Goal: Transaction & Acquisition: Book appointment/travel/reservation

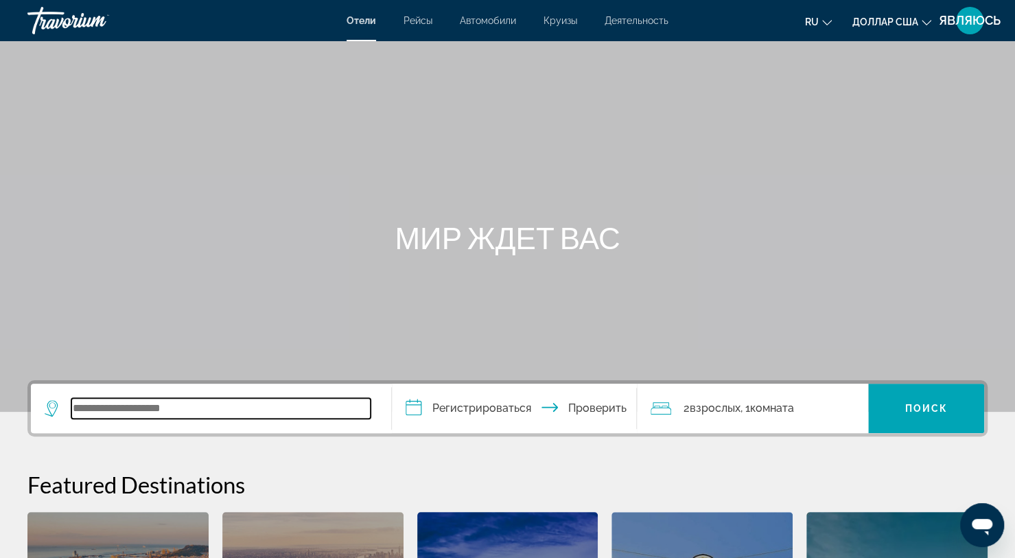
click at [208, 416] on input "Виджет поиска" at bounding box center [220, 408] width 299 height 21
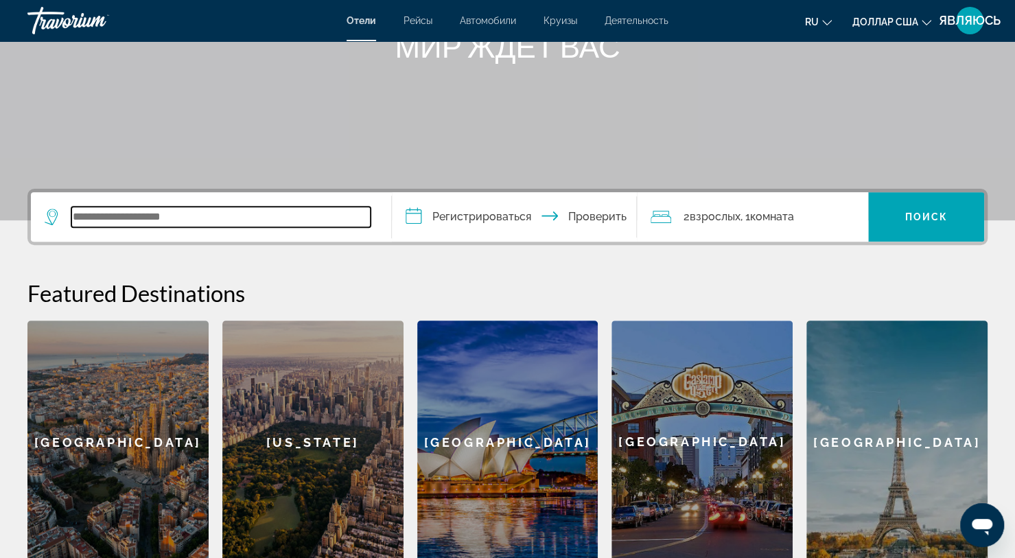
scroll to position [154, 0]
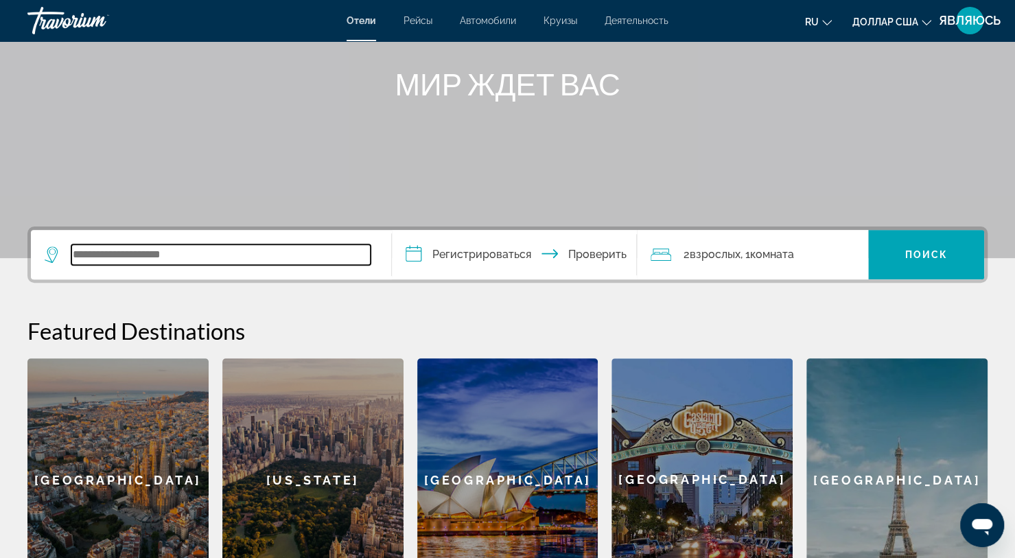
click at [257, 244] on input "Виджет поиска" at bounding box center [220, 254] width 299 height 21
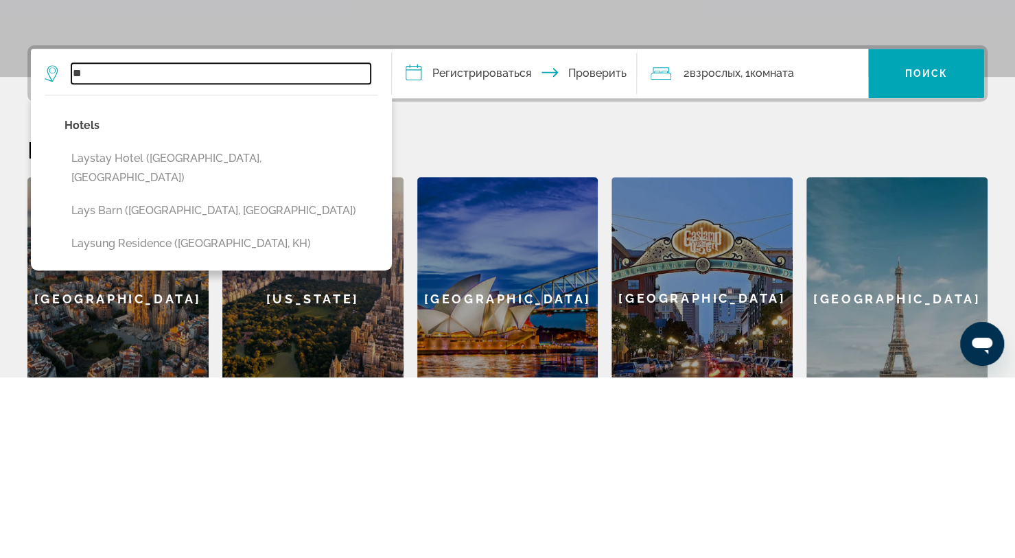
type input "*"
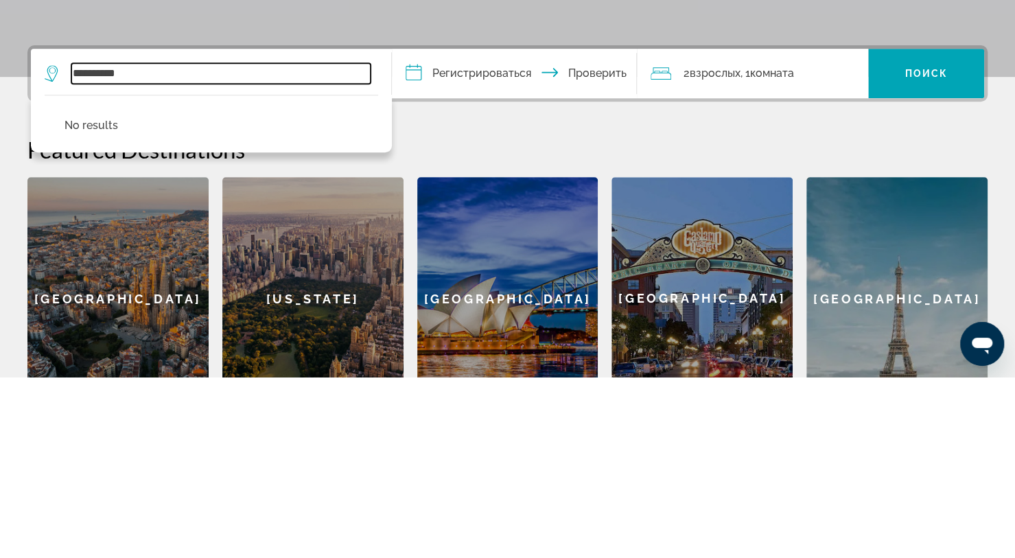
click at [316, 257] on input "**********" at bounding box center [220, 254] width 299 height 21
type input "*"
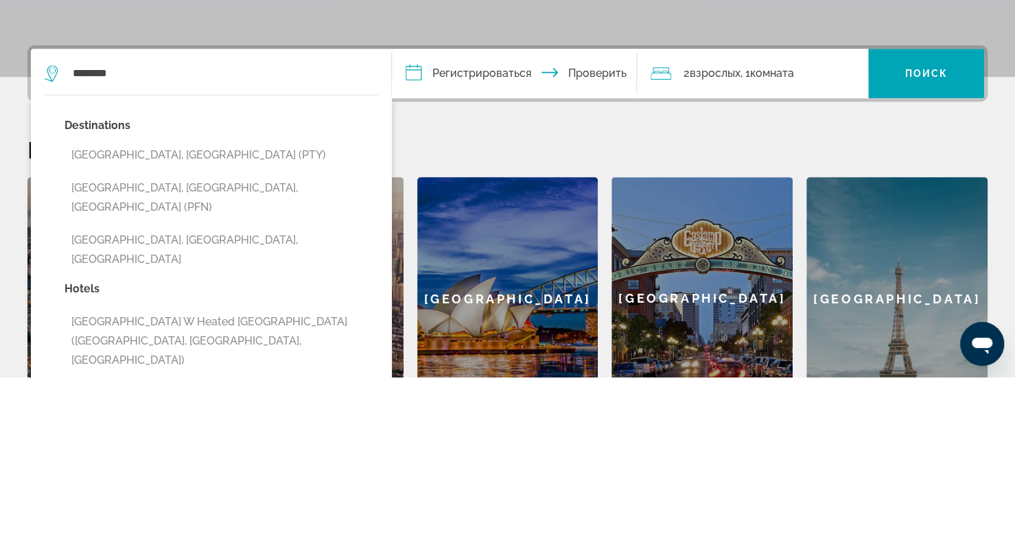
click at [187, 374] on button "[GEOGRAPHIC_DATA], [GEOGRAPHIC_DATA], [GEOGRAPHIC_DATA] (PFN)" at bounding box center [220, 378] width 313 height 45
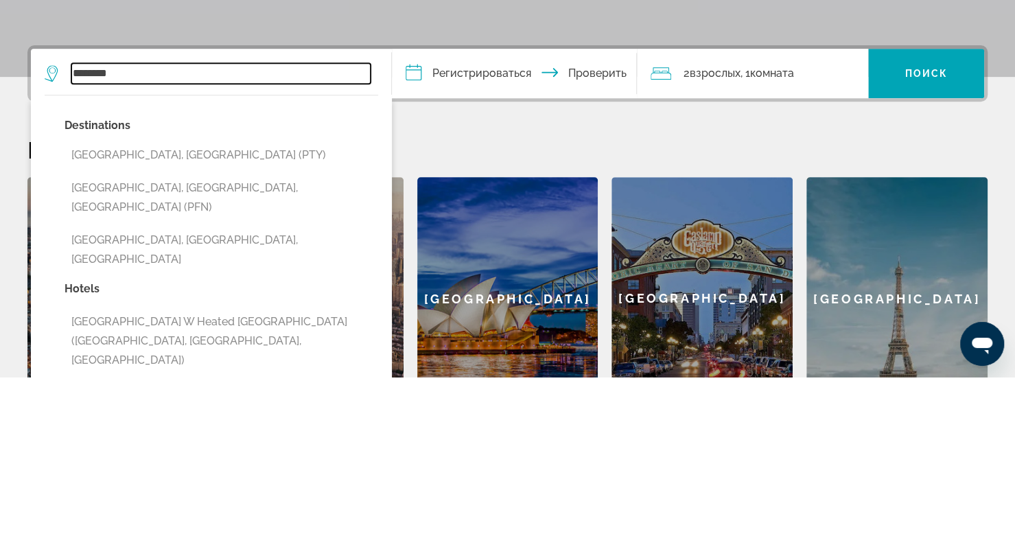
type input "**********"
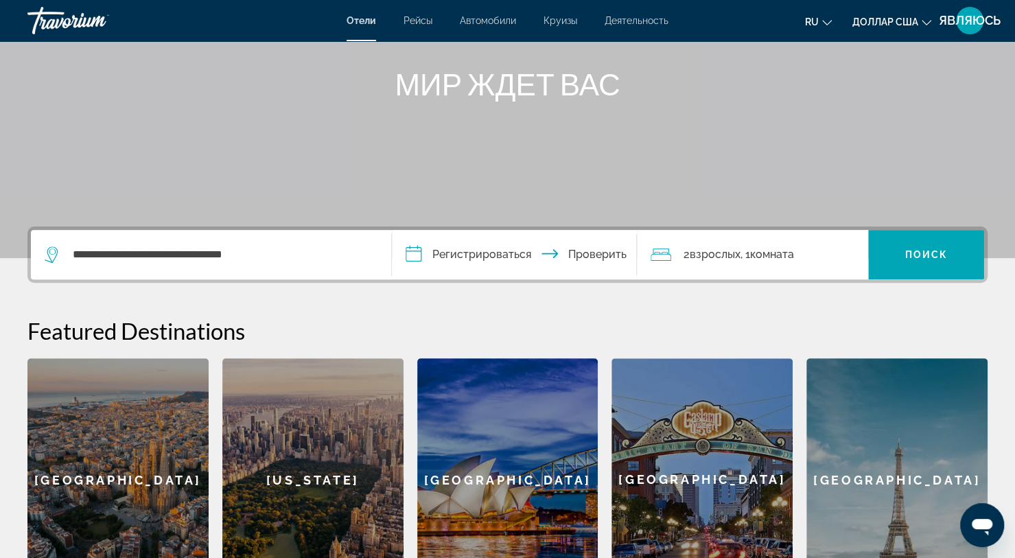
click at [498, 263] on input "**********" at bounding box center [517, 257] width 250 height 54
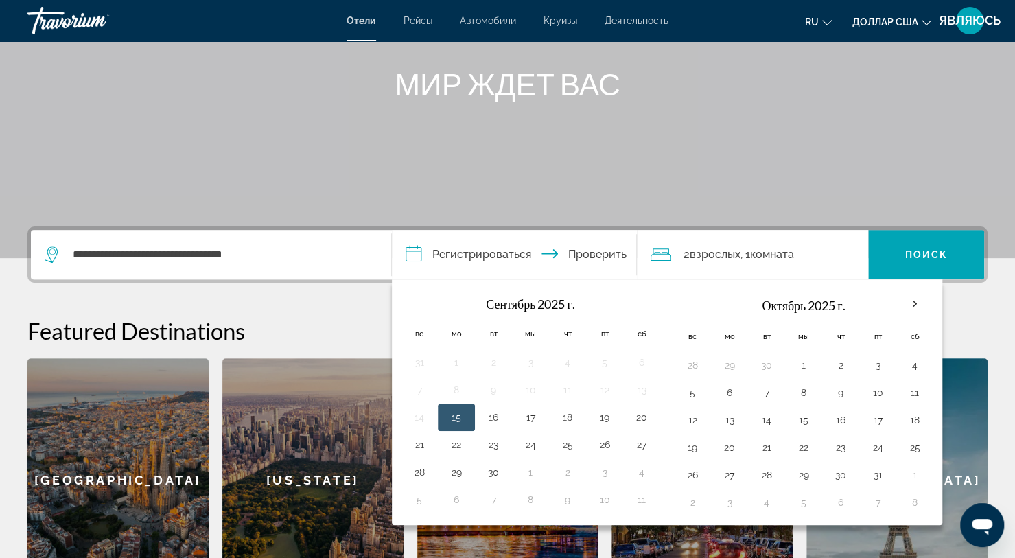
click at [726, 394] on button "6" at bounding box center [729, 392] width 22 height 19
click at [720, 418] on button "13" at bounding box center [729, 419] width 22 height 19
type input "**********"
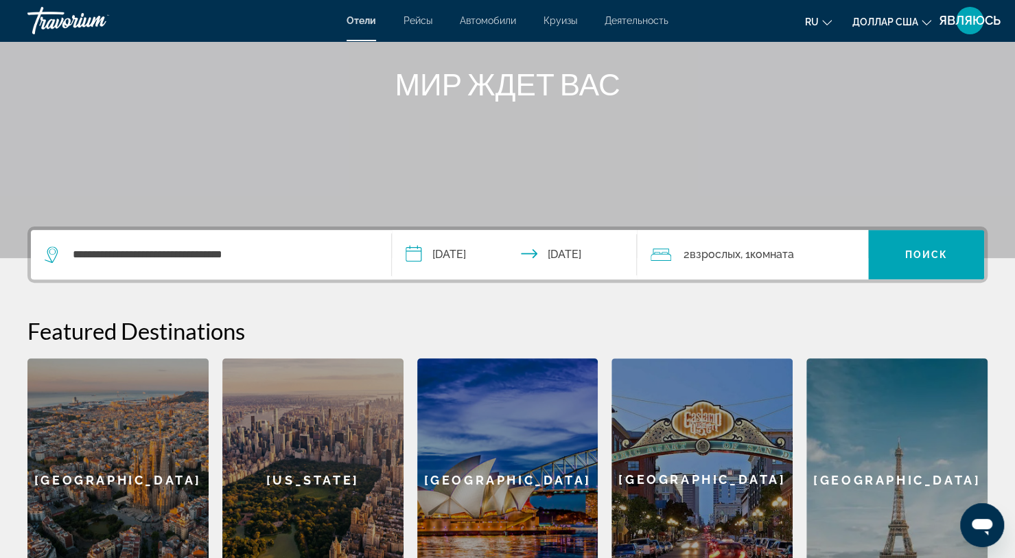
click at [761, 263] on span ", 1 комната комнаты" at bounding box center [767, 254] width 54 height 19
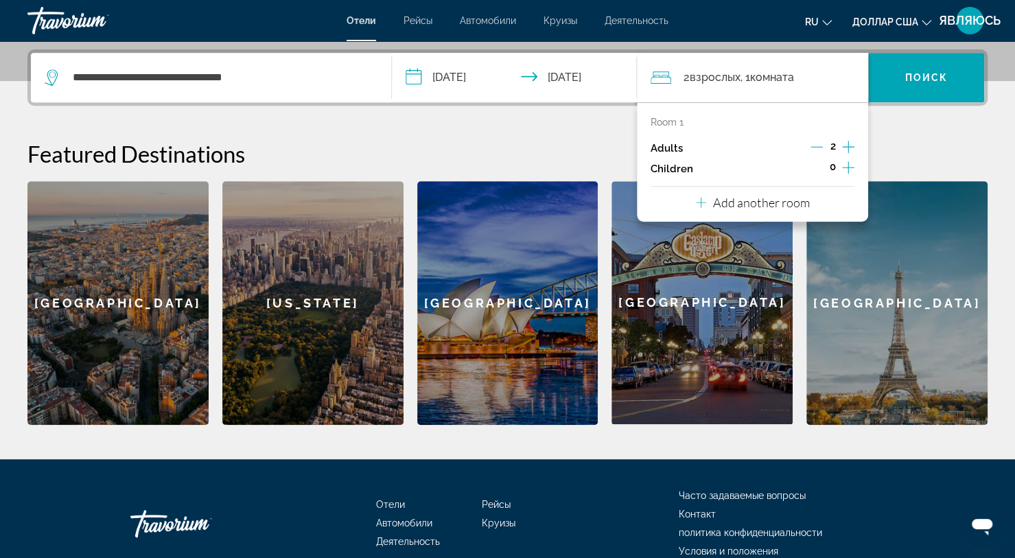
scroll to position [335, 0]
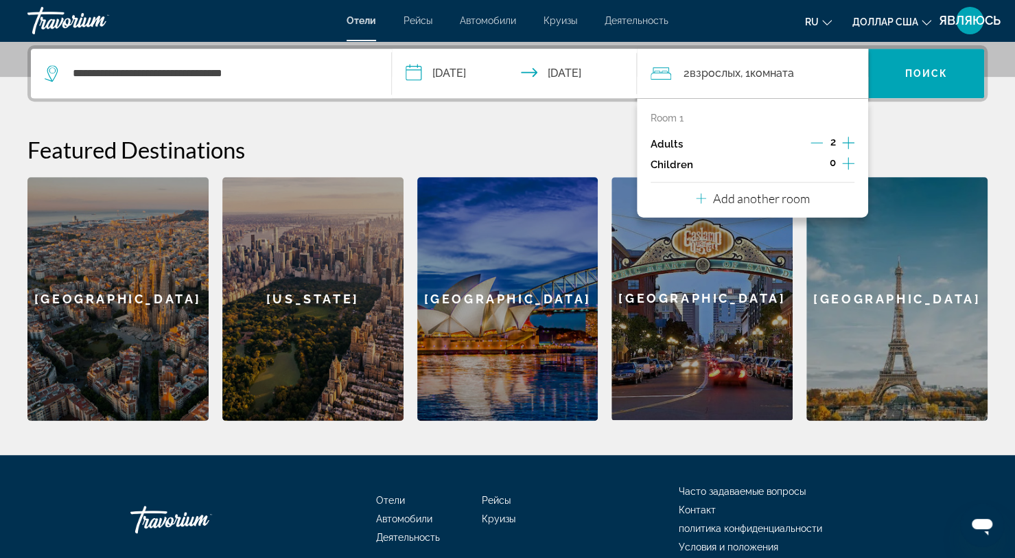
click at [851, 172] on button "Increment children" at bounding box center [848, 164] width 12 height 21
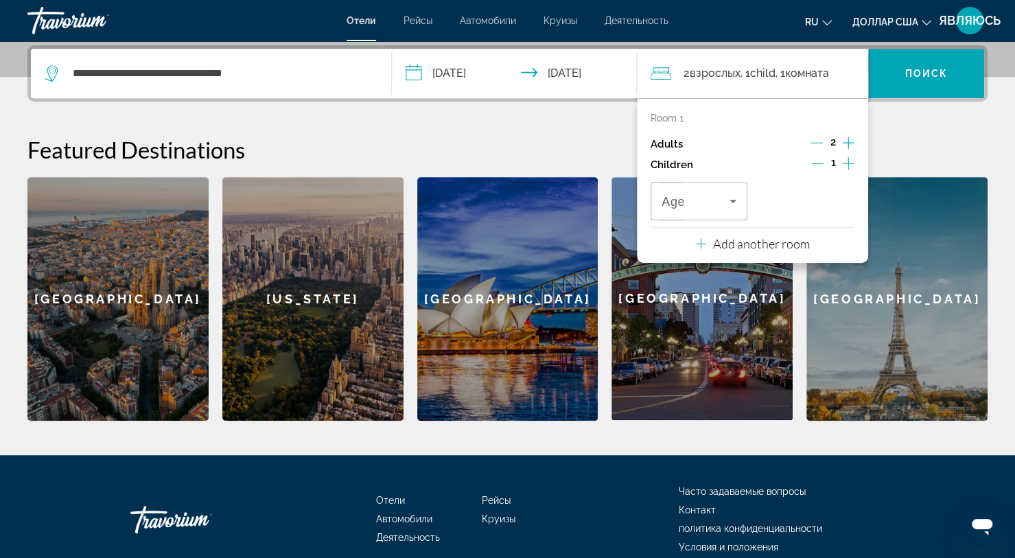
click at [846, 162] on icon "Increment children" at bounding box center [848, 163] width 12 height 12
click at [840, 200] on icon "Travelers: 2 adults, 2 children" at bounding box center [839, 201] width 7 height 3
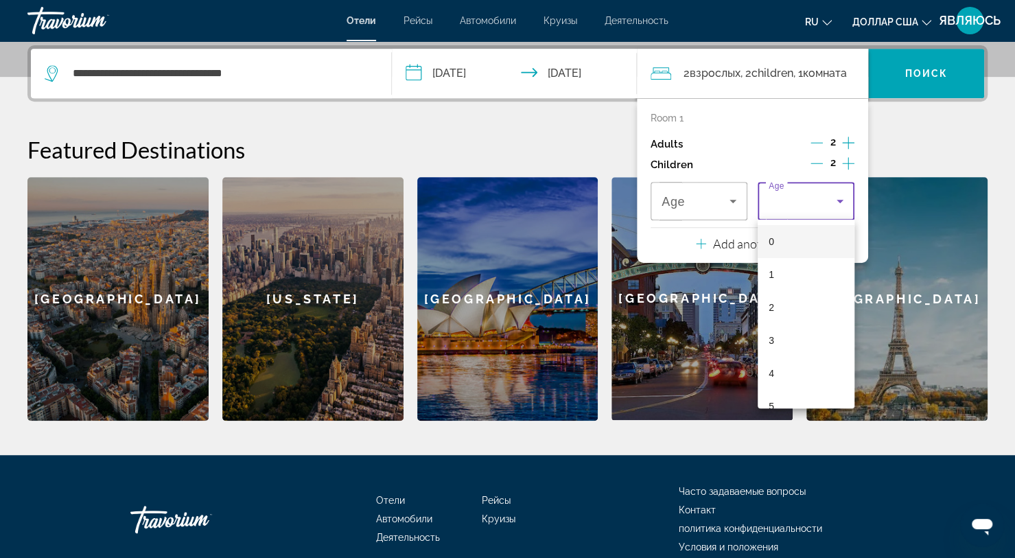
click at [853, 147] on div at bounding box center [507, 279] width 1015 height 558
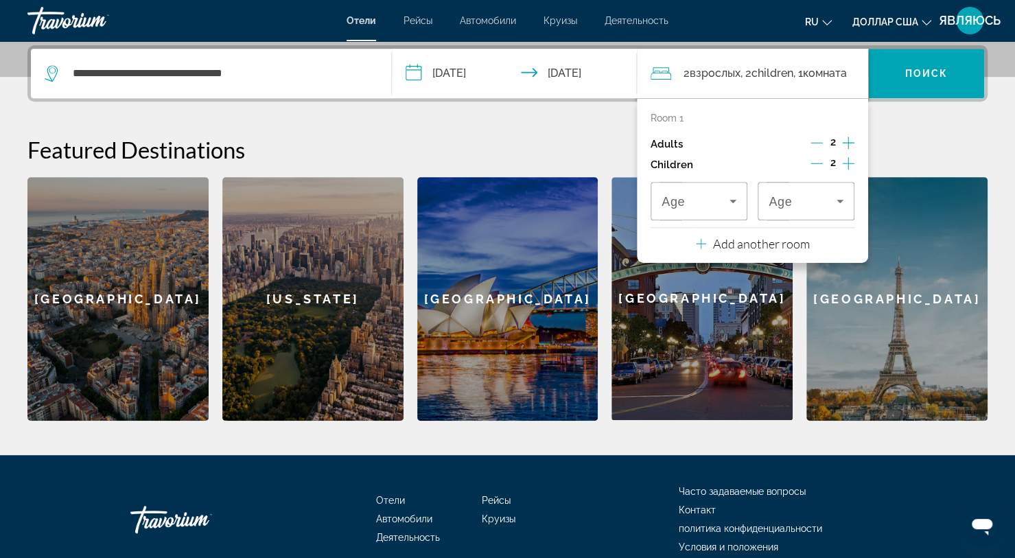
click at [840, 207] on icon "Travelers: 2 adults, 2 children" at bounding box center [839, 201] width 16 height 16
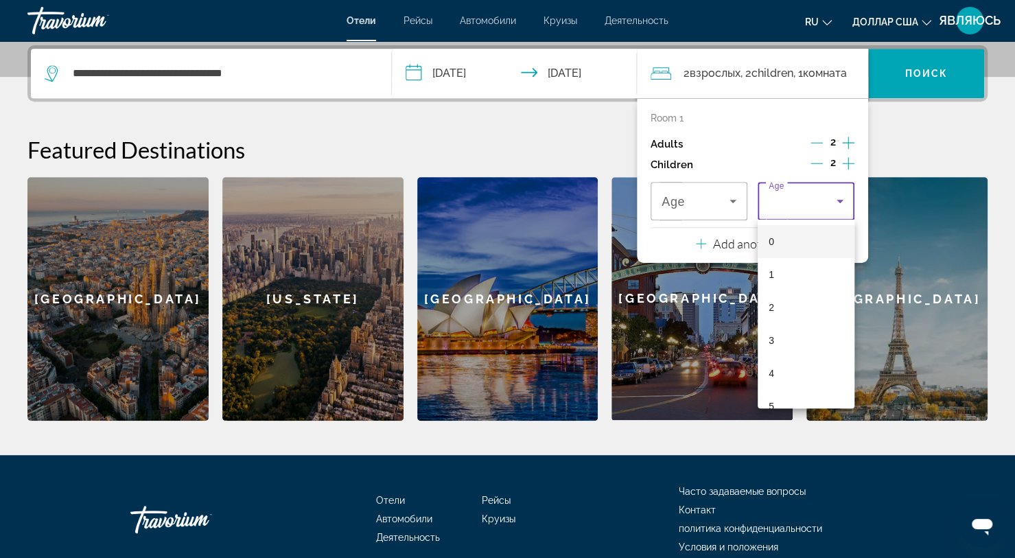
click at [846, 147] on div at bounding box center [507, 279] width 1015 height 558
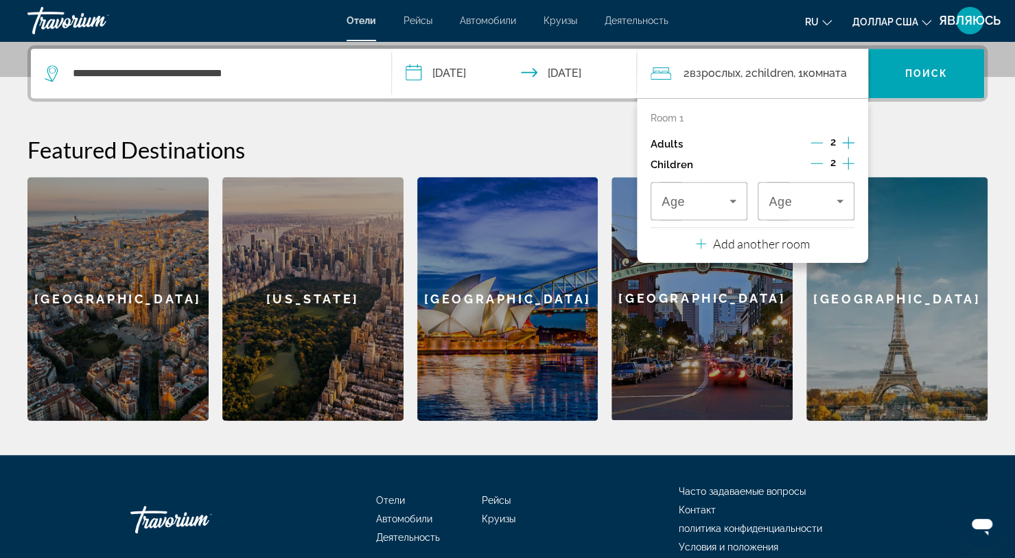
click at [843, 203] on icon "Travelers: 2 adults, 2 children" at bounding box center [839, 201] width 16 height 16
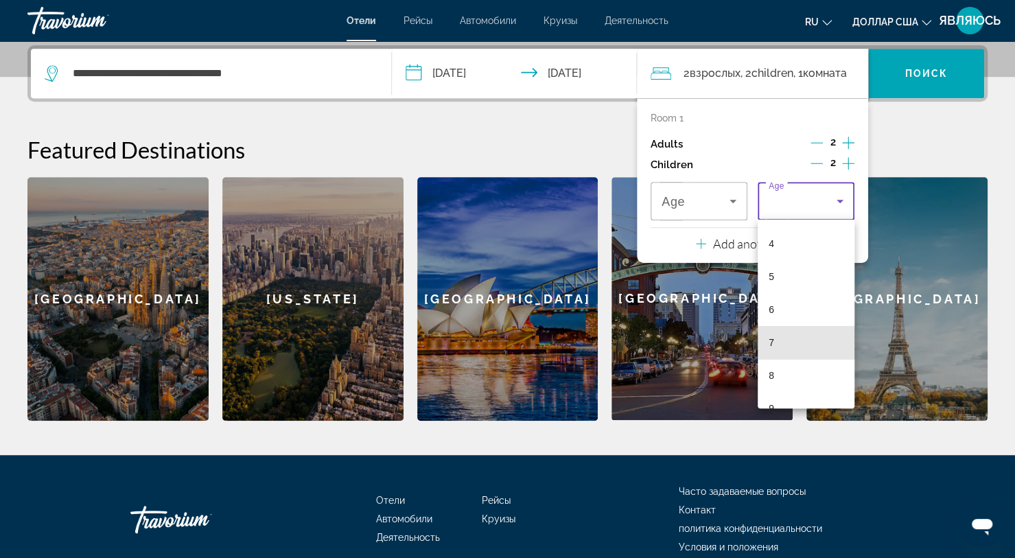
scroll to position [125, 0]
click at [730, 207] on div at bounding box center [507, 279] width 1015 height 558
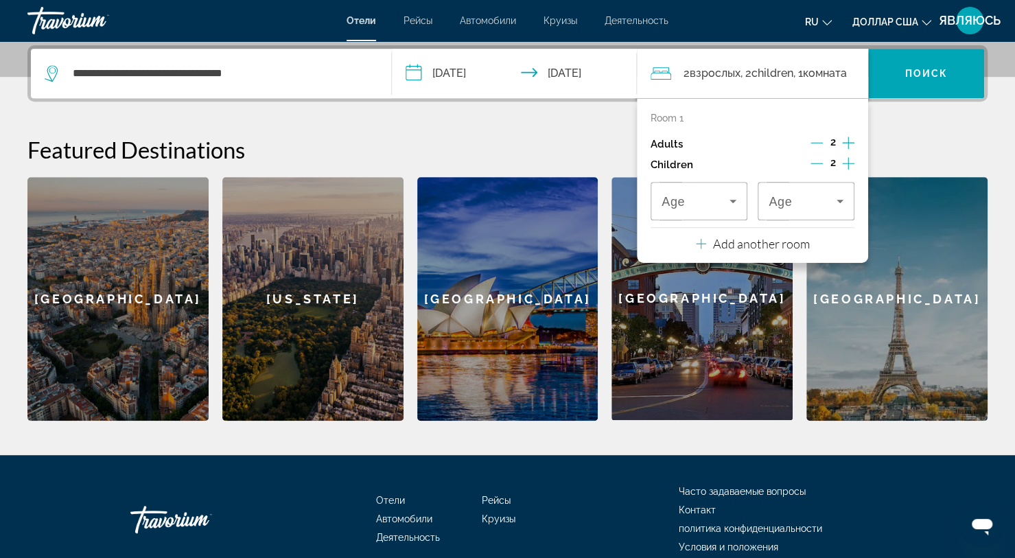
click at [733, 200] on icon "Travelers: 2 adults, 2 children" at bounding box center [732, 201] width 7 height 3
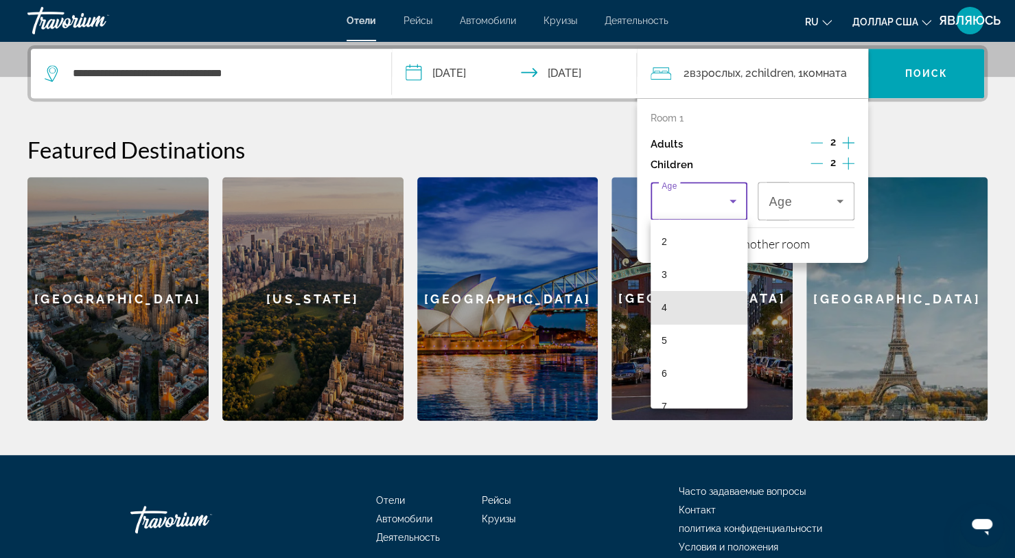
scroll to position [101, 0]
click at [678, 399] on mat-option "8" at bounding box center [698, 404] width 97 height 33
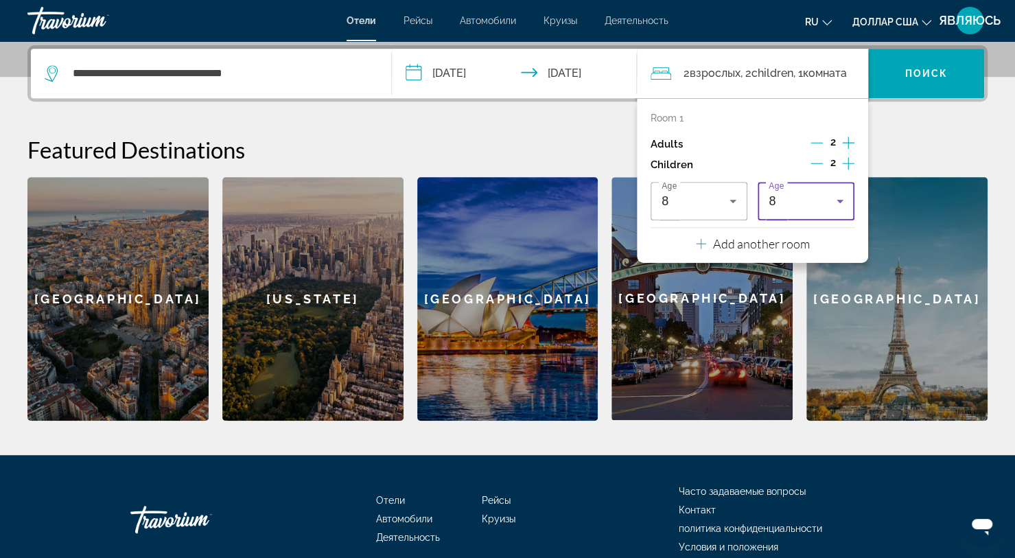
click at [841, 200] on icon "Travelers: 2 adults, 2 children" at bounding box center [839, 201] width 7 height 3
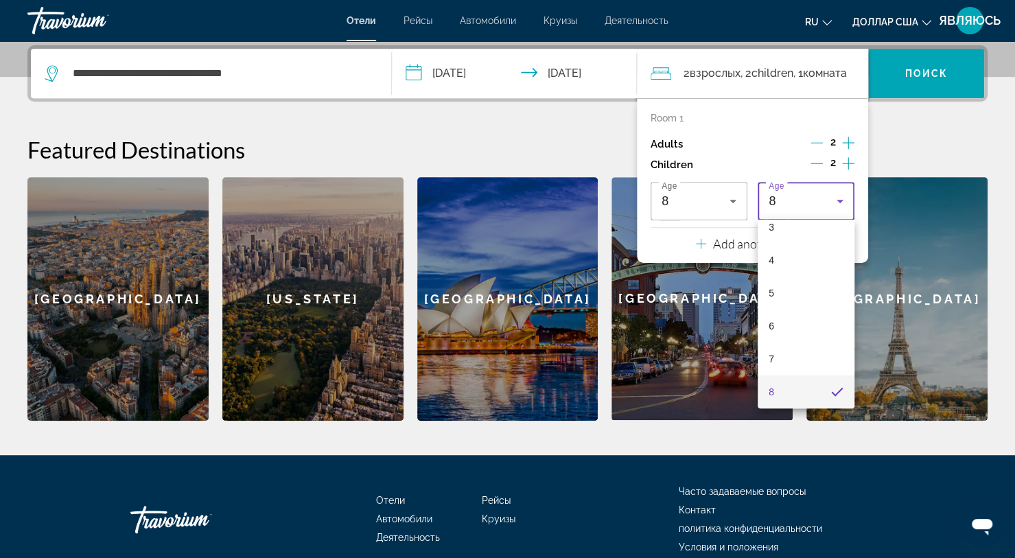
click at [785, 364] on mat-option "7" at bounding box center [805, 358] width 97 height 33
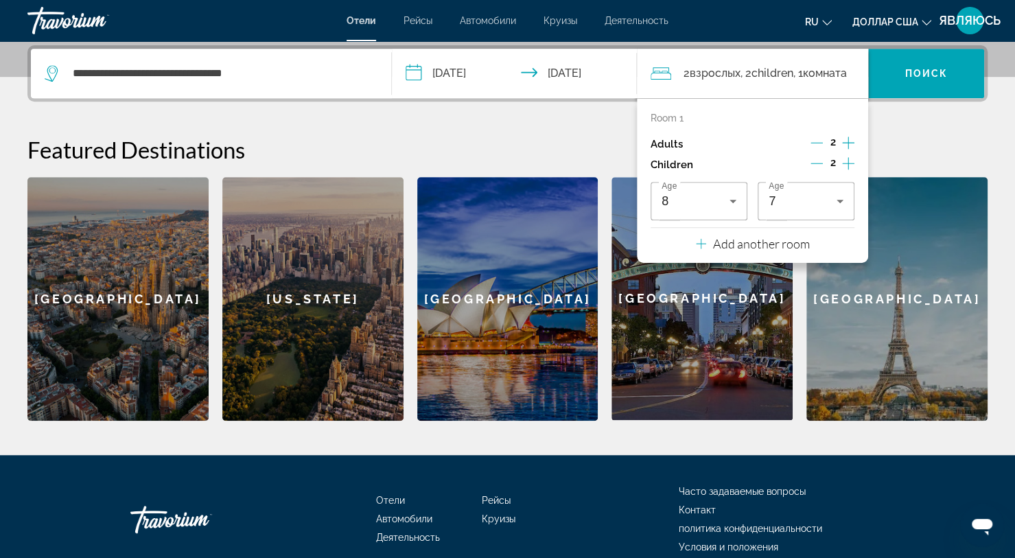
click at [932, 73] on font "Поиск" at bounding box center [925, 73] width 43 height 11
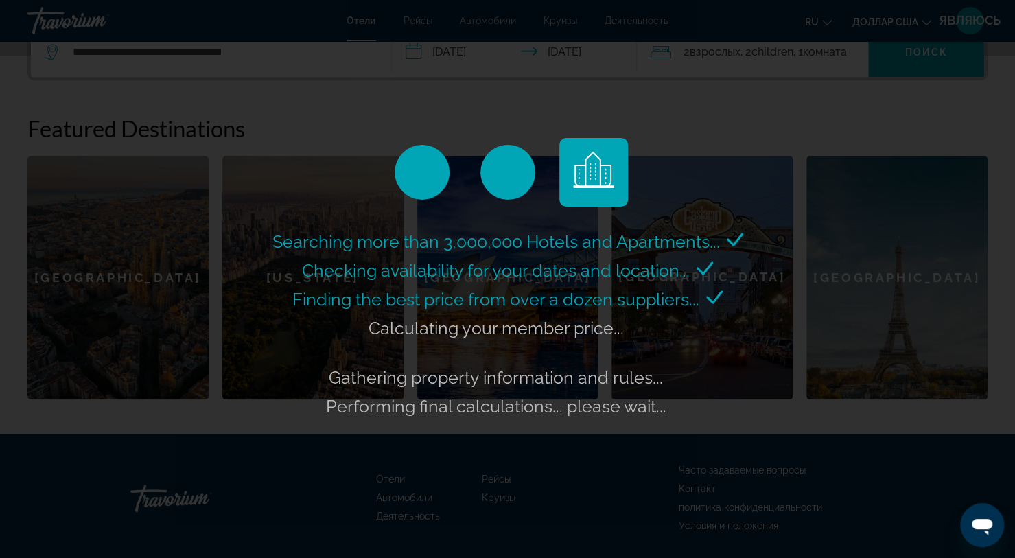
scroll to position [362, 0]
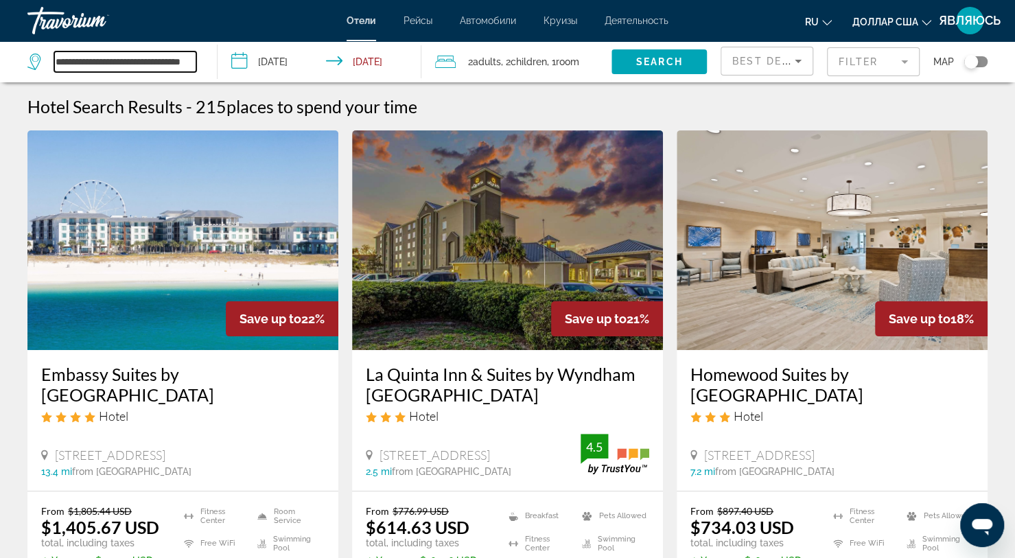
click at [165, 66] on input "**********" at bounding box center [125, 61] width 142 height 21
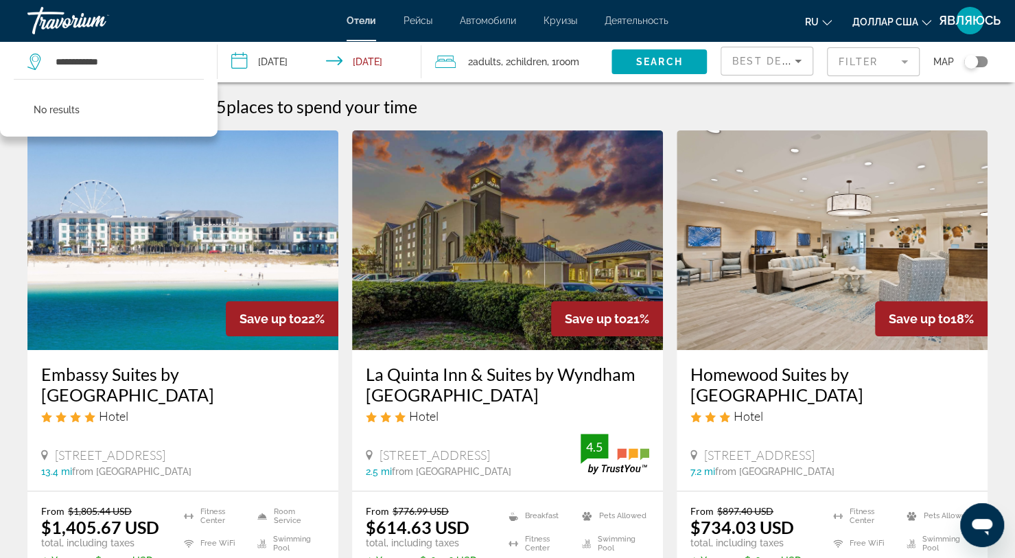
click at [0, 0] on div at bounding box center [0, 0] width 0 height 0
click at [156, 67] on input "**********" at bounding box center [125, 61] width 142 height 21
type input "*"
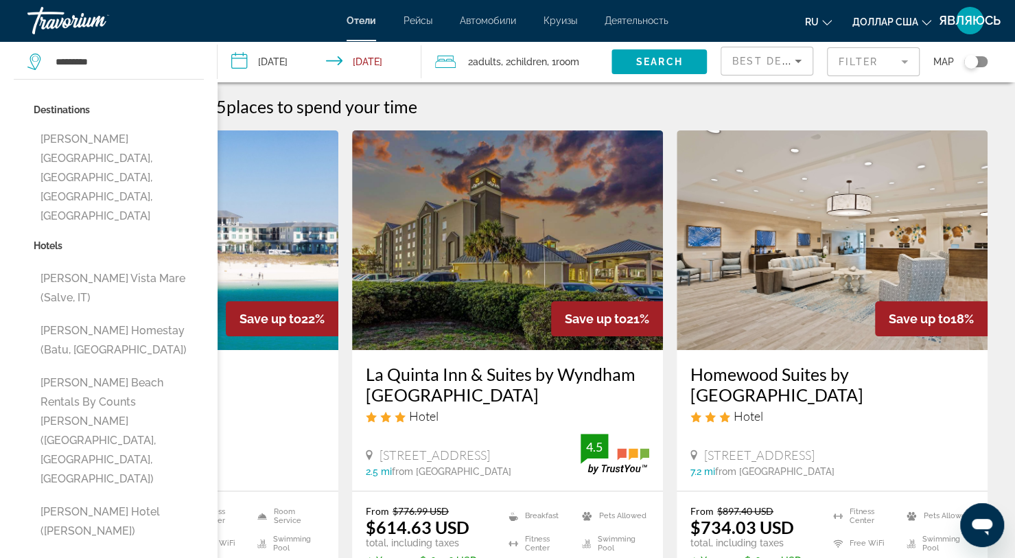
click at [155, 148] on button "[PERSON_NAME][GEOGRAPHIC_DATA], [GEOGRAPHIC_DATA], [GEOGRAPHIC_DATA], [GEOGRAPH…" at bounding box center [119, 177] width 170 height 103
type input "**********"
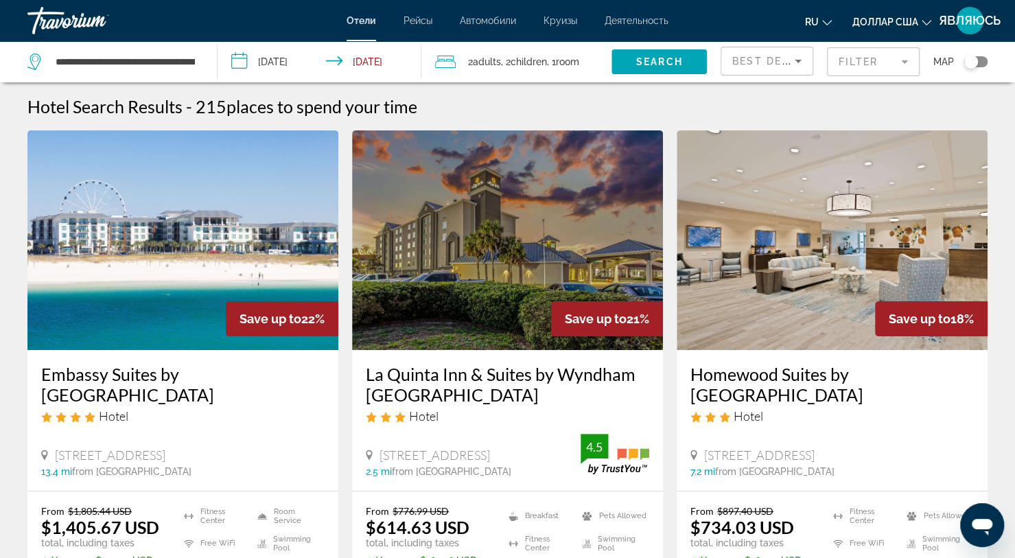
click at [667, 69] on span "Search widget" at bounding box center [658, 61] width 95 height 33
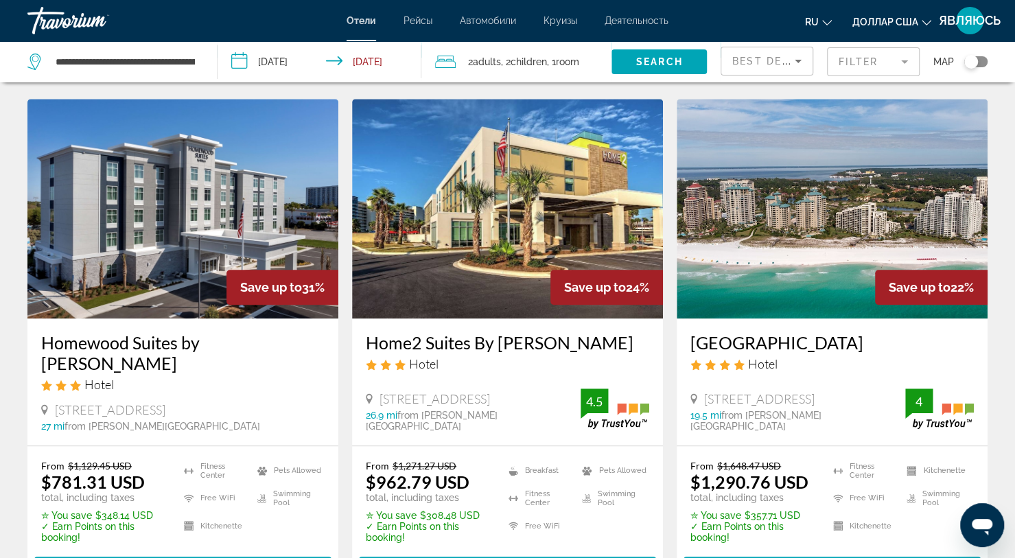
scroll to position [570, 0]
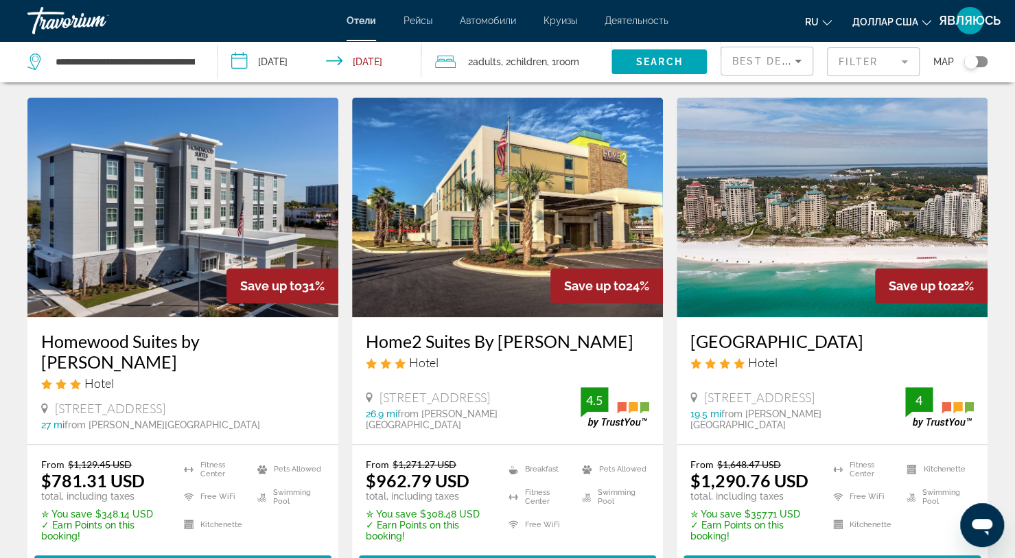
click at [914, 348] on h3 "[GEOGRAPHIC_DATA]" at bounding box center [831, 341] width 283 height 21
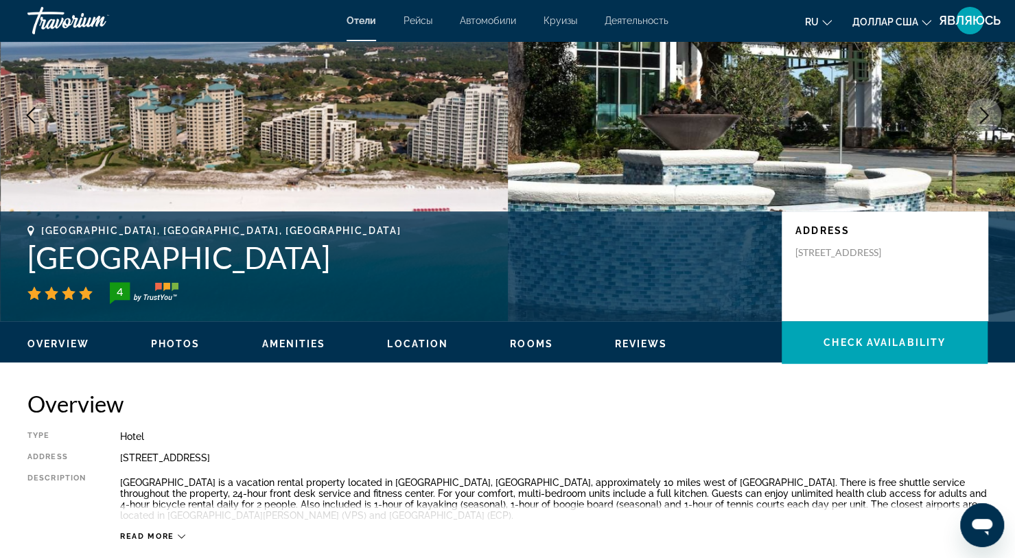
scroll to position [134, 0]
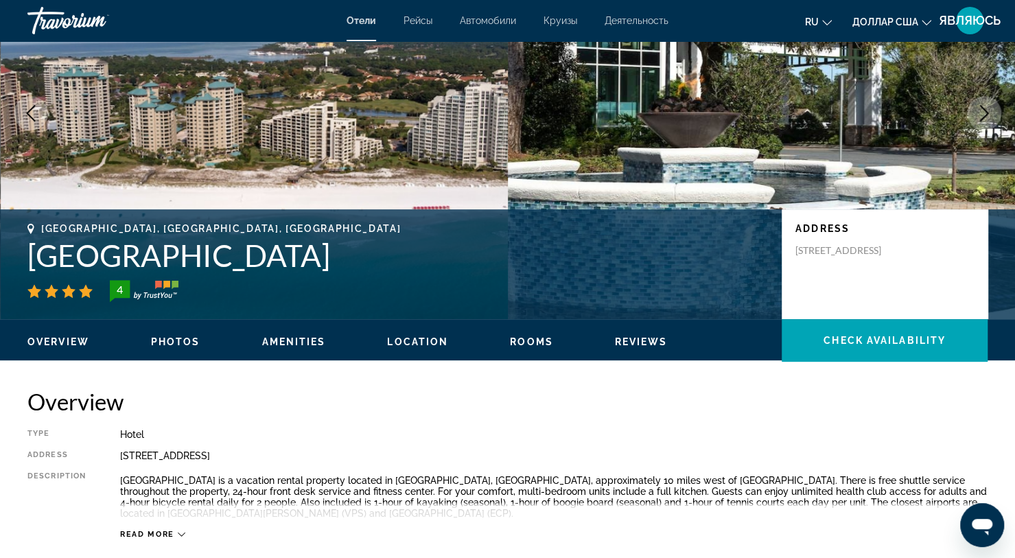
click at [182, 342] on span "Photos" at bounding box center [175, 341] width 49 height 11
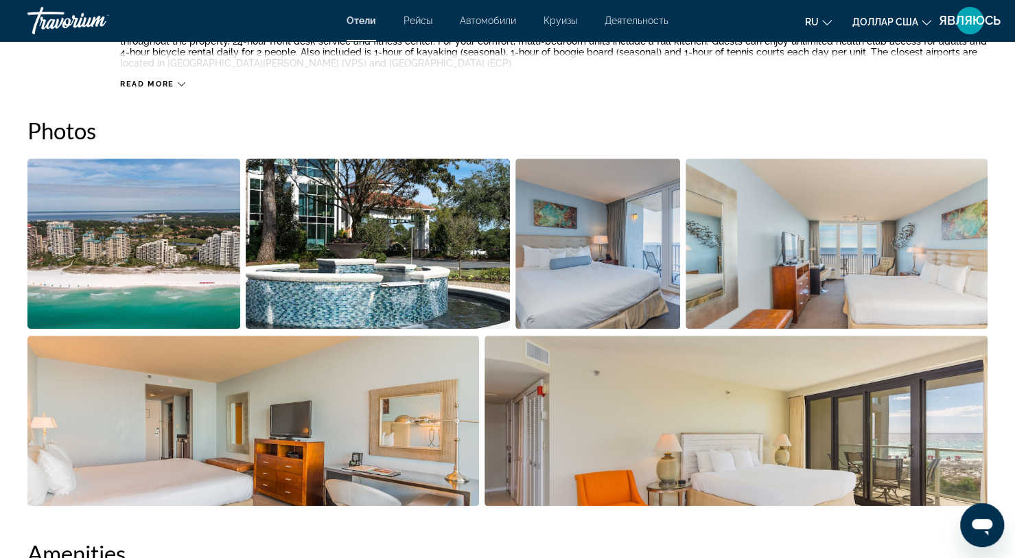
scroll to position [618, 0]
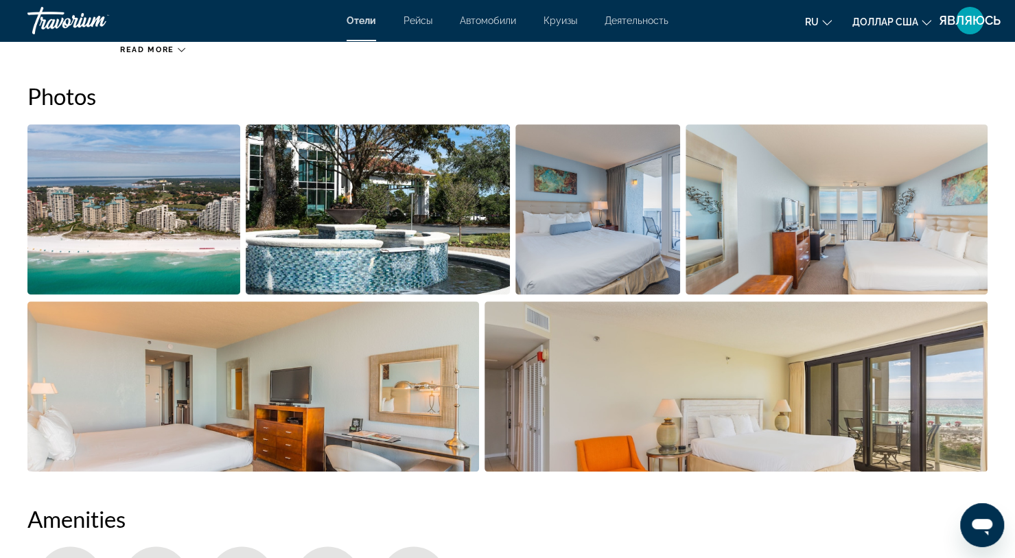
click at [953, 451] on img "Open full-screen image slider" at bounding box center [735, 386] width 503 height 170
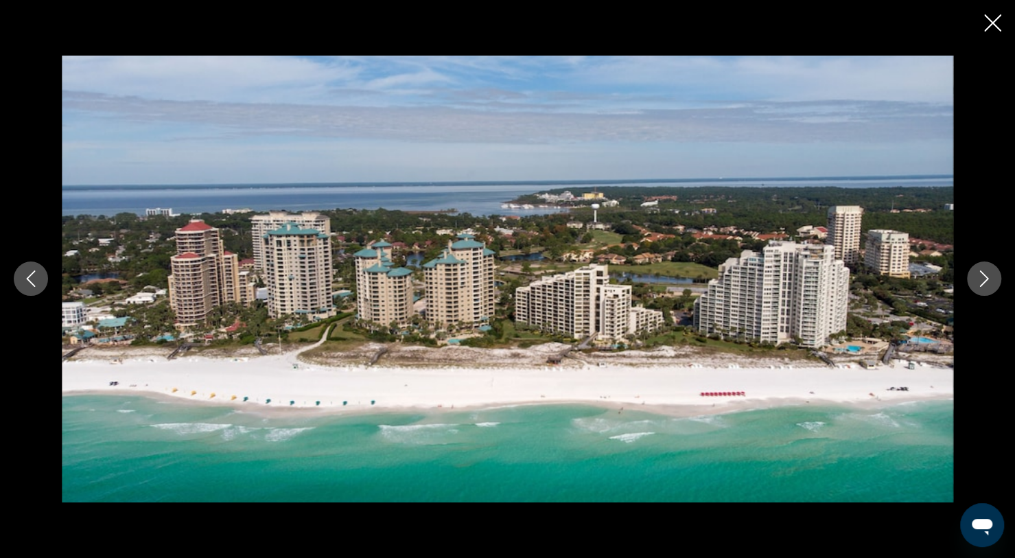
click at [992, 278] on button "Next image" at bounding box center [983, 278] width 34 height 34
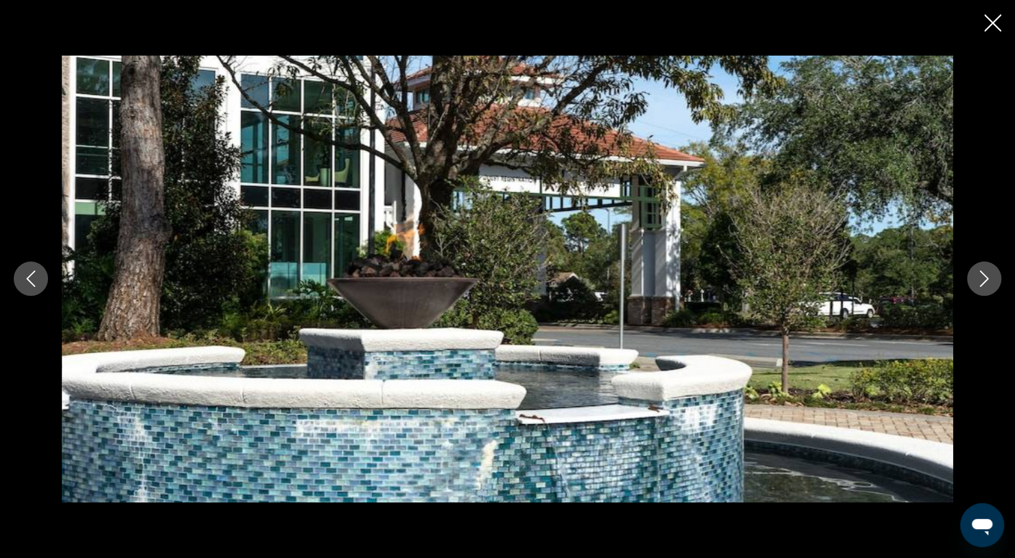
click at [979, 283] on icon "Next image" at bounding box center [983, 278] width 16 height 16
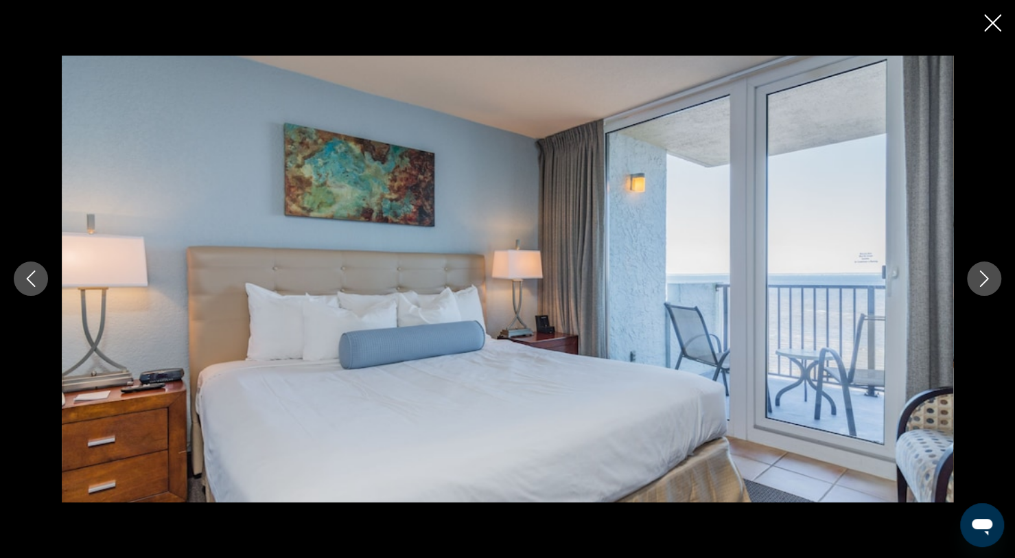
click at [977, 294] on button "Next image" at bounding box center [983, 278] width 34 height 34
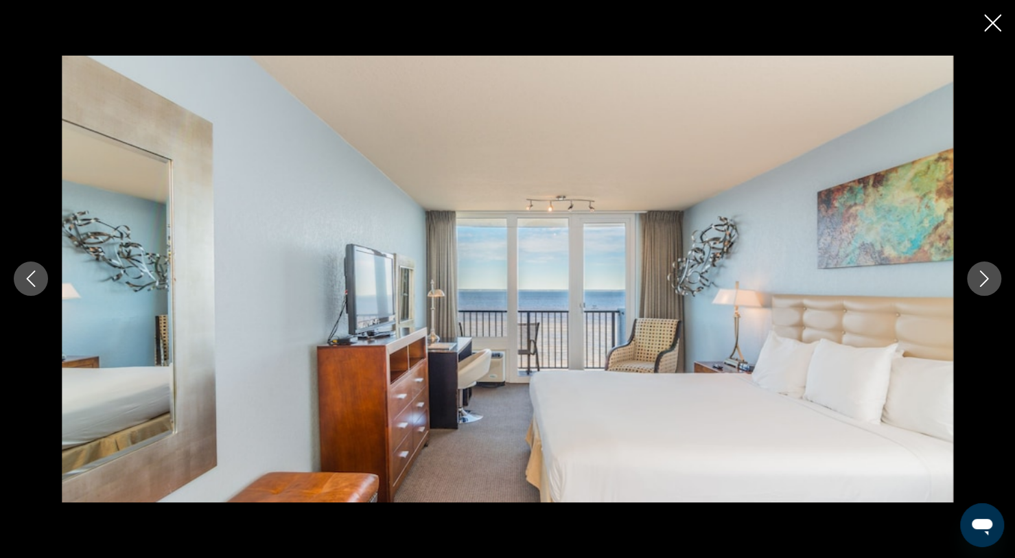
click at [981, 294] on button "Next image" at bounding box center [983, 278] width 34 height 34
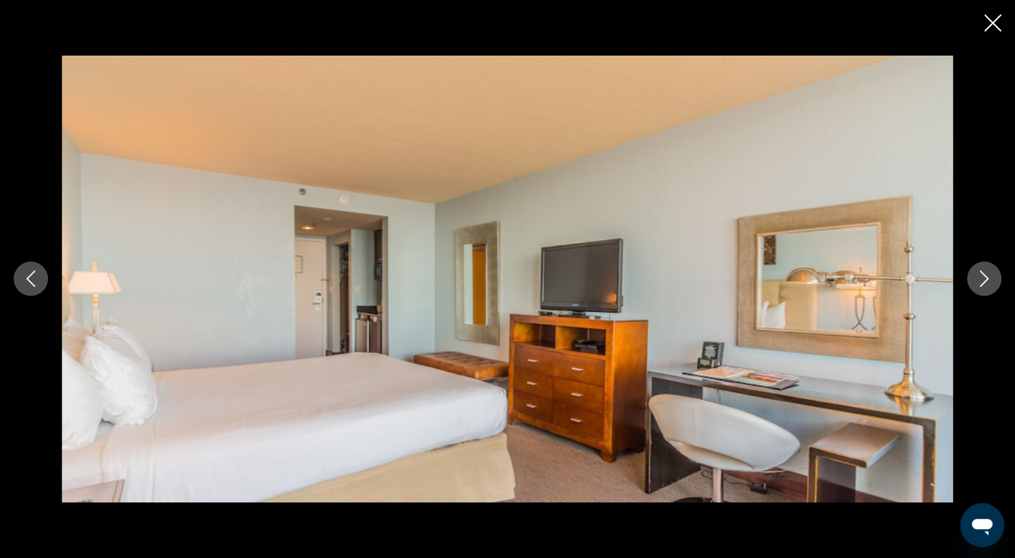
click at [978, 292] on button "Next image" at bounding box center [983, 278] width 34 height 34
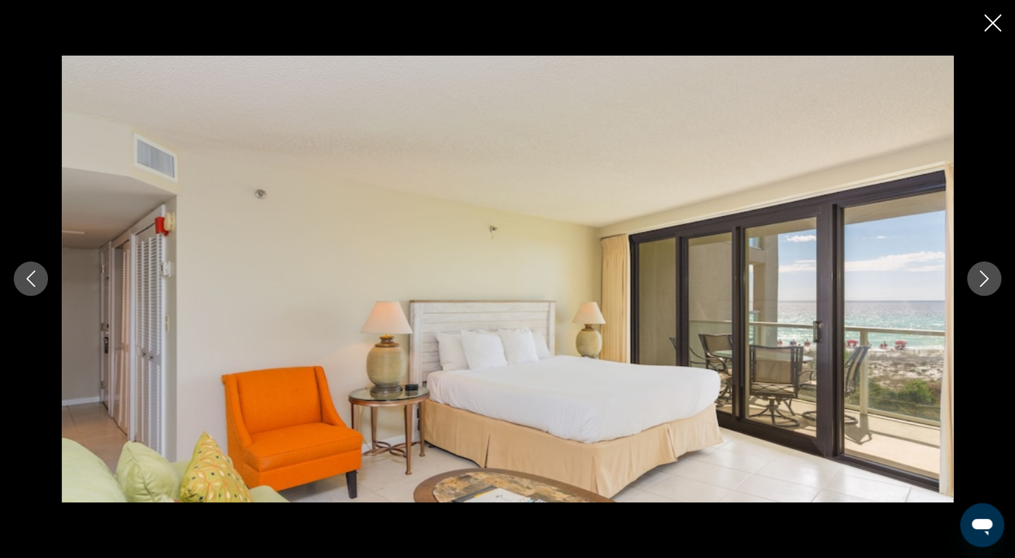
click at [983, 289] on button "Next image" at bounding box center [983, 278] width 34 height 34
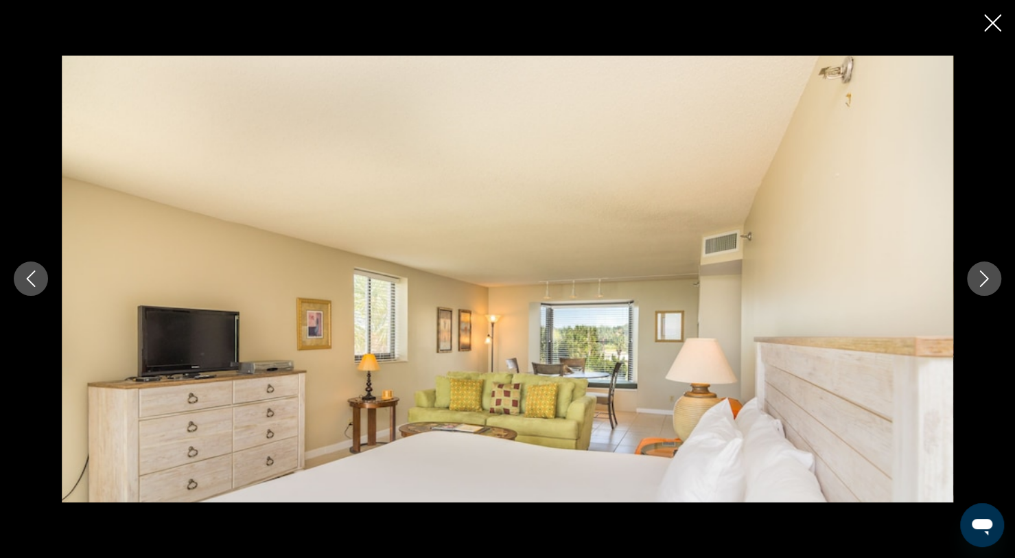
click at [983, 292] on button "Next image" at bounding box center [983, 278] width 34 height 34
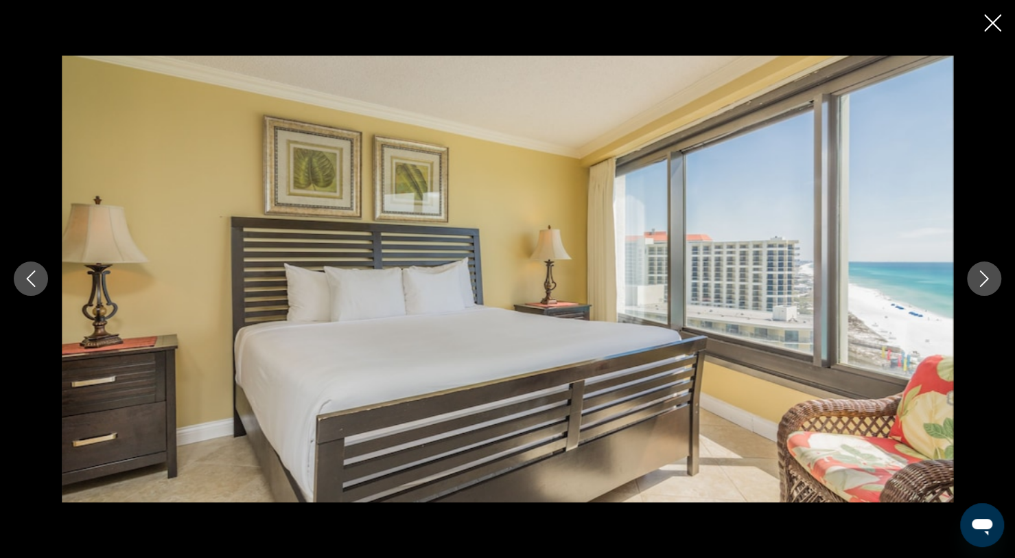
click at [982, 291] on button "Next image" at bounding box center [983, 278] width 34 height 34
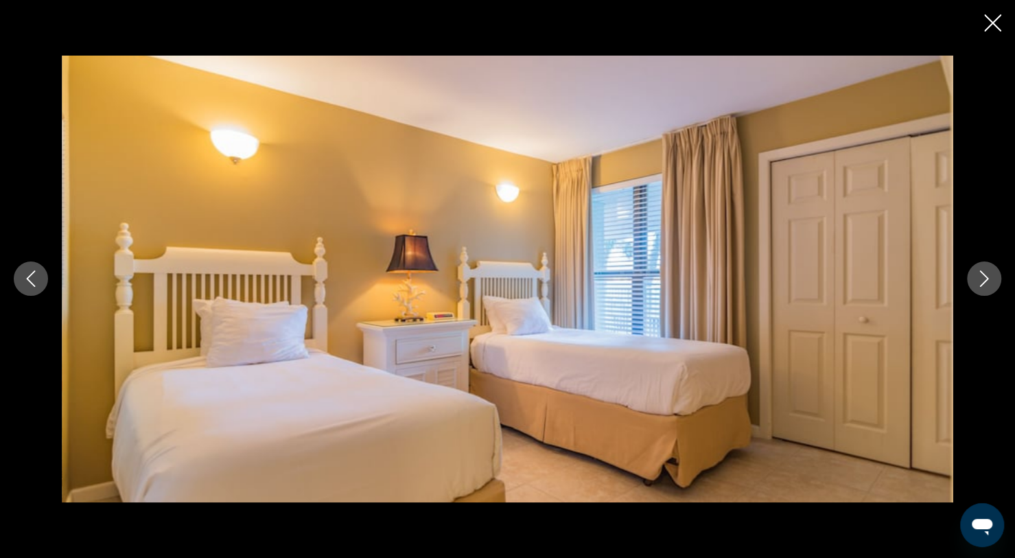
click at [992, 29] on icon "Close slideshow" at bounding box center [992, 22] width 17 height 17
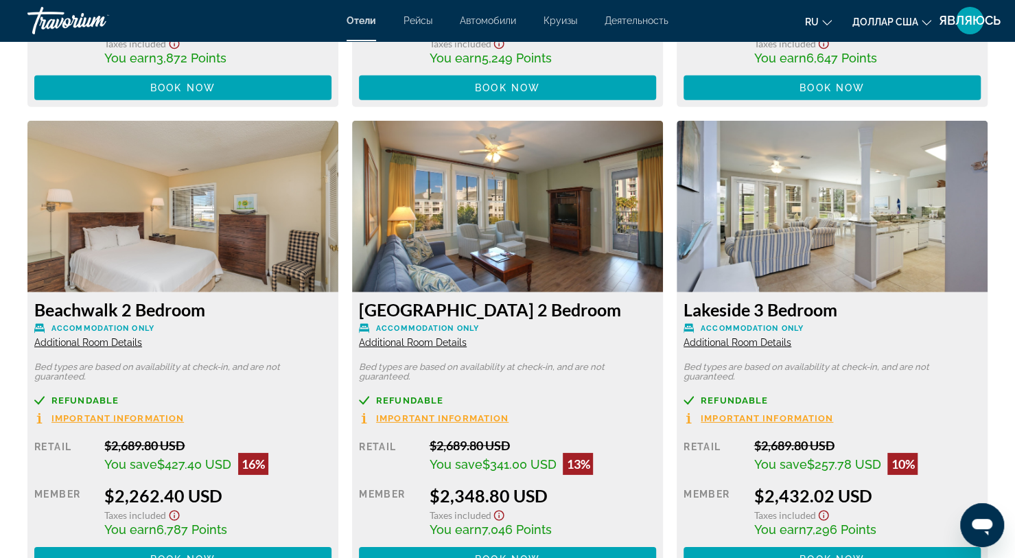
scroll to position [2263, 0]
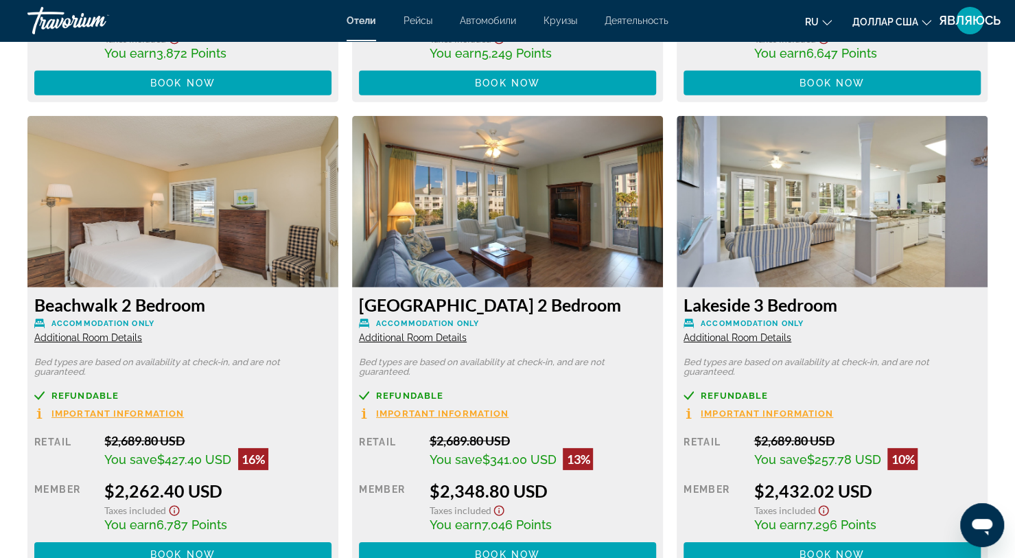
click at [893, 229] on img "Основное содержание" at bounding box center [831, 201] width 311 height 171
click at [904, 265] on img "Основное содержание" at bounding box center [831, 201] width 311 height 171
click at [910, 268] on img "Основное содержание" at bounding box center [831, 201] width 311 height 171
click at [922, 250] on img "Основное содержание" at bounding box center [831, 201] width 311 height 171
click at [915, 241] on img "Основное содержание" at bounding box center [831, 201] width 311 height 171
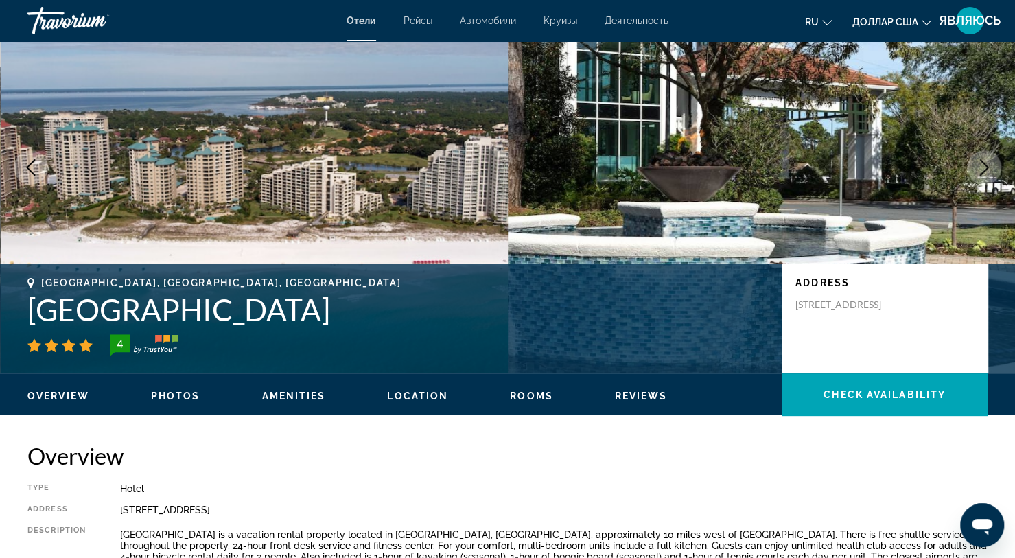
scroll to position [112, 0]
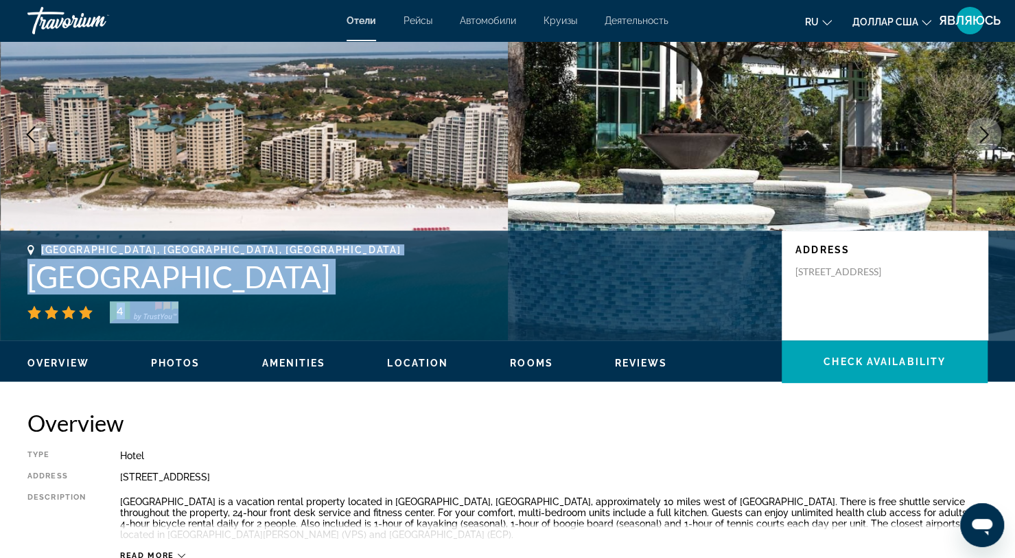
click at [98, 239] on div "Miramar Beach, FL, United States Sandestin Golf and Beach Resort 4 Address 9300…" at bounding box center [507, 285] width 1015 height 110
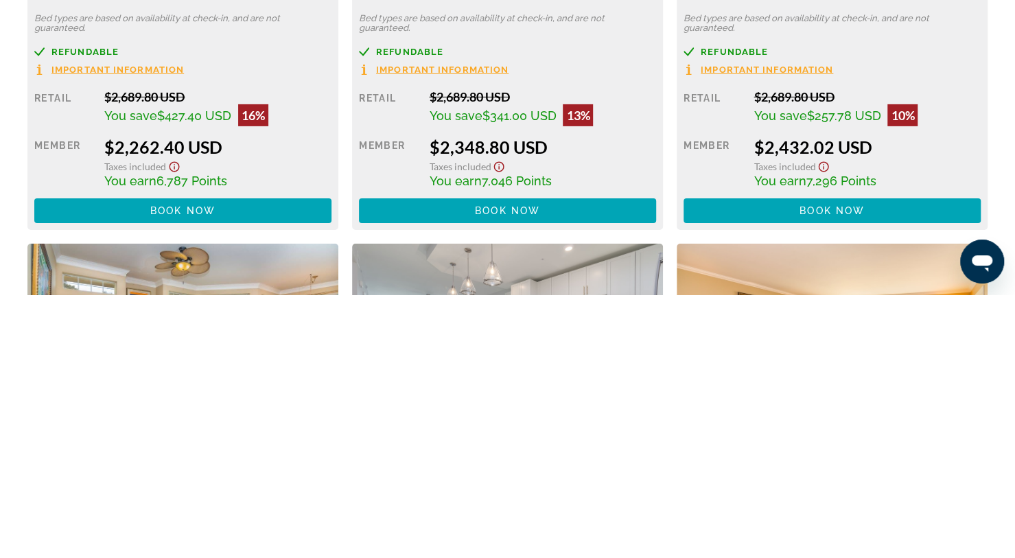
scroll to position [2371, 0]
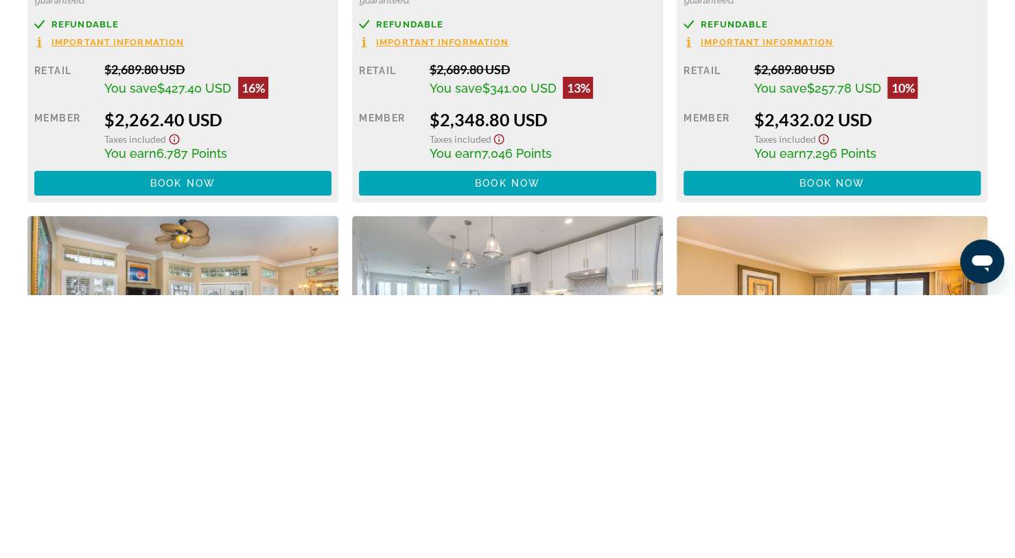
click at [879, 457] on span "Основное содержание" at bounding box center [831, 446] width 297 height 33
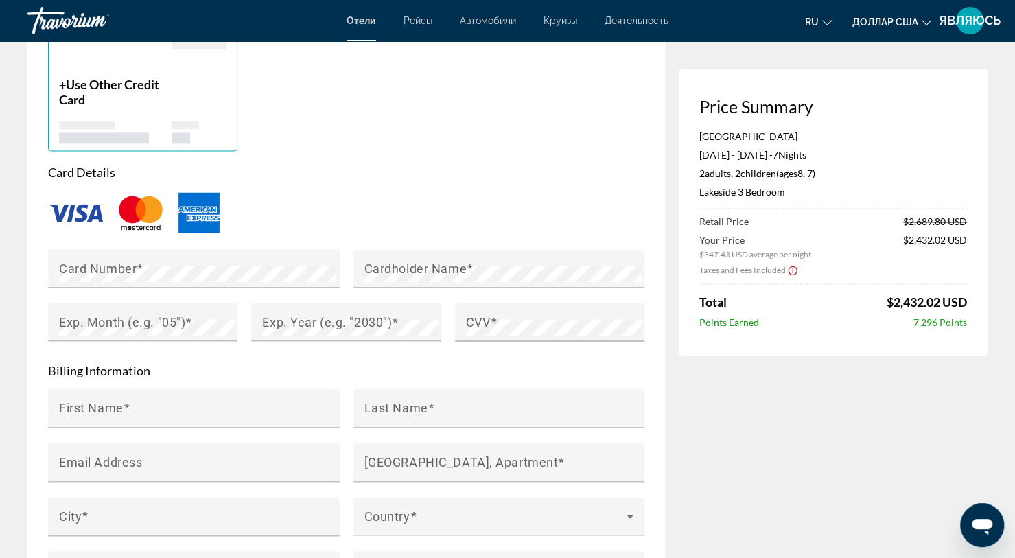
scroll to position [1103, 0]
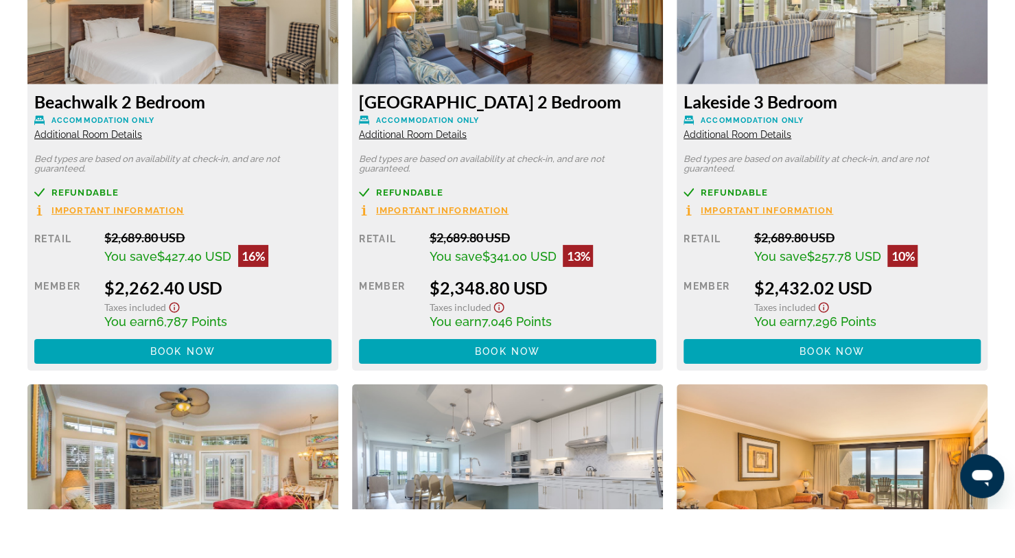
scroll to position [2420, 0]
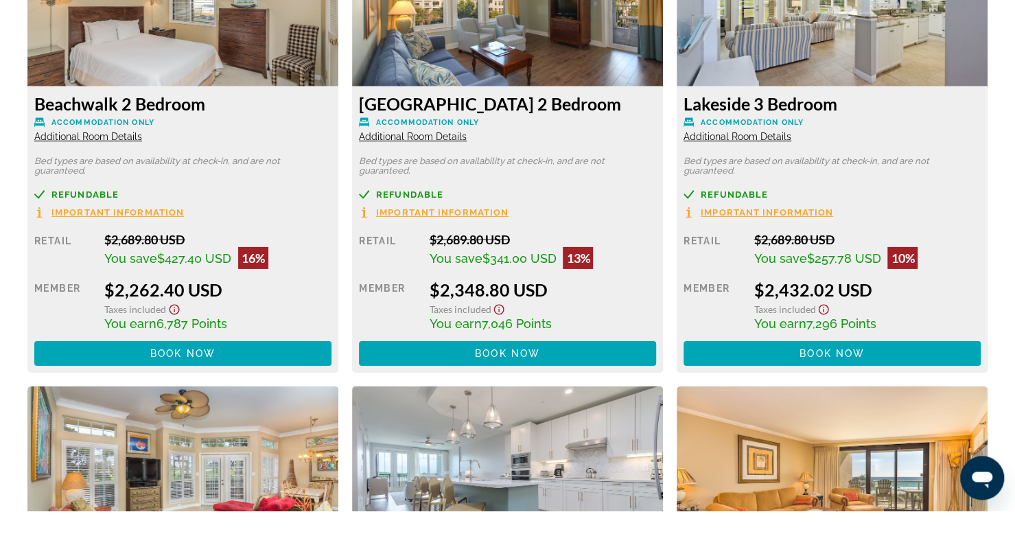
click at [899, 84] on img "Основное содержание" at bounding box center [831, 47] width 311 height 171
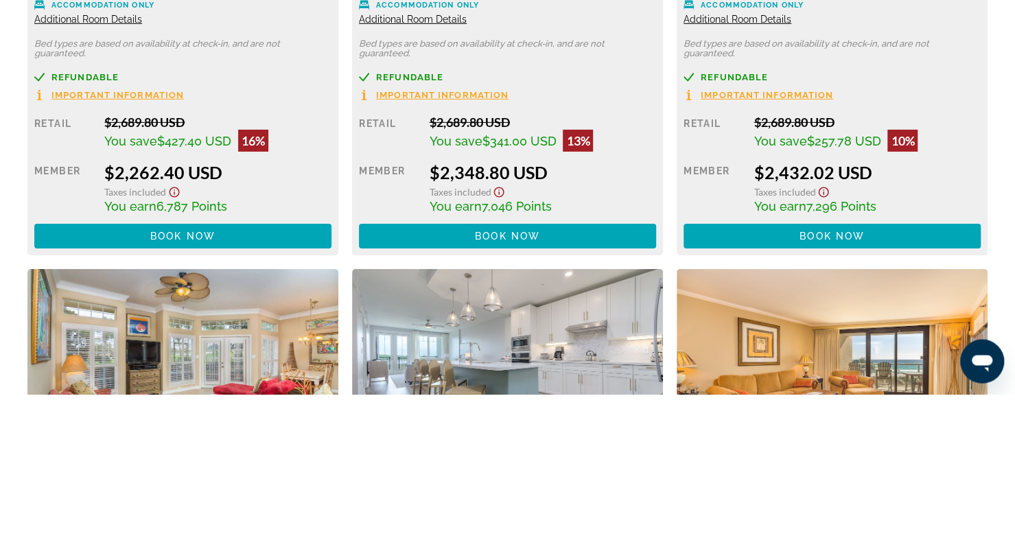
scroll to position [2419, 0]
click at [919, 408] on span "Основное содержание" at bounding box center [831, 399] width 297 height 33
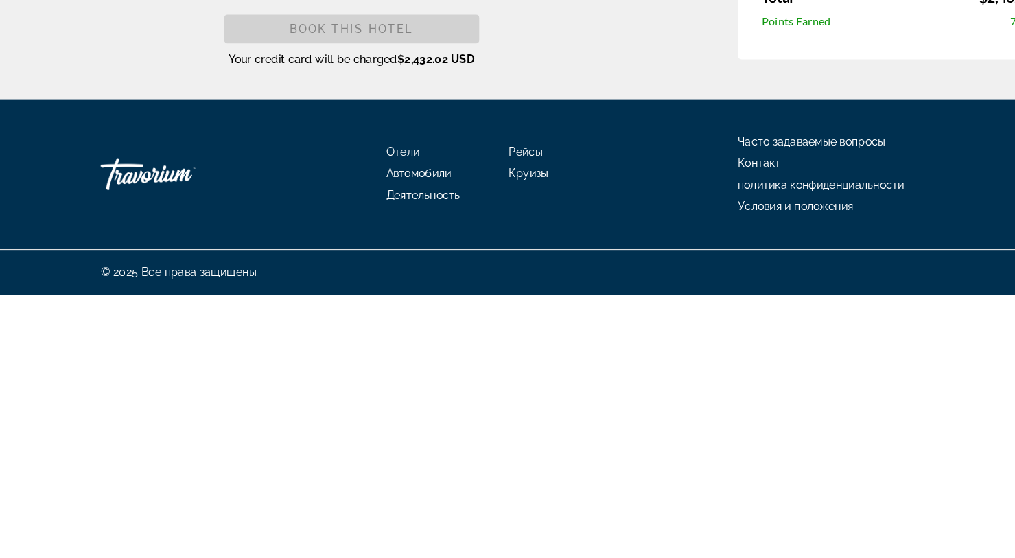
scroll to position [1945, 0]
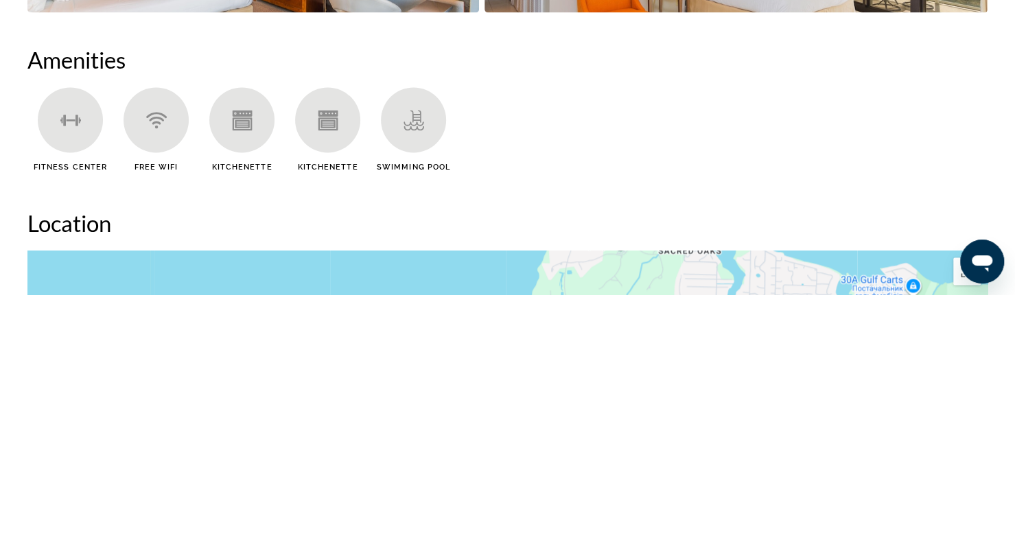
click at [103, 432] on span "Fitness Center" at bounding box center [70, 430] width 73 height 9
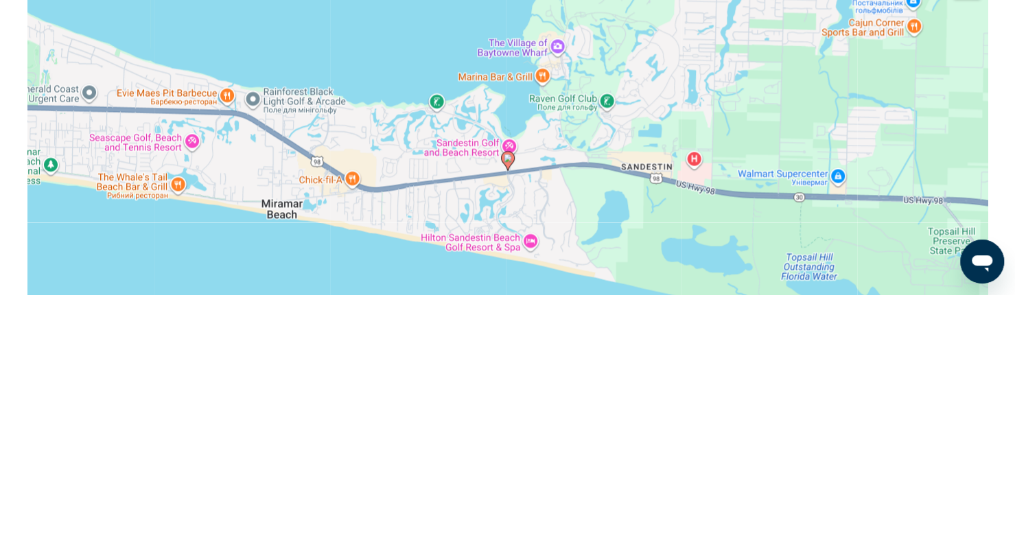
scroll to position [1100, 0]
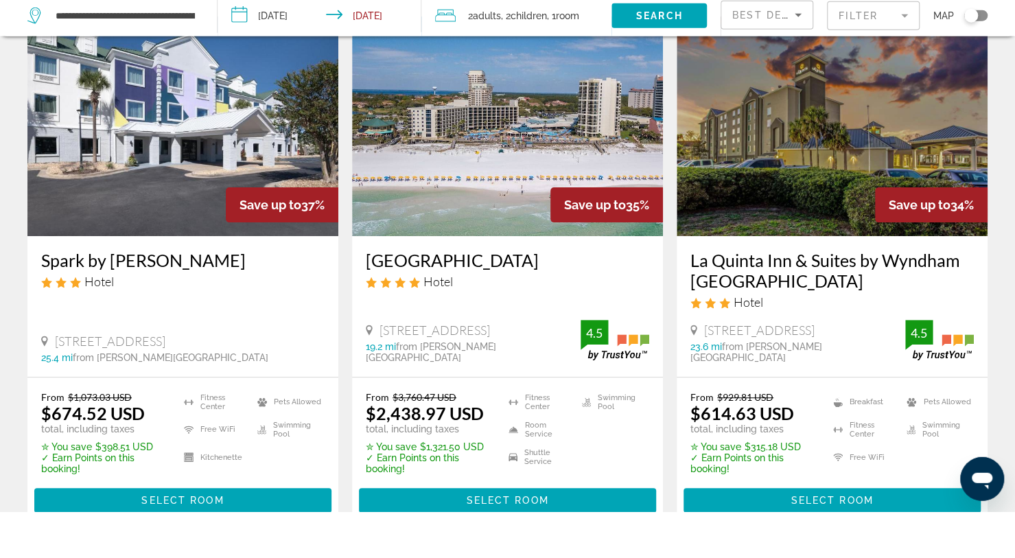
scroll to position [69, 0]
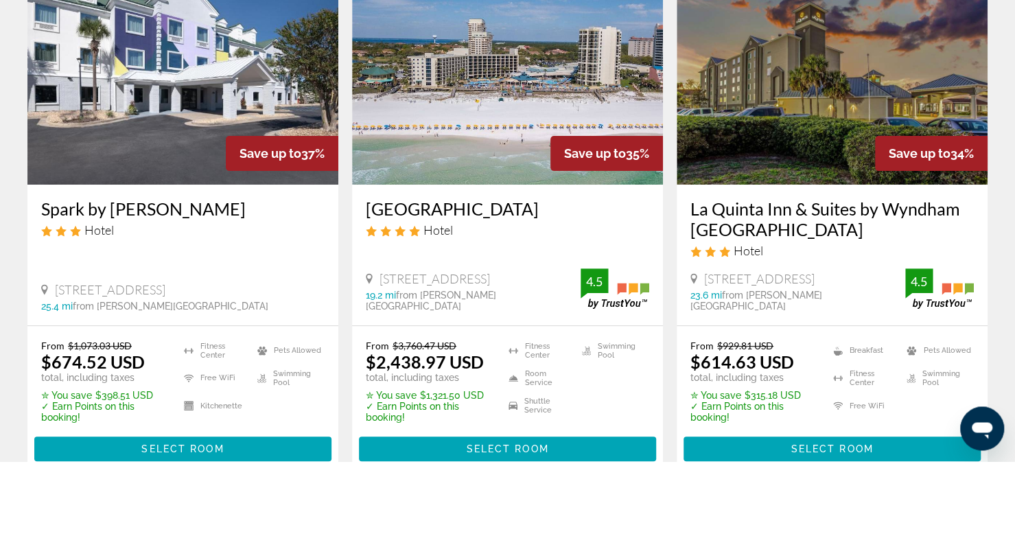
click at [817, 238] on img "Основное содержание" at bounding box center [831, 172] width 311 height 220
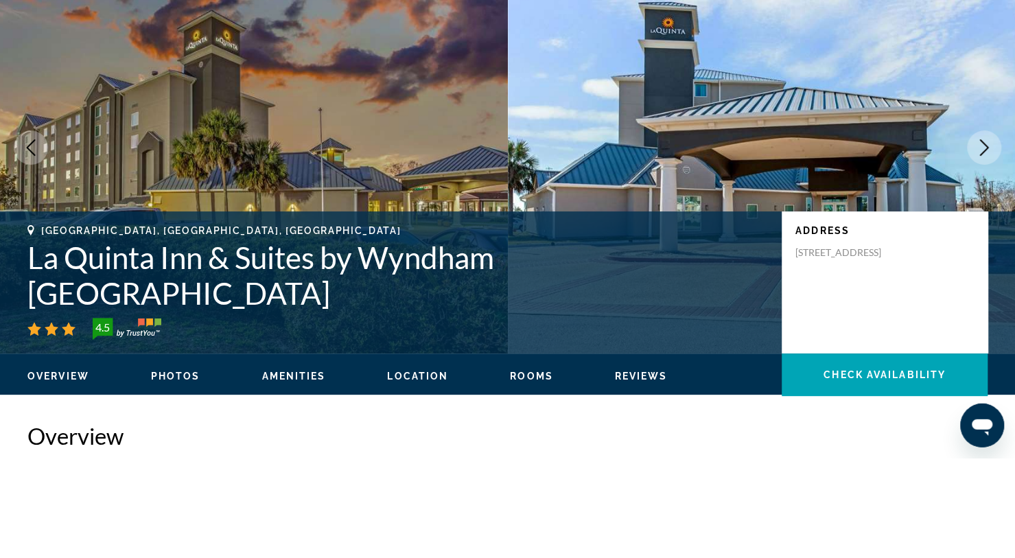
click at [978, 252] on icon "Next image" at bounding box center [983, 247] width 16 height 16
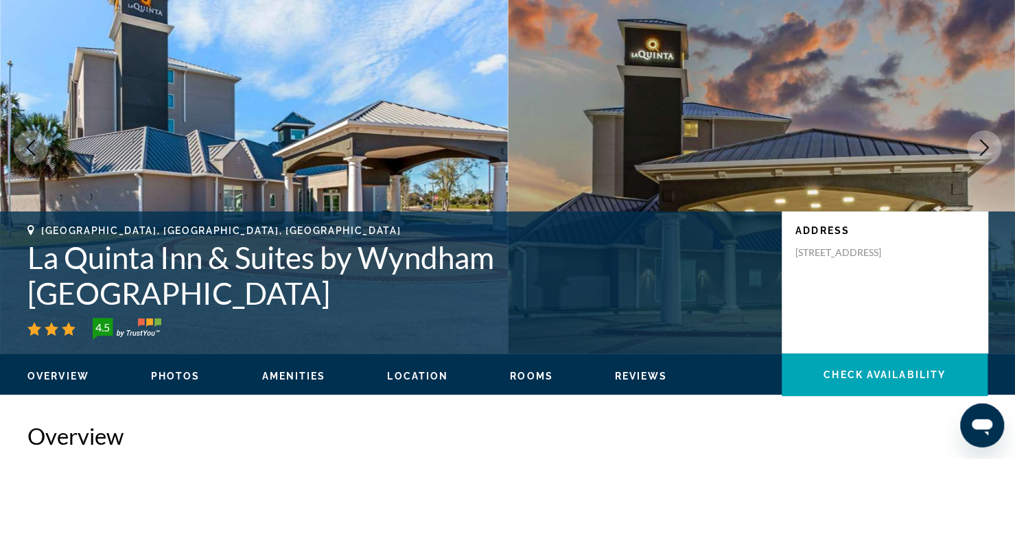
click at [983, 268] on img "Основное содержание" at bounding box center [762, 247] width 508 height 412
click at [982, 276] on img "Основное содержание" at bounding box center [762, 247] width 508 height 412
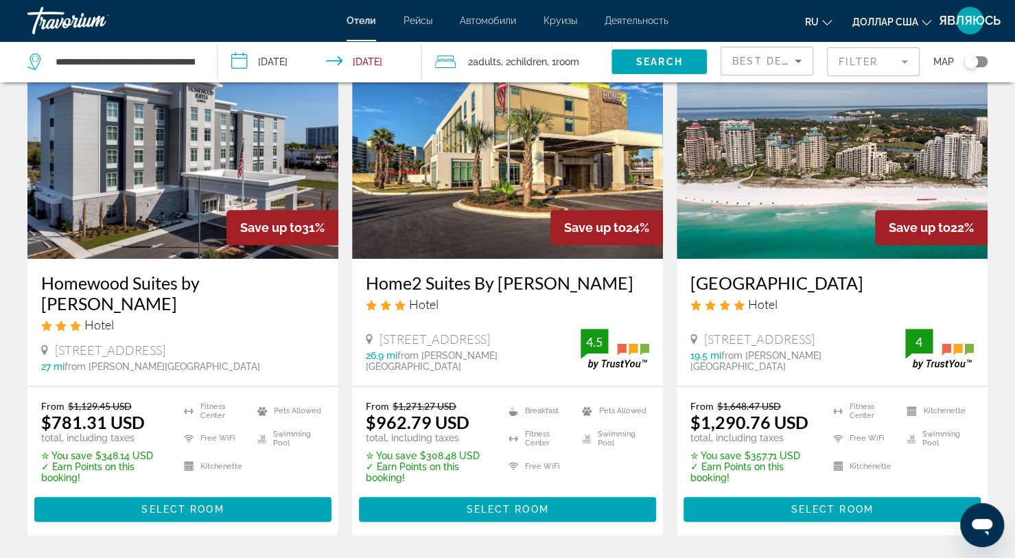
scroll to position [626, 0]
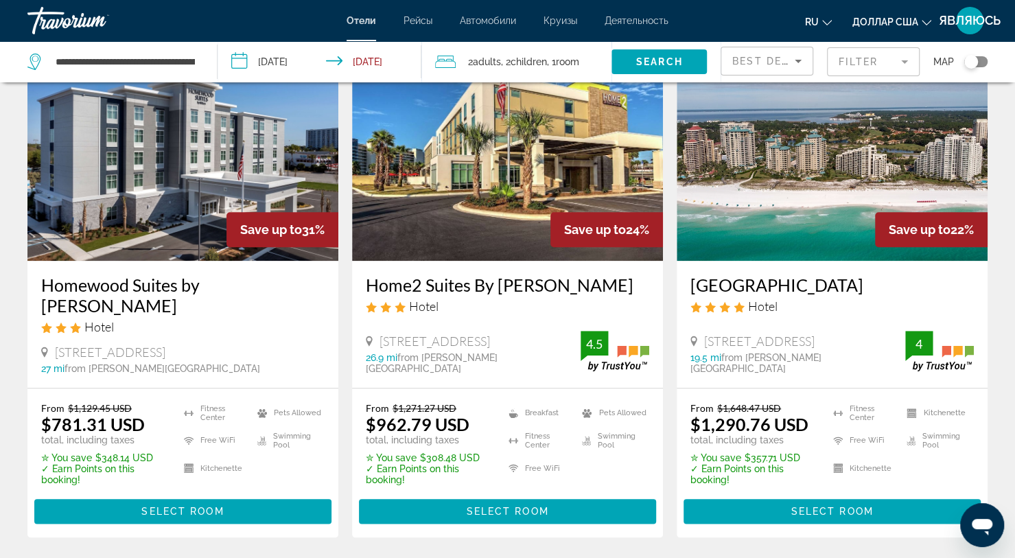
click at [918, 178] on img "Основное содержание" at bounding box center [831, 151] width 311 height 220
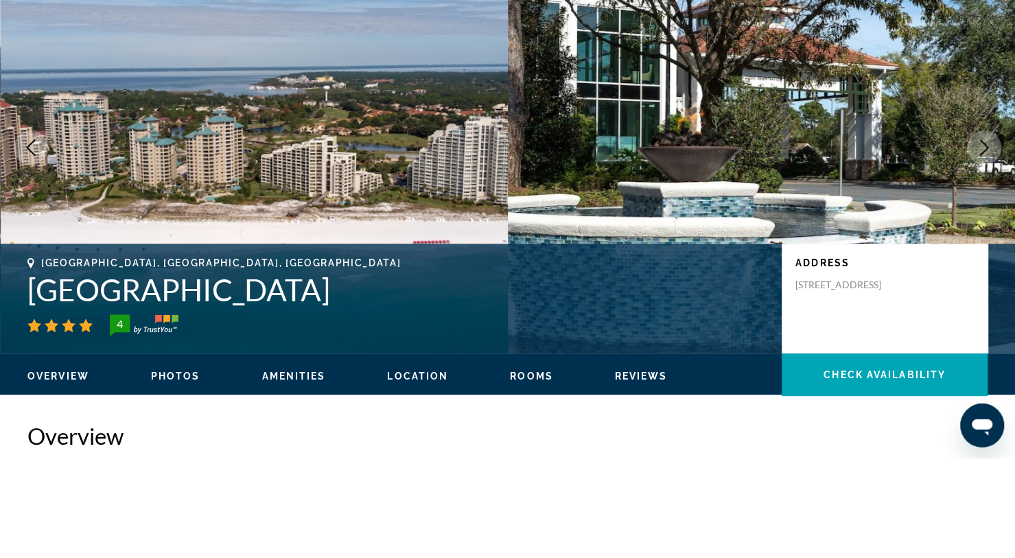
click at [978, 249] on icon "Next image" at bounding box center [983, 247] width 16 height 16
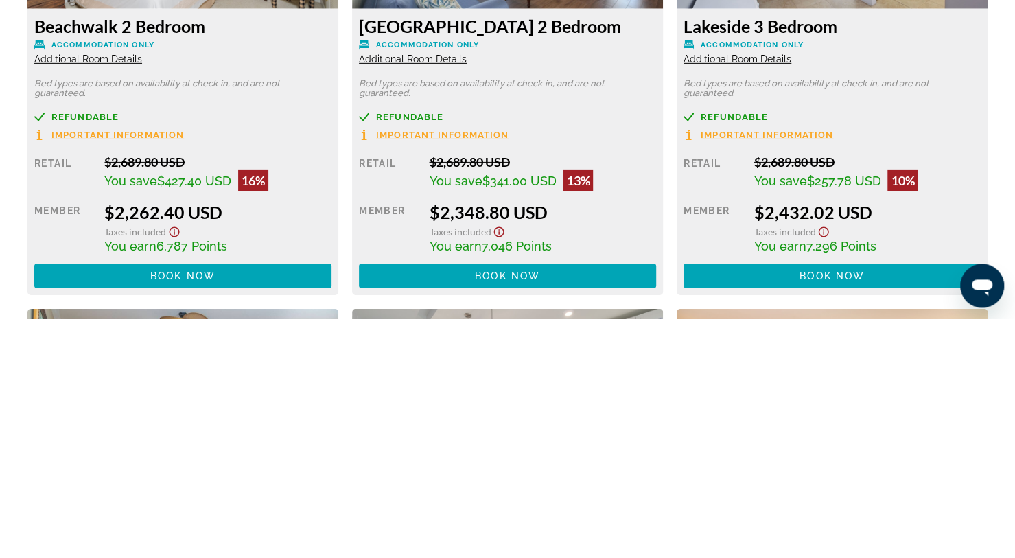
scroll to position [2305, 0]
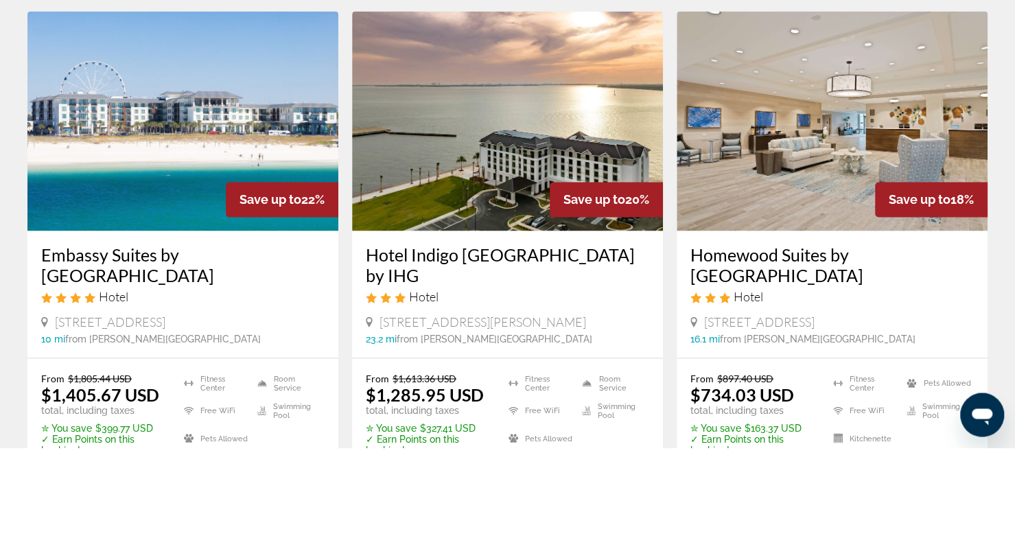
scroll to position [1069, 0]
click at [88, 261] on img "Основное содержание" at bounding box center [182, 231] width 311 height 220
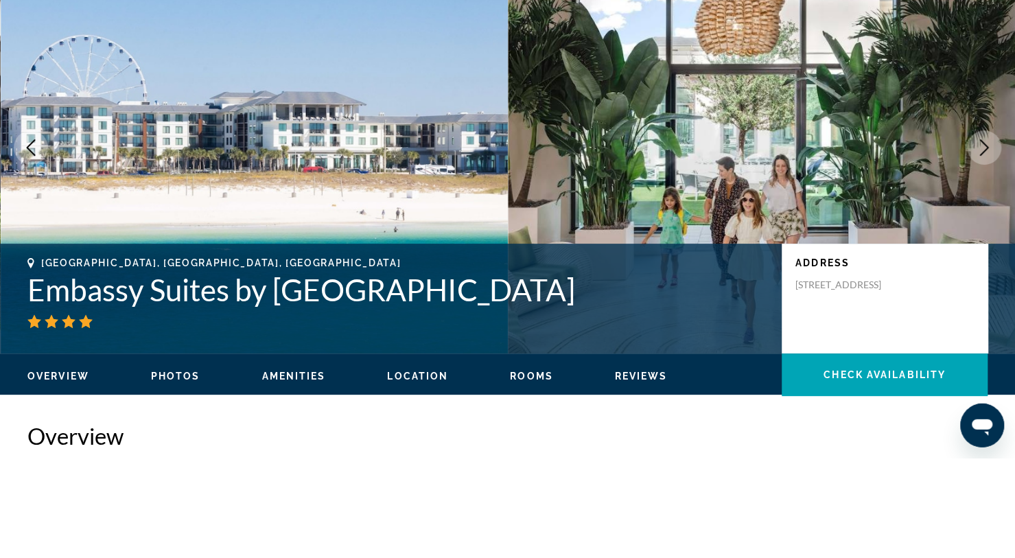
click at [188, 477] on span "Photos" at bounding box center [175, 475] width 49 height 11
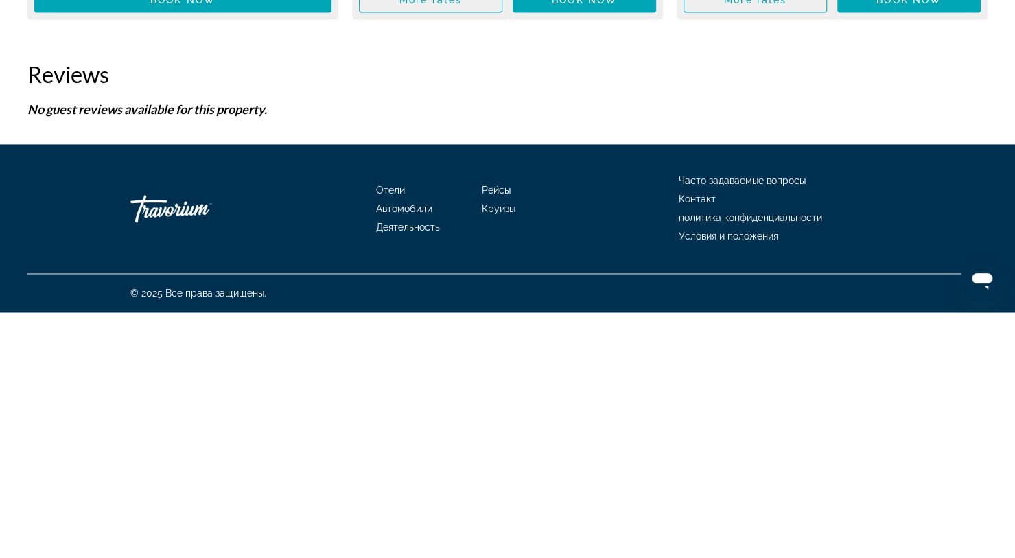
scroll to position [7005, 0]
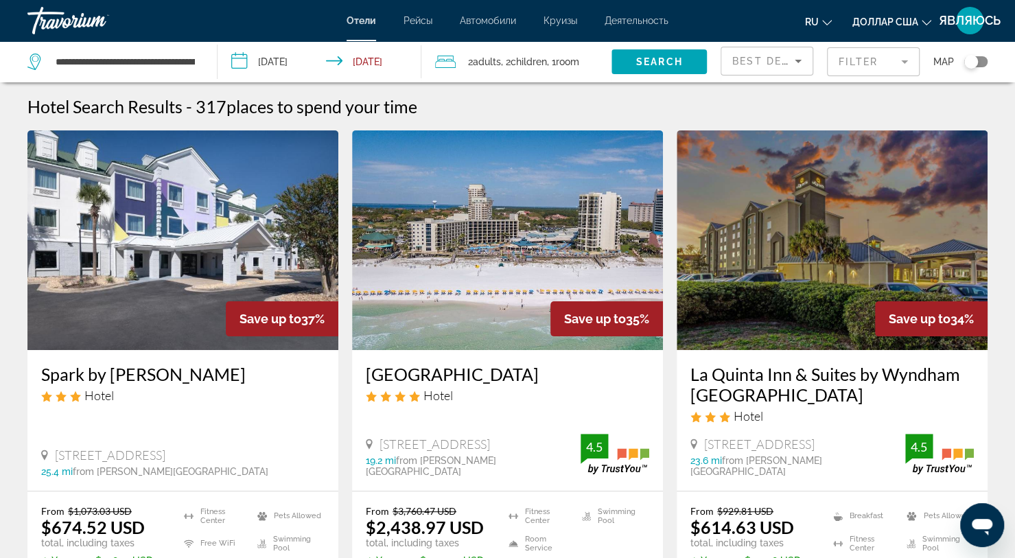
click at [973, 66] on div "Toggle map" at bounding box center [971, 62] width 14 height 14
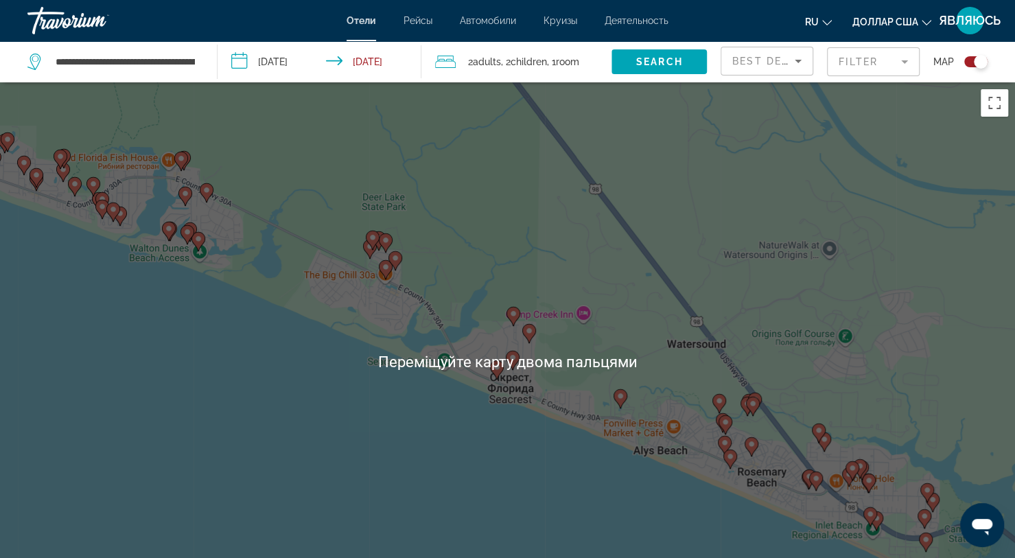
click at [974, 62] on div "Toggle map" at bounding box center [980, 62] width 14 height 14
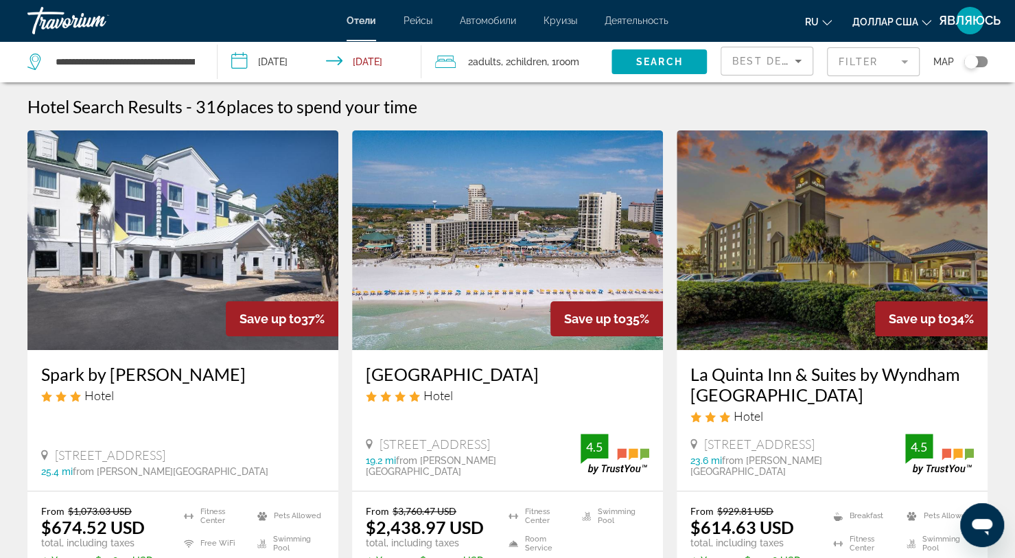
click at [902, 64] on mat-form-field "Filter" at bounding box center [873, 61] width 93 height 29
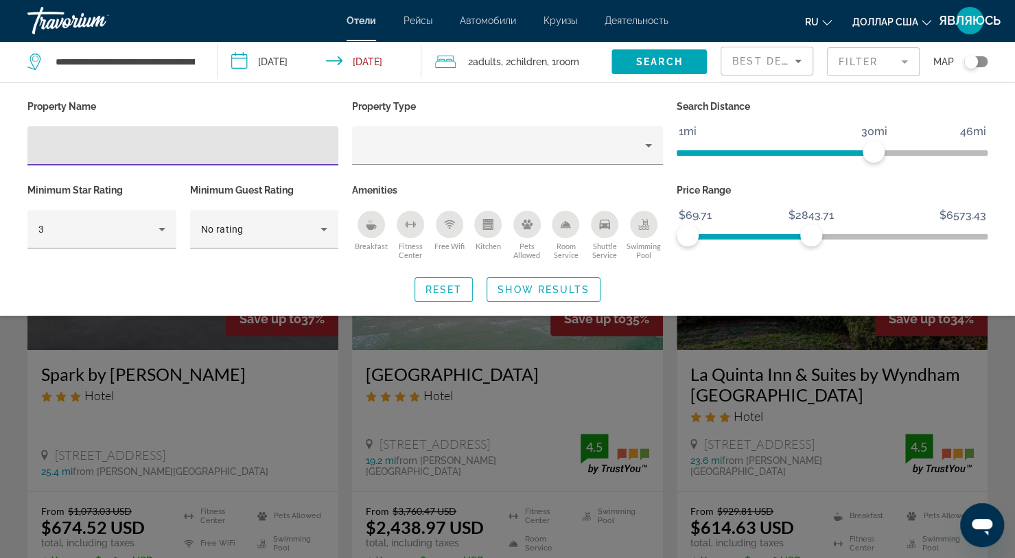
click at [162, 228] on icon "Hotel Filters" at bounding box center [161, 229] width 7 height 3
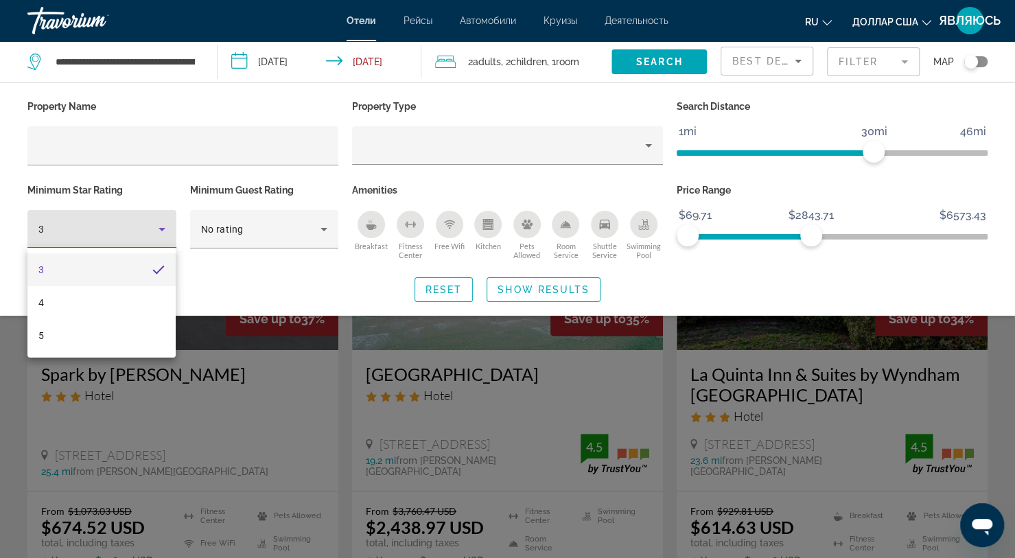
click at [165, 229] on div at bounding box center [507, 279] width 1015 height 558
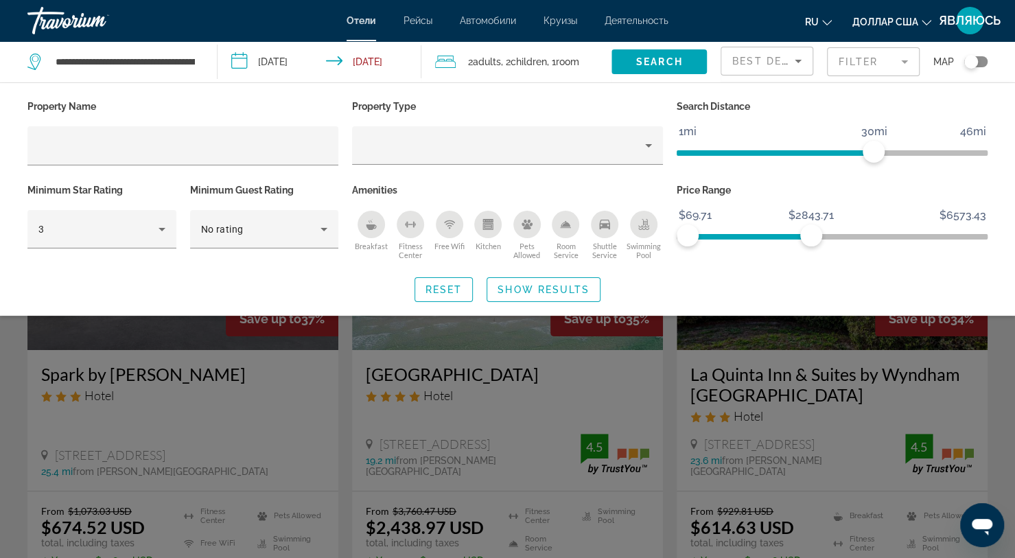
click at [115, 64] on input "**********" at bounding box center [125, 61] width 142 height 21
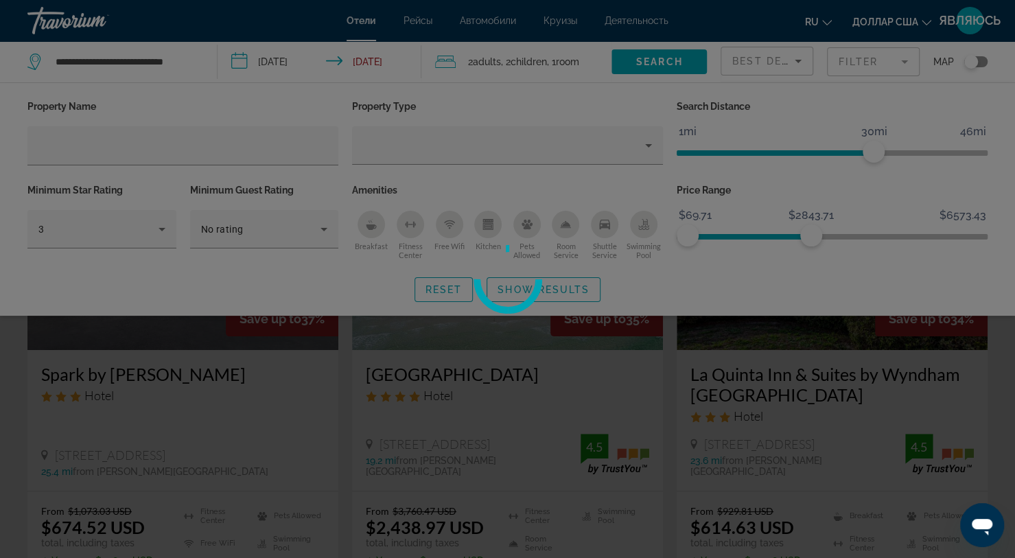
click at [673, 63] on div at bounding box center [507, 279] width 1015 height 558
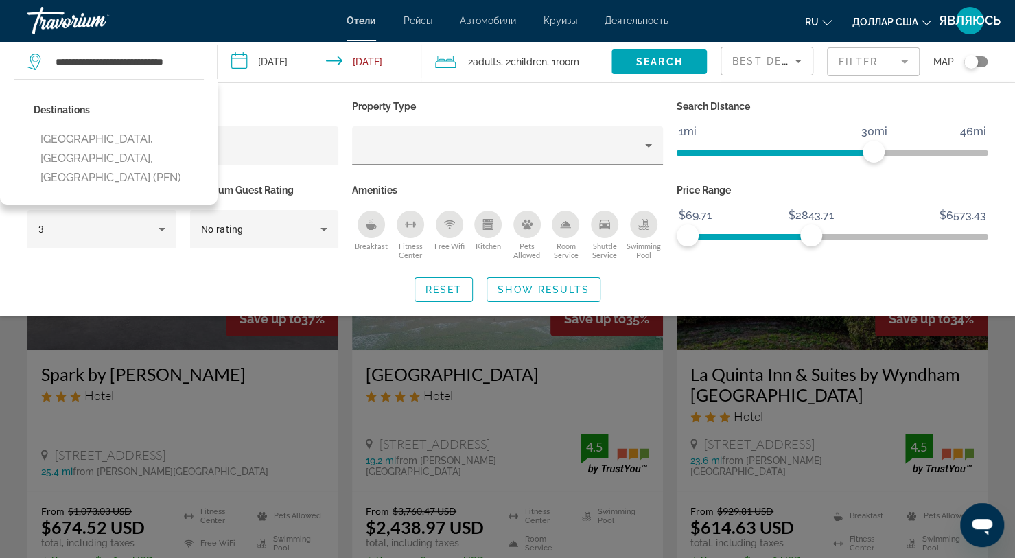
click at [179, 141] on button "[GEOGRAPHIC_DATA], [GEOGRAPHIC_DATA], [GEOGRAPHIC_DATA] (PFN)" at bounding box center [119, 158] width 170 height 64
type input "**********"
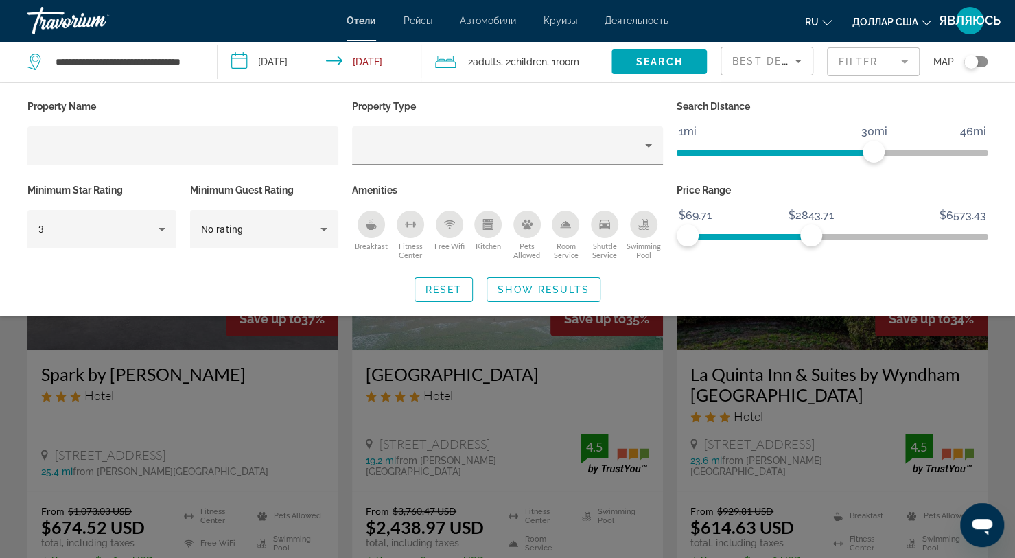
click at [660, 78] on span "Search widget" at bounding box center [658, 61] width 95 height 33
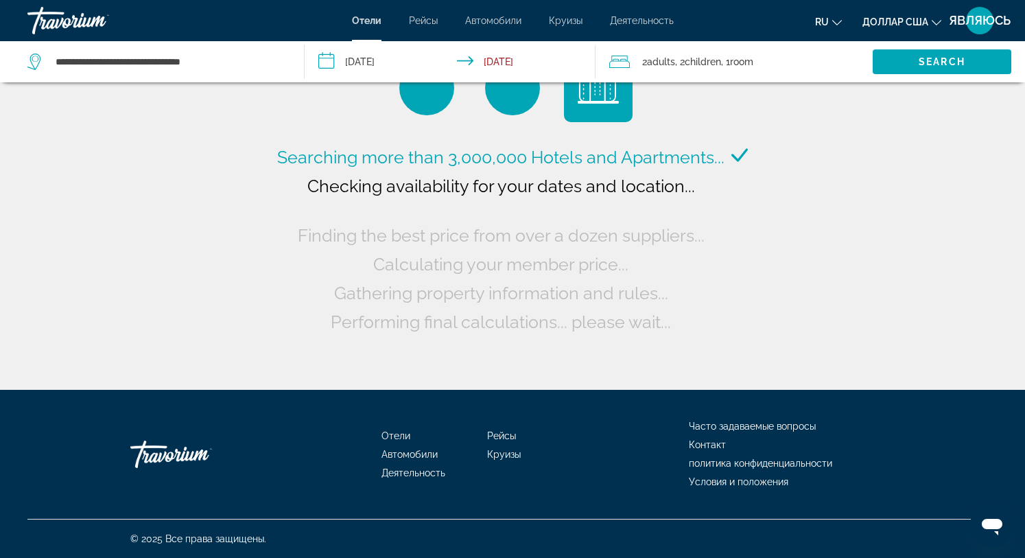
click at [766, 62] on div "2 Adult Adults , 2 Child Children , 1 Room rooms" at bounding box center [740, 61] width 263 height 19
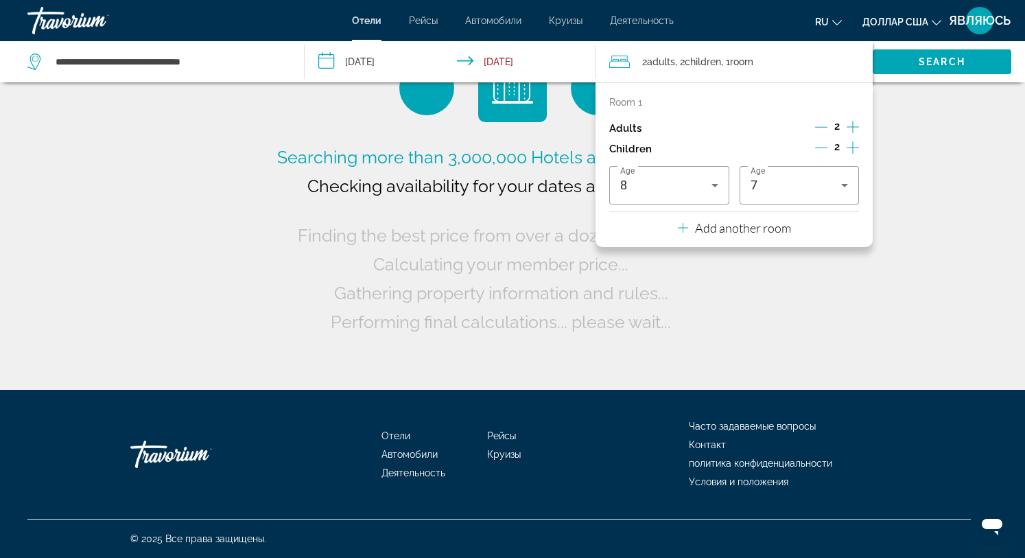
click at [758, 236] on button "Add another room" at bounding box center [734, 226] width 113 height 28
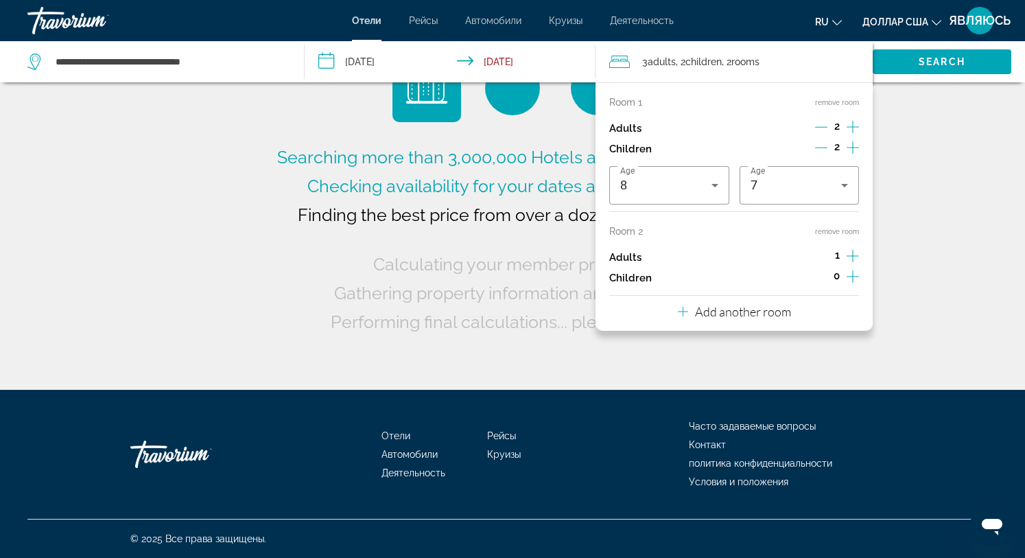
click at [852, 257] on icon "Increment adults" at bounding box center [852, 256] width 12 height 16
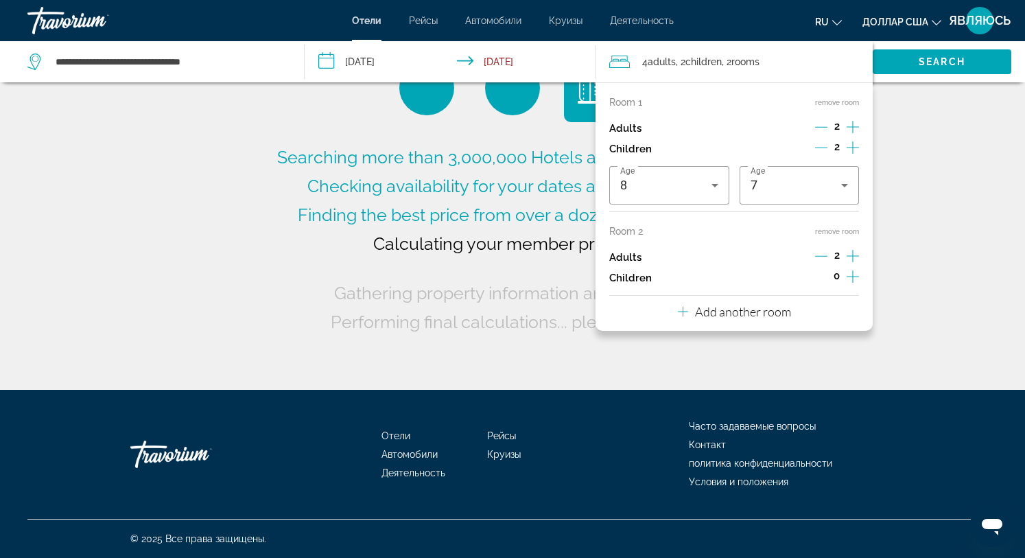
click at [849, 279] on icon "Increment children" at bounding box center [852, 276] width 12 height 16
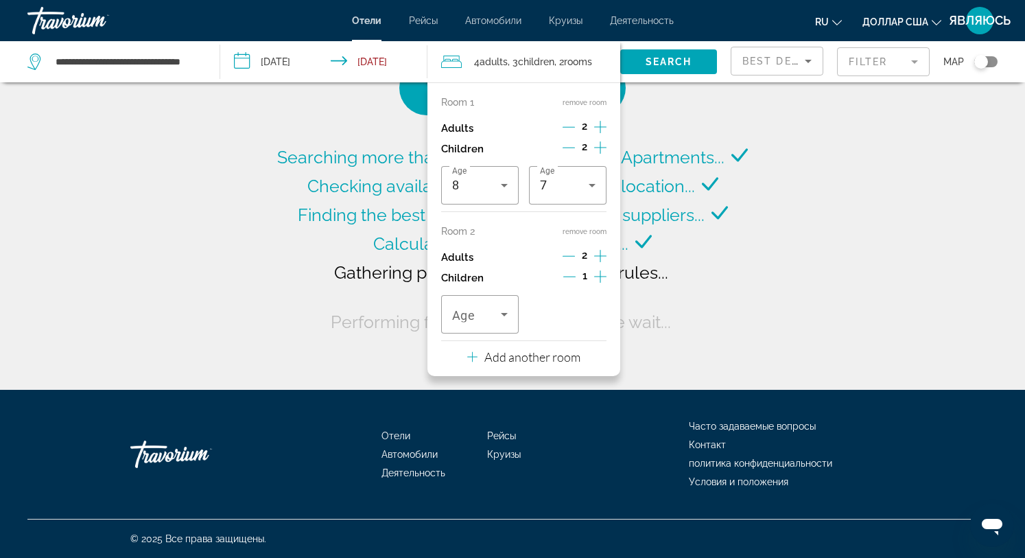
click at [503, 320] on icon "Travelers: 4 adults, 3 children" at bounding box center [504, 314] width 16 height 16
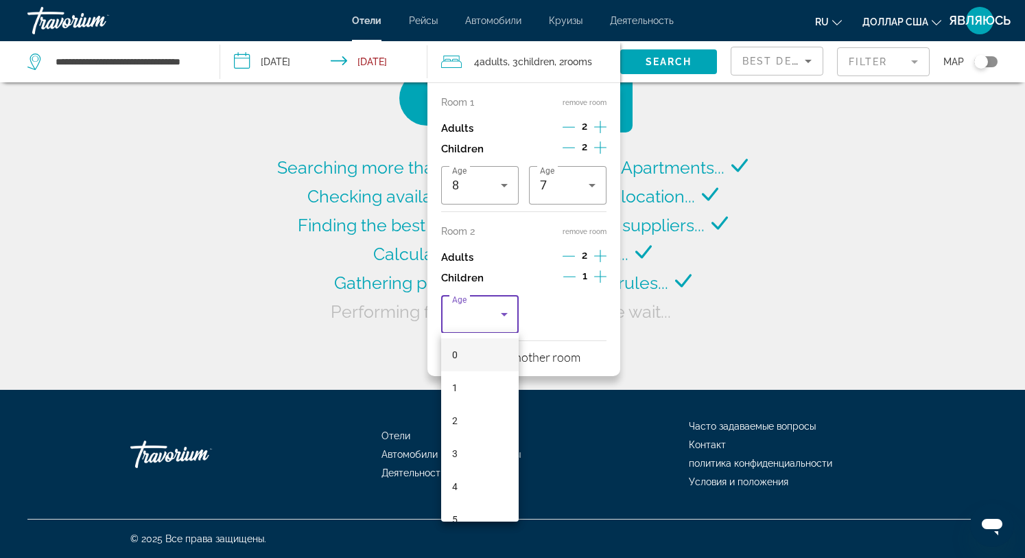
click at [464, 428] on mat-option "2" at bounding box center [480, 420] width 78 height 33
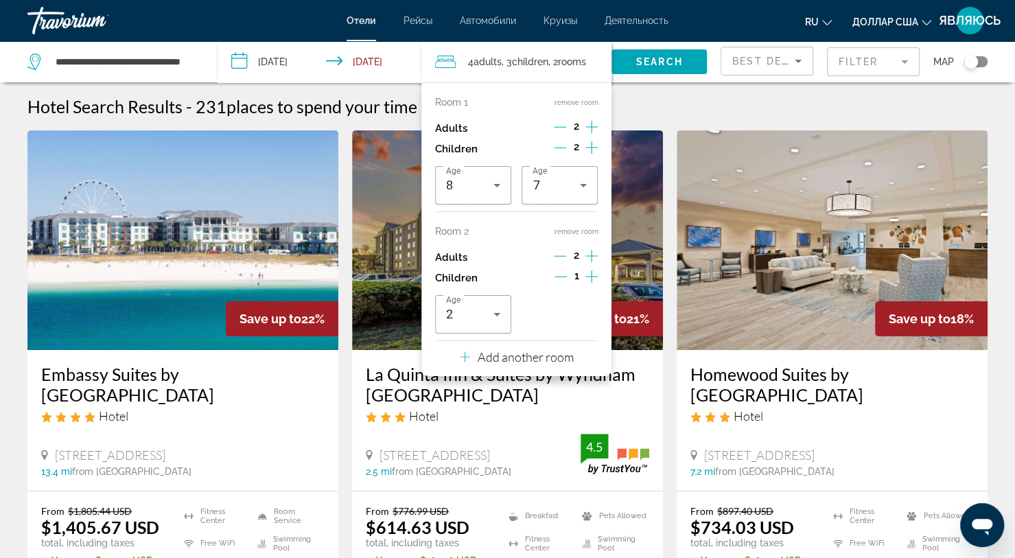
click at [669, 62] on span "Search" at bounding box center [659, 61] width 47 height 11
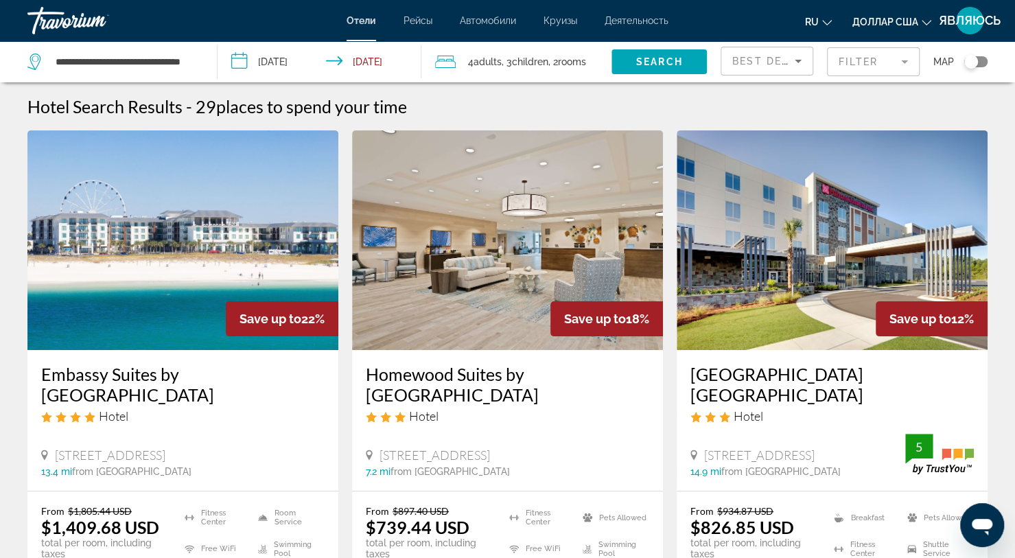
click at [285, 239] on img "Основное содержание" at bounding box center [182, 240] width 311 height 220
click at [566, 65] on span "rooms" at bounding box center [572, 61] width 28 height 11
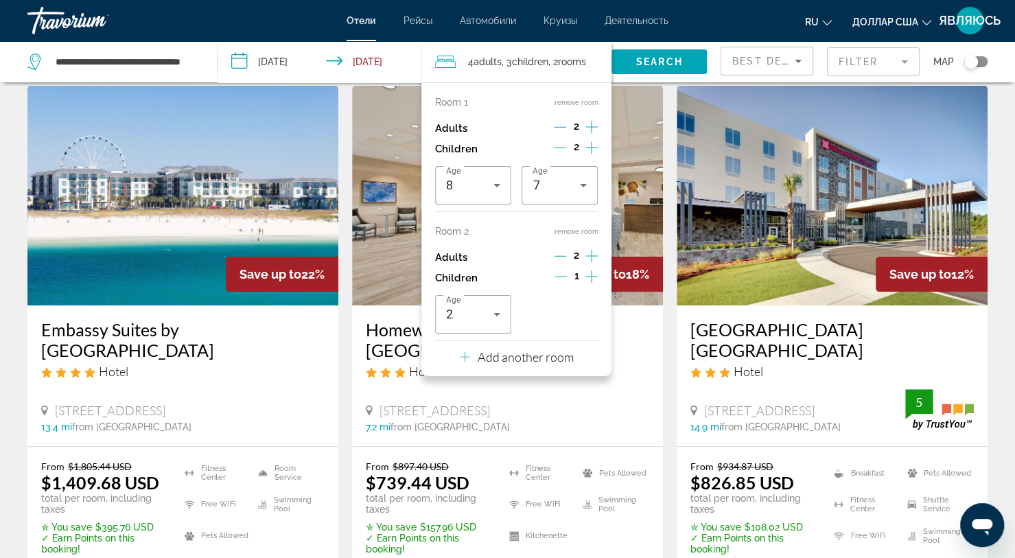
scroll to position [32, 0]
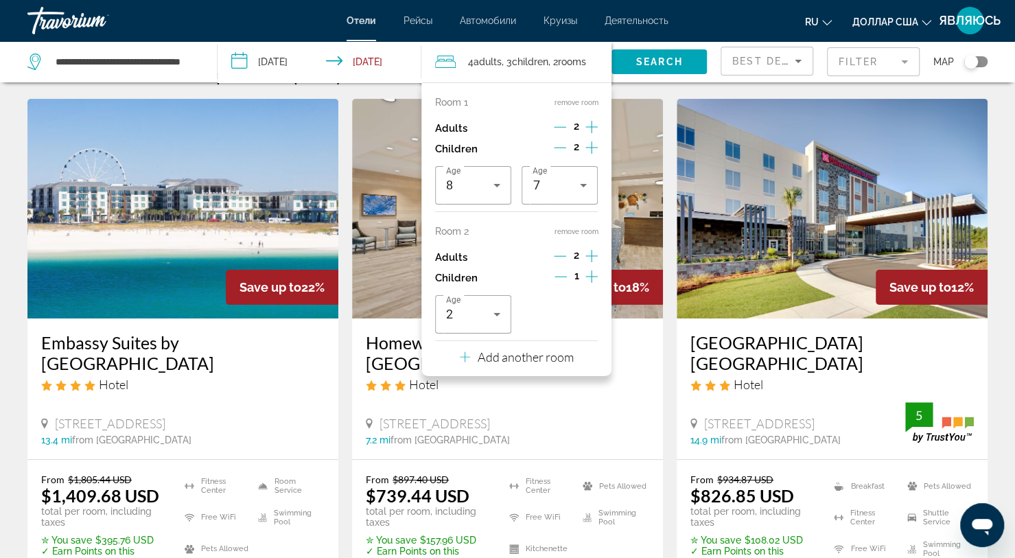
click at [586, 233] on button "remove room" at bounding box center [576, 231] width 44 height 9
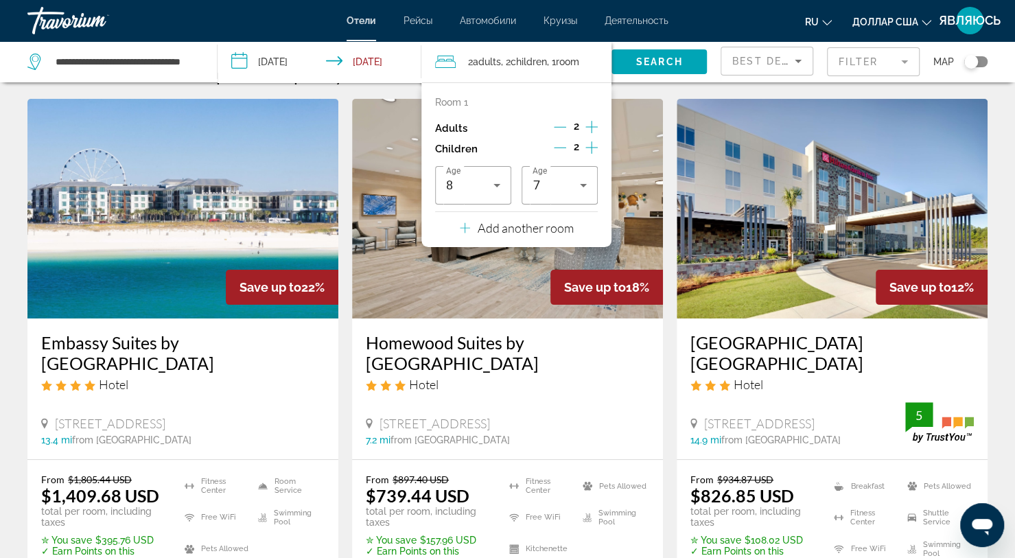
click at [678, 64] on span "Search" at bounding box center [659, 61] width 47 height 11
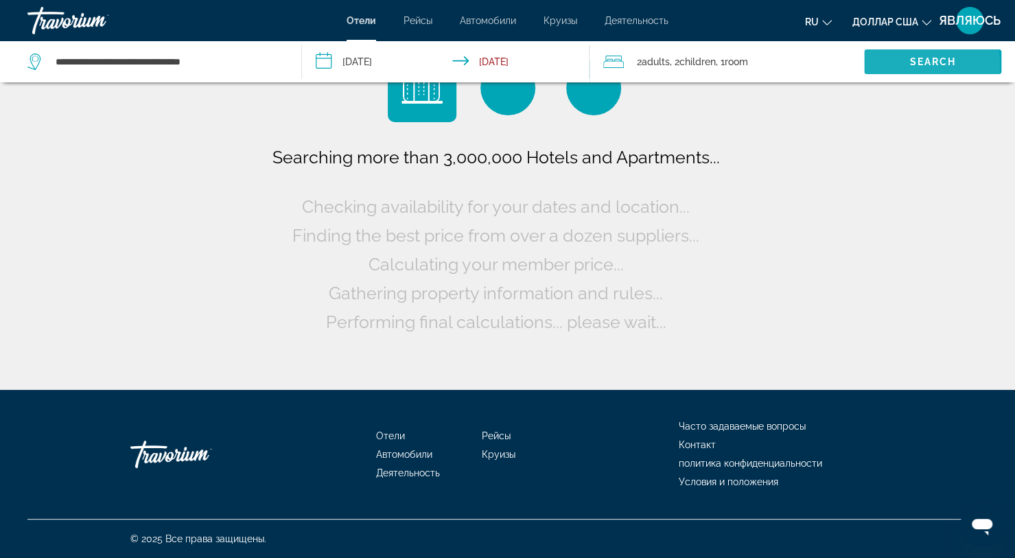
scroll to position [0, 0]
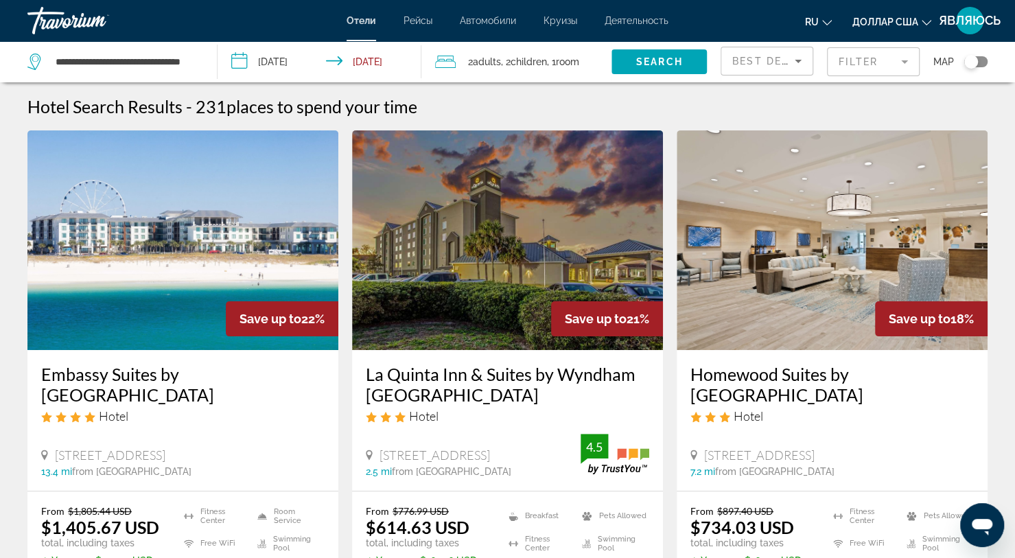
click at [951, 245] on img "Основное содержание" at bounding box center [831, 240] width 311 height 220
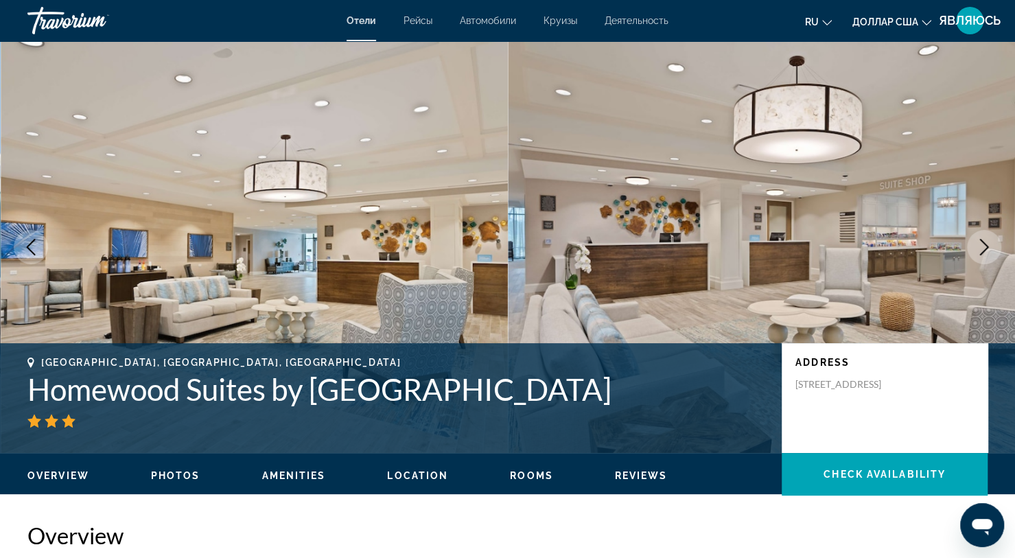
click at [978, 254] on icon "Next image" at bounding box center [983, 247] width 16 height 16
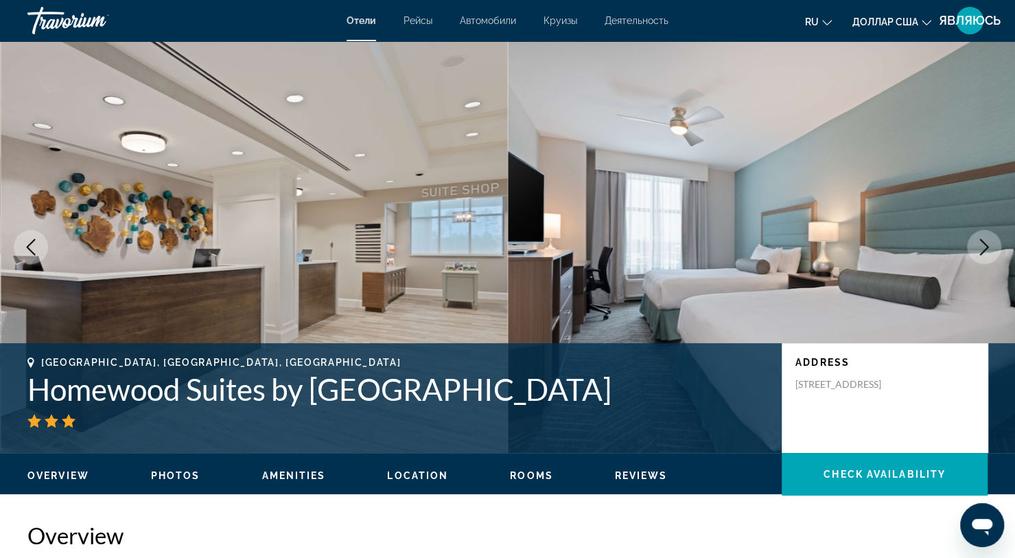
click at [971, 258] on button "Next image" at bounding box center [983, 247] width 34 height 34
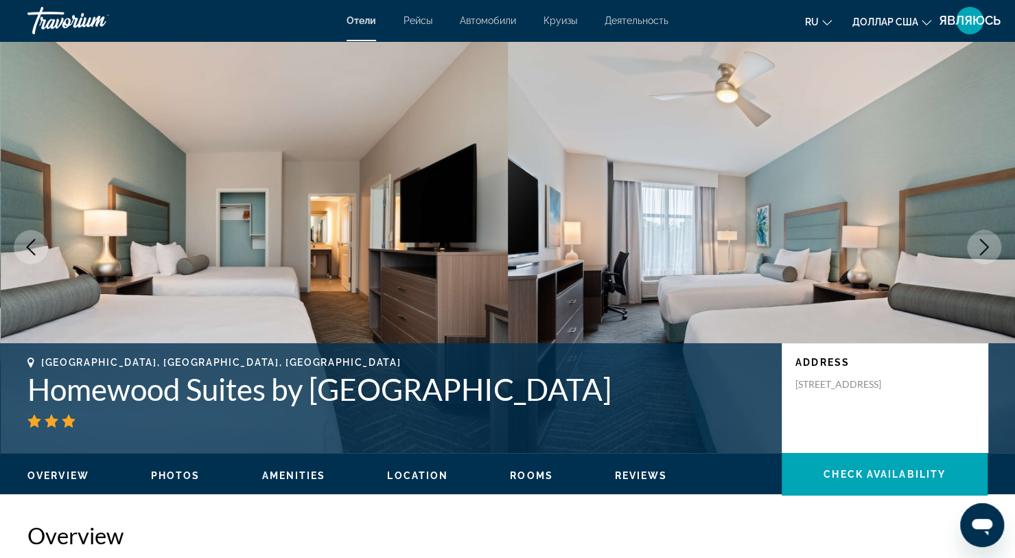
click at [967, 261] on img "Основное содержание" at bounding box center [762, 247] width 508 height 412
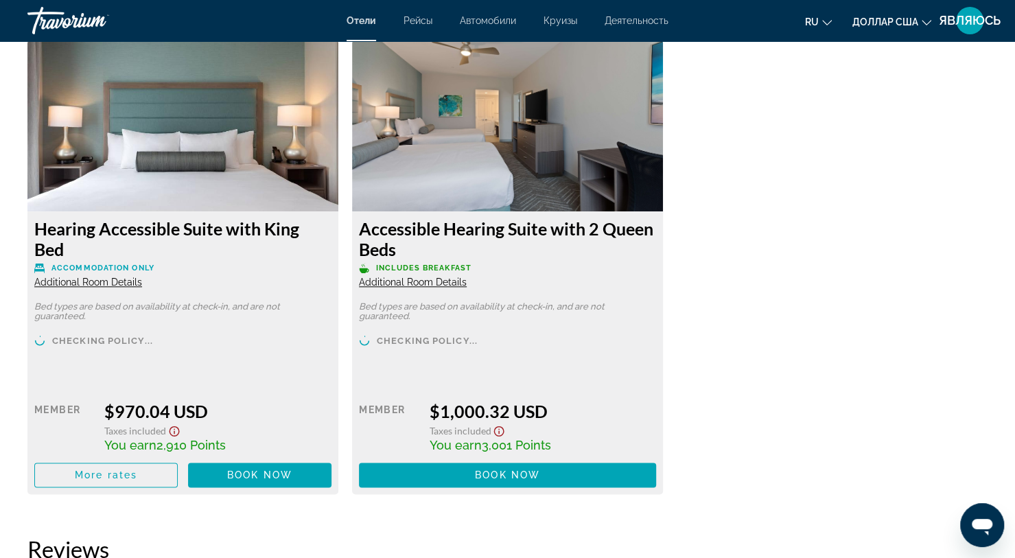
scroll to position [3862, 0]
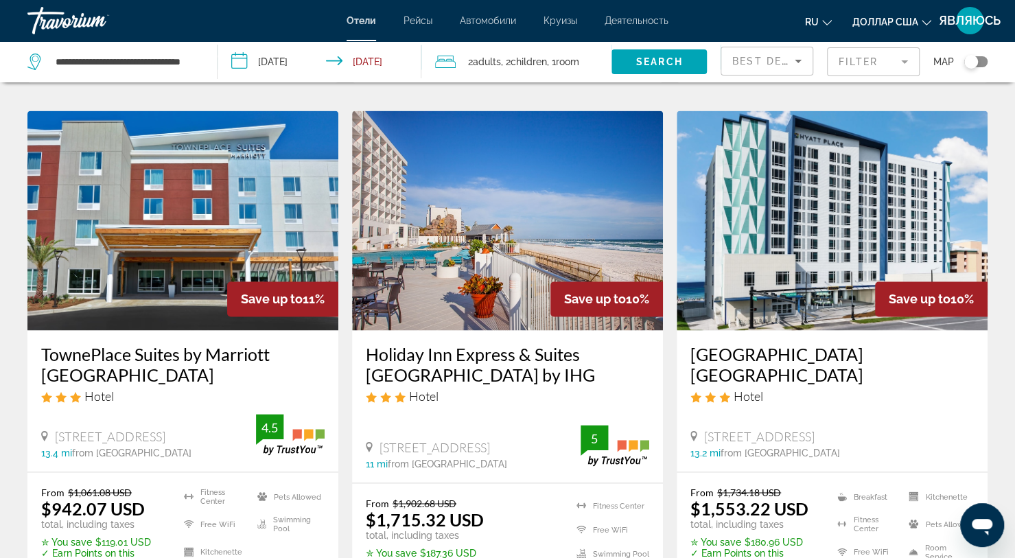
scroll to position [1124, 0]
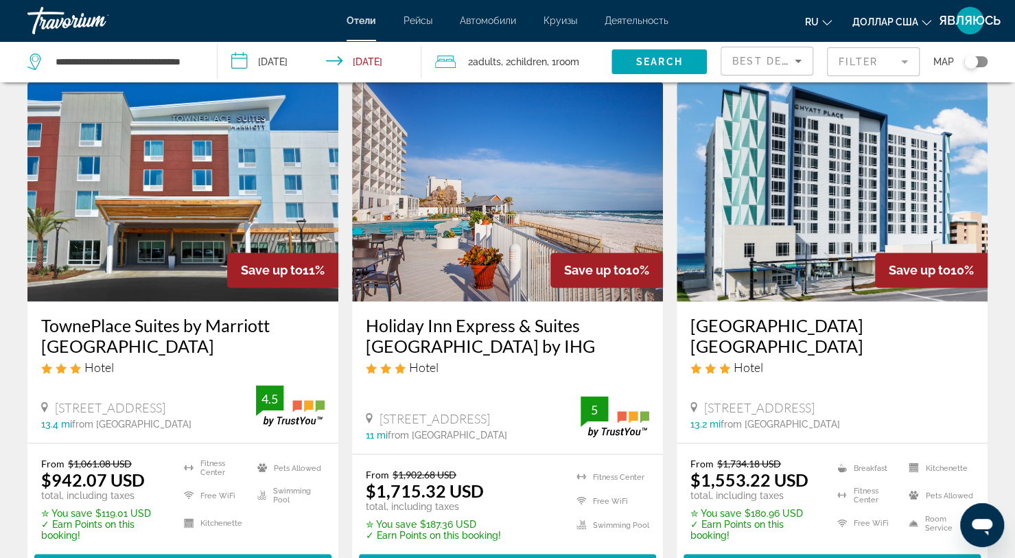
click at [918, 173] on img "Основное содержание" at bounding box center [831, 192] width 311 height 220
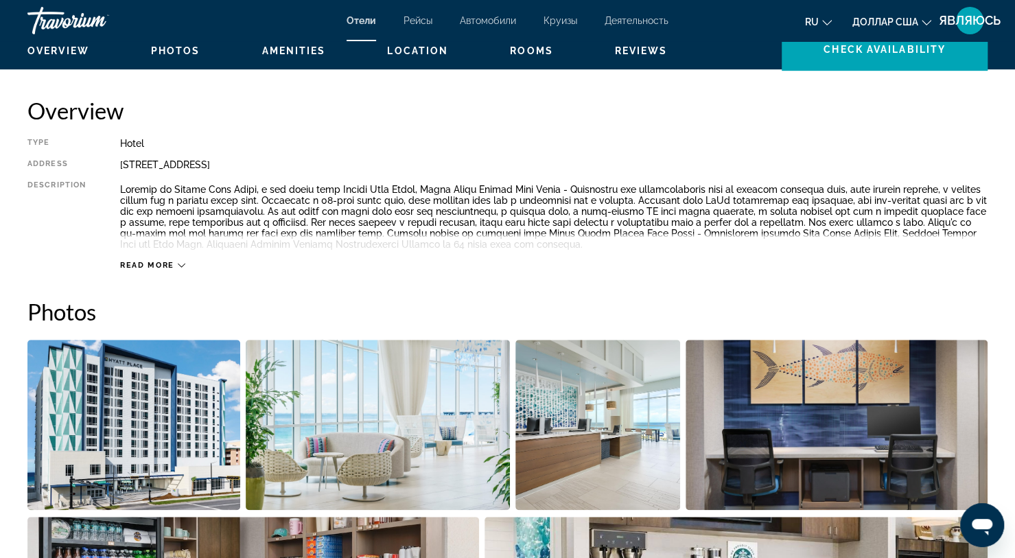
scroll to position [424, 0]
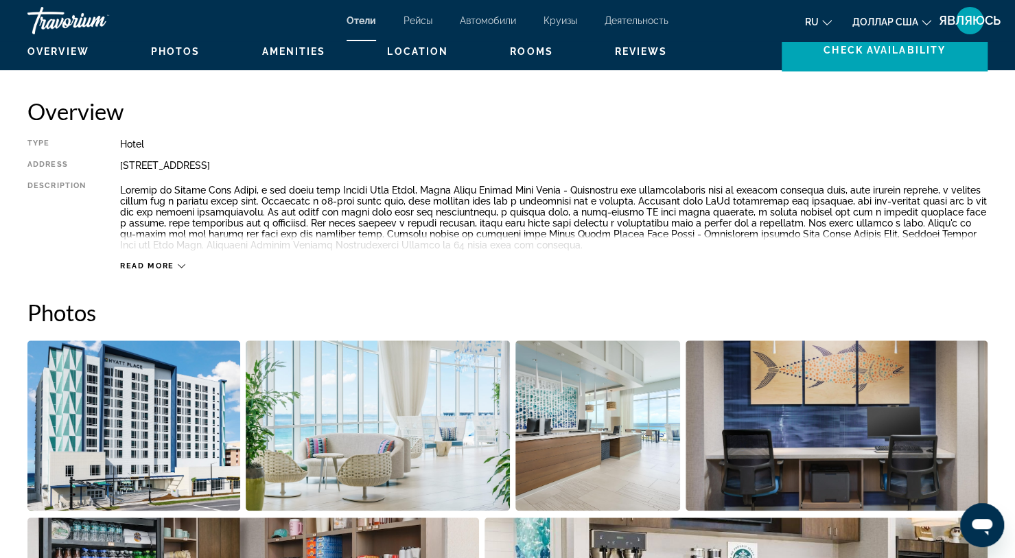
click at [466, 429] on img "Open full-screen image slider" at bounding box center [378, 425] width 264 height 170
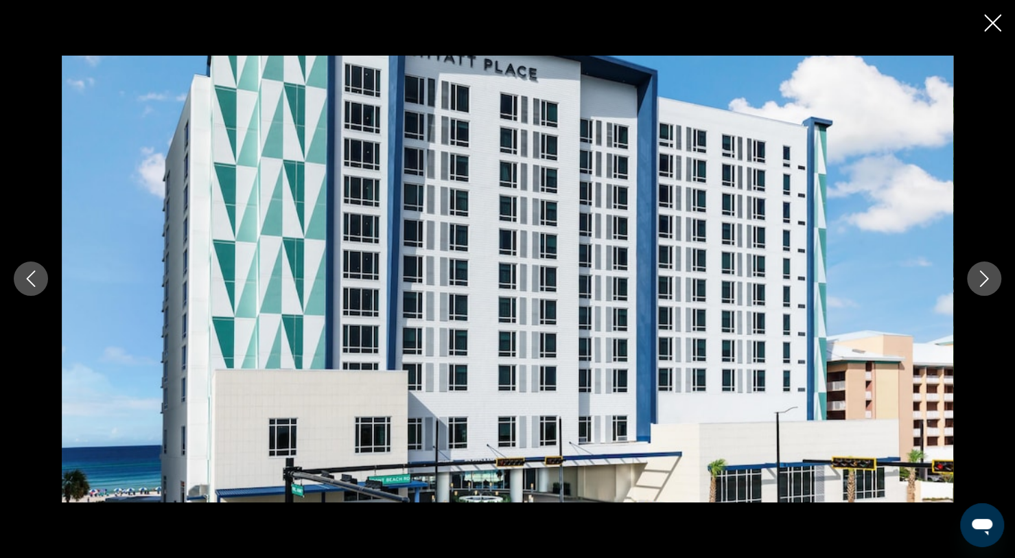
click at [986, 291] on button "Next image" at bounding box center [983, 278] width 34 height 34
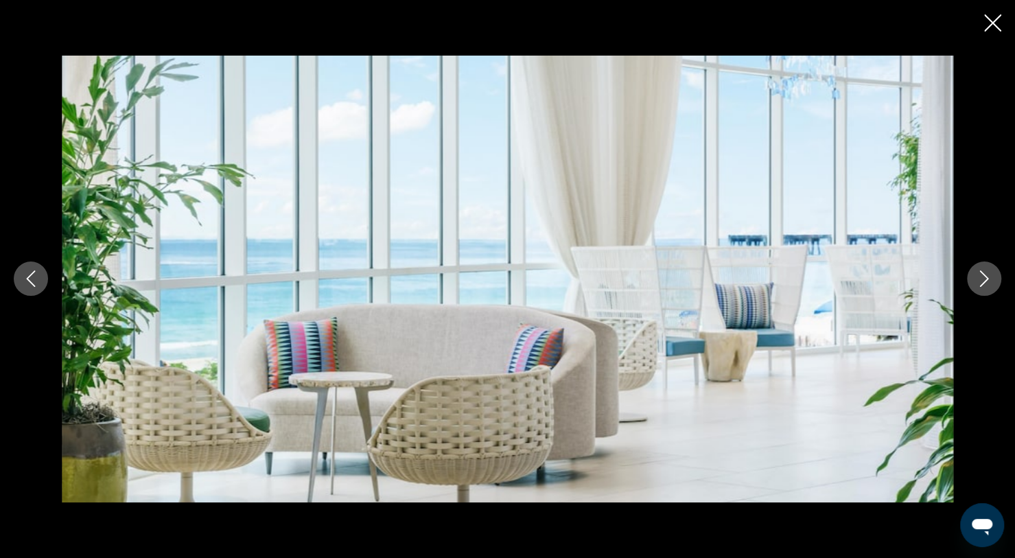
click at [981, 294] on button "Next image" at bounding box center [983, 278] width 34 height 34
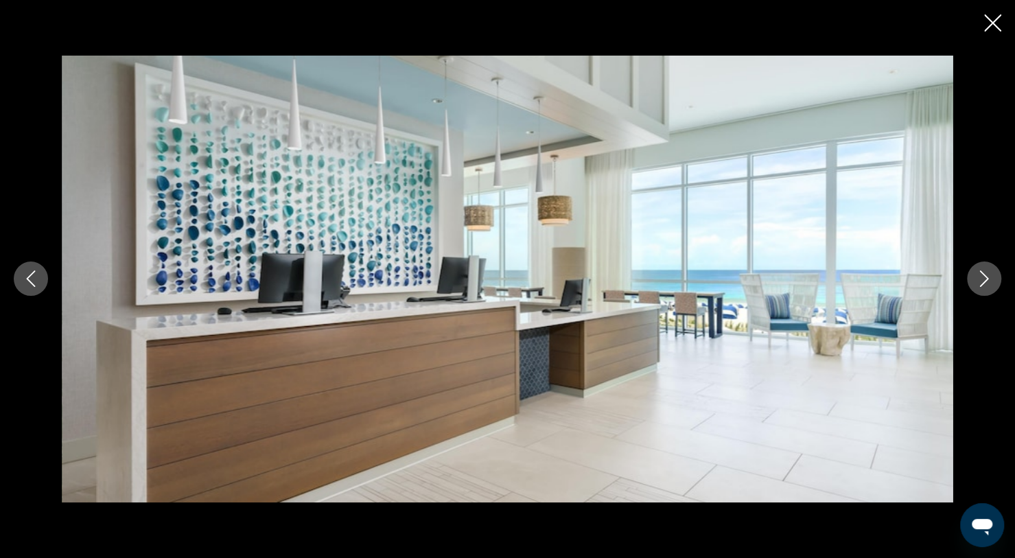
click at [975, 292] on button "Next image" at bounding box center [983, 278] width 34 height 34
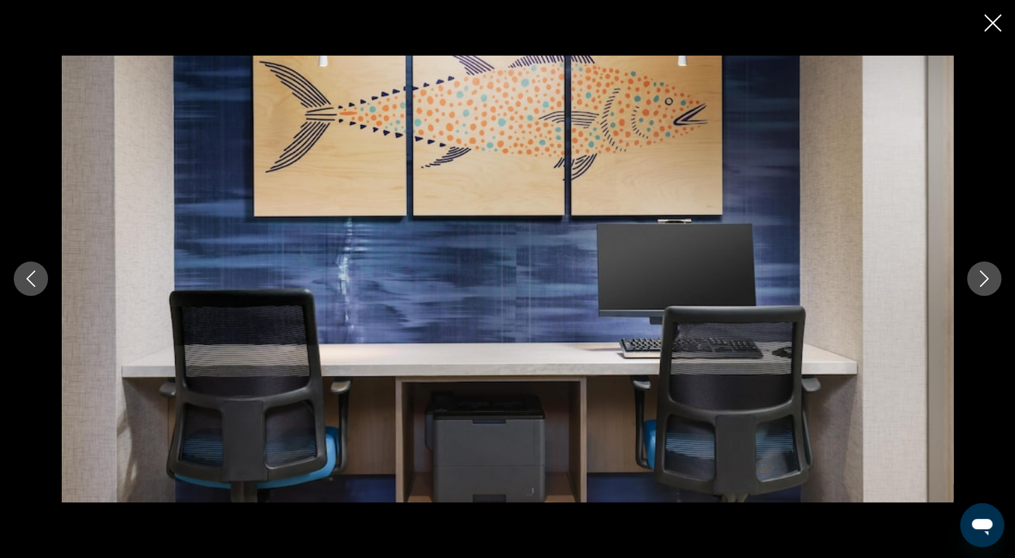
click at [970, 292] on div "prev next" at bounding box center [507, 279] width 1015 height 446
click at [980, 289] on button "Next image" at bounding box center [983, 278] width 34 height 34
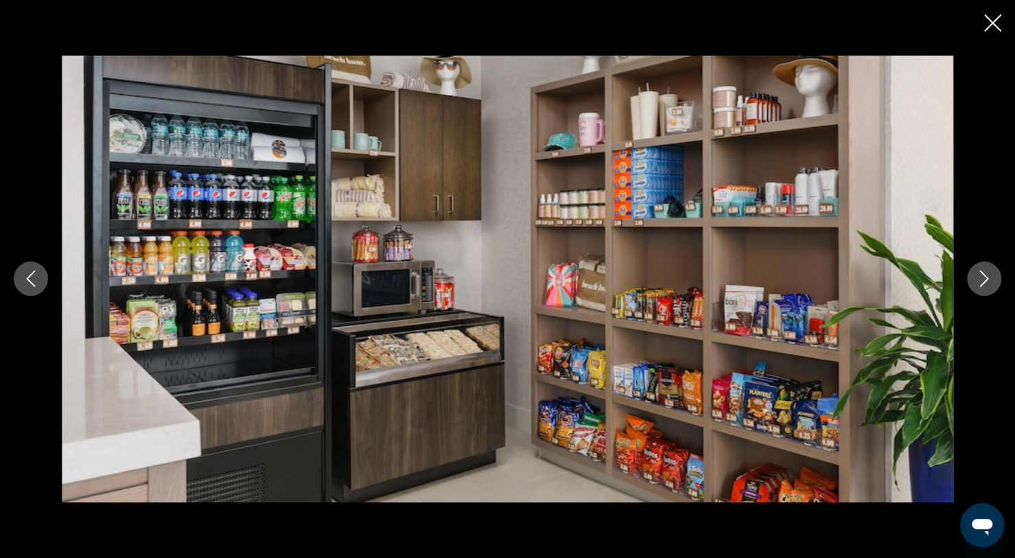
click at [986, 290] on button "Next image" at bounding box center [983, 278] width 34 height 34
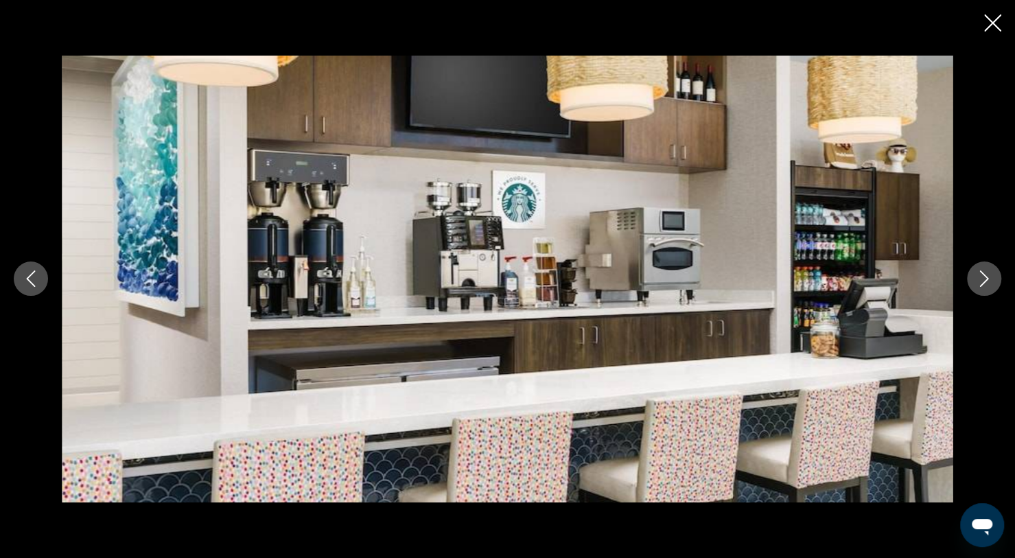
click at [996, 23] on icon "Close slideshow" at bounding box center [992, 22] width 17 height 17
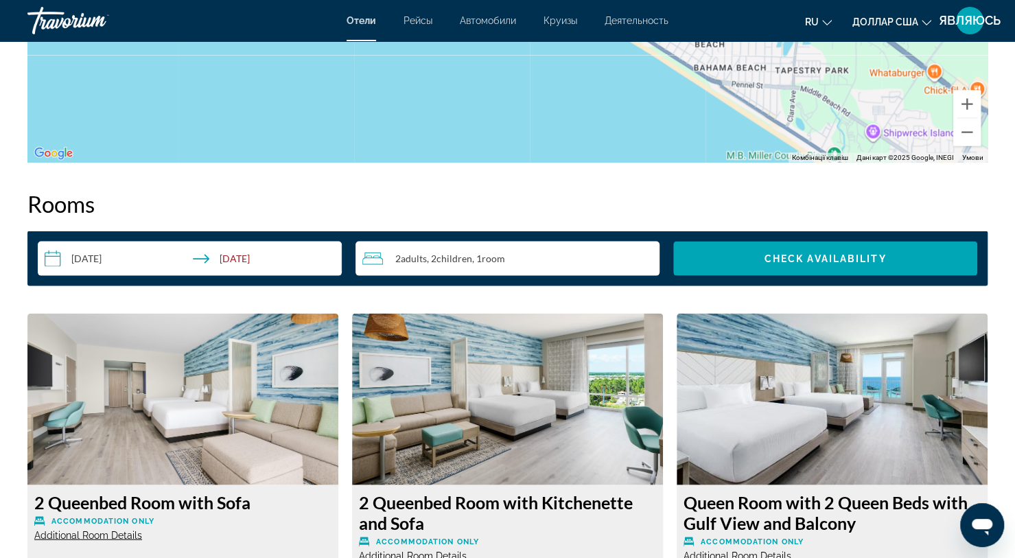
scroll to position [1561, 0]
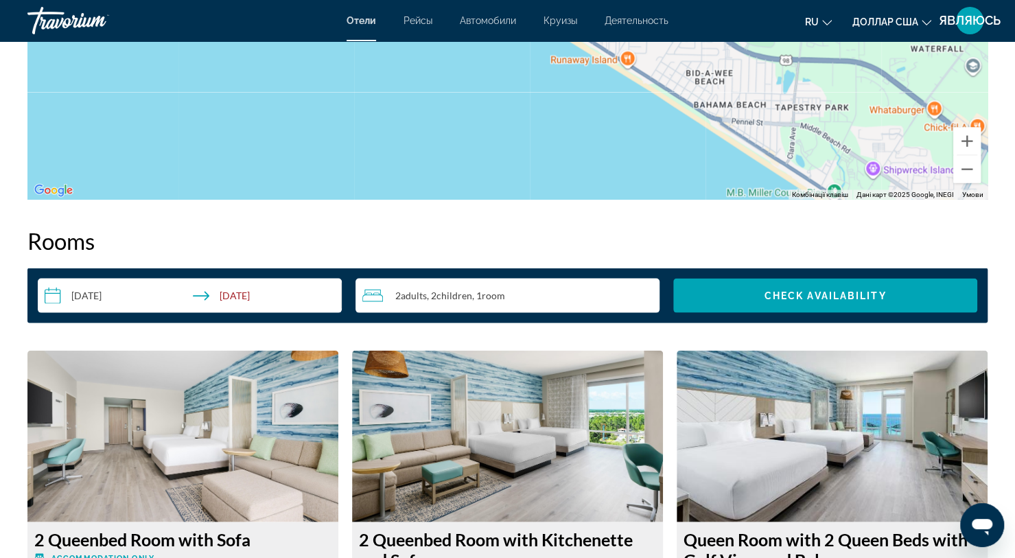
click at [581, 303] on div "2 Adult Adults , 2 Child Children , 1 Room rooms" at bounding box center [510, 295] width 297 height 16
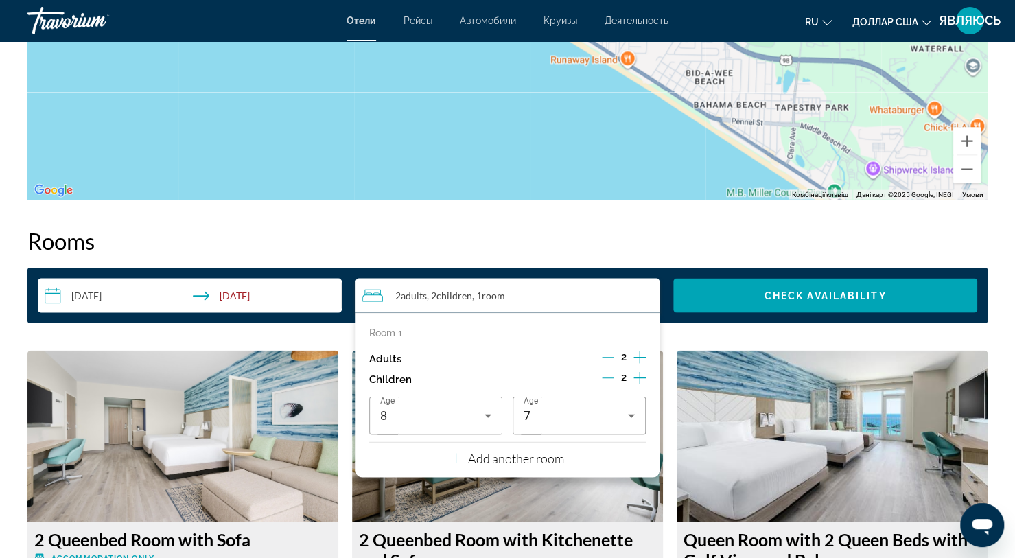
click at [643, 388] on button "Increment children" at bounding box center [639, 379] width 12 height 21
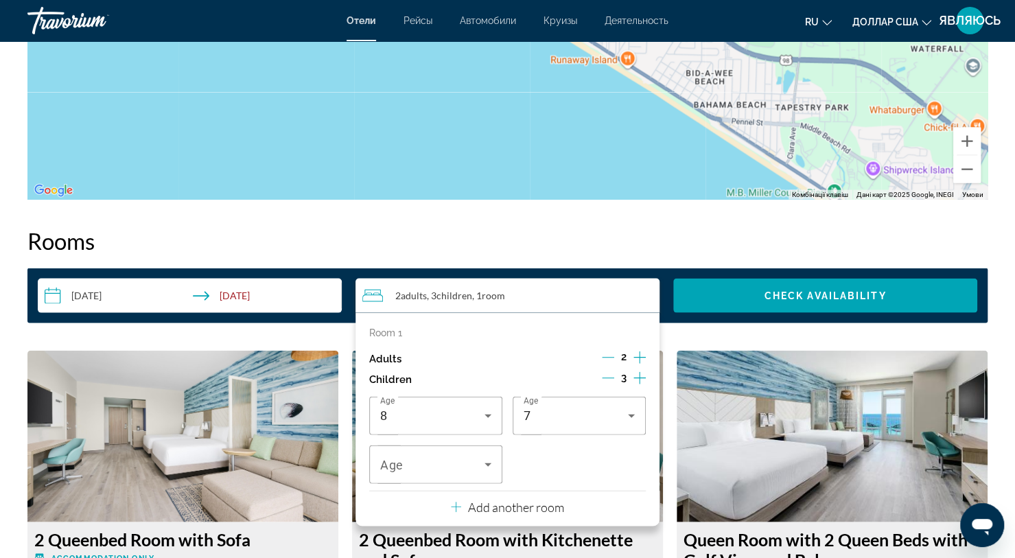
click at [487, 464] on icon "Travelers: 2 adults, 3 children" at bounding box center [487, 464] width 7 height 3
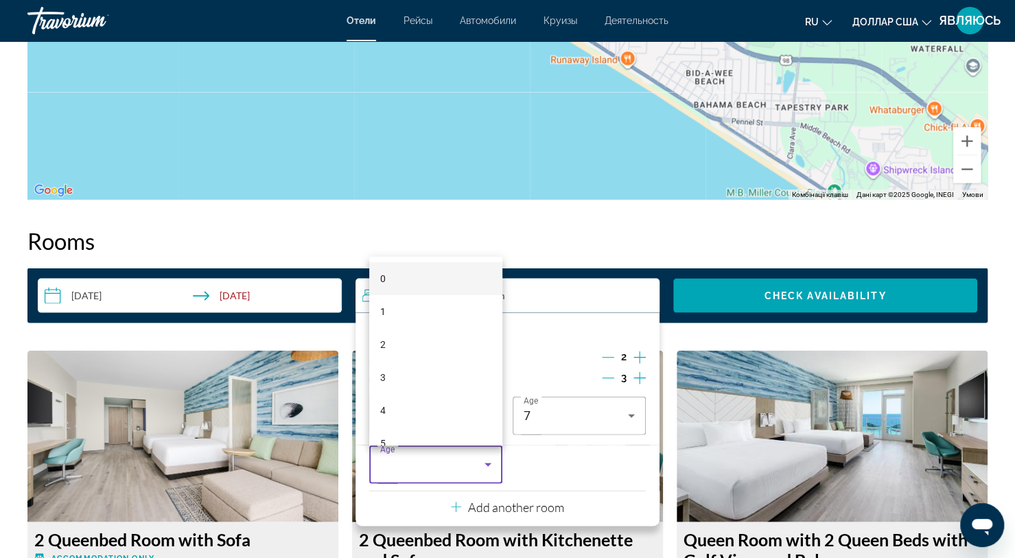
click at [383, 416] on font "4" at bounding box center [382, 410] width 5 height 11
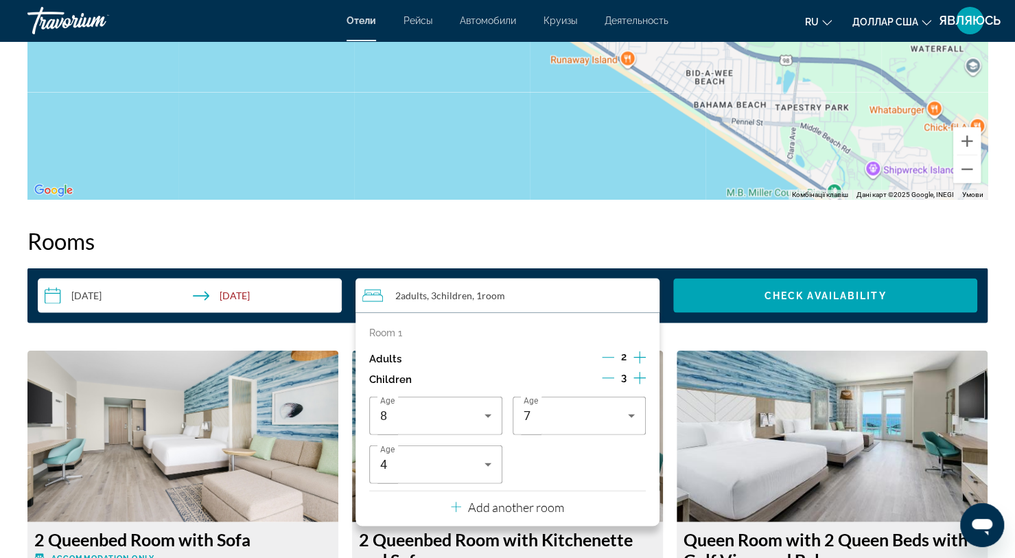
click at [640, 359] on icon "Increment adults" at bounding box center [639, 357] width 12 height 16
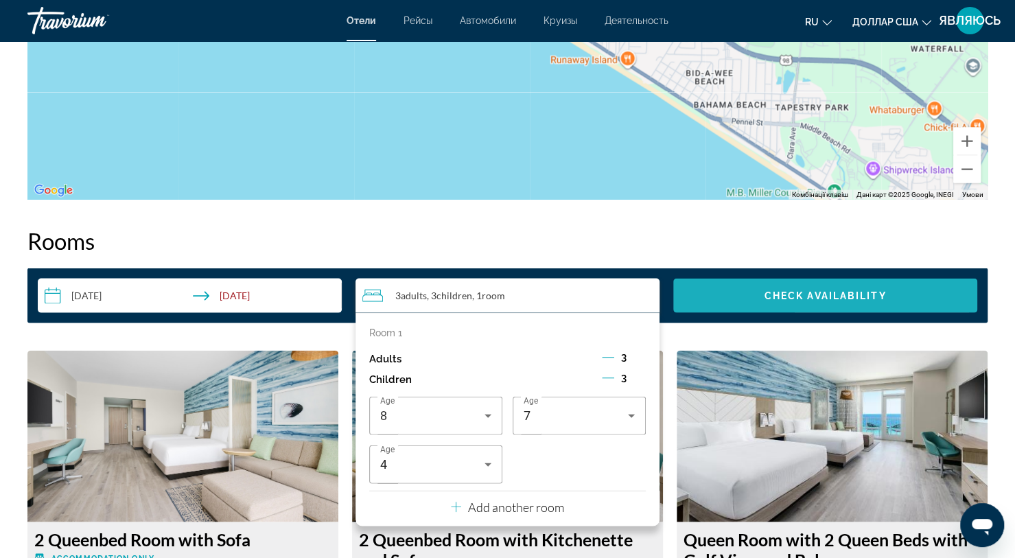
click at [798, 303] on span "Search widget" at bounding box center [825, 295] width 304 height 33
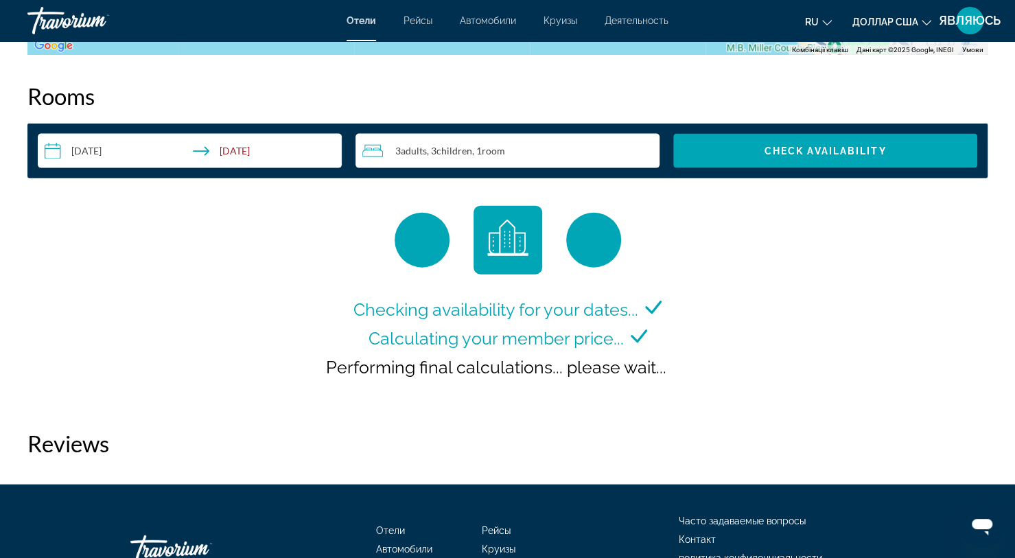
scroll to position [1778, 0]
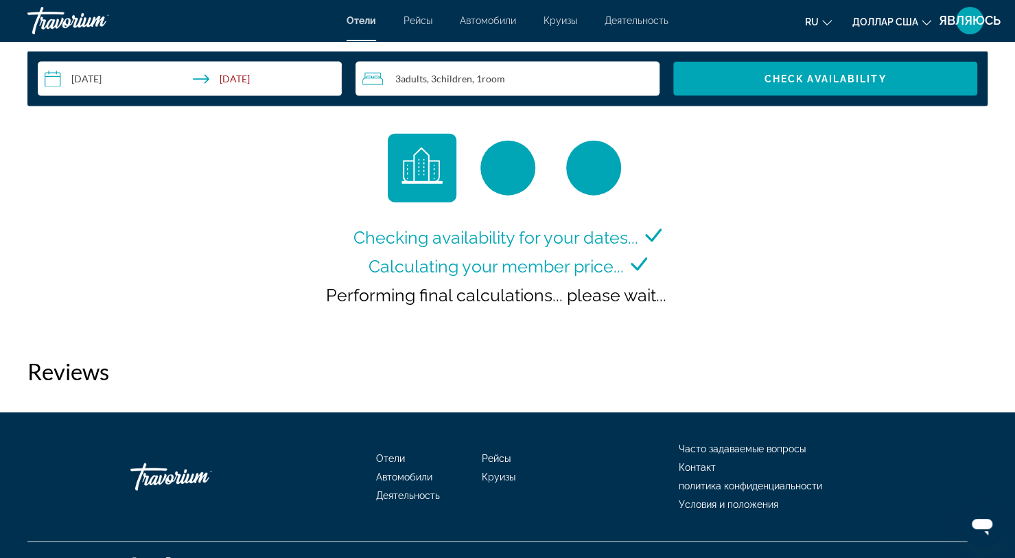
click at [404, 246] on span "Checking availability for your dates..." at bounding box center [495, 237] width 285 height 21
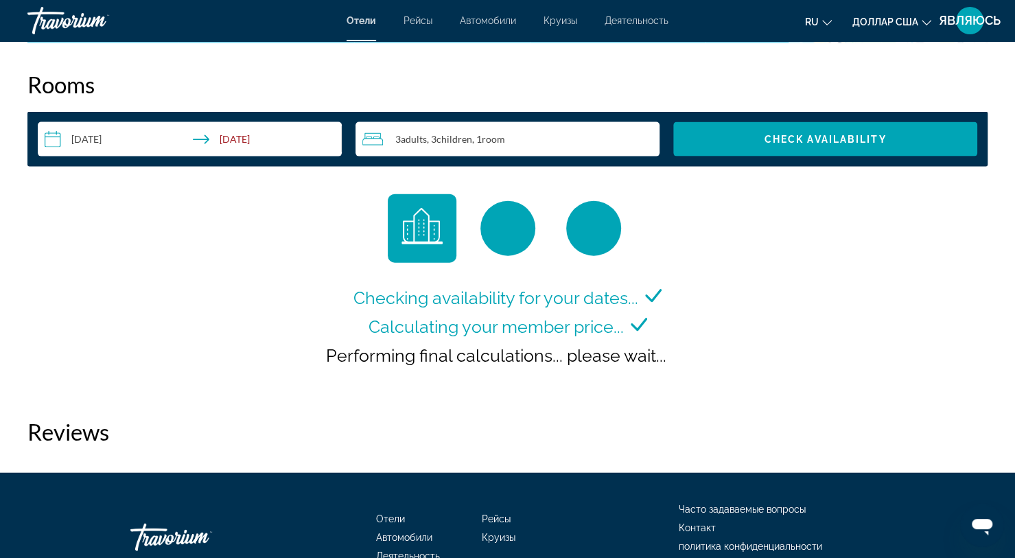
scroll to position [1719, 0]
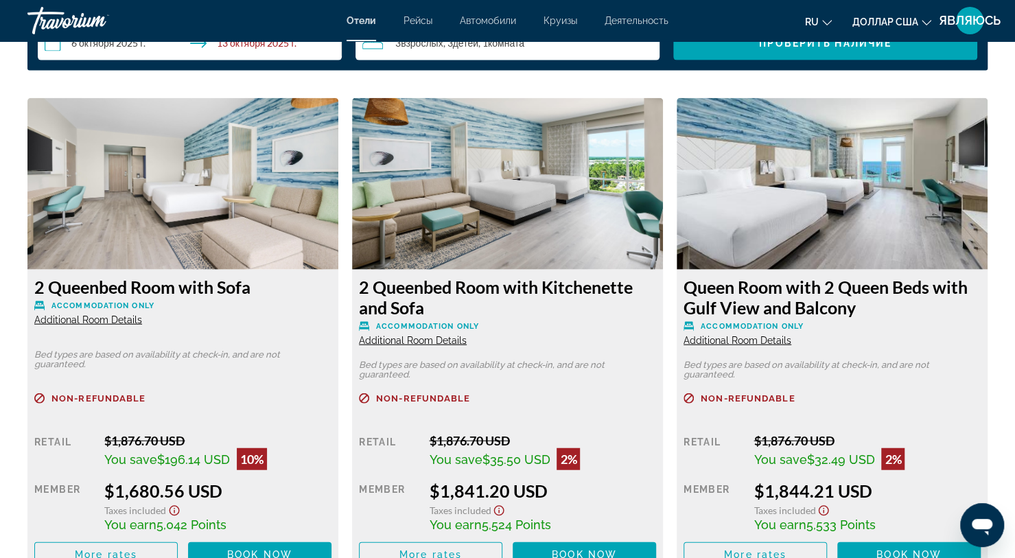
scroll to position [1818, 0]
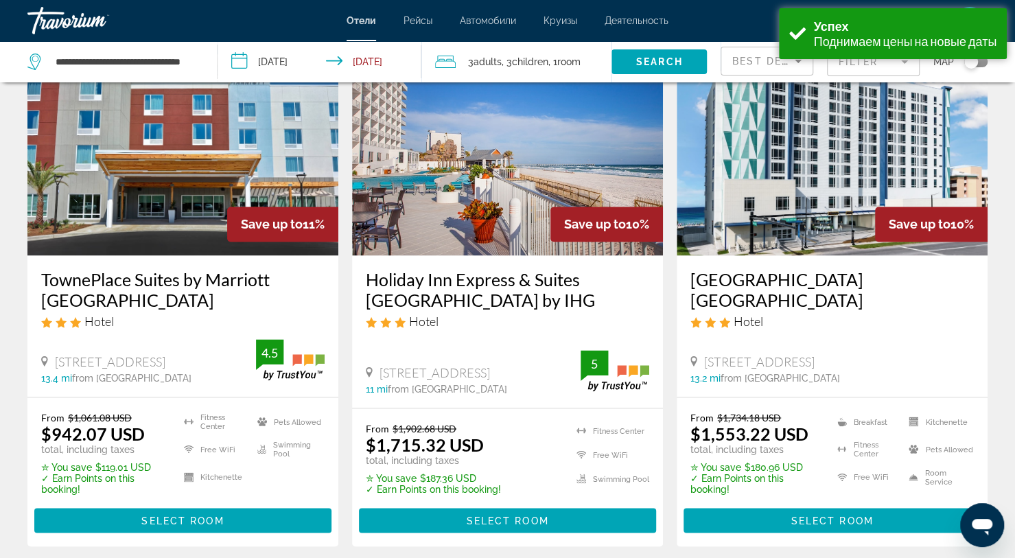
scroll to position [1171, 0]
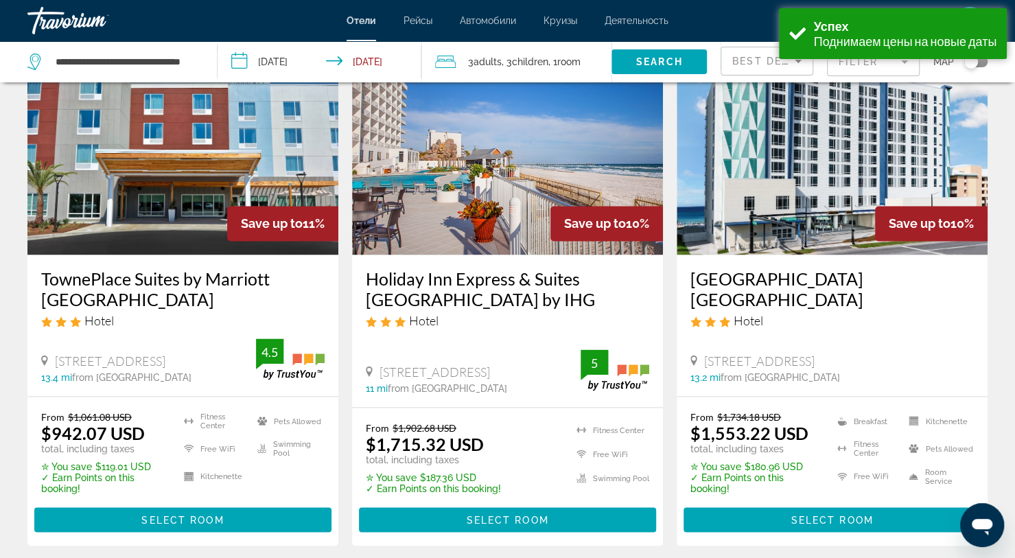
click at [524, 290] on h3 "Holiday Inn Express & Suites [GEOGRAPHIC_DATA] by IHG" at bounding box center [507, 288] width 283 height 41
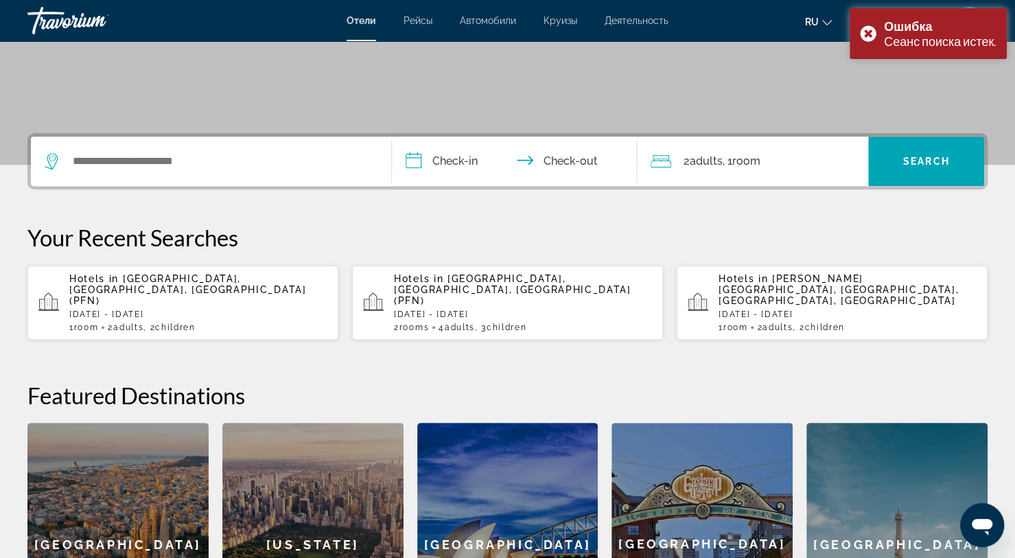
scroll to position [250, 0]
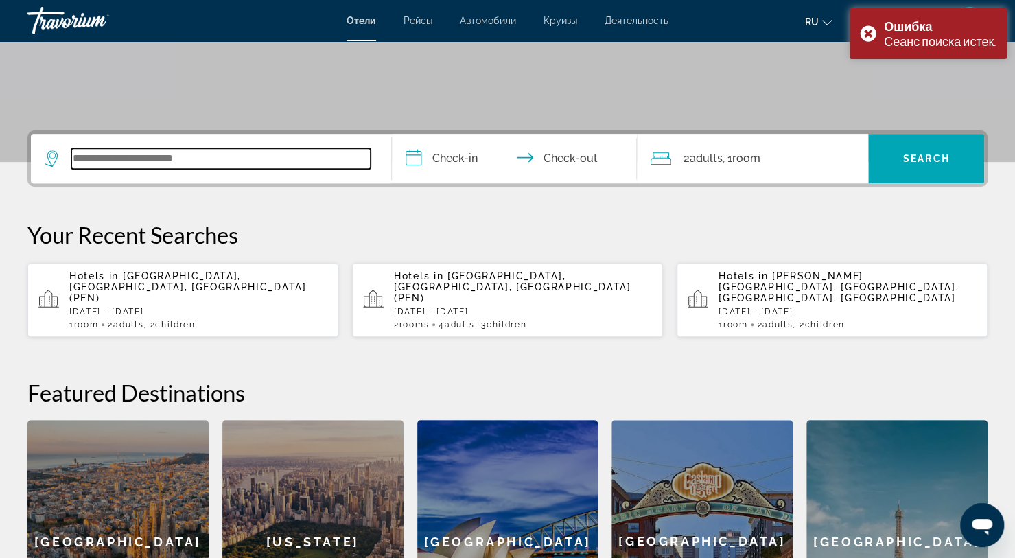
click at [254, 159] on input "Search widget" at bounding box center [220, 158] width 299 height 21
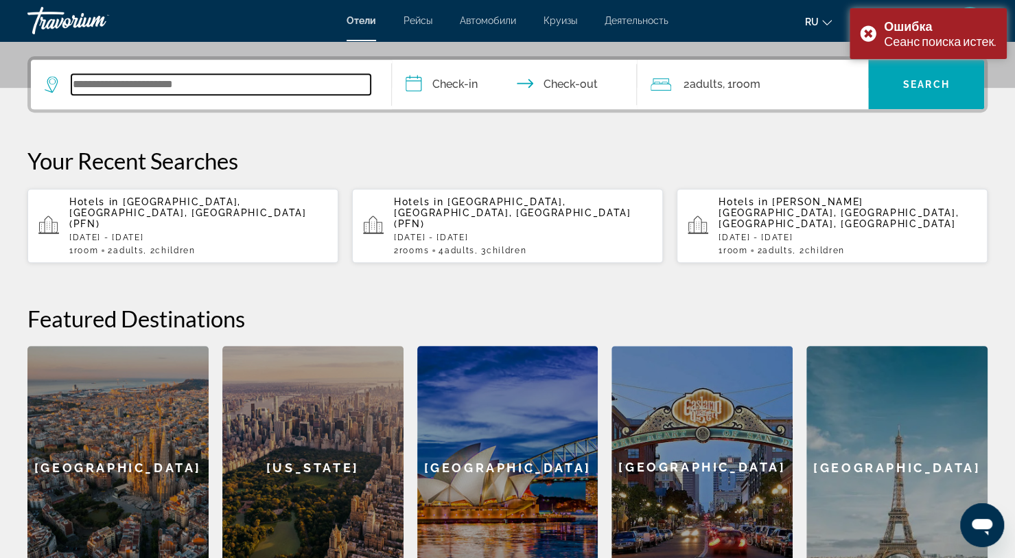
scroll to position [335, 0]
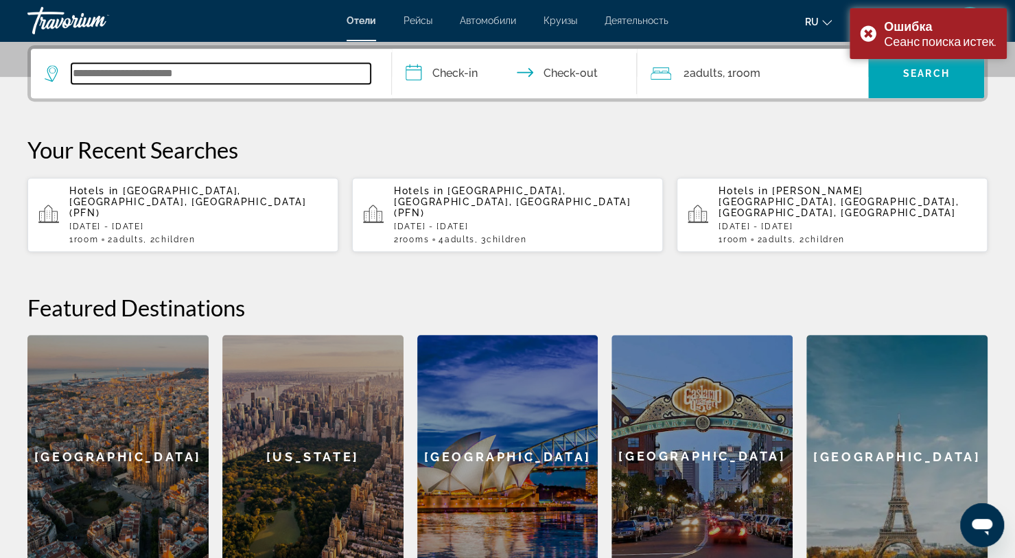
click at [268, 77] on input "Search widget" at bounding box center [220, 73] width 299 height 21
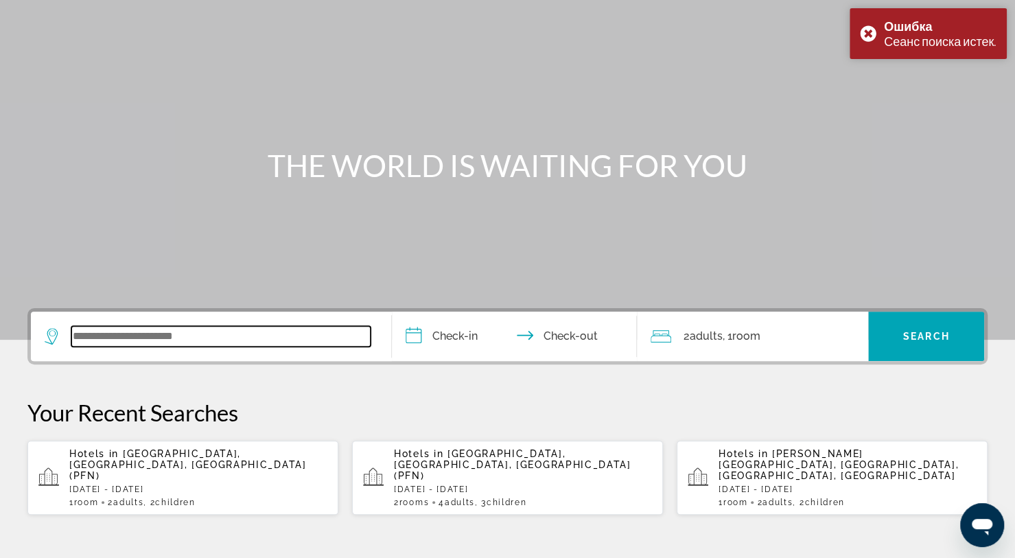
scroll to position [0, 0]
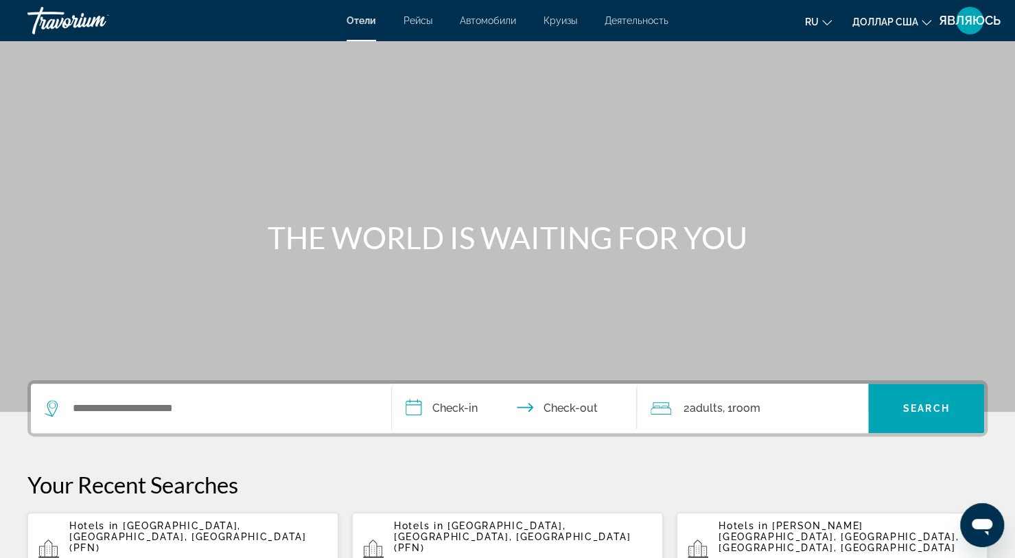
click at [864, 34] on div "Ошибка Сеанс поиска истек." at bounding box center [927, 33] width 157 height 51
click at [739, 19] on div "ru Английский Español французский Итальяно португальский русский доллар США дол…" at bounding box center [834, 20] width 305 height 29
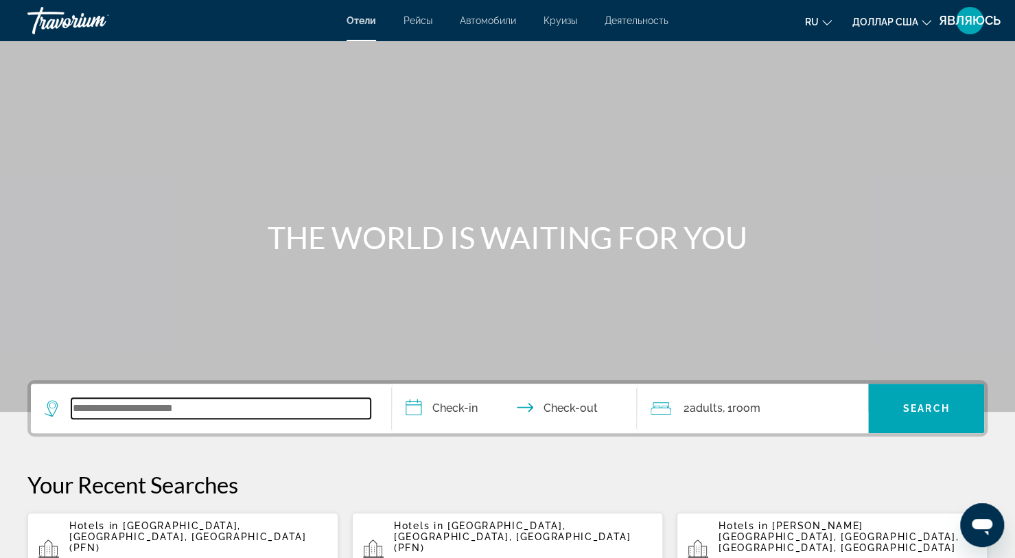
click at [138, 403] on input "Search widget" at bounding box center [220, 408] width 299 height 21
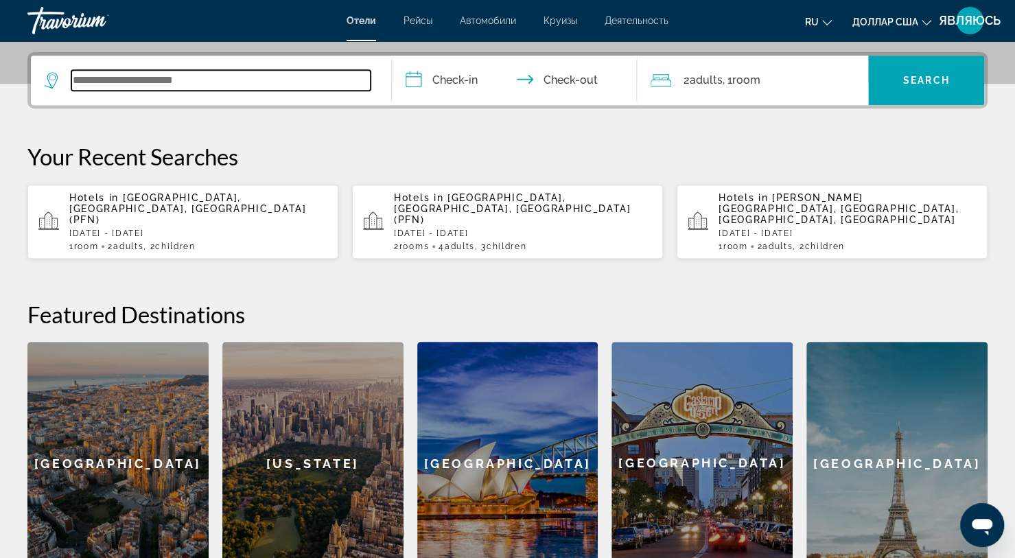
scroll to position [335, 0]
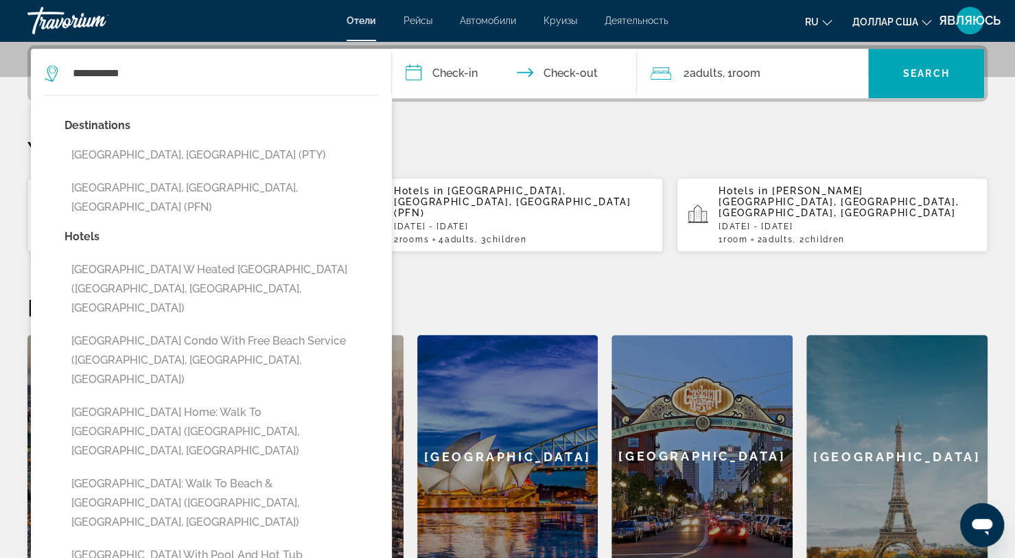
click at [99, 185] on button "[GEOGRAPHIC_DATA], [GEOGRAPHIC_DATA], [GEOGRAPHIC_DATA] (PFN)" at bounding box center [220, 197] width 313 height 45
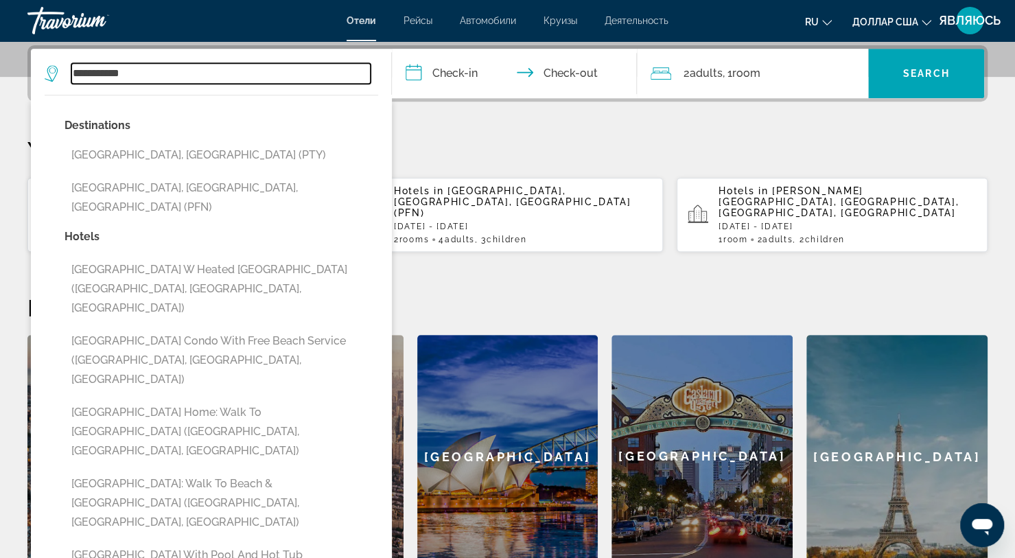
type input "**********"
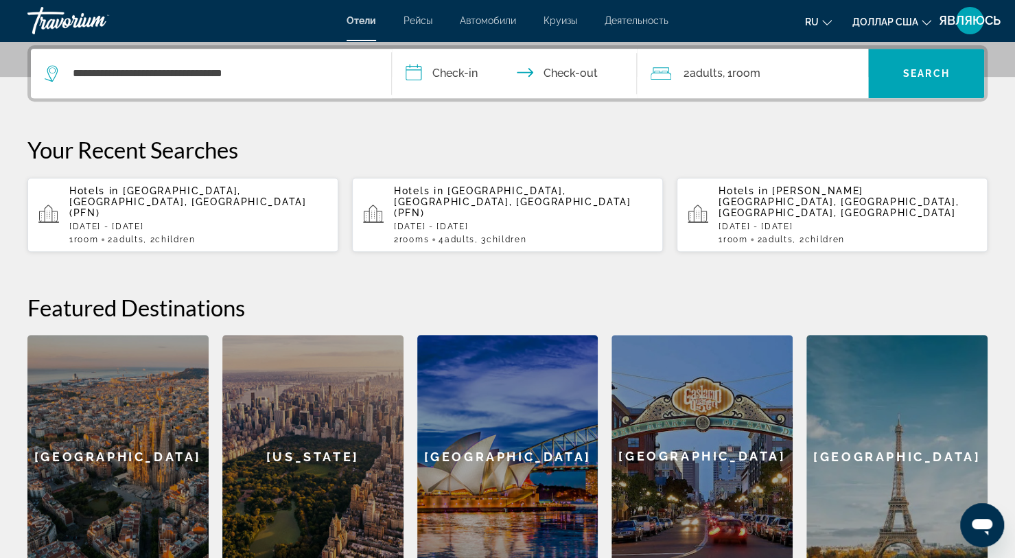
click at [469, 77] on input "**********" at bounding box center [517, 76] width 250 height 54
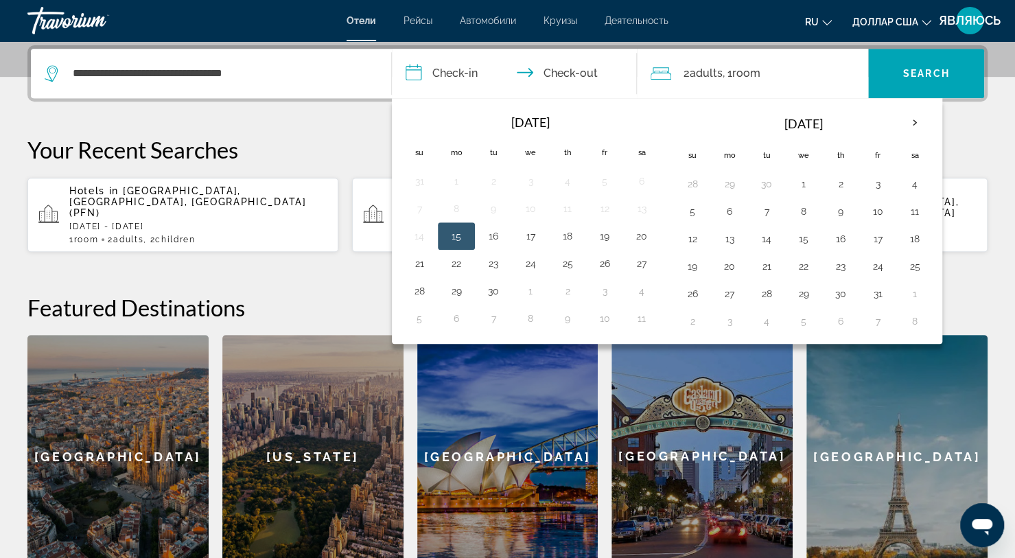
click at [723, 213] on button "6" at bounding box center [729, 211] width 22 height 19
click at [718, 244] on button "13" at bounding box center [729, 238] width 22 height 19
type input "**********"
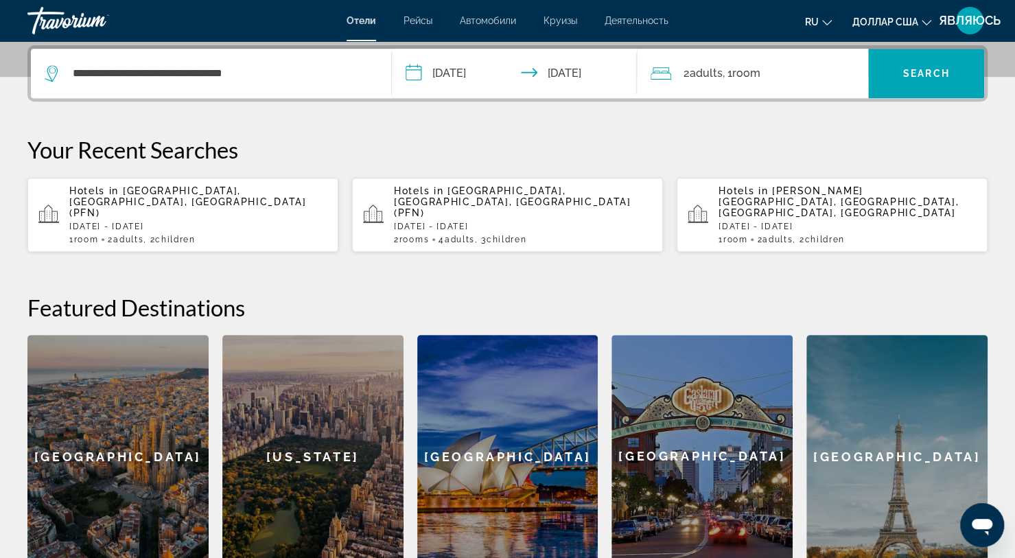
click at [762, 87] on div "2 Adult Adults , 1 Room rooms" at bounding box center [758, 73] width 217 height 49
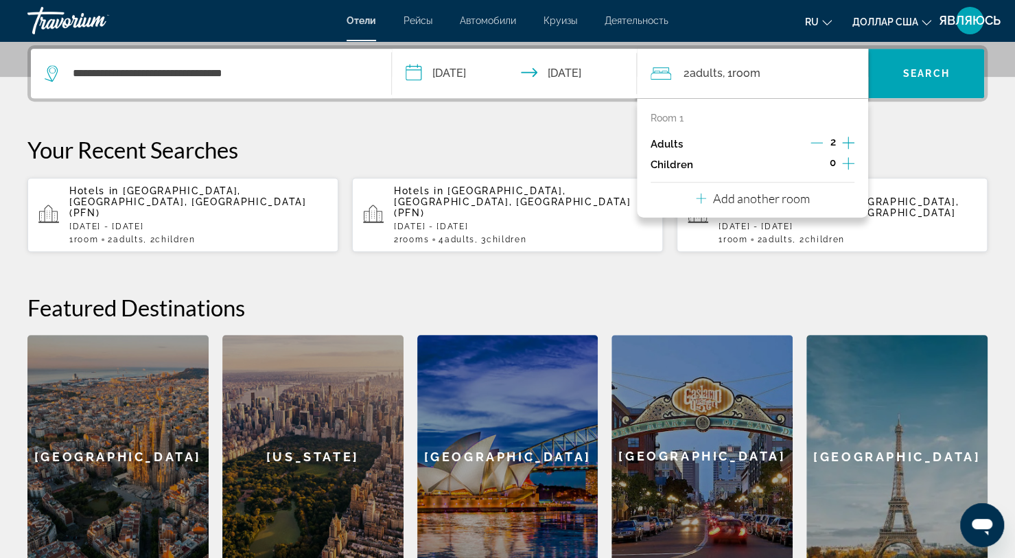
click at [849, 152] on button "Increment adults" at bounding box center [848, 144] width 12 height 21
click at [819, 143] on icon "Decrement adults" at bounding box center [816, 143] width 12 height 1
click at [853, 163] on icon "Increment children" at bounding box center [848, 163] width 12 height 16
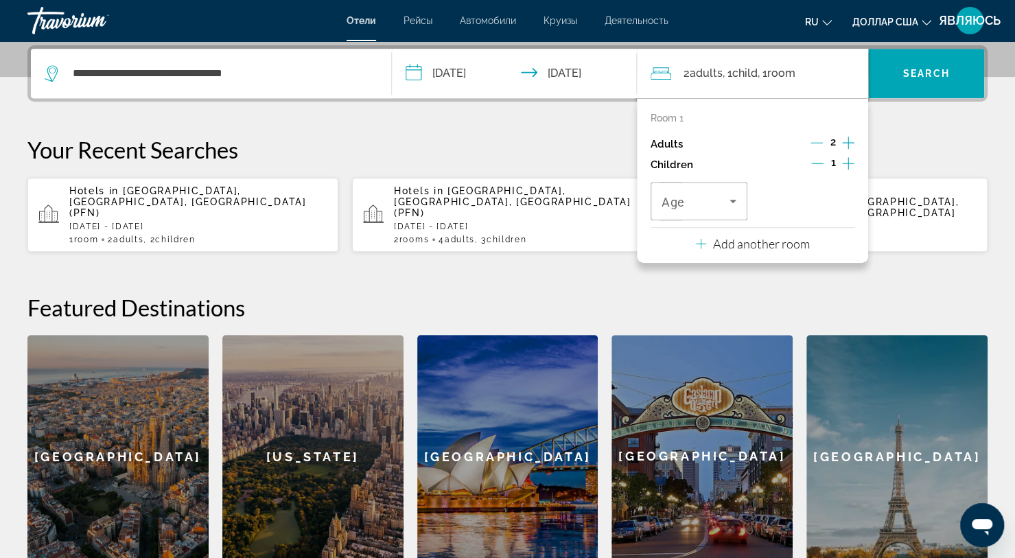
click at [849, 162] on icon "Increment children" at bounding box center [848, 163] width 12 height 12
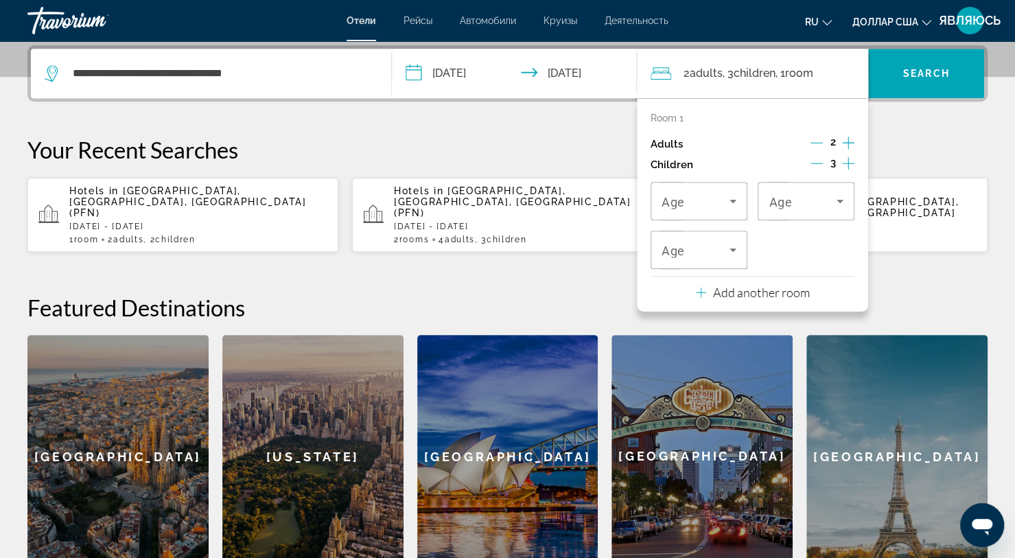
click at [735, 204] on icon "Travelers: 2 adults, 3 children" at bounding box center [732, 201] width 16 height 16
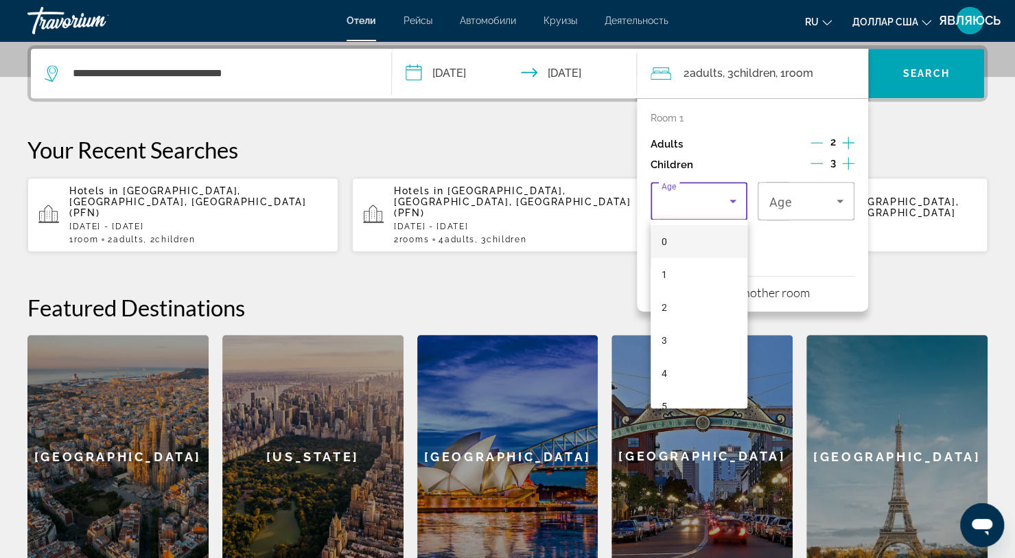
click at [676, 353] on mat-option "3" at bounding box center [698, 340] width 97 height 33
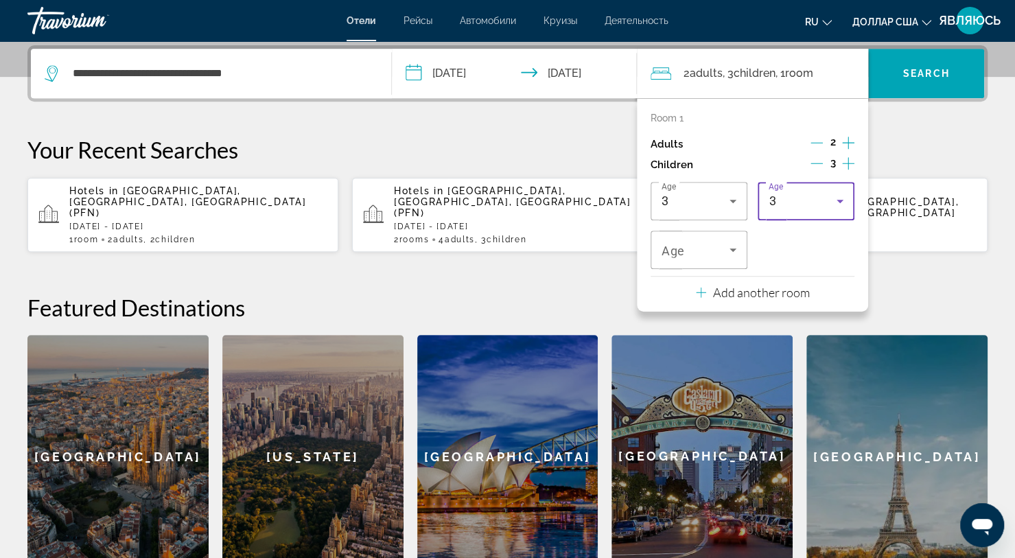
click at [840, 204] on icon "Travelers: 2 adults, 3 children" at bounding box center [839, 201] width 16 height 16
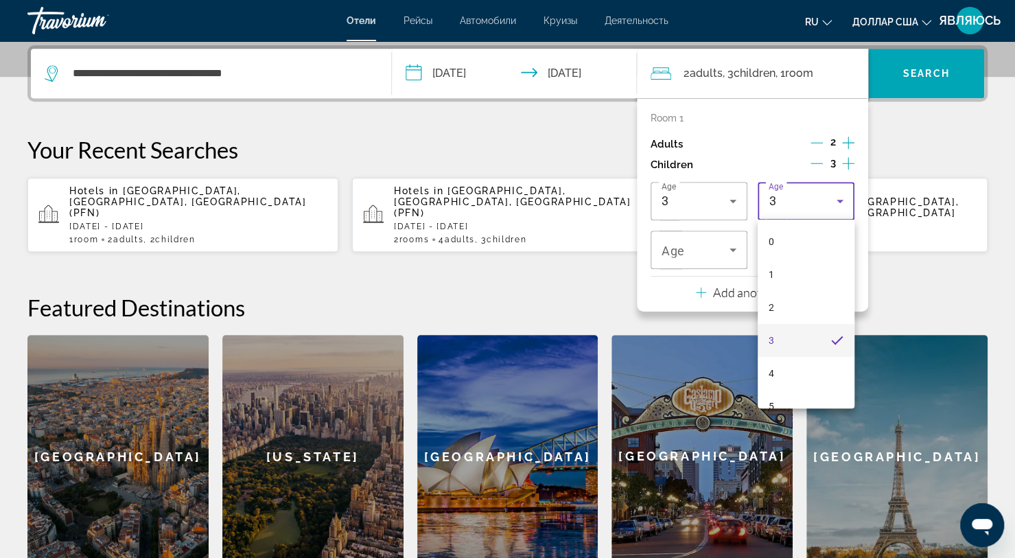
click at [786, 380] on mat-option "4" at bounding box center [805, 373] width 97 height 33
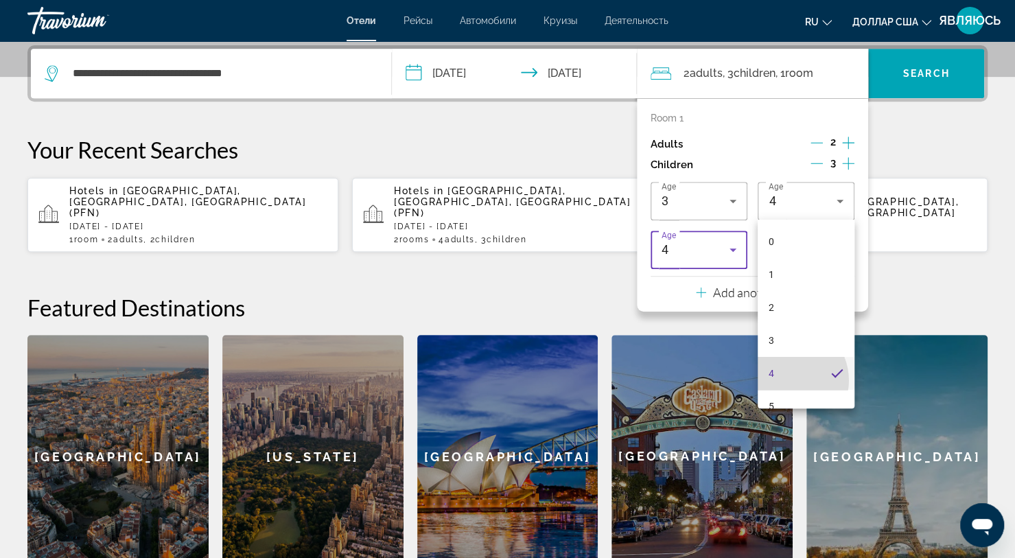
scroll to position [0, 0]
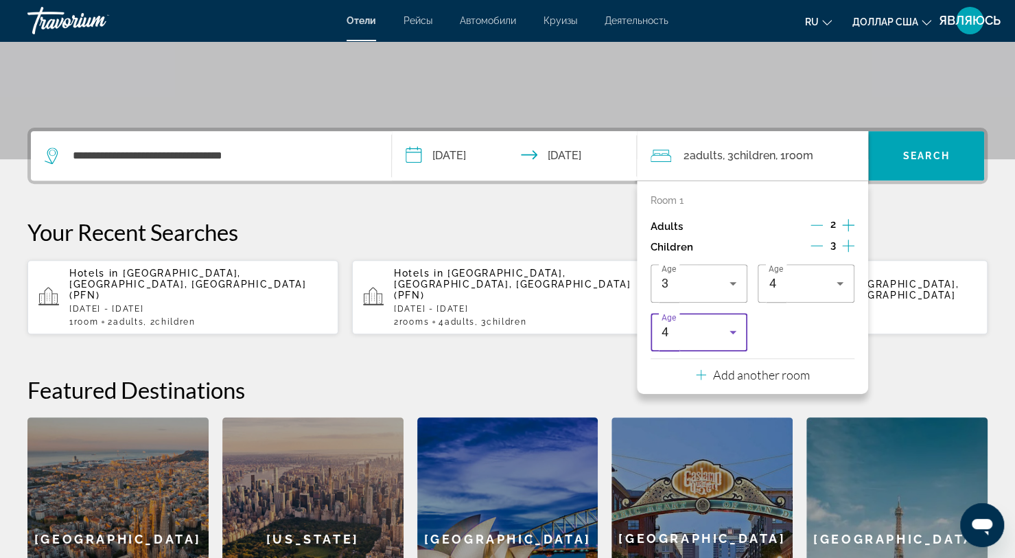
click at [733, 332] on icon "Travelers: 2 adults, 3 children" at bounding box center [732, 332] width 7 height 3
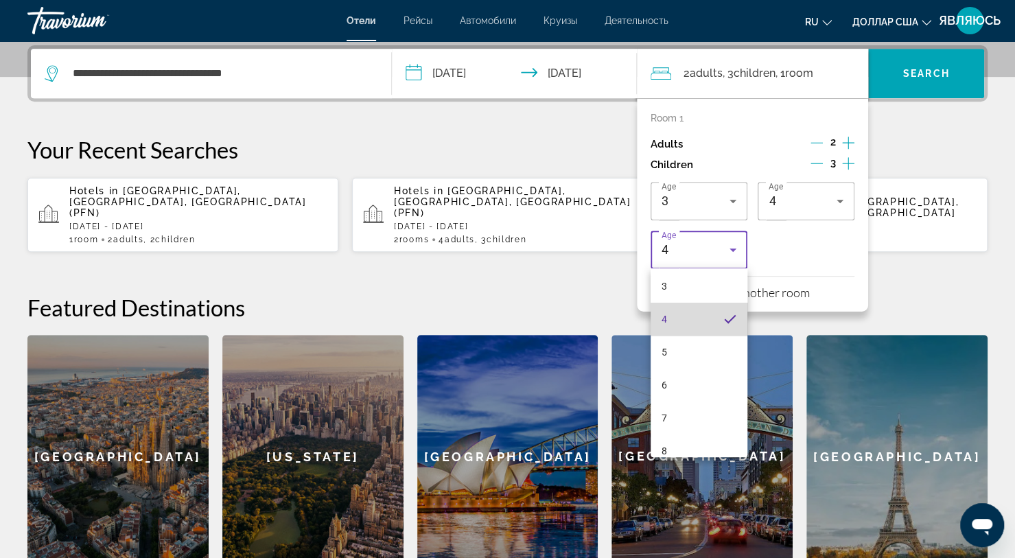
scroll to position [140, 0]
click at [686, 413] on mat-option "8" at bounding box center [698, 413] width 97 height 33
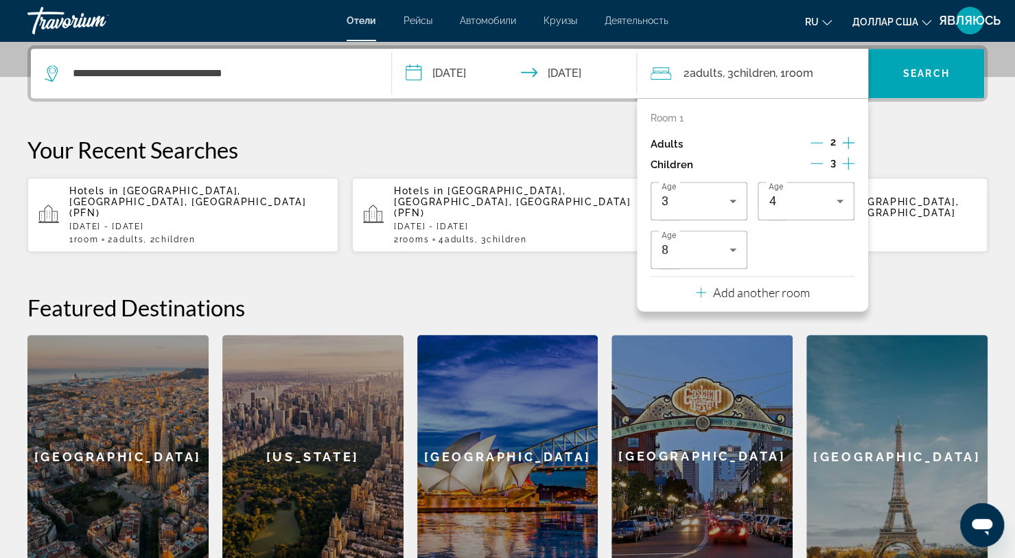
click at [948, 75] on span "Search" at bounding box center [926, 73] width 47 height 11
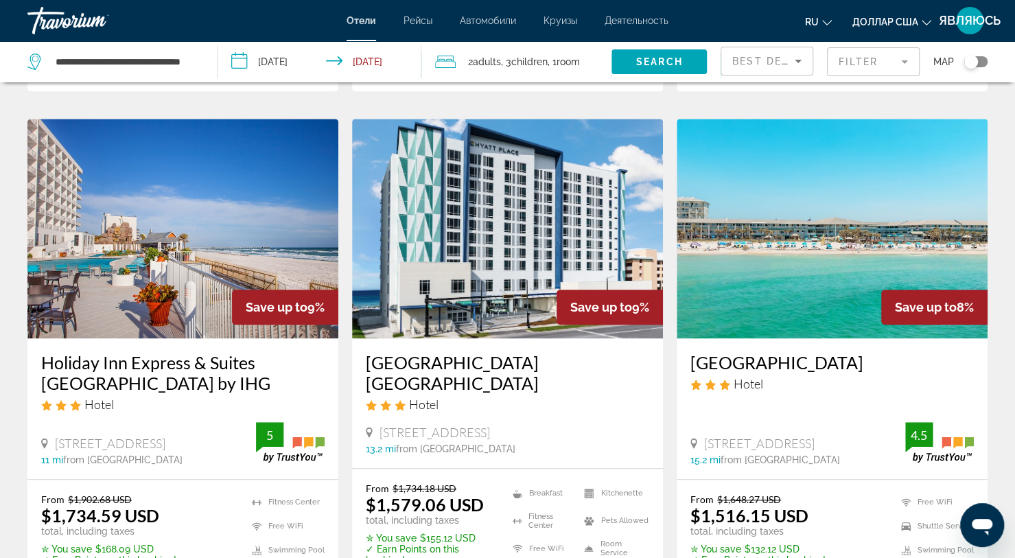
scroll to position [553, 0]
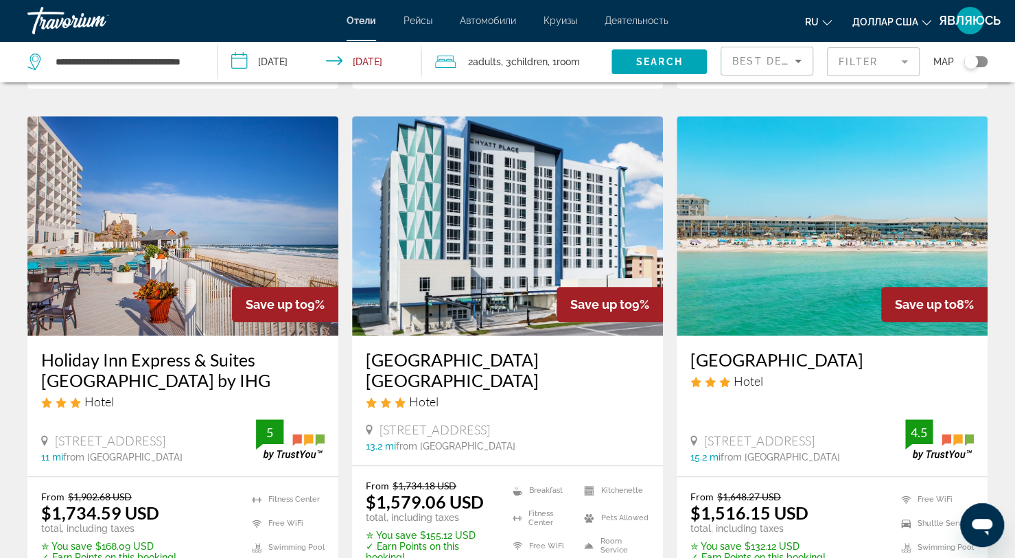
click at [894, 349] on h3 "[GEOGRAPHIC_DATA]" at bounding box center [831, 359] width 283 height 21
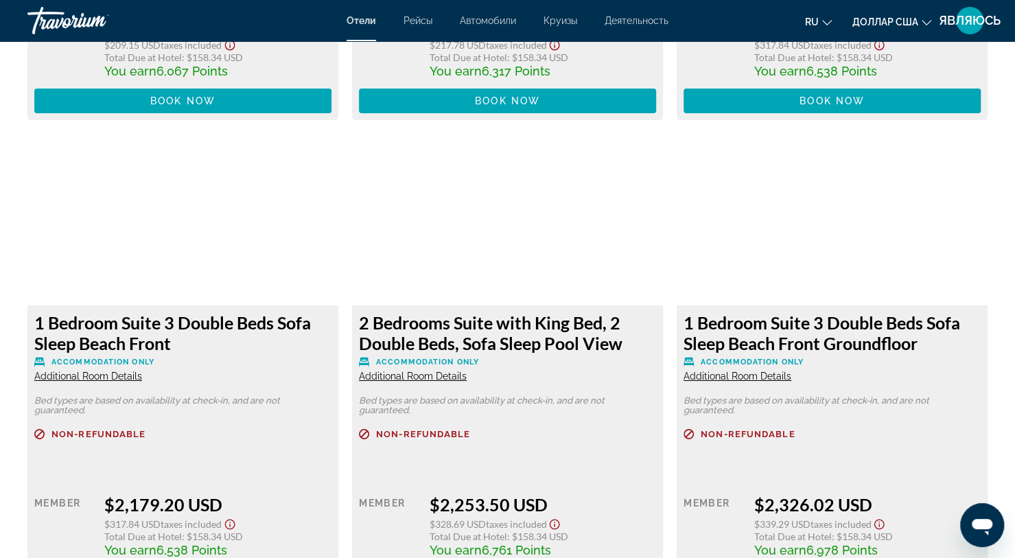
scroll to position [5653, 0]
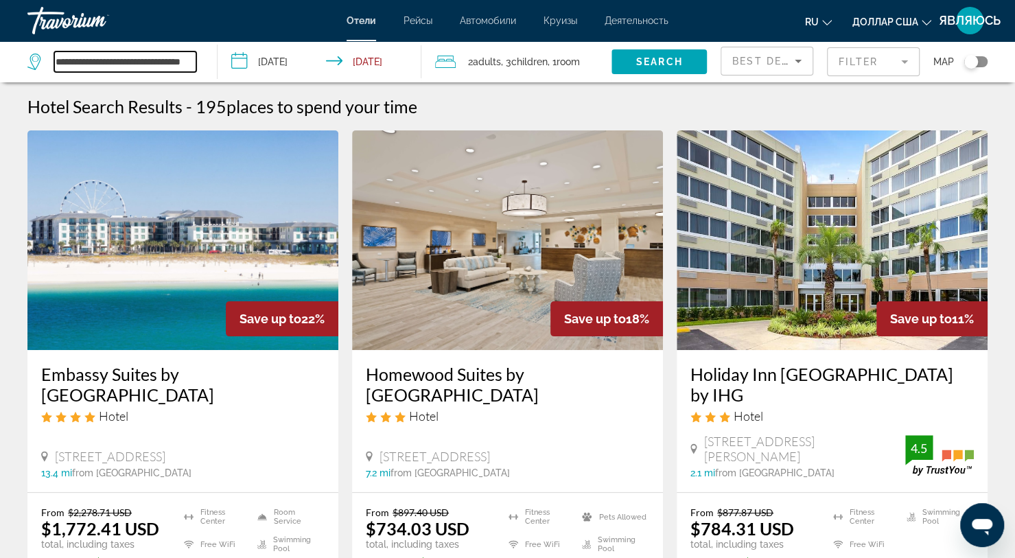
click at [119, 71] on input "**********" at bounding box center [125, 61] width 142 height 21
click at [191, 63] on input "**********" at bounding box center [125, 61] width 142 height 21
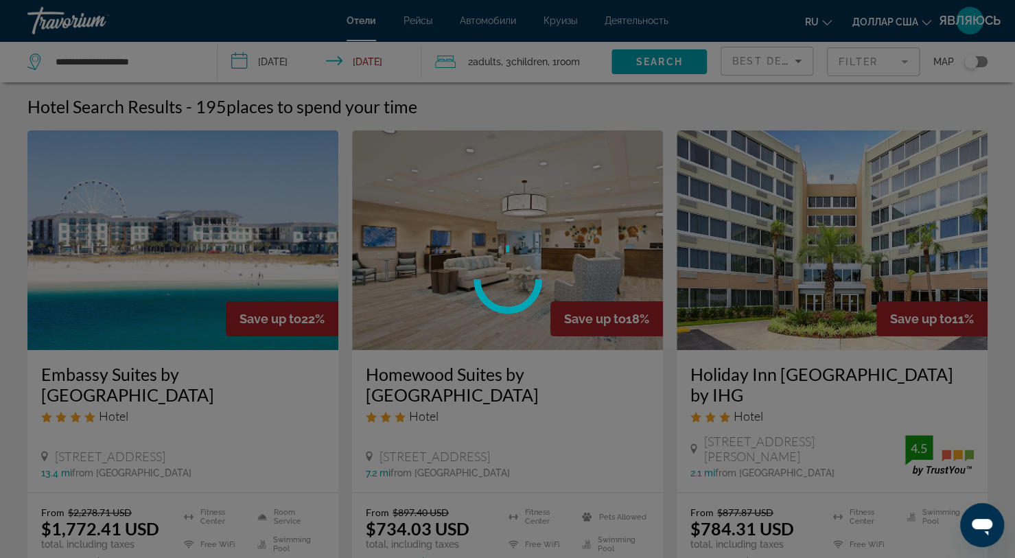
click at [168, 66] on div at bounding box center [507, 279] width 1015 height 558
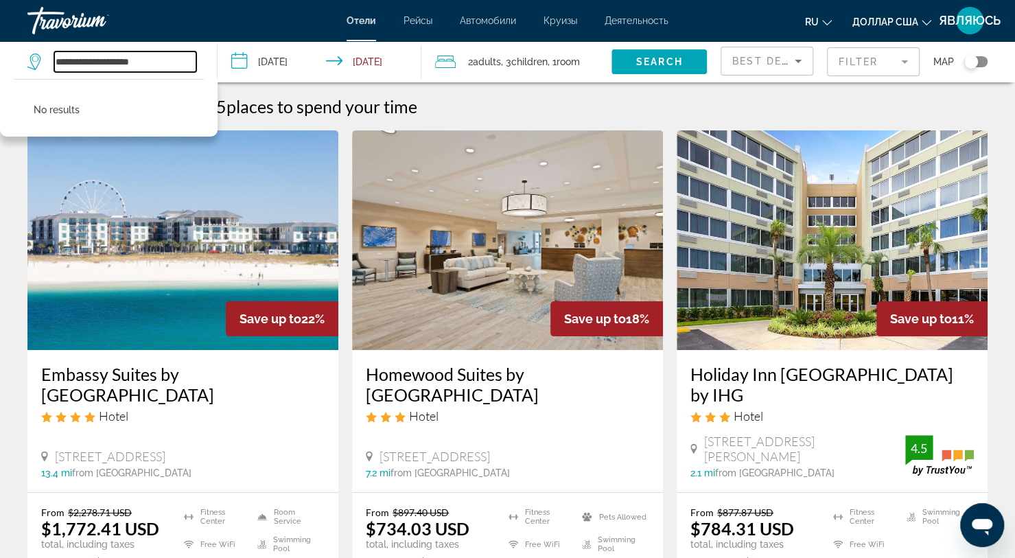
click at [174, 69] on input "**********" at bounding box center [125, 61] width 142 height 21
type input "*"
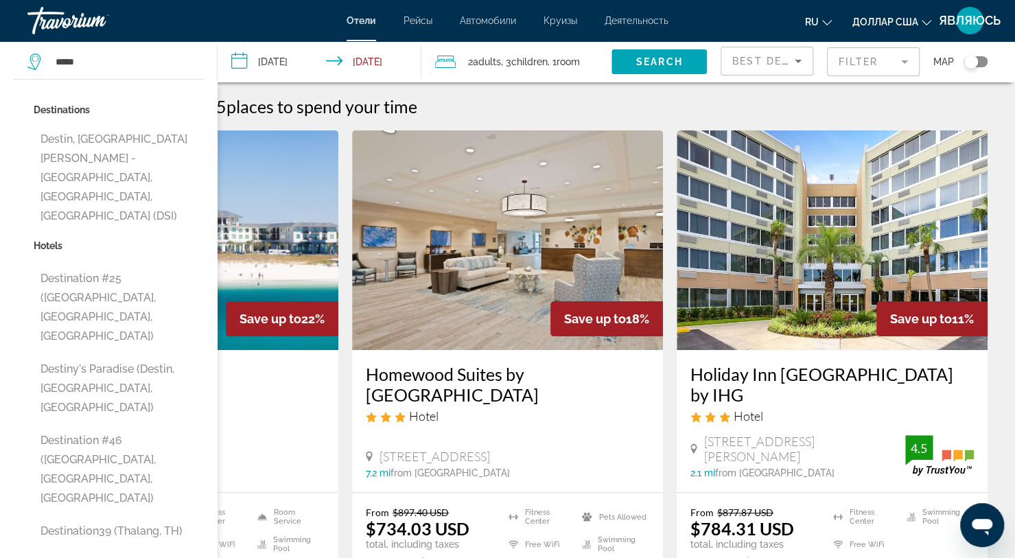
click at [150, 170] on button "Destin, [GEOGRAPHIC_DATA][PERSON_NAME] - [GEOGRAPHIC_DATA], [GEOGRAPHIC_DATA], …" at bounding box center [119, 177] width 170 height 103
type input "**********"
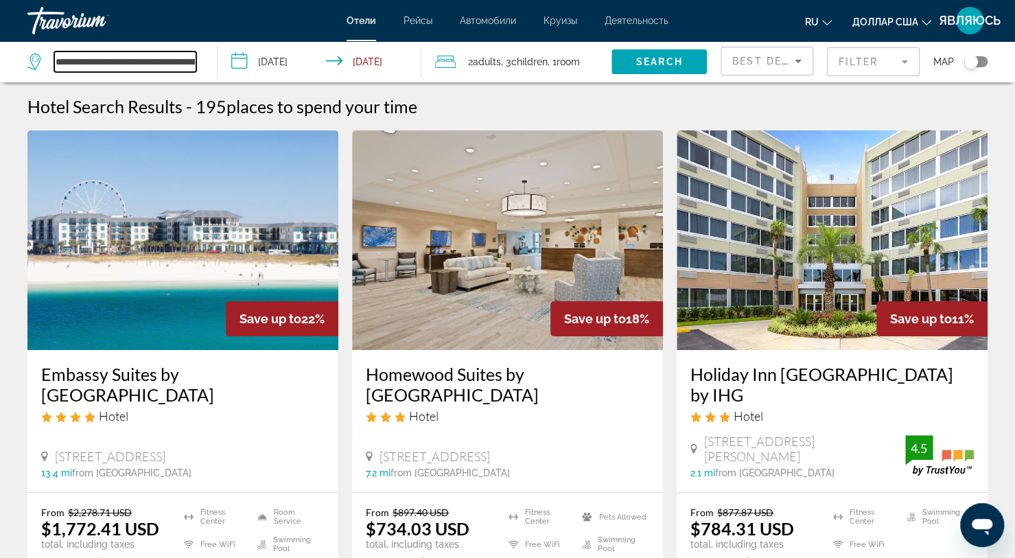
click at [167, 69] on input "**********" at bounding box center [125, 61] width 142 height 21
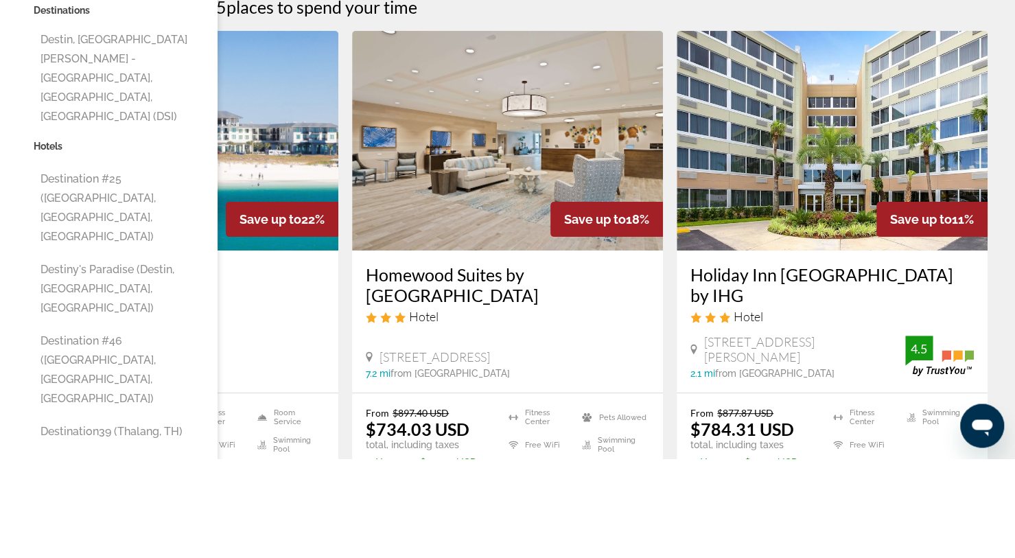
click at [165, 161] on button "Destin, [GEOGRAPHIC_DATA][PERSON_NAME] - [GEOGRAPHIC_DATA], [GEOGRAPHIC_DATA], …" at bounding box center [119, 177] width 170 height 103
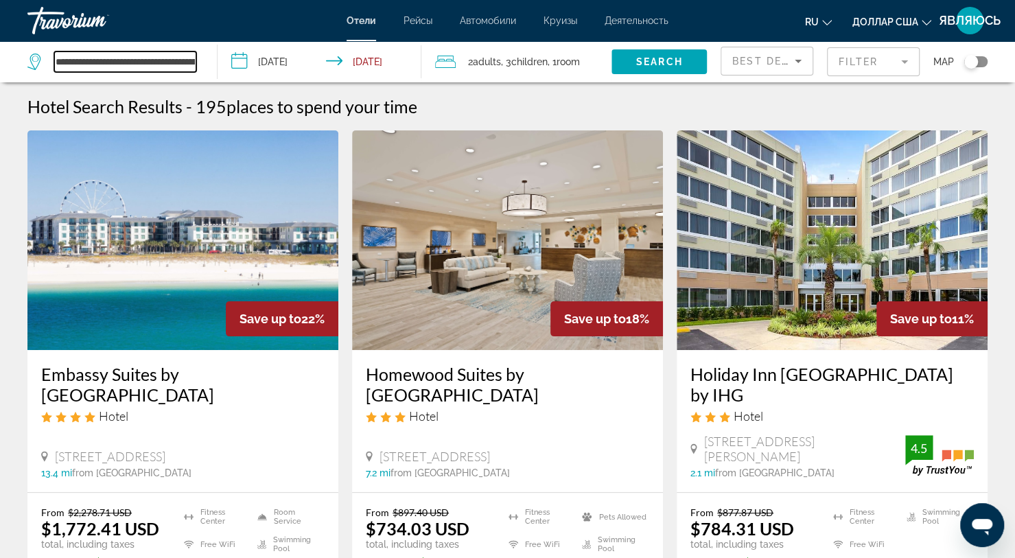
click at [159, 70] on input "**********" at bounding box center [125, 61] width 142 height 21
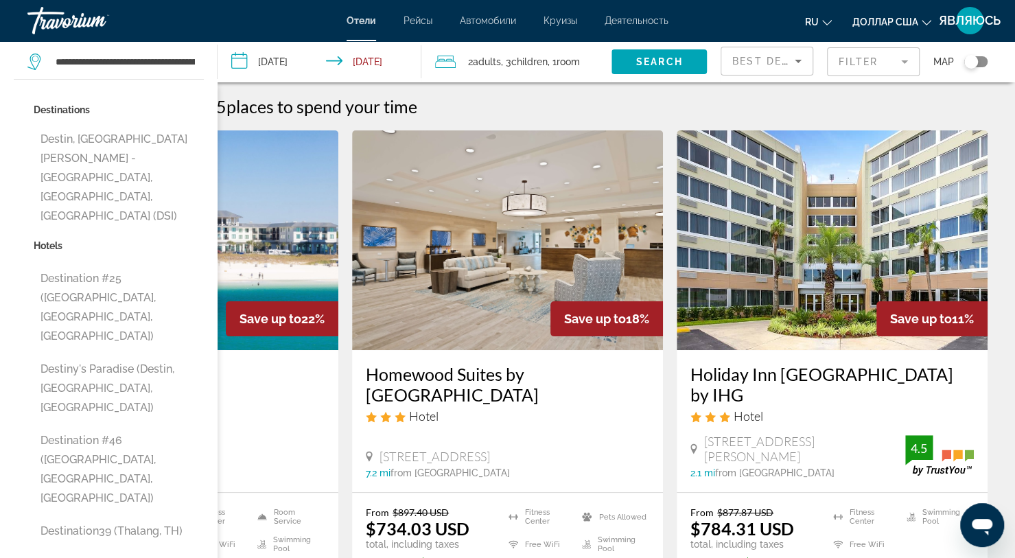
click at [163, 167] on button "Destin, [GEOGRAPHIC_DATA][PERSON_NAME] - [GEOGRAPHIC_DATA], [GEOGRAPHIC_DATA], …" at bounding box center [119, 177] width 170 height 103
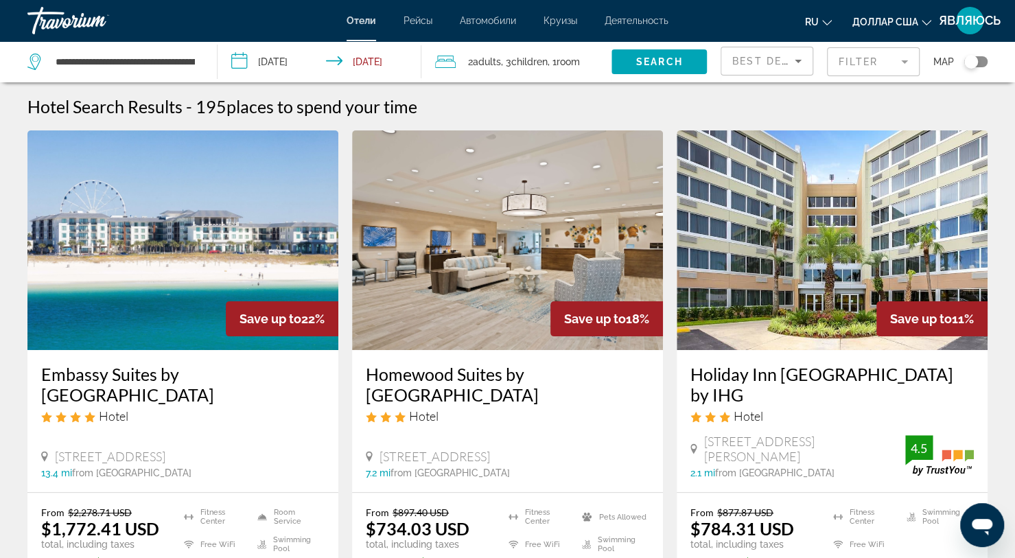
click at [693, 74] on span "Search widget" at bounding box center [658, 61] width 95 height 33
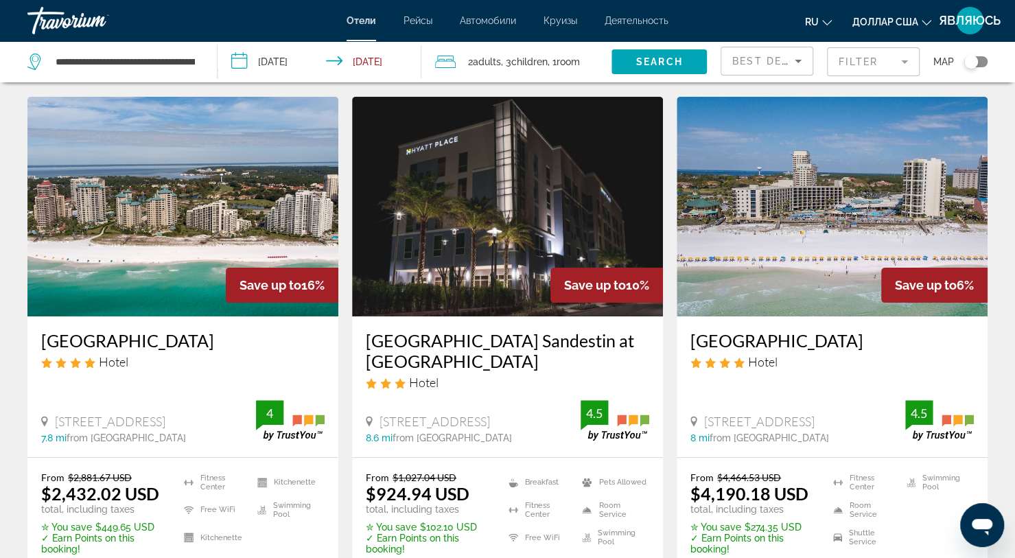
scroll to position [34, 0]
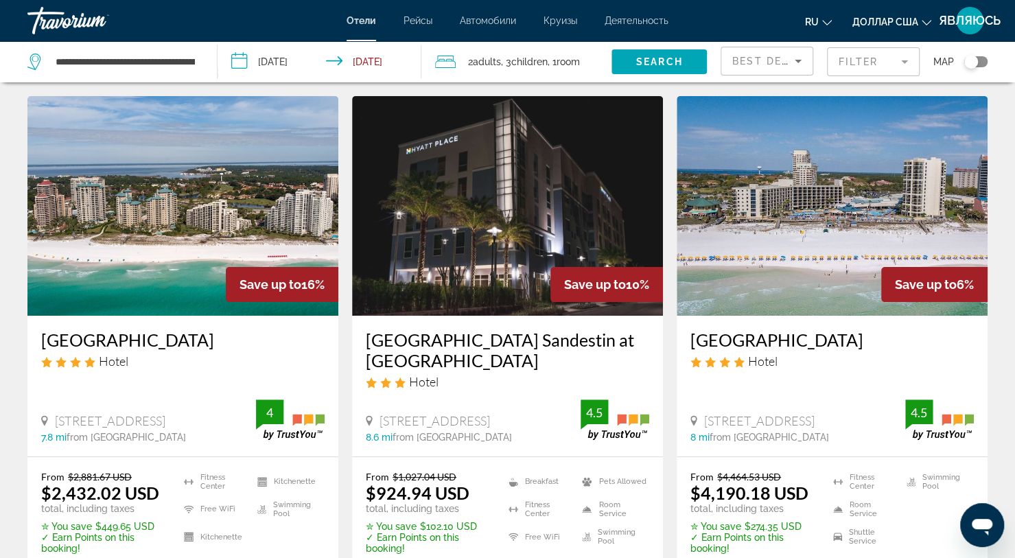
click at [270, 196] on img "Основное содержание" at bounding box center [182, 206] width 311 height 220
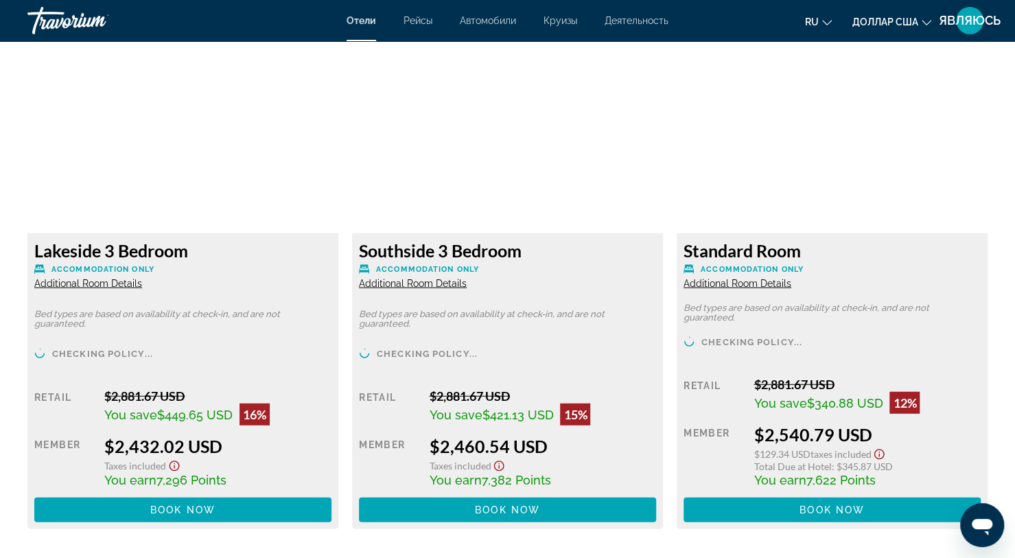
scroll to position [1827, 0]
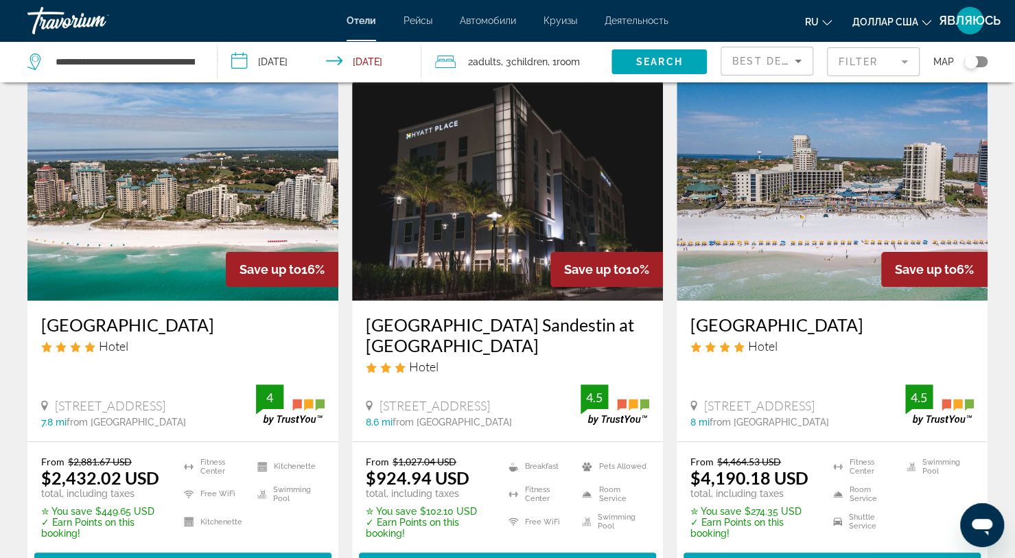
scroll to position [54, 0]
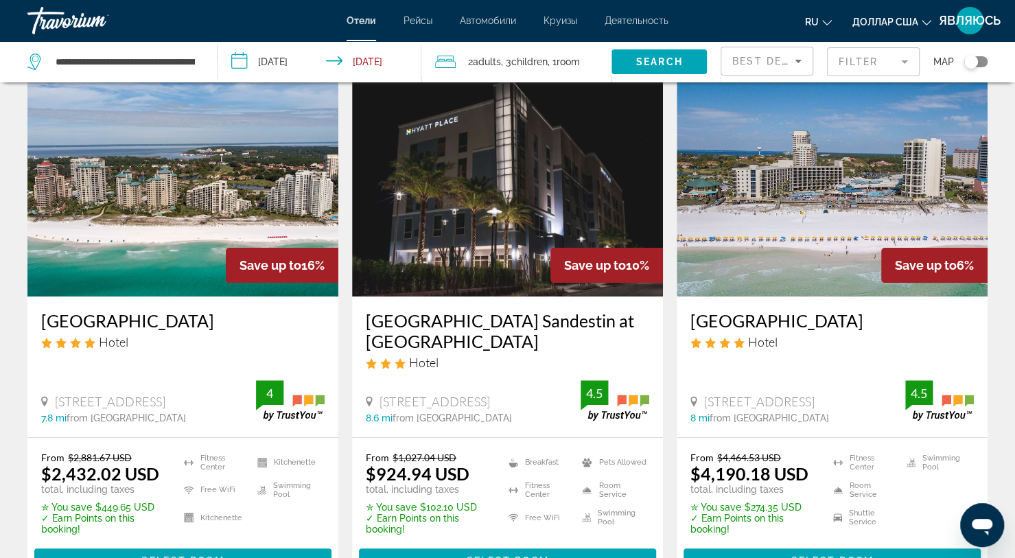
click at [569, 190] on img "Основное содержание" at bounding box center [507, 187] width 311 height 220
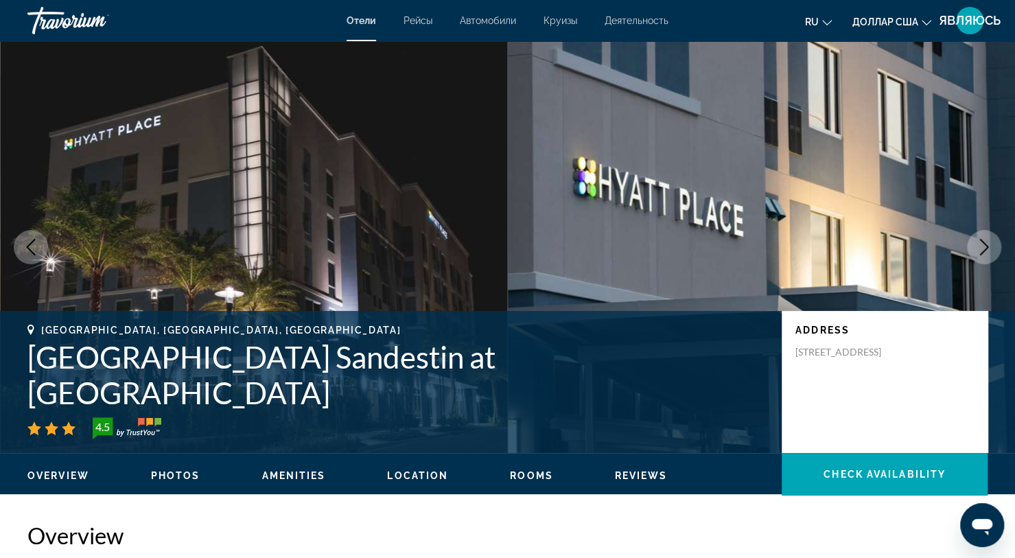
click at [976, 259] on button "Next image" at bounding box center [983, 247] width 34 height 34
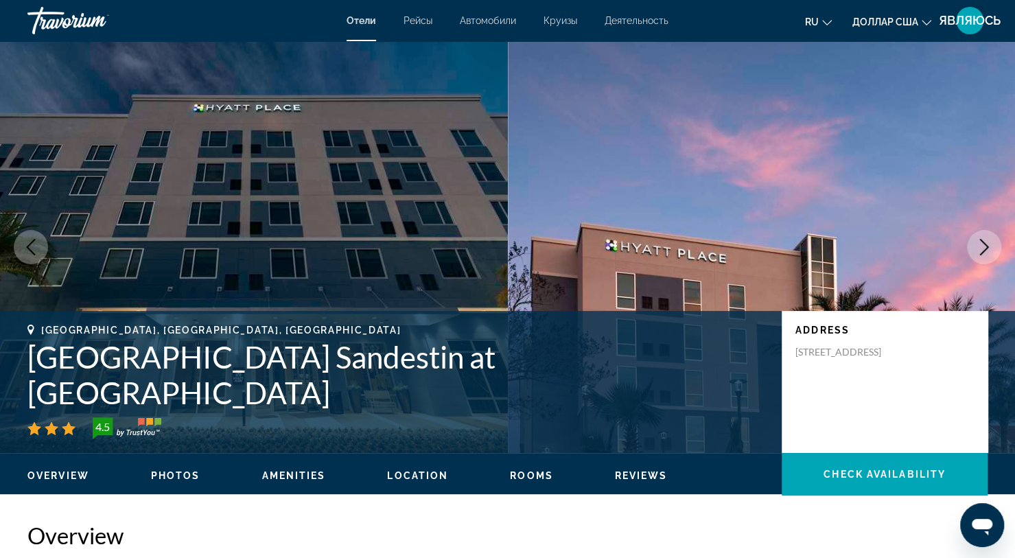
click at [977, 268] on img "Основное содержание" at bounding box center [762, 247] width 508 height 412
click at [973, 259] on button "Next image" at bounding box center [983, 247] width 34 height 34
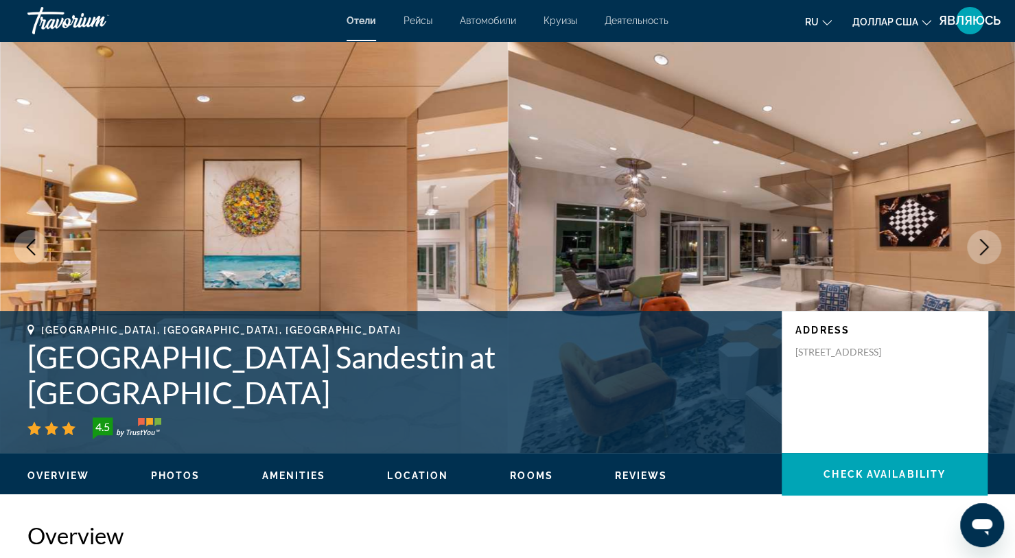
click at [968, 252] on button "Next image" at bounding box center [983, 247] width 34 height 34
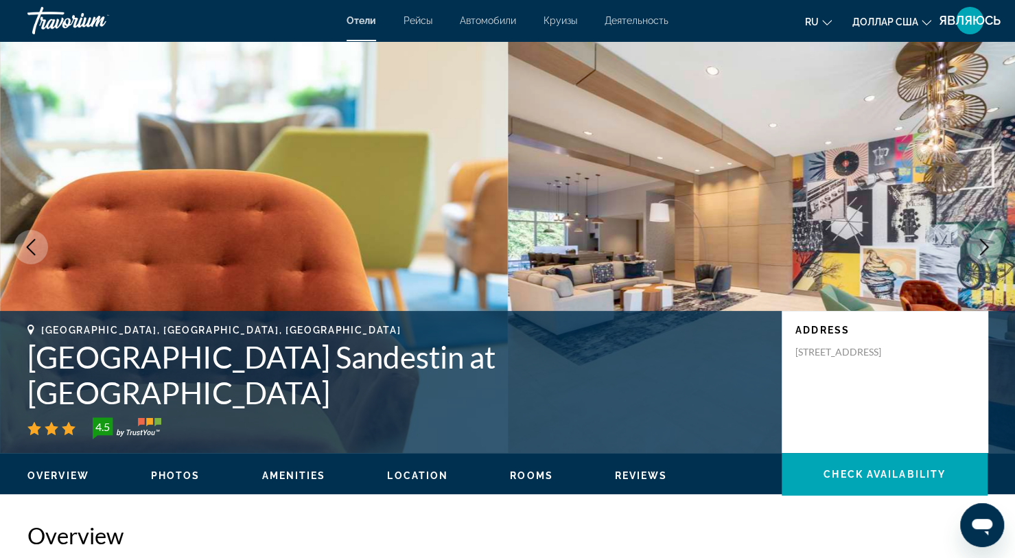
click at [982, 274] on img "Основное содержание" at bounding box center [762, 247] width 508 height 412
click at [960, 255] on img "Основное содержание" at bounding box center [762, 247] width 508 height 412
click at [1001, 248] on img "Основное содержание" at bounding box center [762, 247] width 508 height 412
click at [987, 258] on button "Next image" at bounding box center [983, 247] width 34 height 34
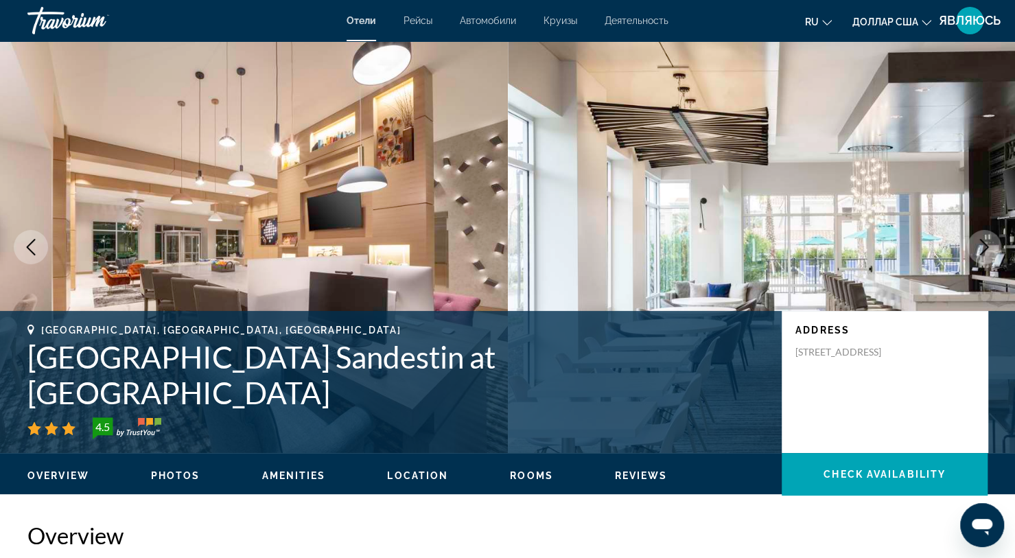
click at [982, 257] on button "Next image" at bounding box center [983, 247] width 34 height 34
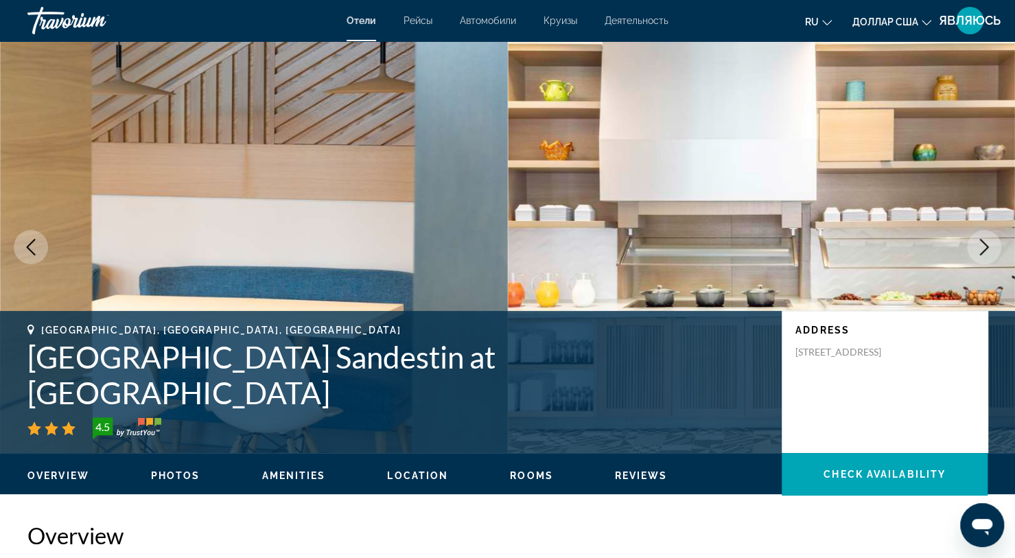
click at [980, 254] on icon "Next image" at bounding box center [984, 247] width 9 height 16
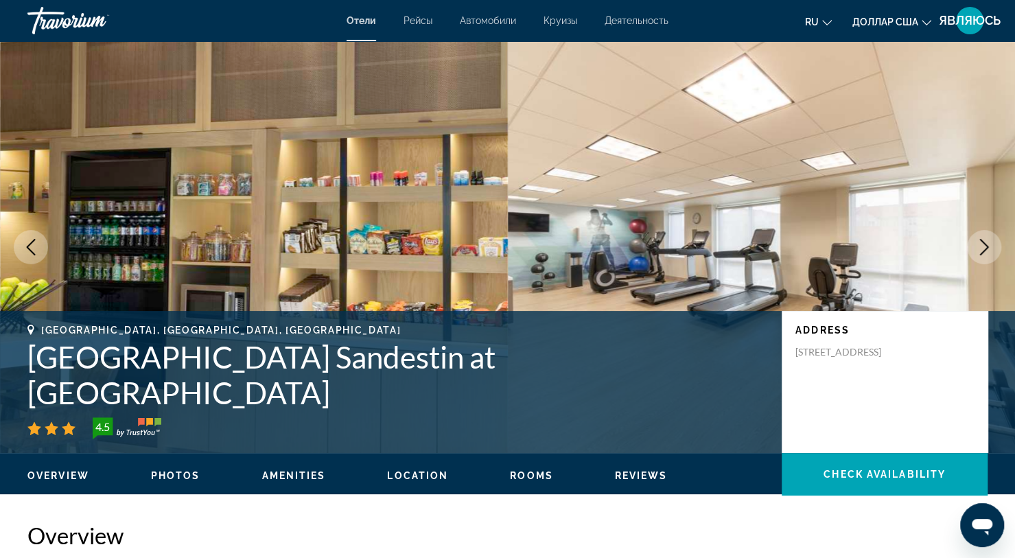
click at [988, 252] on icon "Next image" at bounding box center [983, 247] width 16 height 16
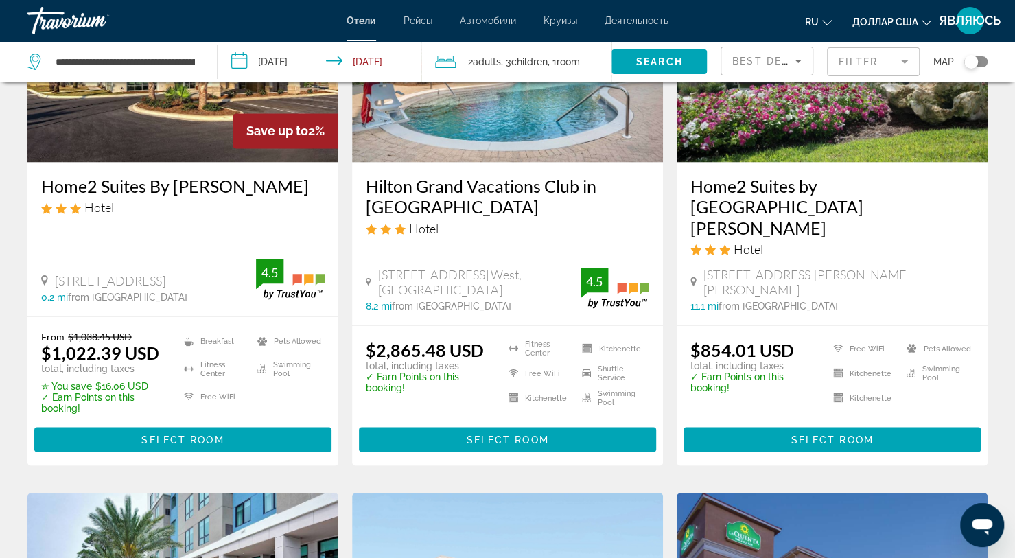
scroll to position [1294, 0]
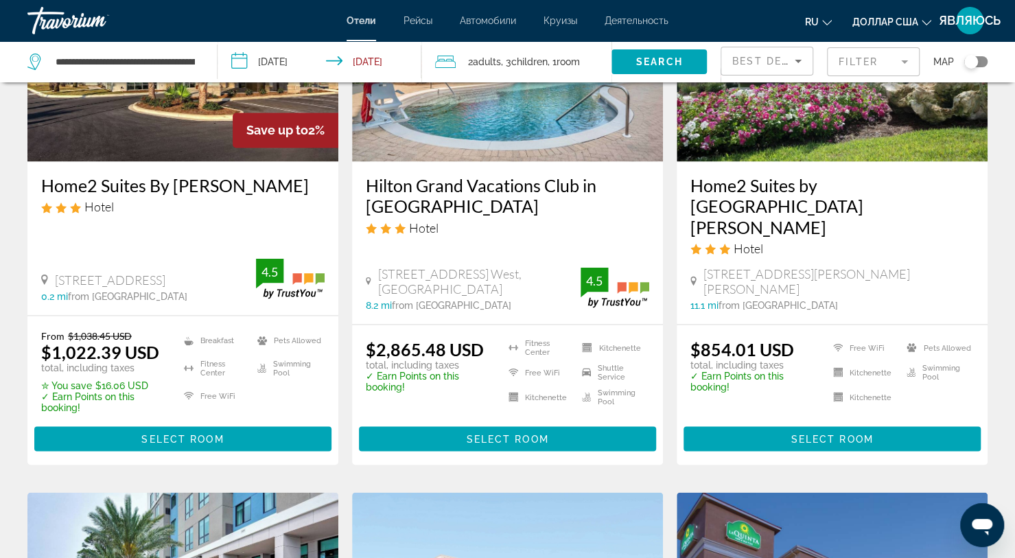
click at [506, 175] on h3 "Hilton Grand Vacations Club in [GEOGRAPHIC_DATA]" at bounding box center [507, 195] width 283 height 41
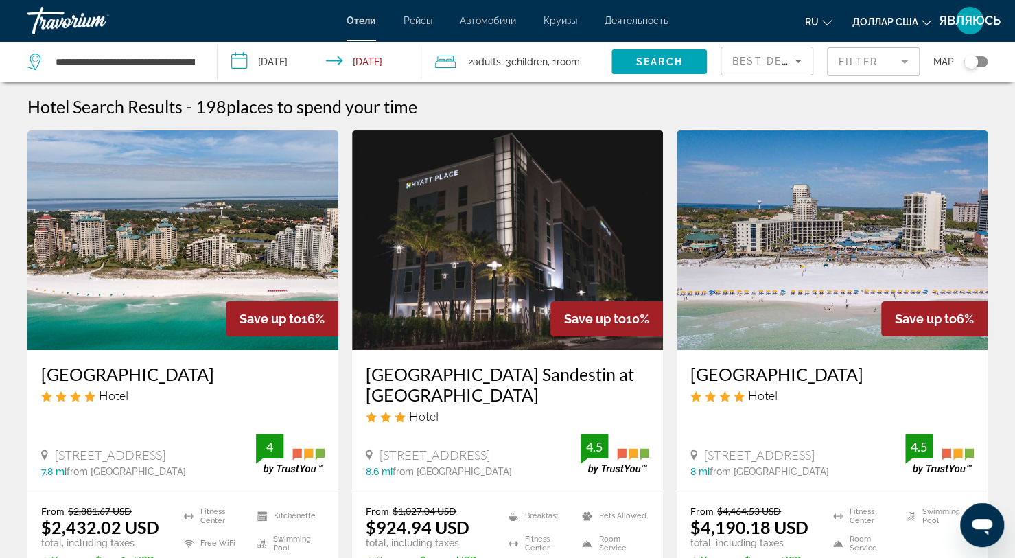
click at [285, 222] on img "Основное содержание" at bounding box center [182, 240] width 311 height 220
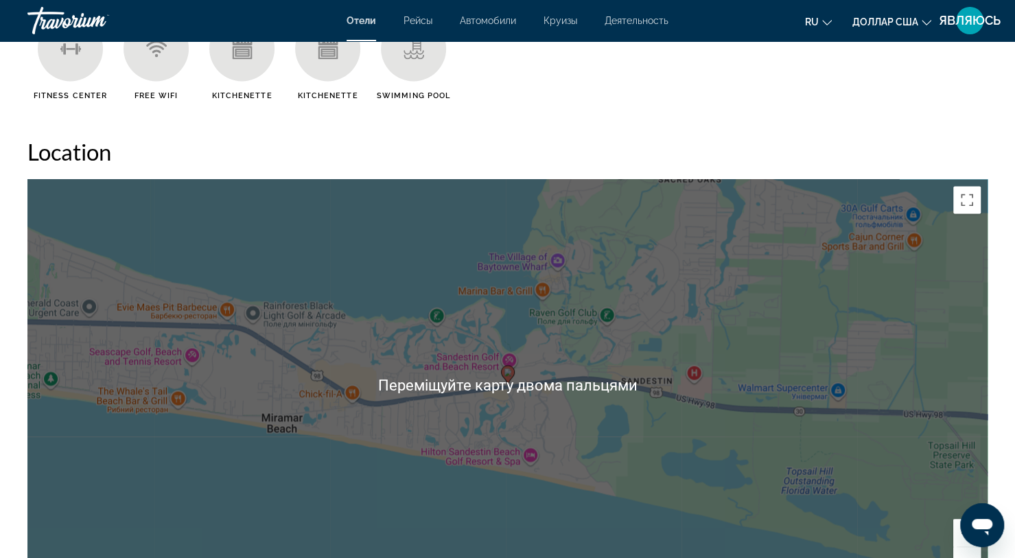
scroll to position [1165, 0]
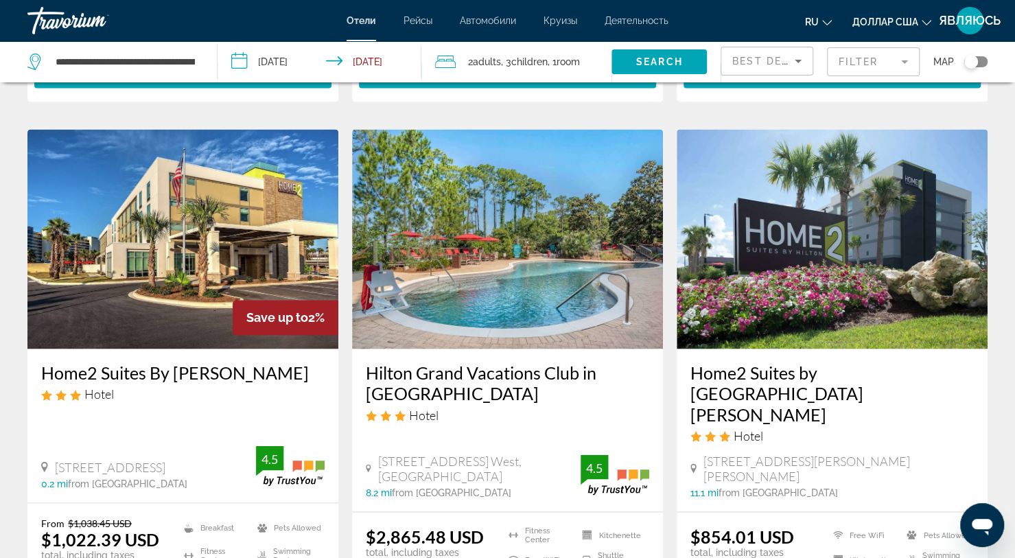
scroll to position [1106, 0]
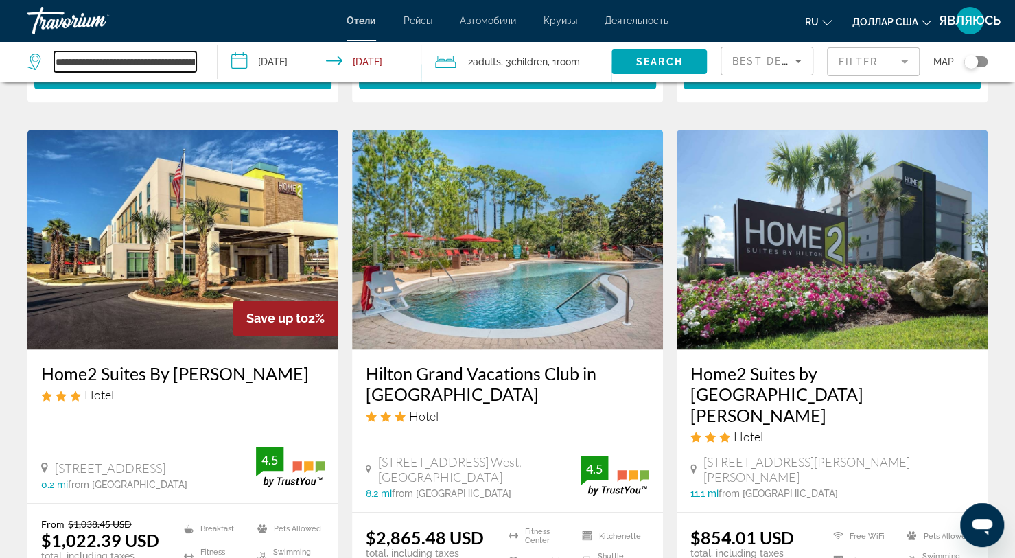
click at [162, 67] on input "**********" at bounding box center [125, 61] width 142 height 21
click at [185, 67] on input "**********" at bounding box center [125, 61] width 142 height 21
click at [176, 68] on input "**********" at bounding box center [125, 61] width 142 height 21
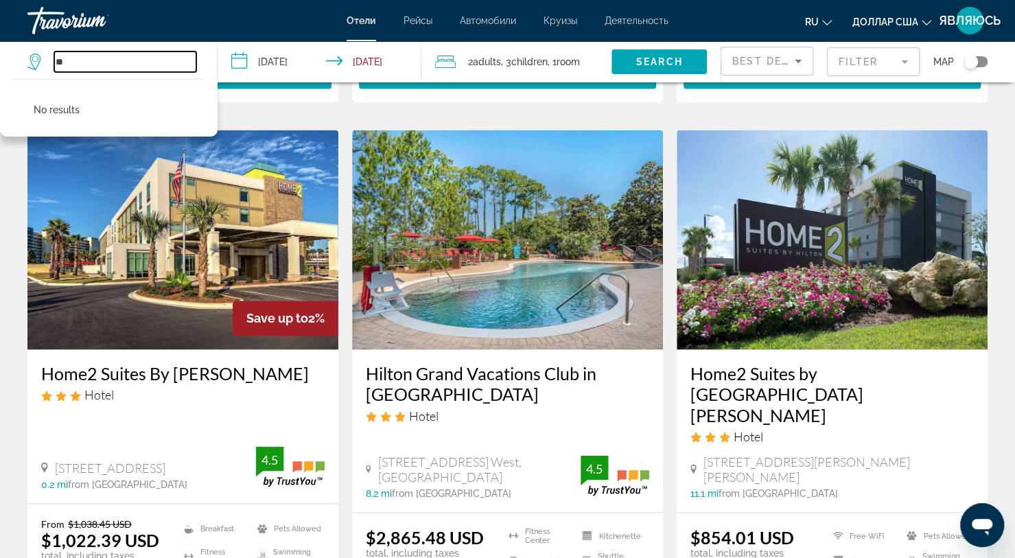
type input "*"
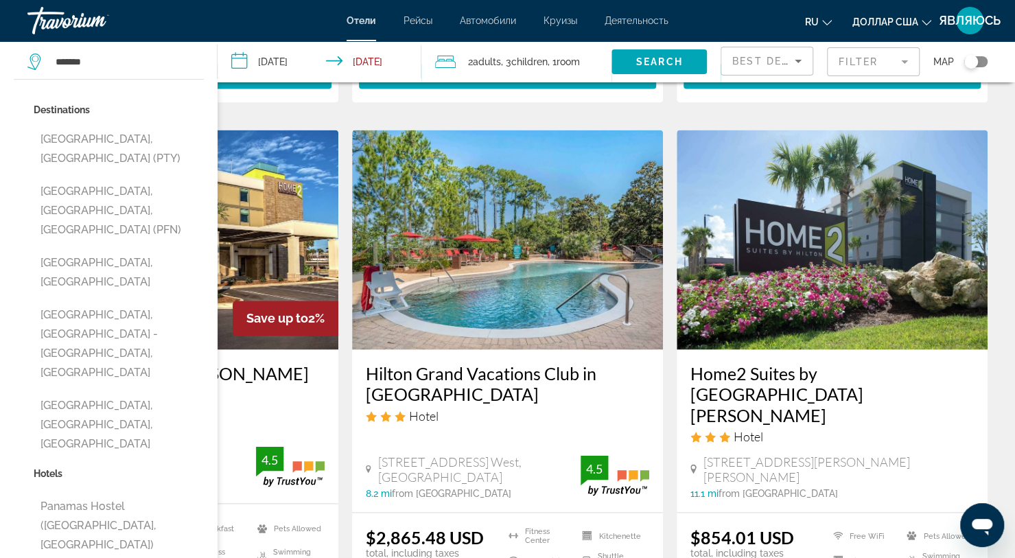
click at [103, 151] on button "[GEOGRAPHIC_DATA], [GEOGRAPHIC_DATA] (PTY)" at bounding box center [119, 148] width 170 height 45
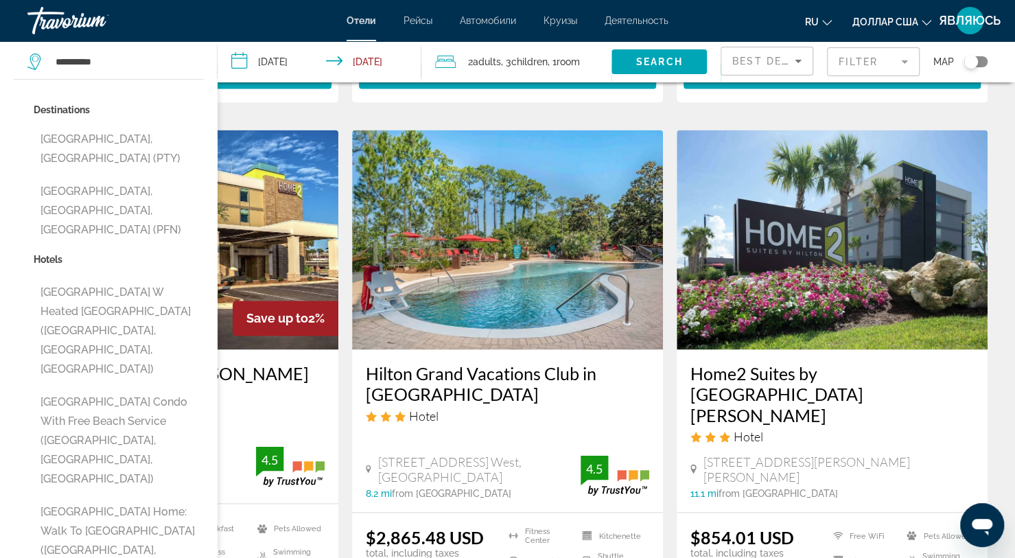
click at [88, 179] on button "[GEOGRAPHIC_DATA], [GEOGRAPHIC_DATA], [GEOGRAPHIC_DATA] (PFN)" at bounding box center [119, 210] width 170 height 64
type input "**********"
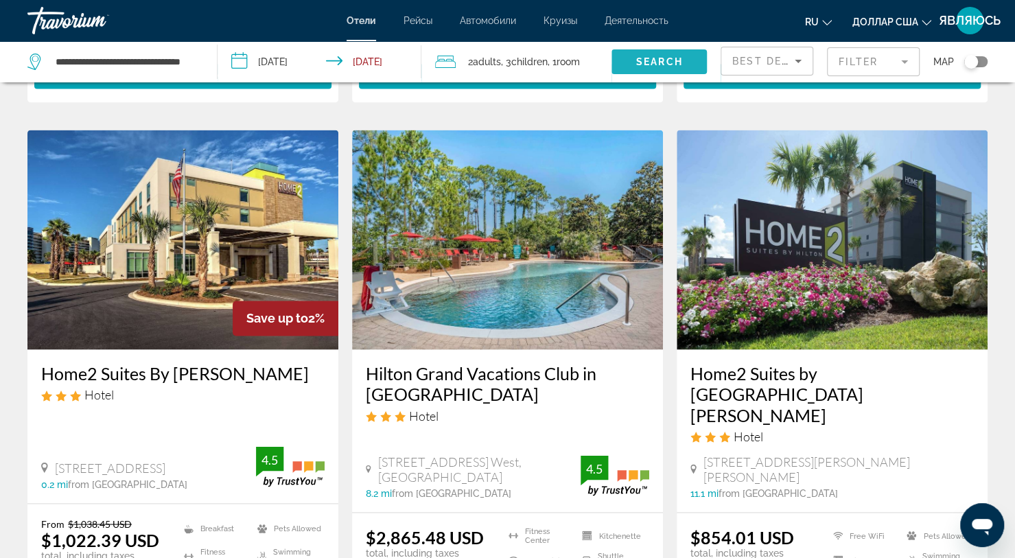
click at [674, 75] on span "Search widget" at bounding box center [658, 61] width 95 height 33
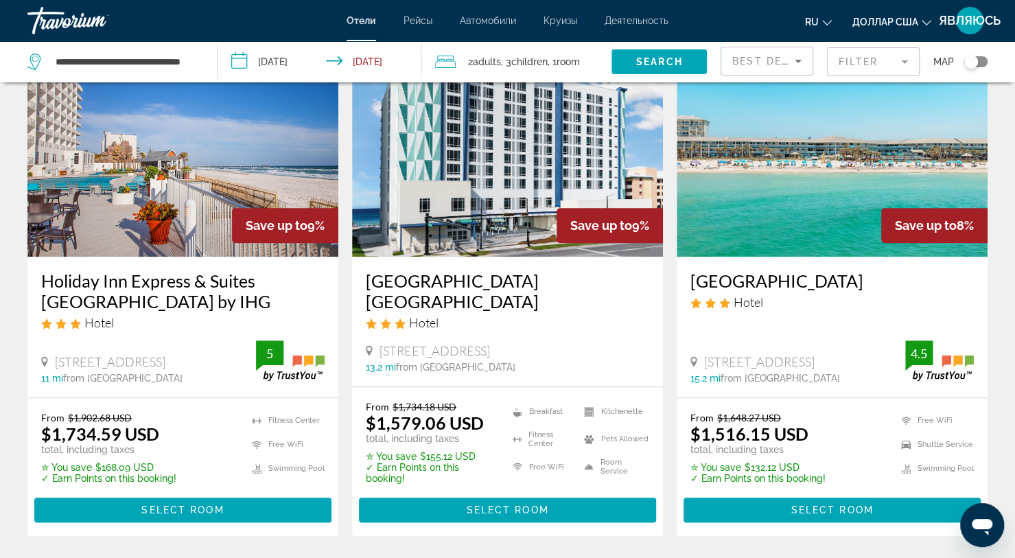
scroll to position [634, 0]
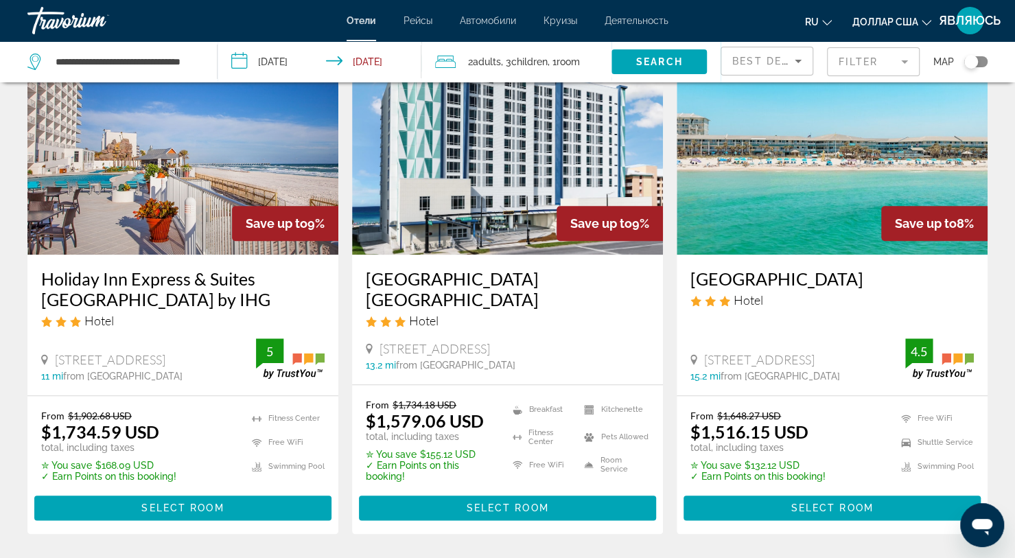
click at [568, 156] on img "Основное содержание" at bounding box center [507, 145] width 311 height 220
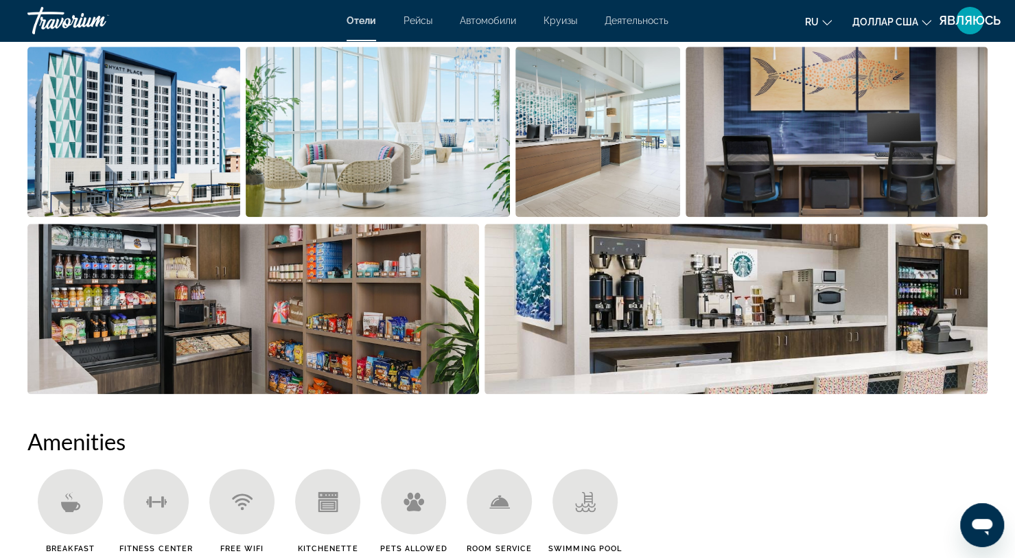
scroll to position [719, 0]
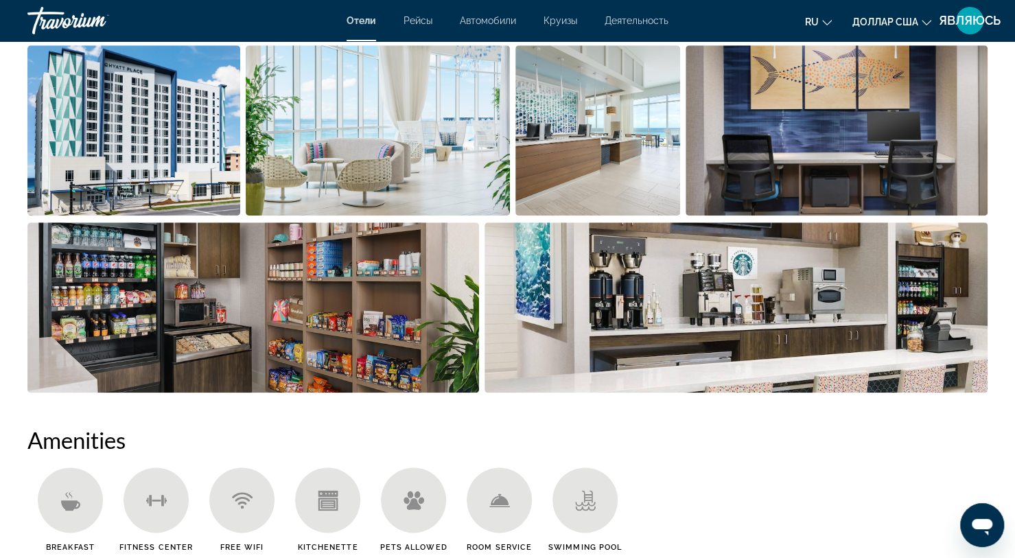
click at [421, 128] on img "Open full-screen image slider" at bounding box center [378, 130] width 264 height 170
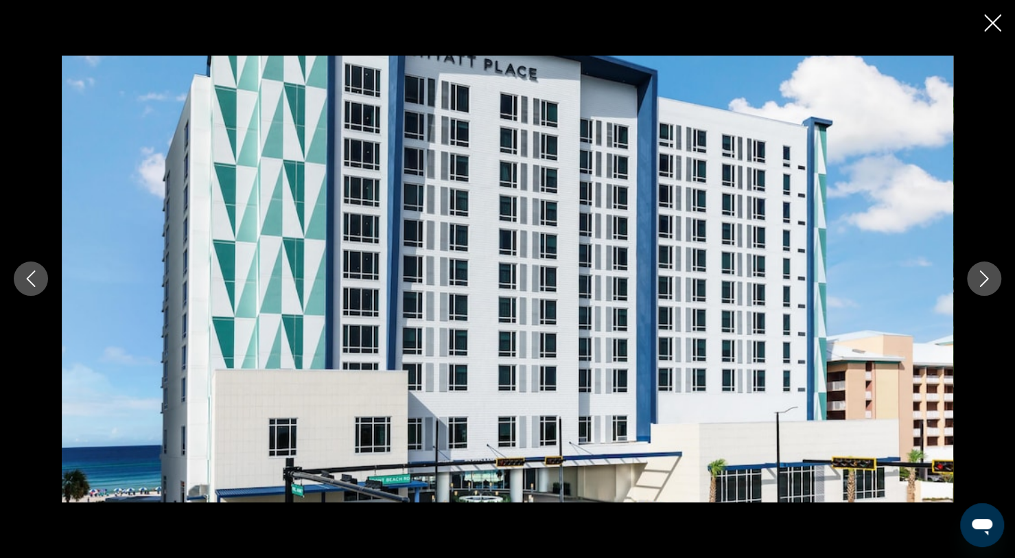
click at [980, 293] on button "Next image" at bounding box center [983, 278] width 34 height 34
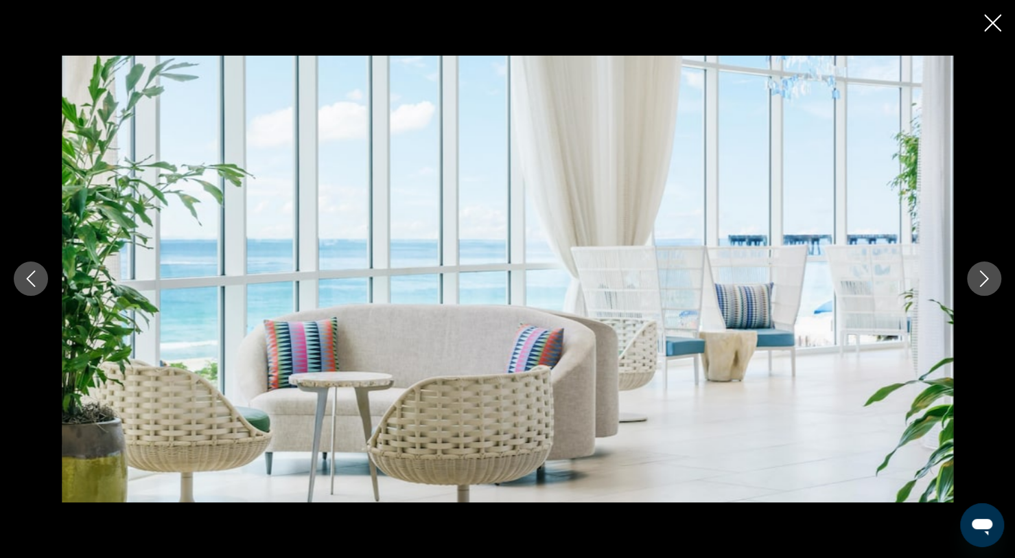
click at [974, 283] on button "Next image" at bounding box center [983, 278] width 34 height 34
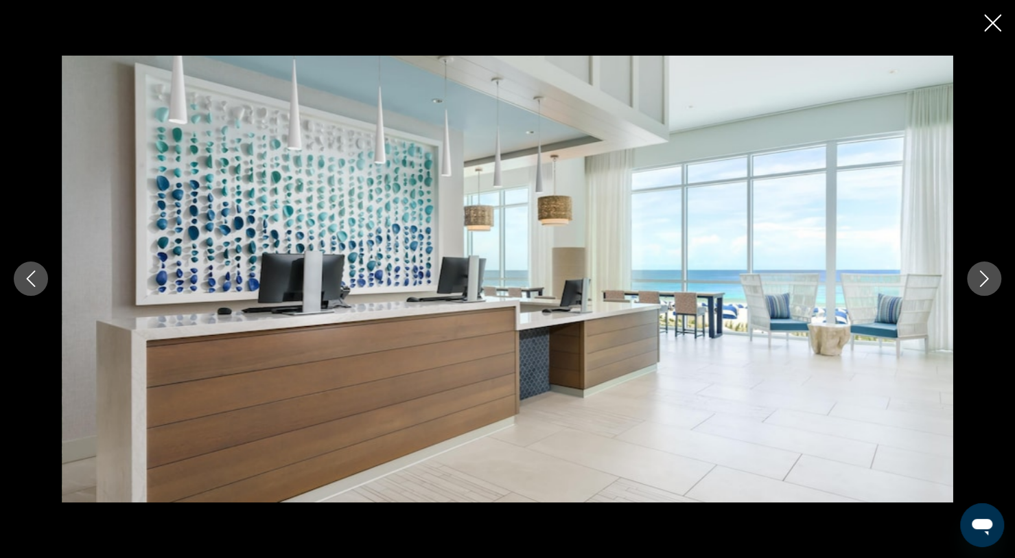
click at [984, 296] on button "Next image" at bounding box center [983, 278] width 34 height 34
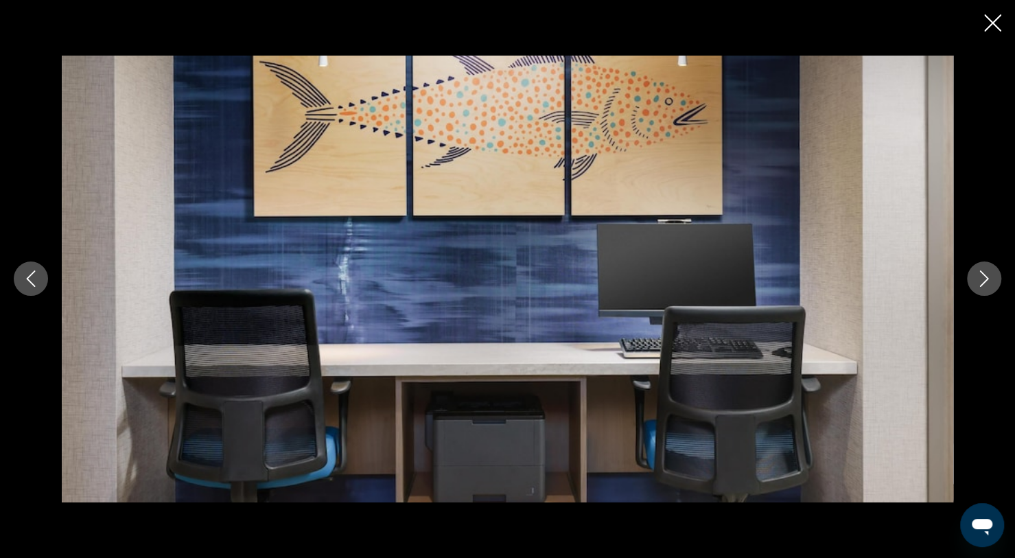
click at [982, 294] on button "Next image" at bounding box center [983, 278] width 34 height 34
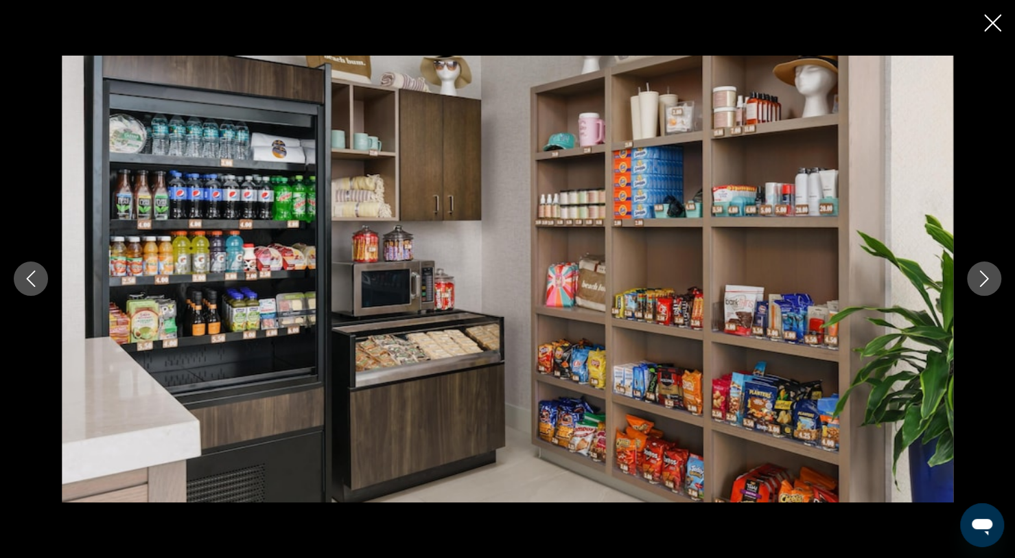
click at [977, 294] on button "Next image" at bounding box center [983, 278] width 34 height 34
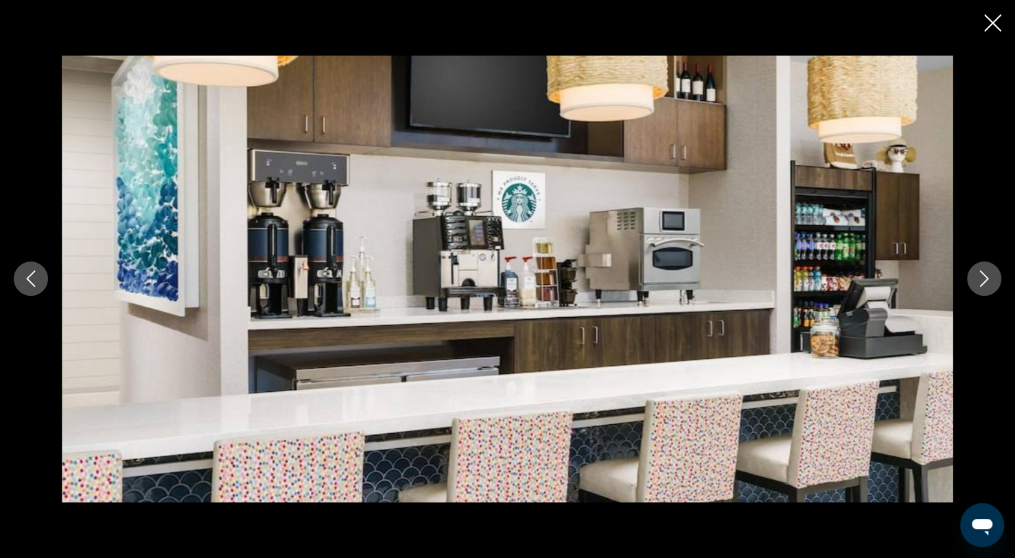
click at [981, 291] on button "Next image" at bounding box center [983, 278] width 34 height 34
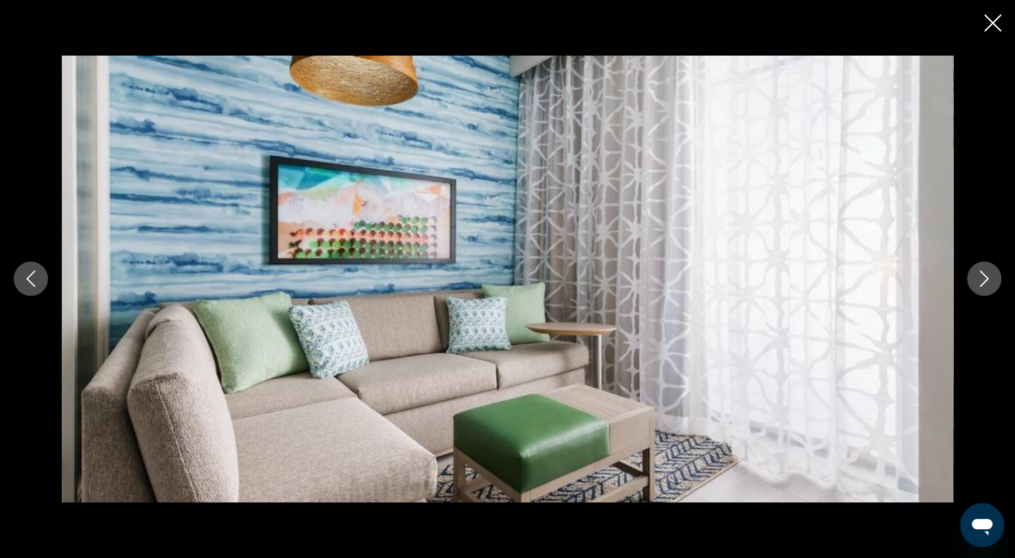
click at [973, 293] on div "prev next" at bounding box center [507, 279] width 1015 height 446
click at [982, 287] on icon "Next image" at bounding box center [983, 278] width 16 height 16
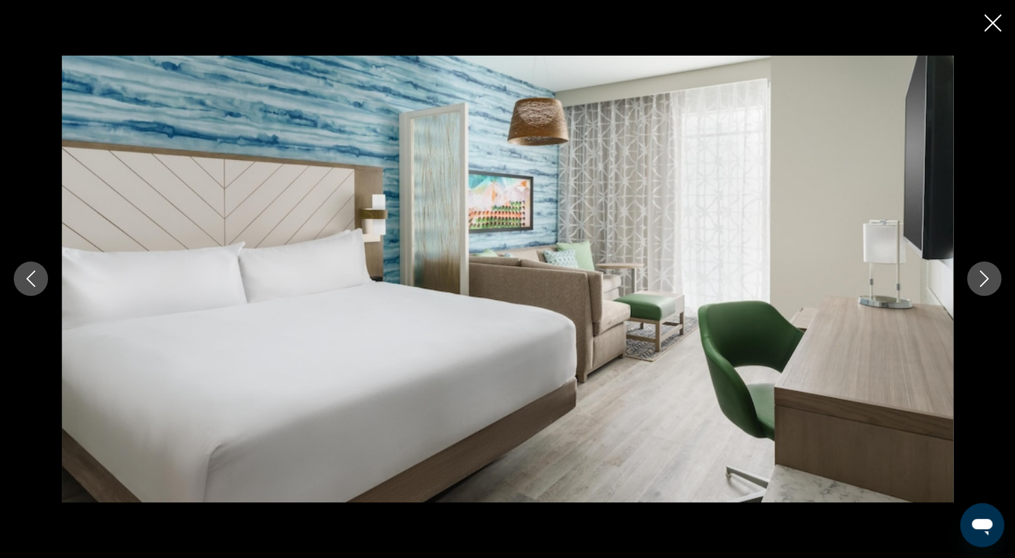
click at [978, 289] on button "Next image" at bounding box center [983, 278] width 34 height 34
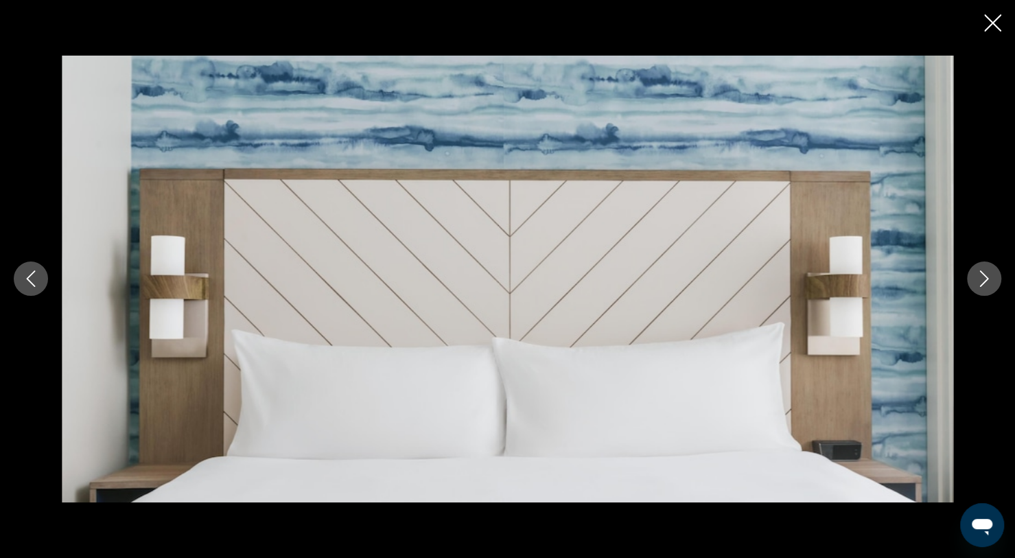
click at [988, 296] on div "prev next" at bounding box center [507, 279] width 1015 height 446
click at [988, 289] on button "Next image" at bounding box center [983, 278] width 34 height 34
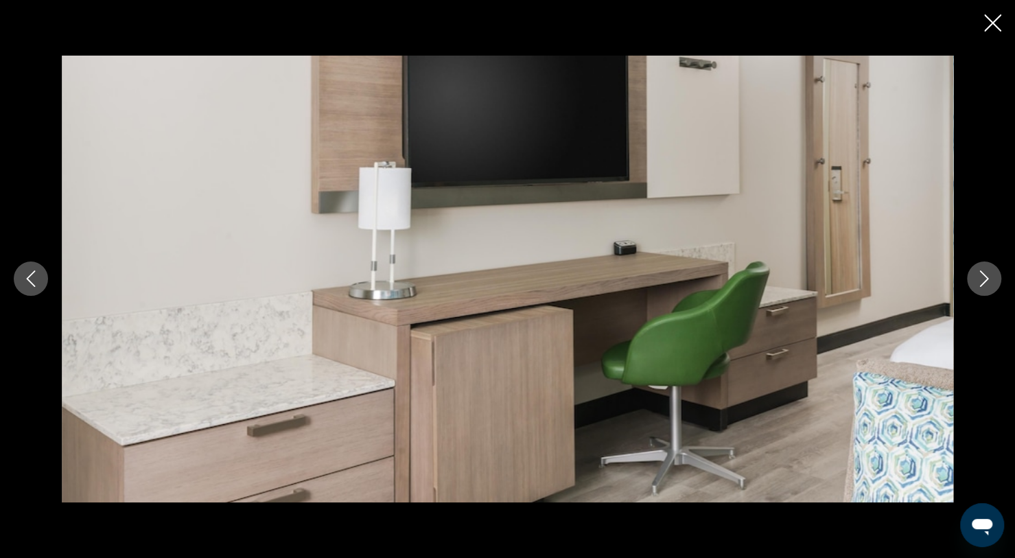
click at [981, 289] on button "Next image" at bounding box center [983, 278] width 34 height 34
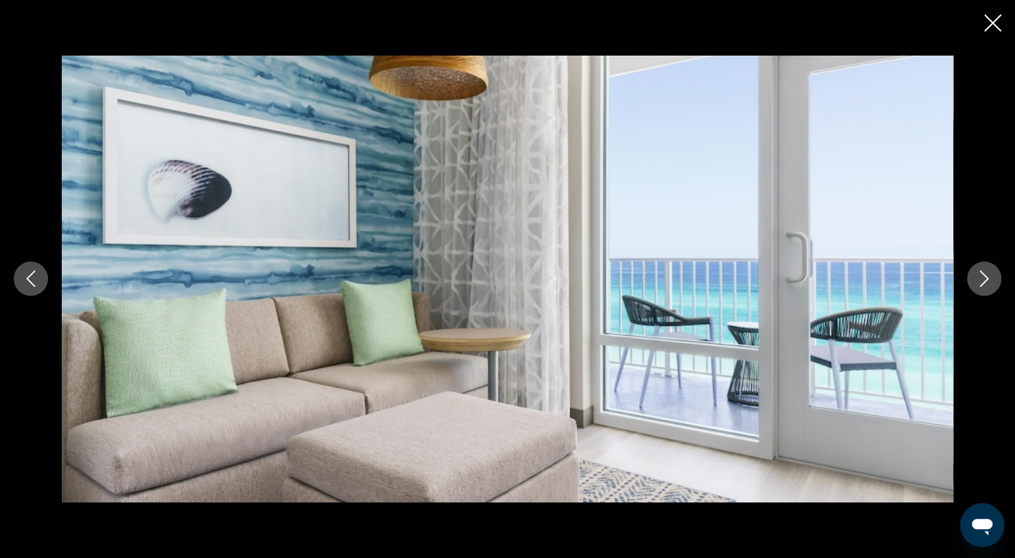
click at [982, 292] on button "Next image" at bounding box center [983, 278] width 34 height 34
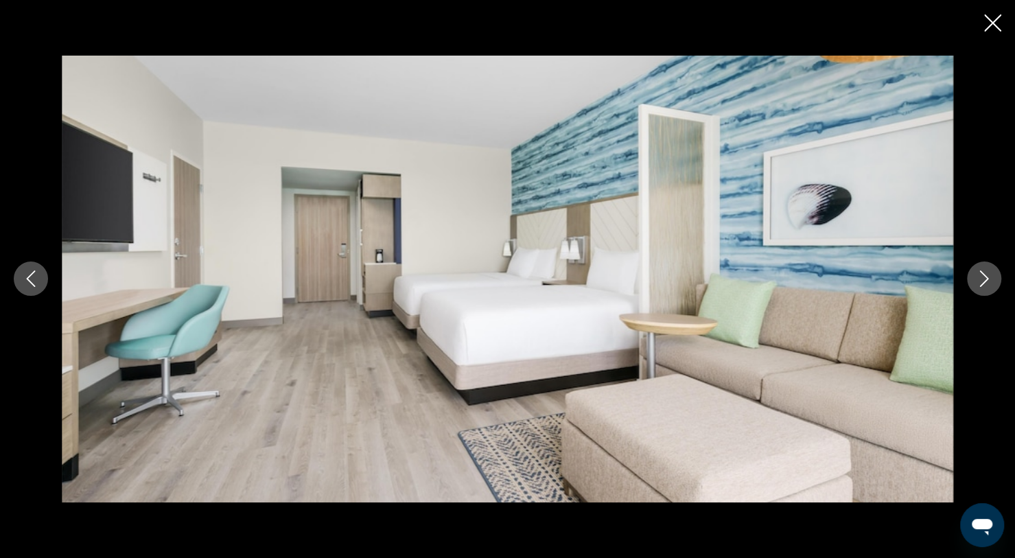
click at [36, 293] on button "Previous image" at bounding box center [31, 278] width 34 height 34
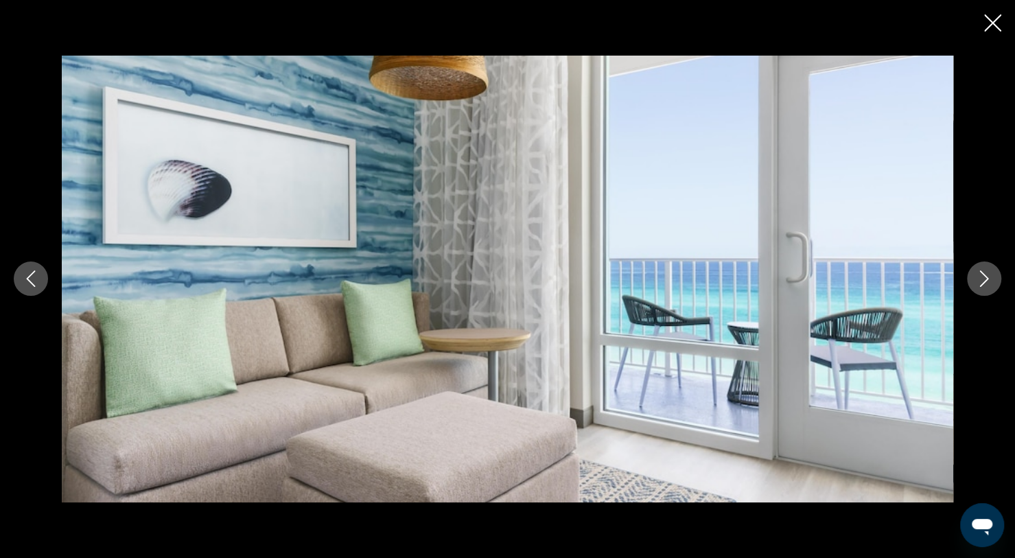
click at [975, 278] on icon "Next image" at bounding box center [983, 278] width 16 height 16
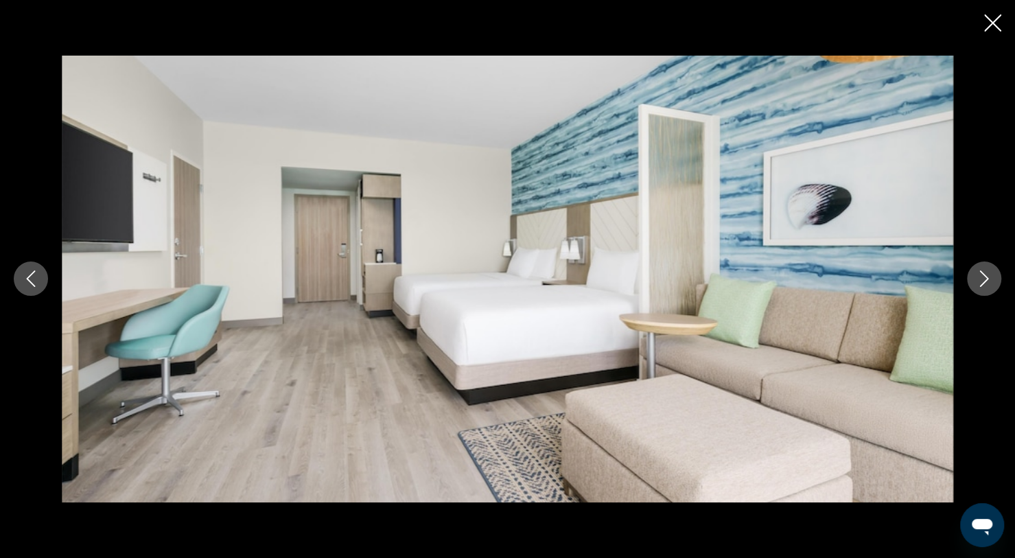
click at [975, 288] on button "Next image" at bounding box center [983, 278] width 34 height 34
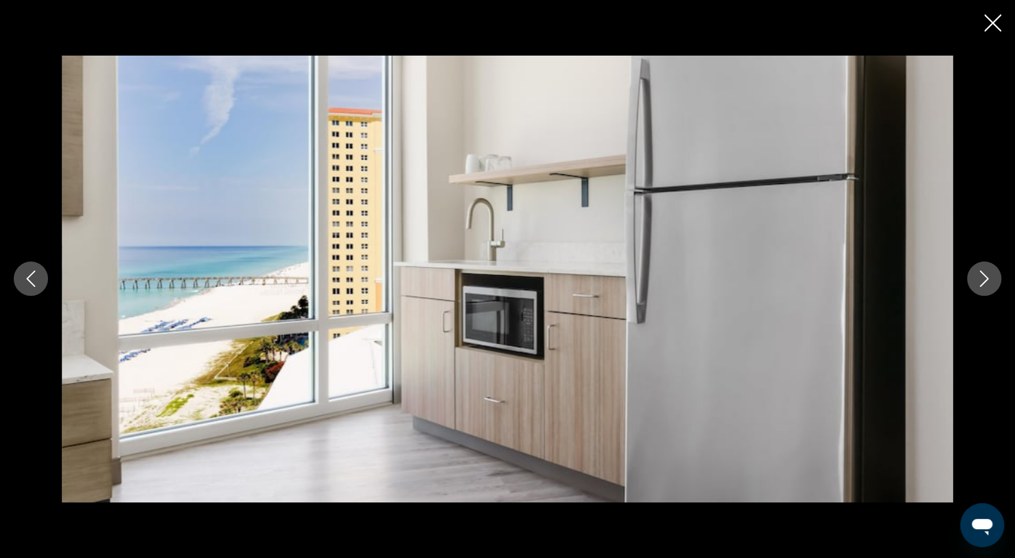
click at [974, 291] on button "Next image" at bounding box center [983, 278] width 34 height 34
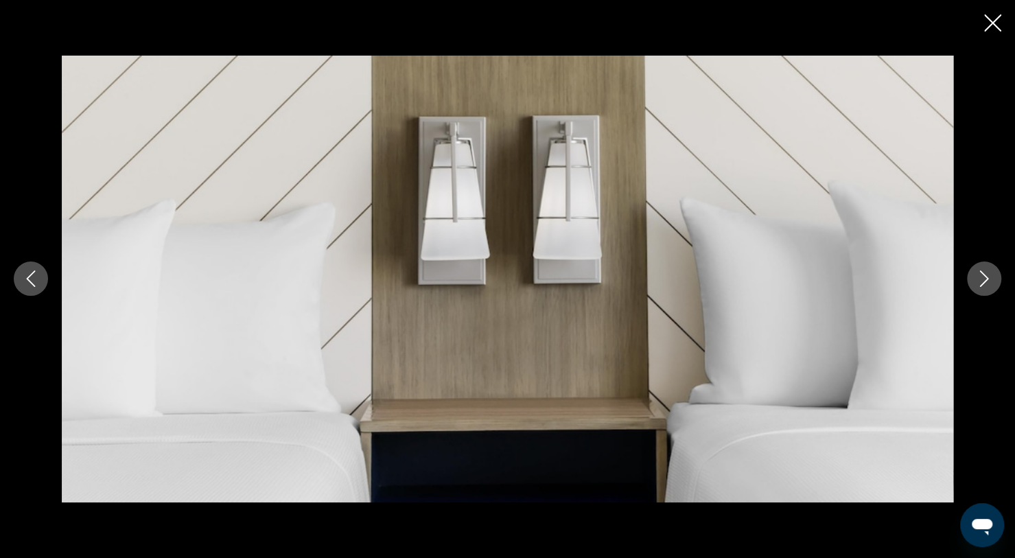
click at [975, 292] on button "Next image" at bounding box center [983, 278] width 34 height 34
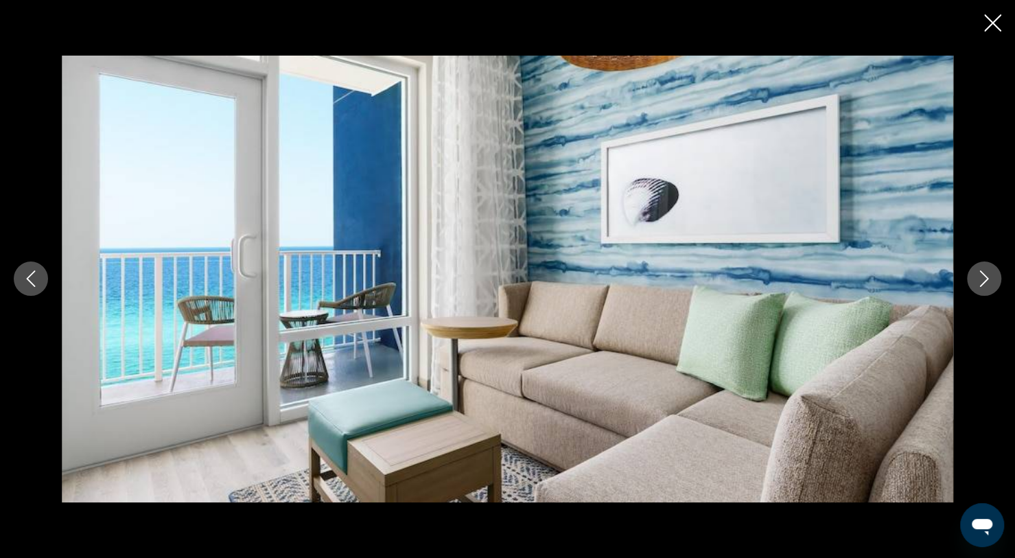
click at [978, 292] on button "Next image" at bounding box center [983, 278] width 34 height 34
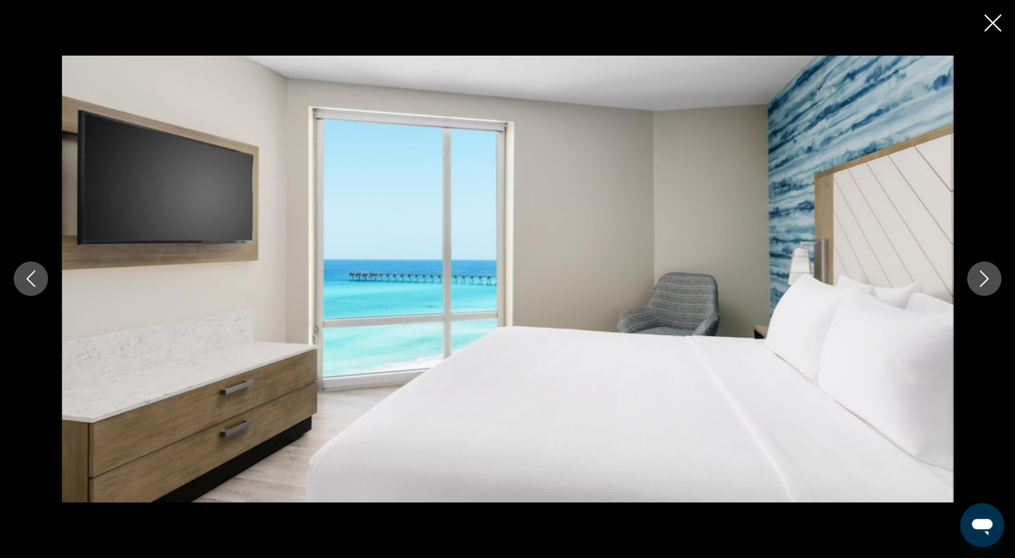
click at [978, 291] on button "Next image" at bounding box center [983, 278] width 34 height 34
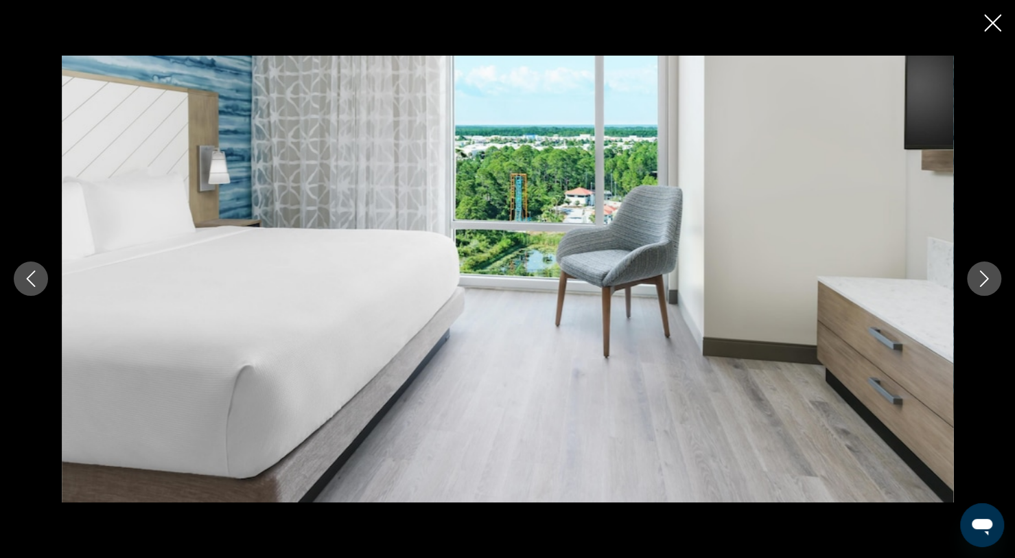
click at [980, 290] on button "Next image" at bounding box center [983, 278] width 34 height 34
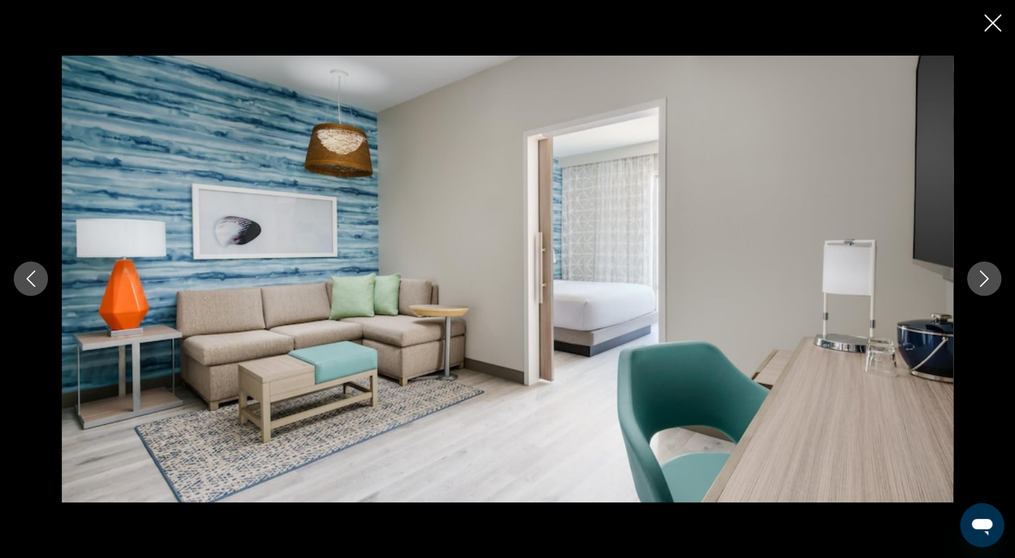
click at [983, 292] on button "Next image" at bounding box center [983, 278] width 34 height 34
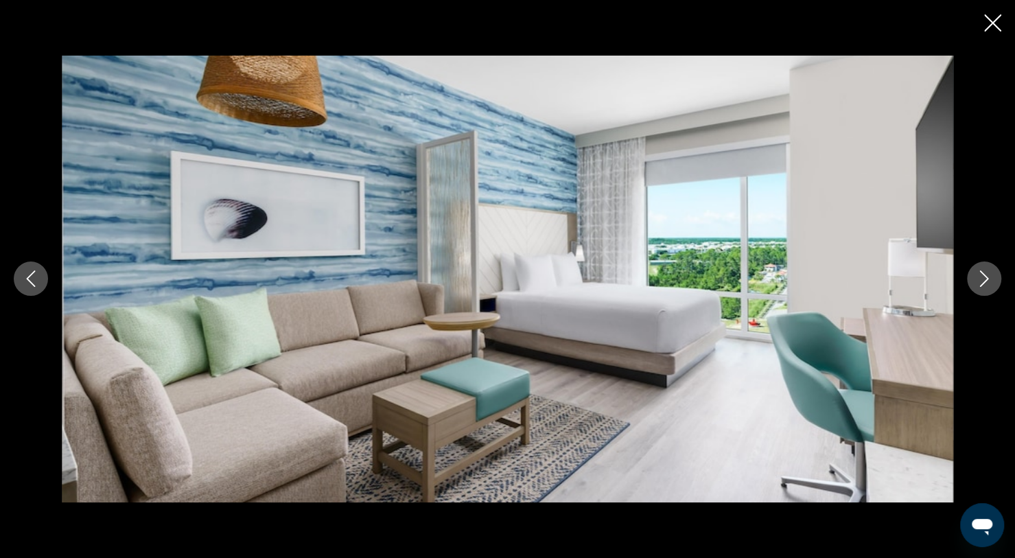
click at [982, 294] on button "Next image" at bounding box center [983, 278] width 34 height 34
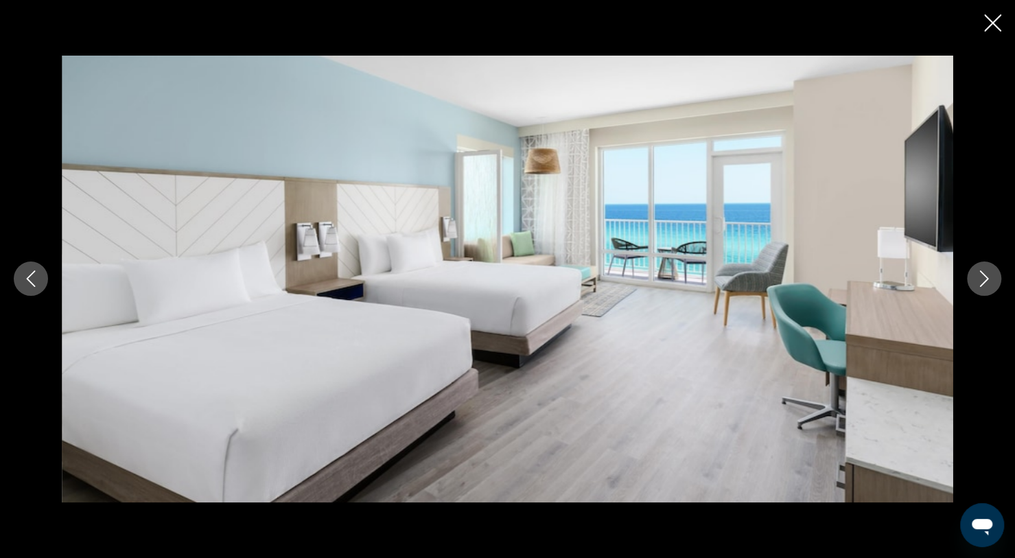
click at [982, 292] on button "Next image" at bounding box center [983, 278] width 34 height 34
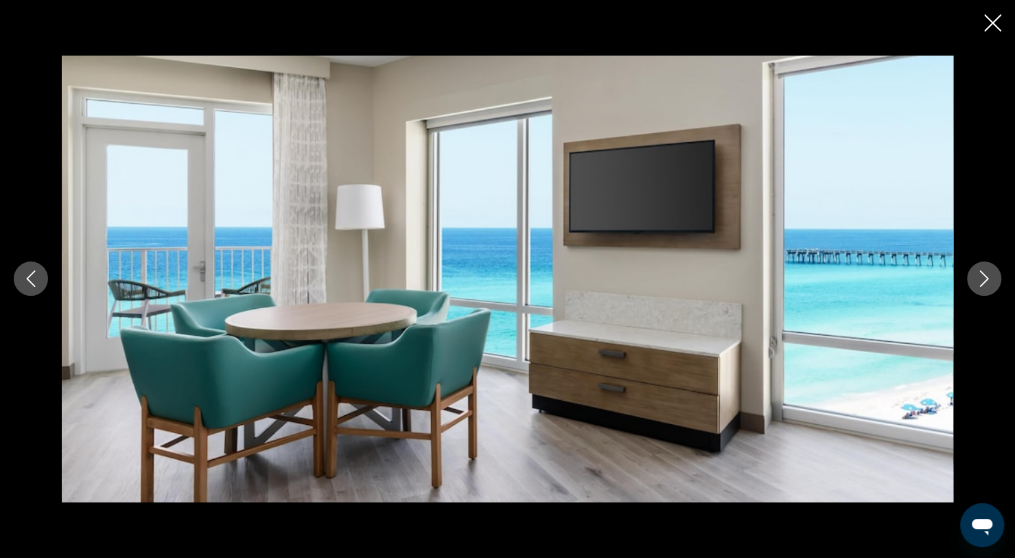
click at [980, 295] on button "Next image" at bounding box center [983, 278] width 34 height 34
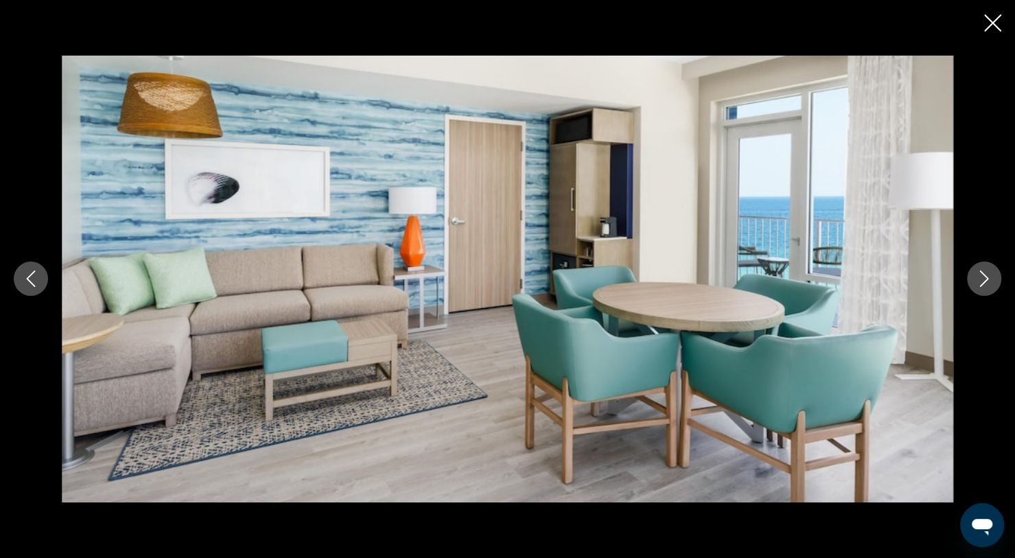
click at [976, 291] on button "Next image" at bounding box center [983, 278] width 34 height 34
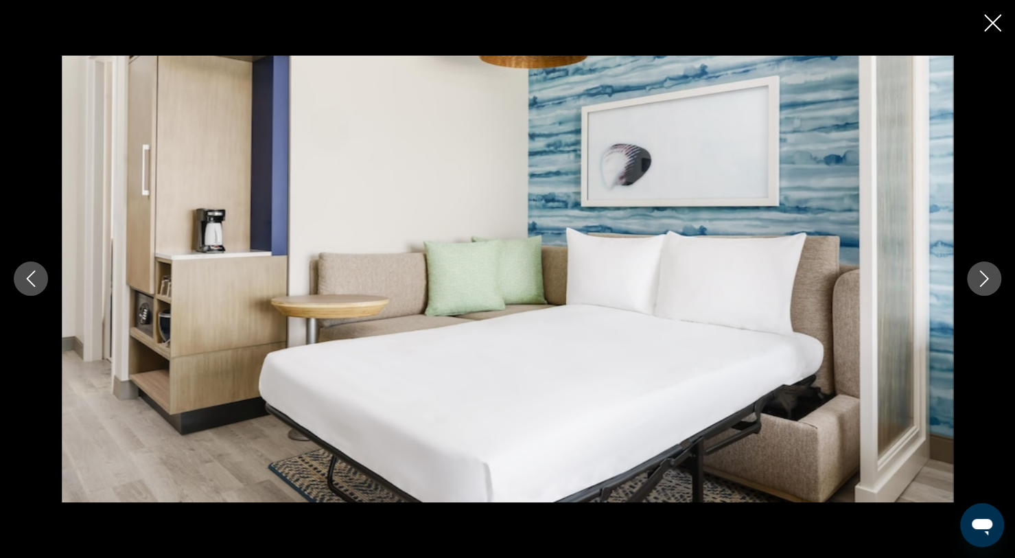
click at [975, 294] on button "Next image" at bounding box center [983, 278] width 34 height 34
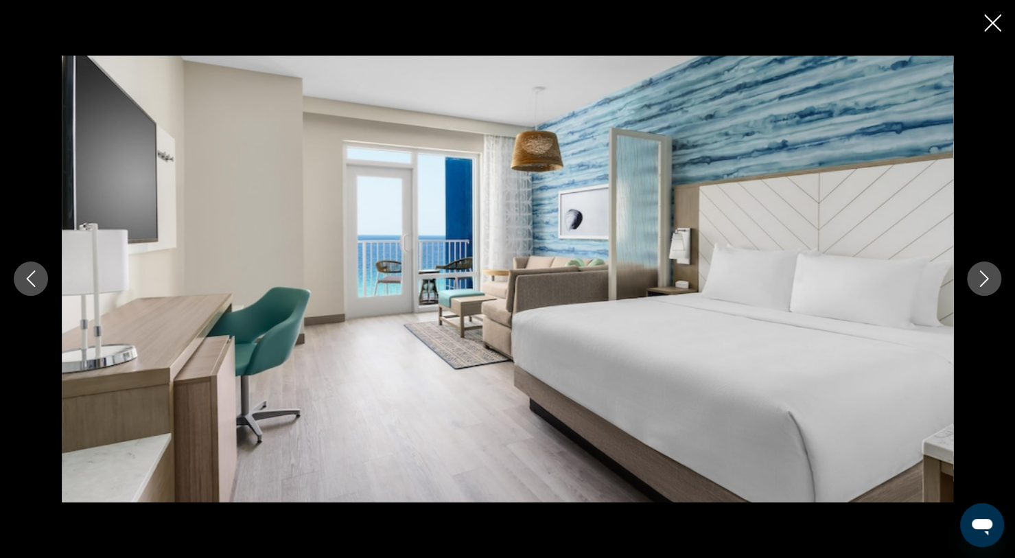
click at [36, 290] on button "Previous image" at bounding box center [31, 278] width 34 height 34
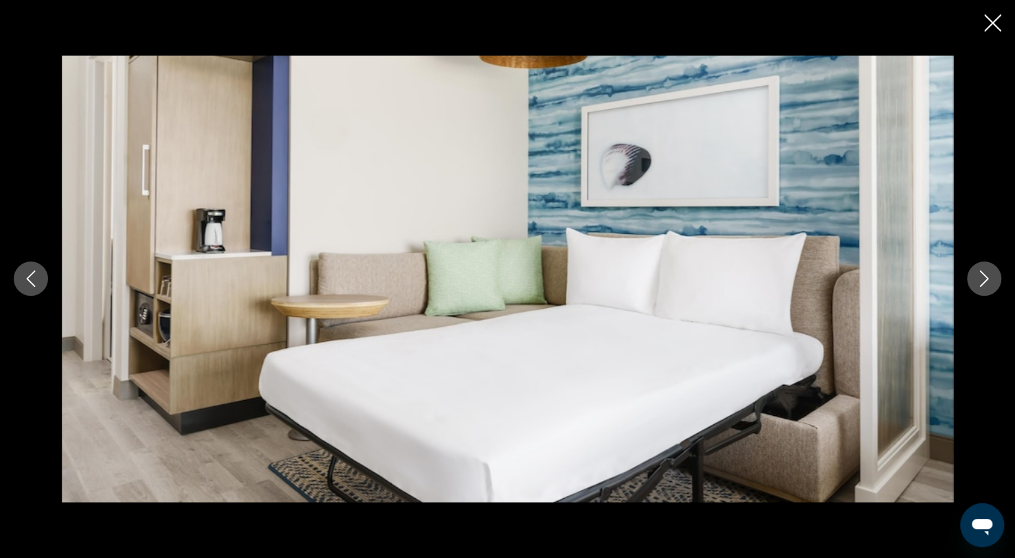
click at [981, 293] on button "Next image" at bounding box center [983, 278] width 34 height 34
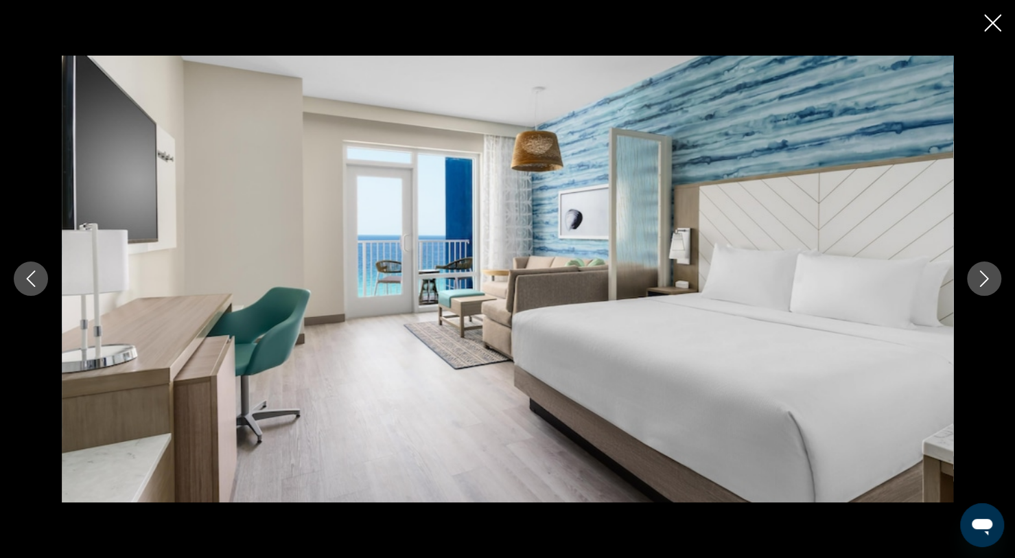
click at [981, 293] on button "Next image" at bounding box center [983, 278] width 34 height 34
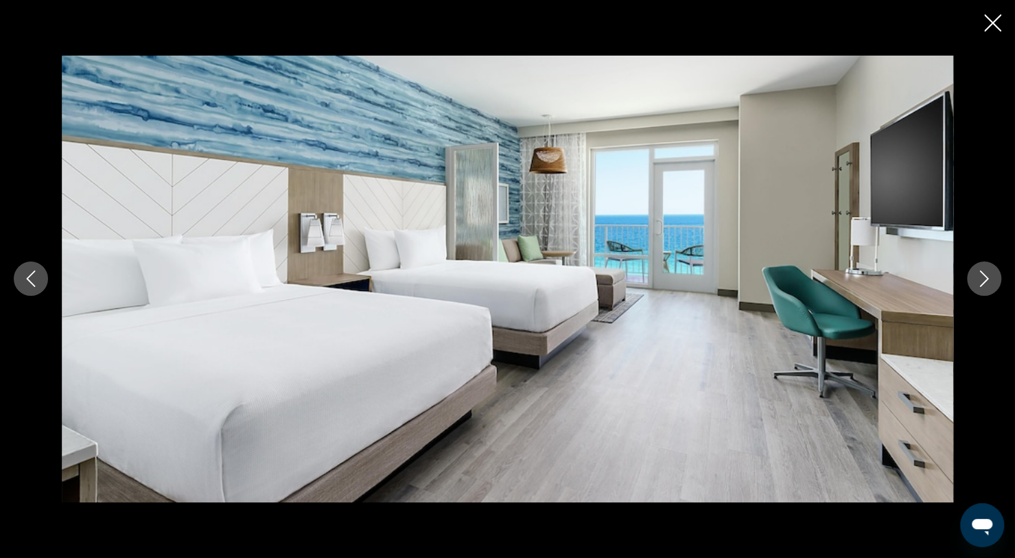
click at [977, 292] on button "Next image" at bounding box center [983, 278] width 34 height 34
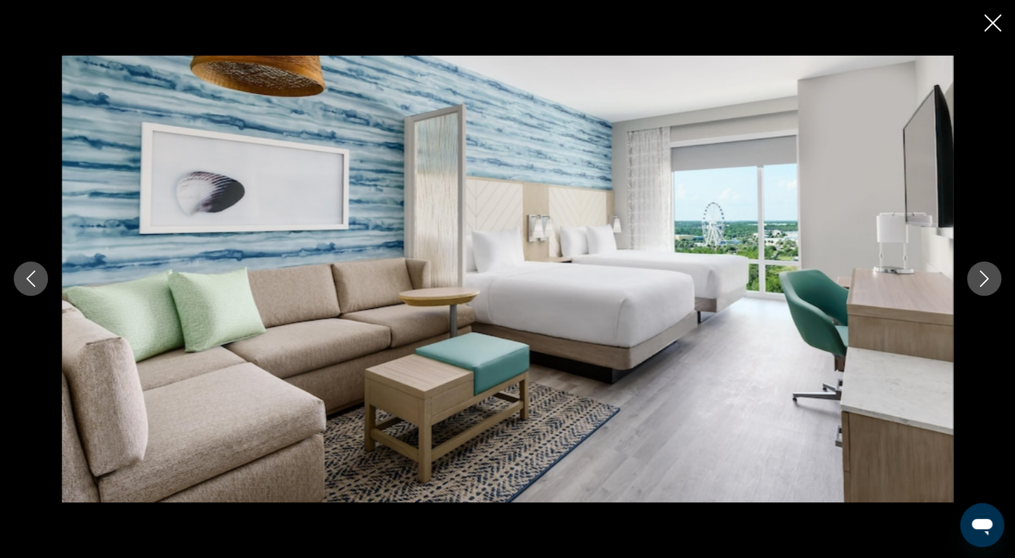
click at [980, 294] on button "Next image" at bounding box center [983, 278] width 34 height 34
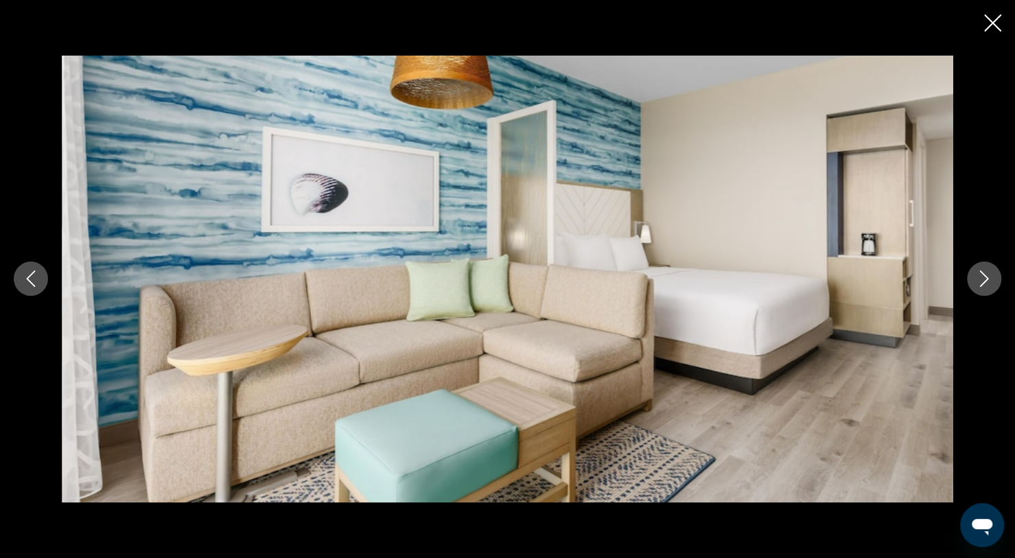
click at [975, 292] on button "Next image" at bounding box center [983, 278] width 34 height 34
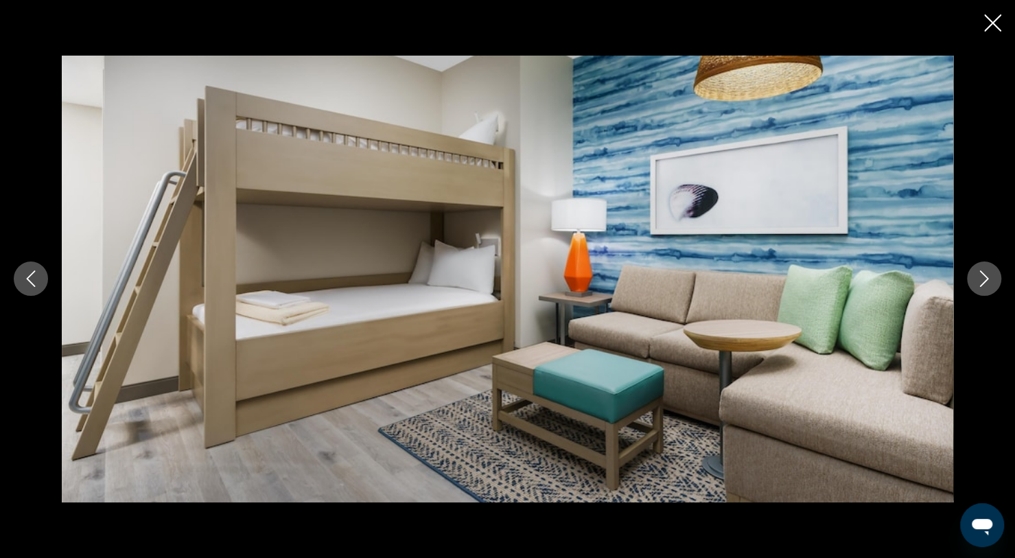
click at [977, 292] on button "Next image" at bounding box center [983, 278] width 34 height 34
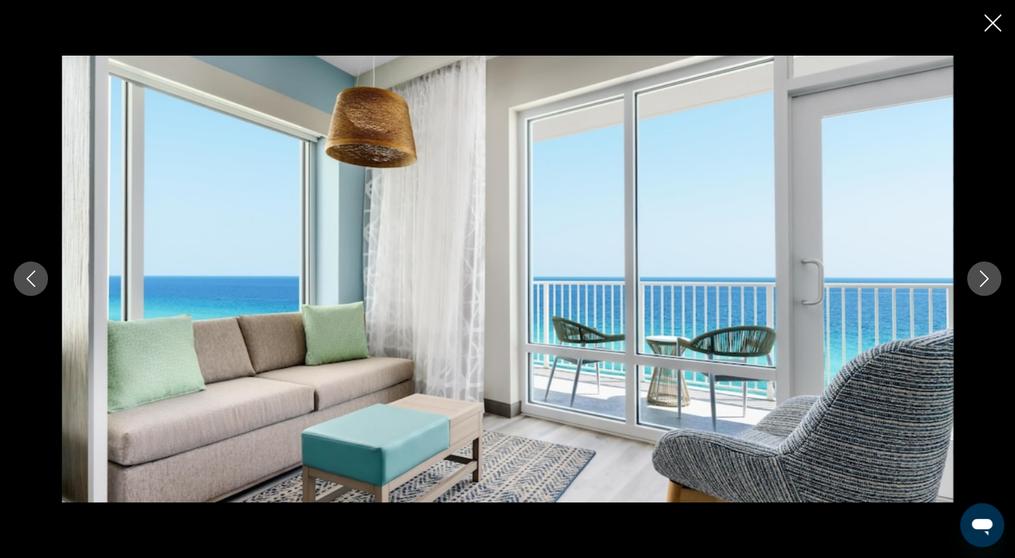
click at [977, 293] on button "Next image" at bounding box center [983, 278] width 34 height 34
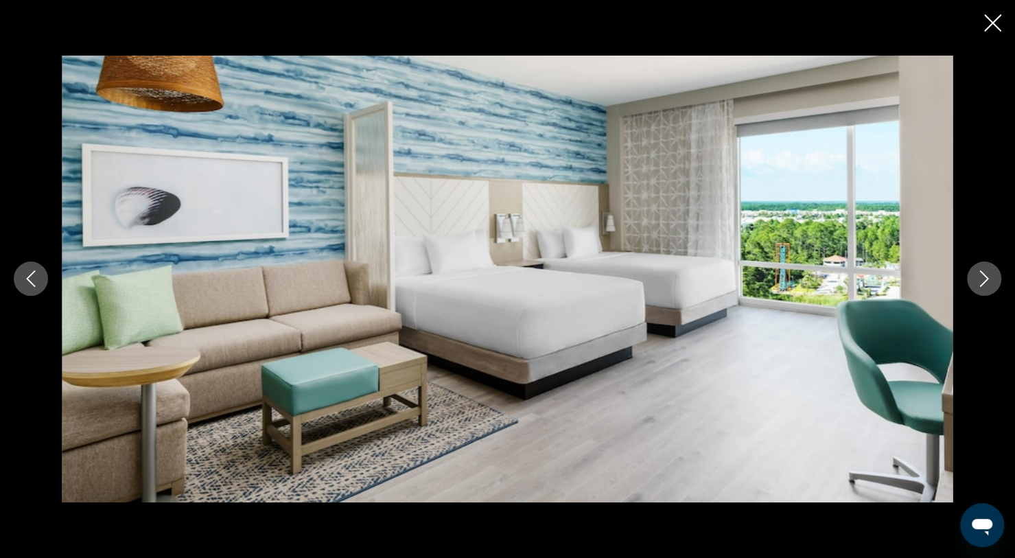
click at [977, 292] on button "Next image" at bounding box center [983, 278] width 34 height 34
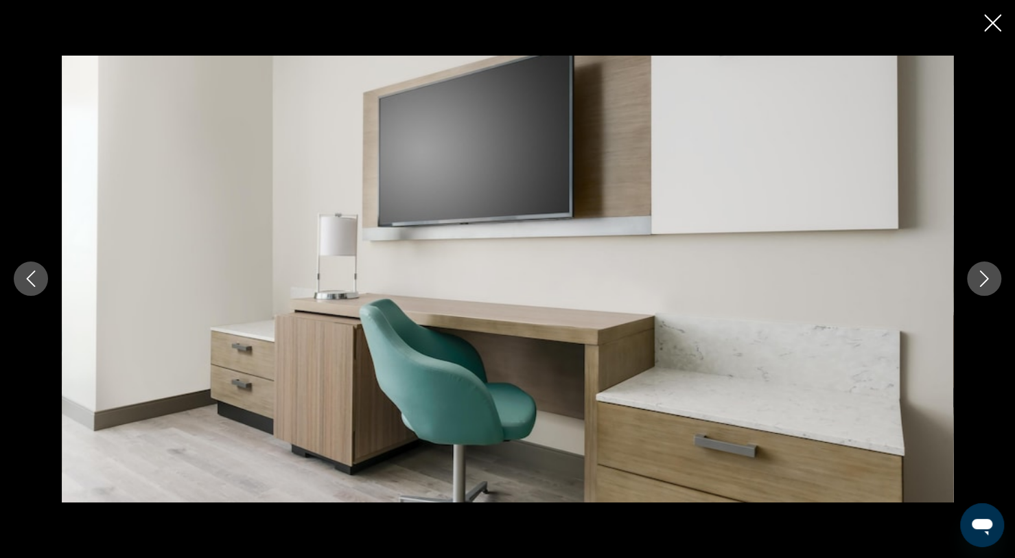
click at [976, 291] on button "Next image" at bounding box center [983, 278] width 34 height 34
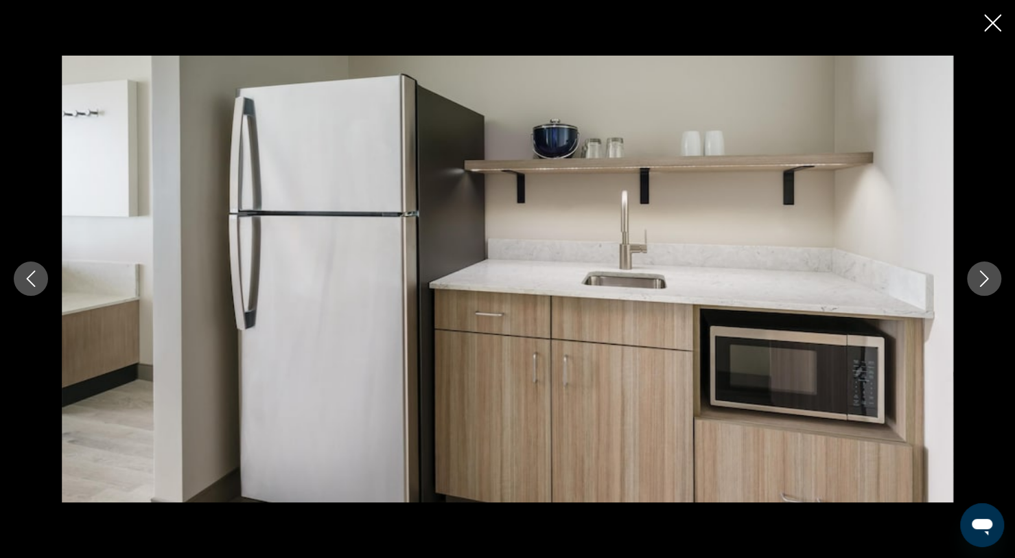
click at [975, 292] on button "Next image" at bounding box center [983, 278] width 34 height 34
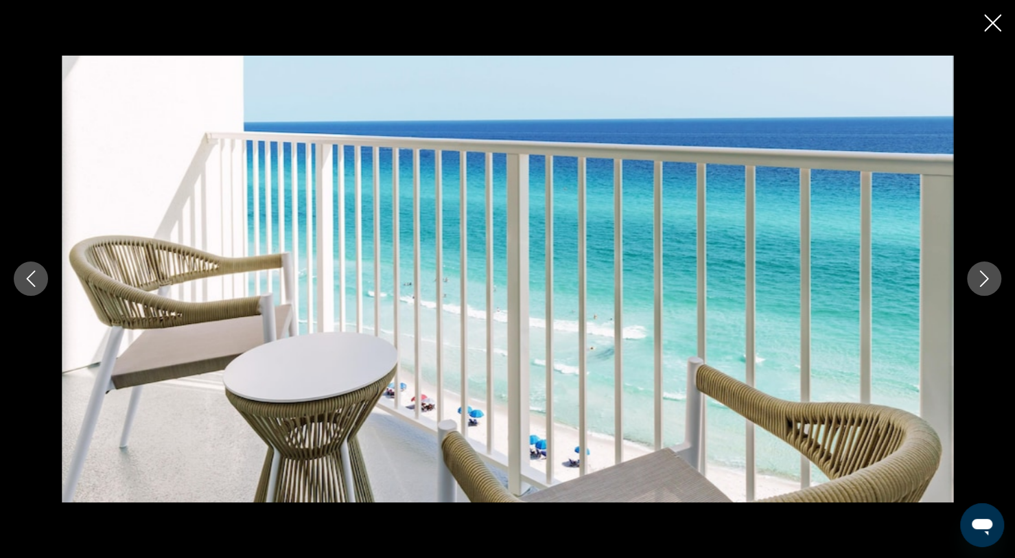
click at [981, 291] on button "Next image" at bounding box center [983, 278] width 34 height 34
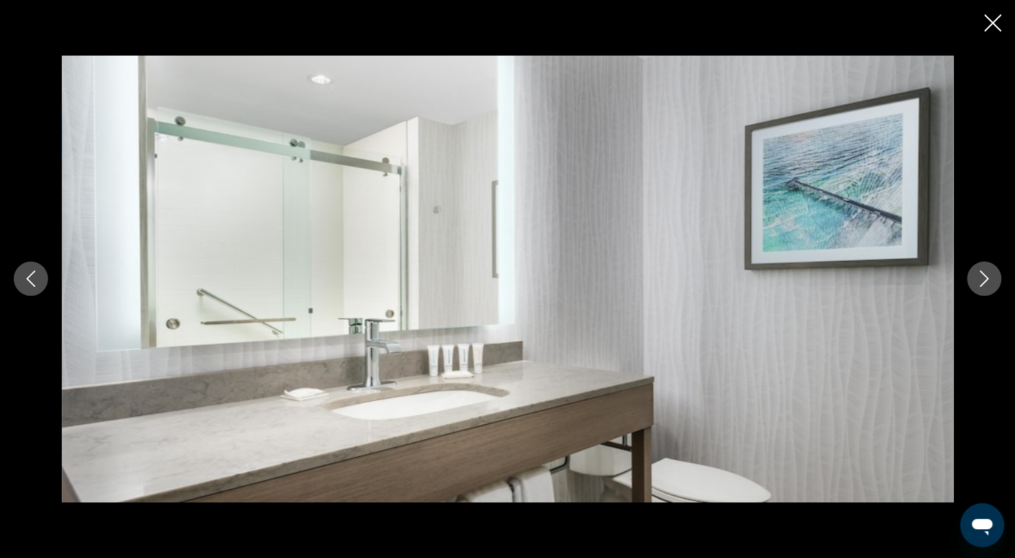
click at [979, 290] on button "Next image" at bounding box center [983, 278] width 34 height 34
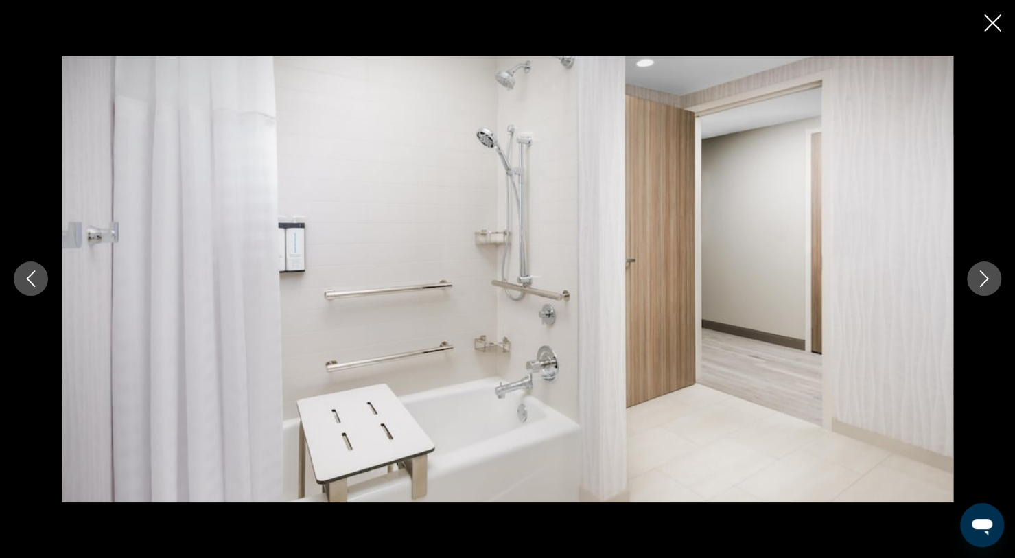
click at [980, 292] on button "Next image" at bounding box center [983, 278] width 34 height 34
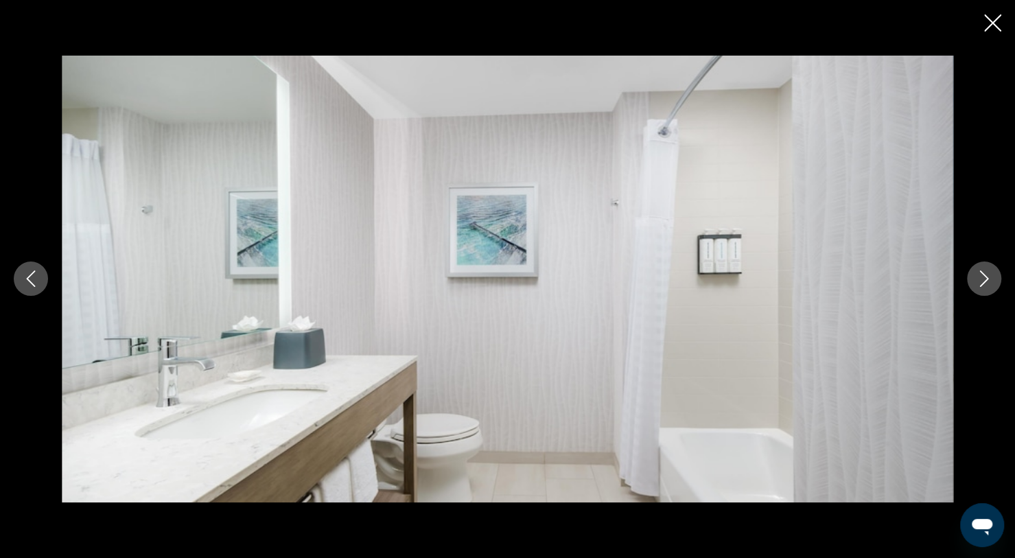
click at [967, 292] on div "prev next" at bounding box center [507, 279] width 1015 height 446
click at [974, 286] on button "Next image" at bounding box center [983, 278] width 34 height 34
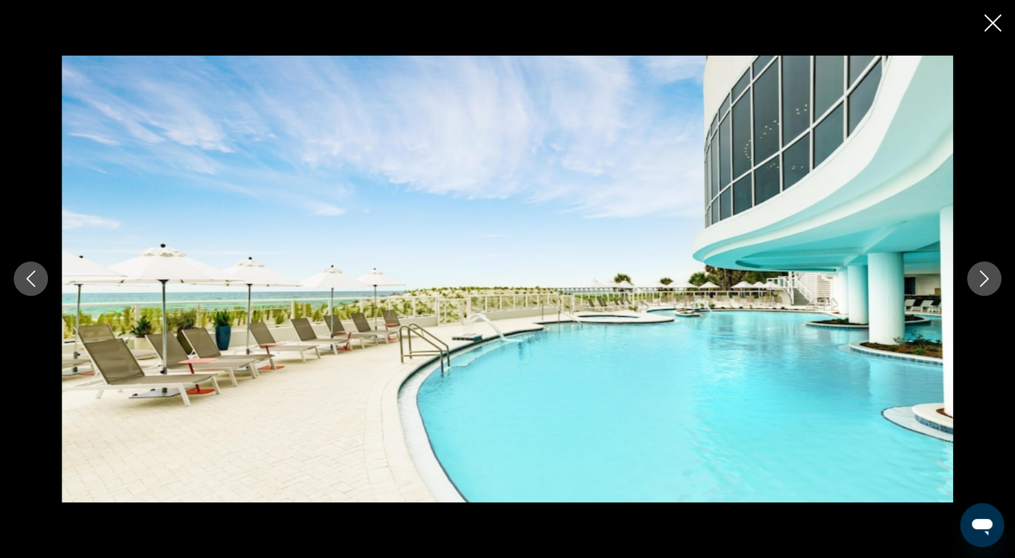
click at [989, 287] on button "Next image" at bounding box center [983, 278] width 34 height 34
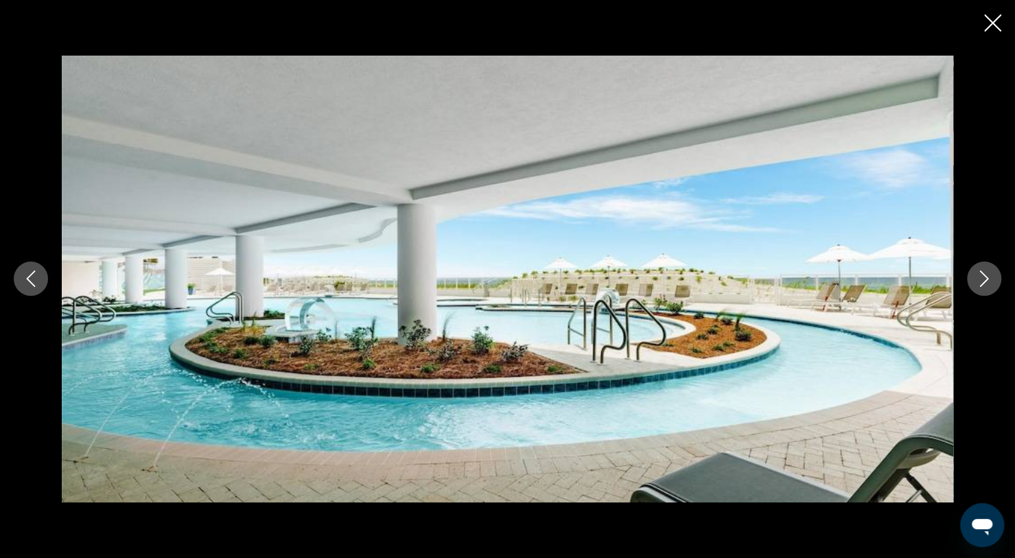
click at [975, 291] on button "Next image" at bounding box center [983, 278] width 34 height 34
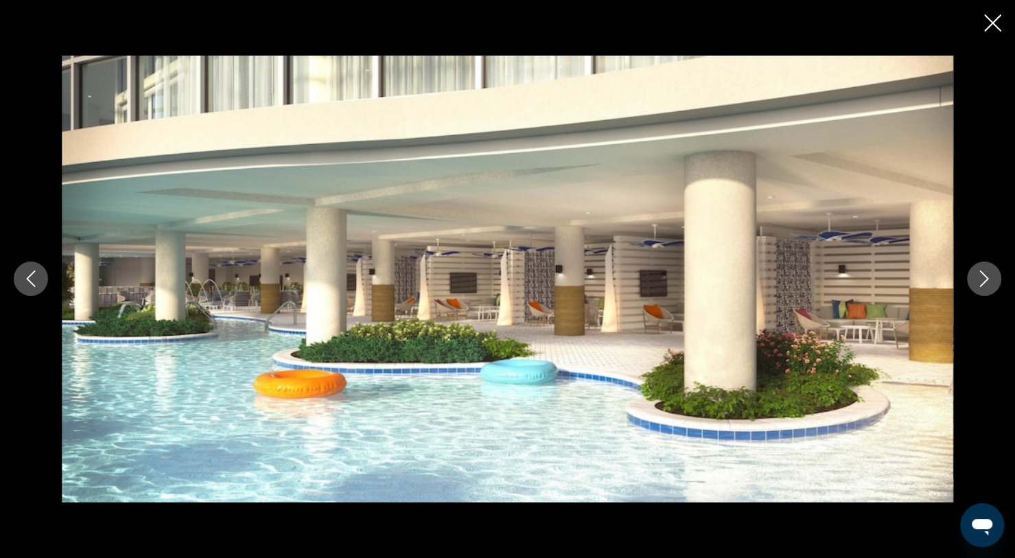
click at [984, 289] on button "Next image" at bounding box center [983, 278] width 34 height 34
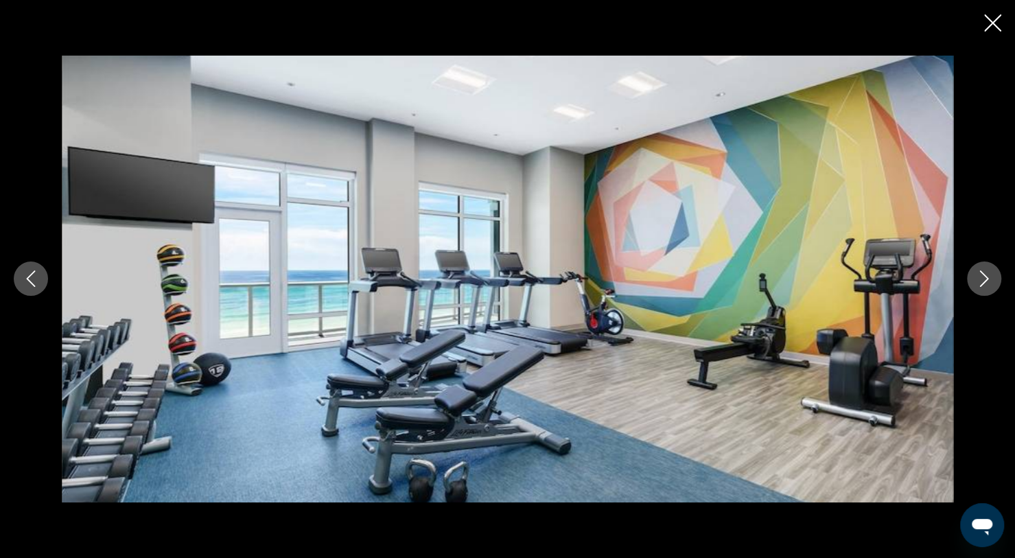
click at [982, 290] on button "Next image" at bounding box center [983, 278] width 34 height 34
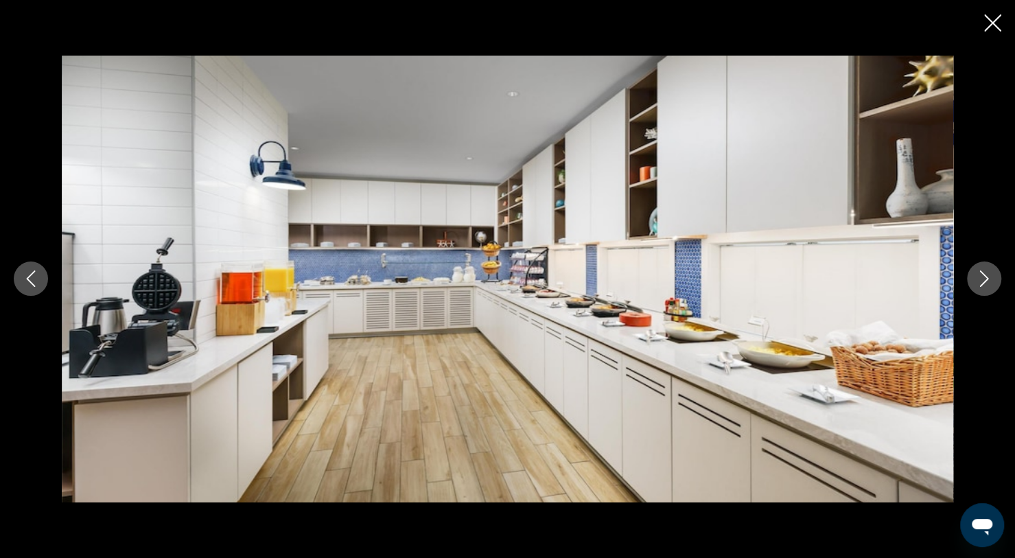
click at [986, 290] on button "Next image" at bounding box center [983, 278] width 34 height 34
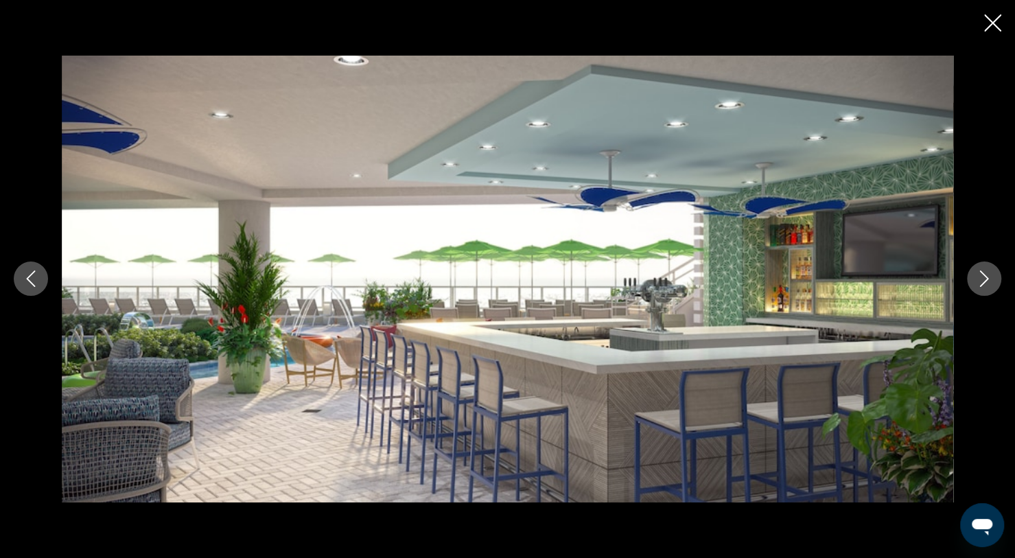
click at [991, 278] on icon "Next image" at bounding box center [983, 278] width 16 height 16
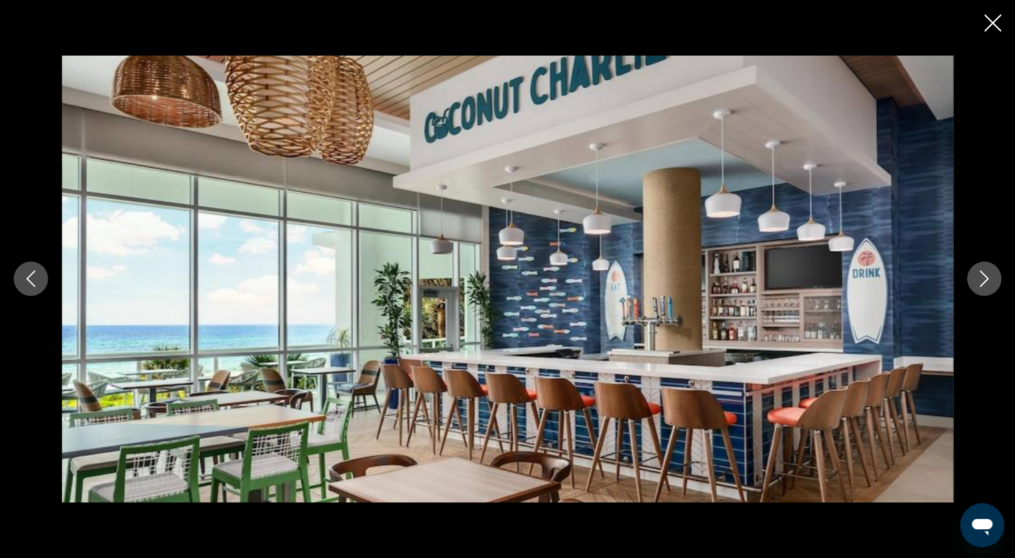
click at [992, 289] on button "Next image" at bounding box center [983, 278] width 34 height 34
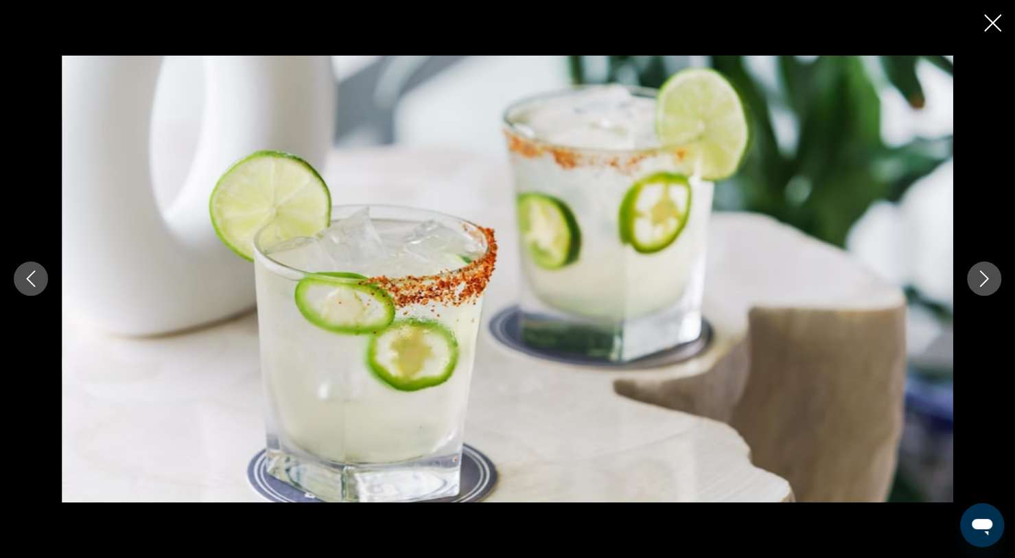
click at [986, 287] on icon "Next image" at bounding box center [983, 278] width 16 height 16
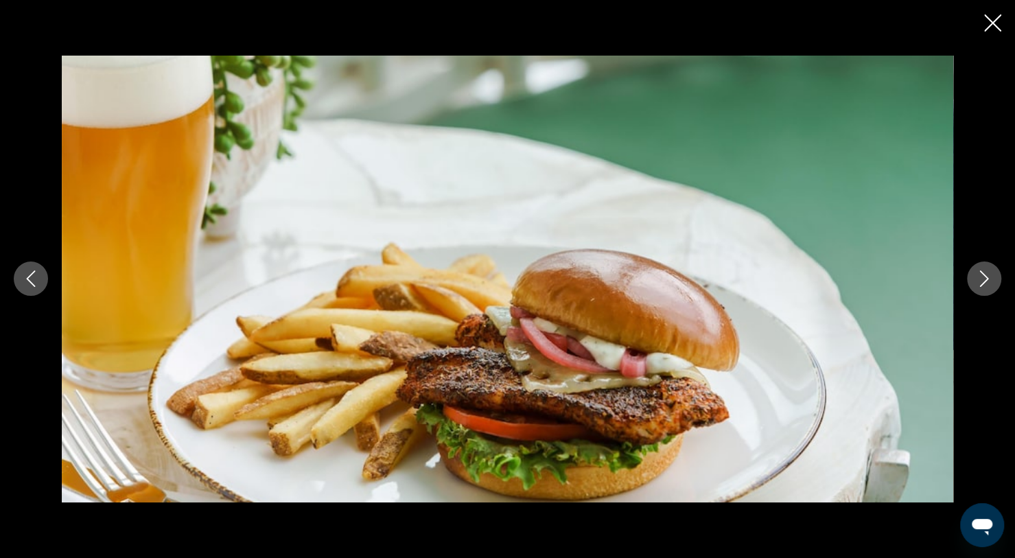
click at [978, 292] on button "Next image" at bounding box center [983, 278] width 34 height 34
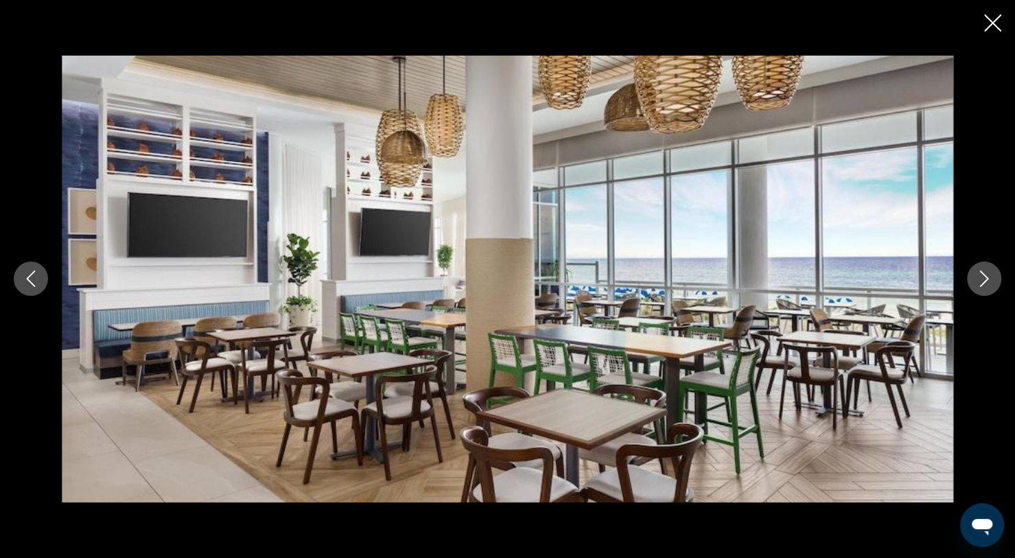
click at [991, 282] on icon "Next image" at bounding box center [983, 278] width 16 height 16
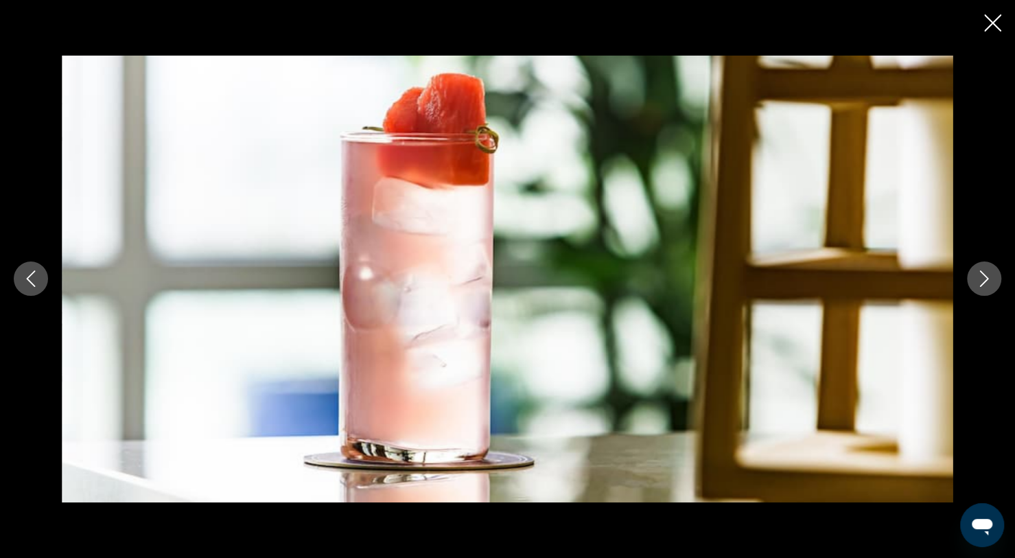
click at [988, 287] on button "Next image" at bounding box center [983, 278] width 34 height 34
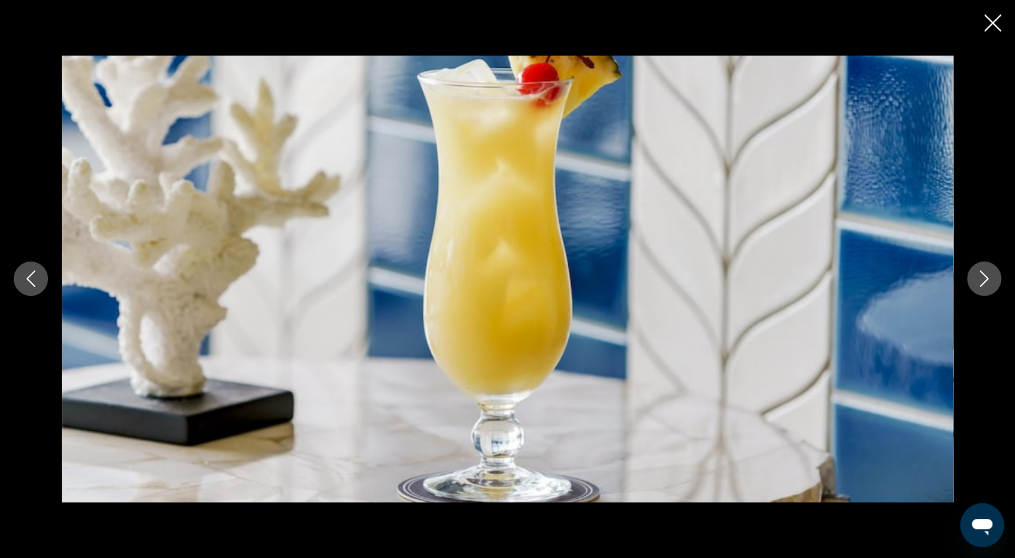
click at [980, 293] on button "Next image" at bounding box center [983, 278] width 34 height 34
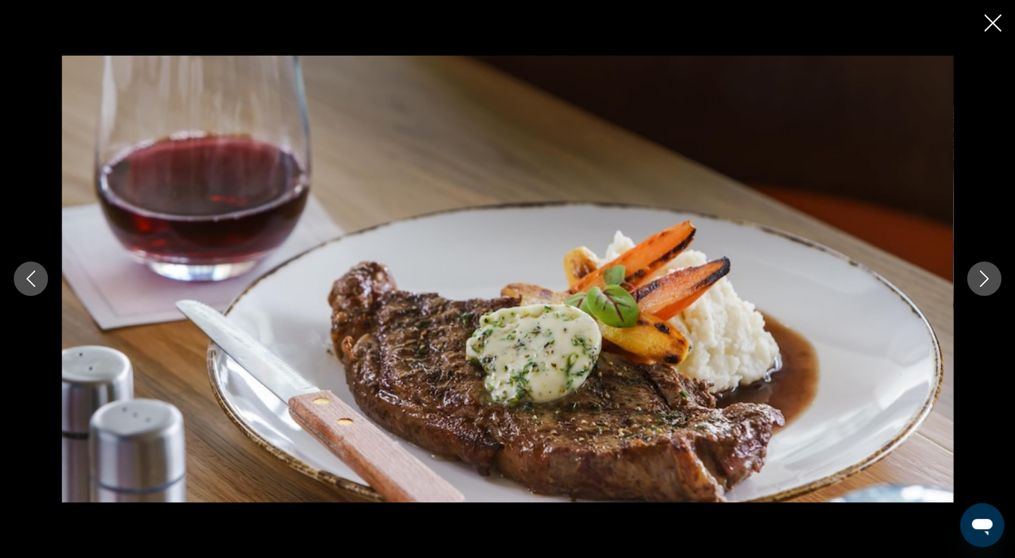
click at [984, 290] on button "Next image" at bounding box center [983, 278] width 34 height 34
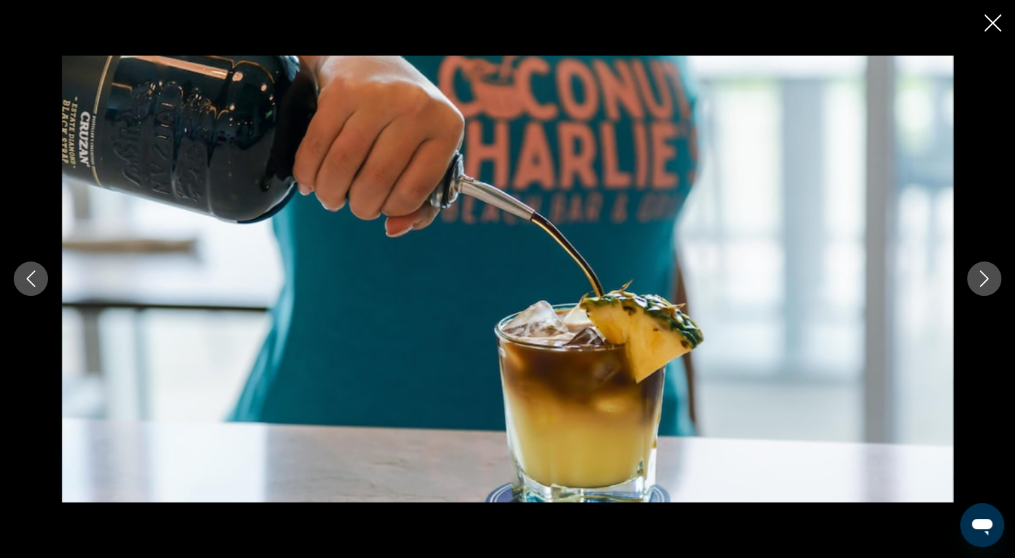
click at [984, 293] on button "Next image" at bounding box center [983, 278] width 34 height 34
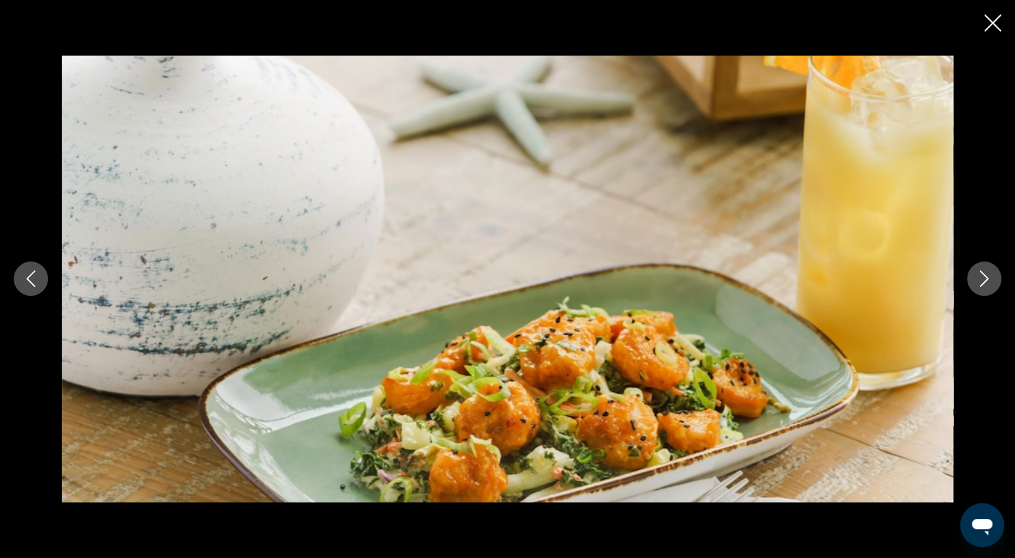
click at [985, 290] on button "Next image" at bounding box center [983, 278] width 34 height 34
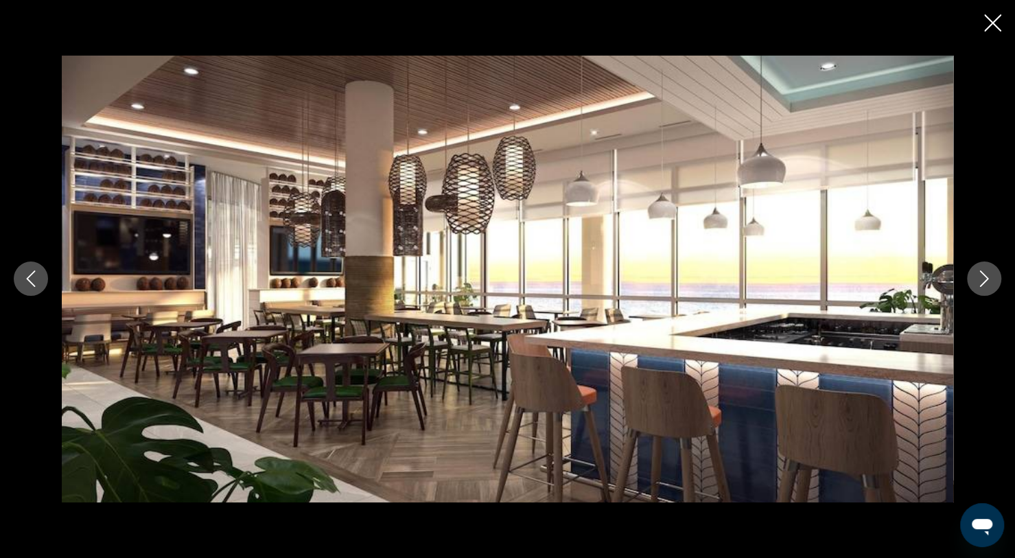
click at [985, 287] on button "Next image" at bounding box center [983, 278] width 34 height 34
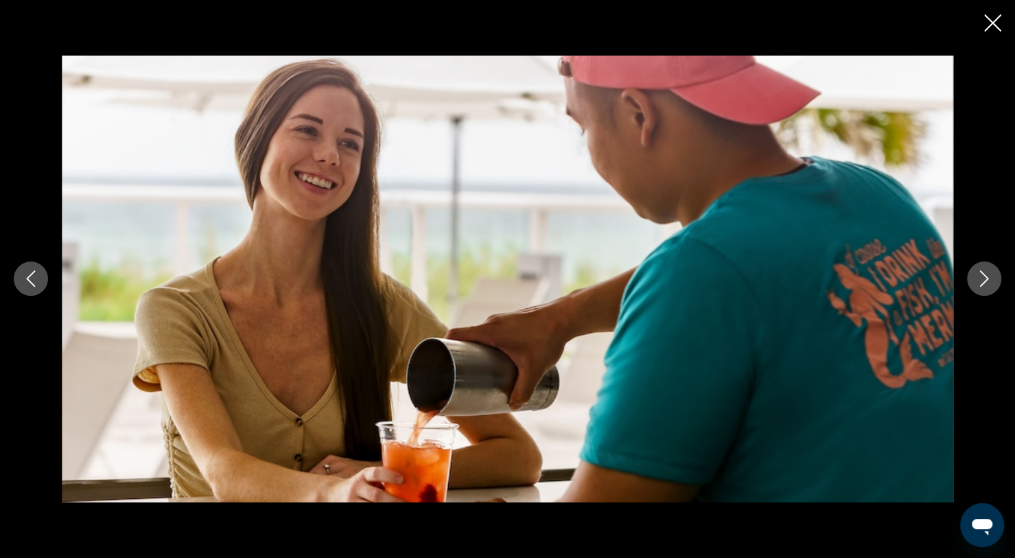
click at [987, 287] on icon "Next image" at bounding box center [983, 278] width 16 height 16
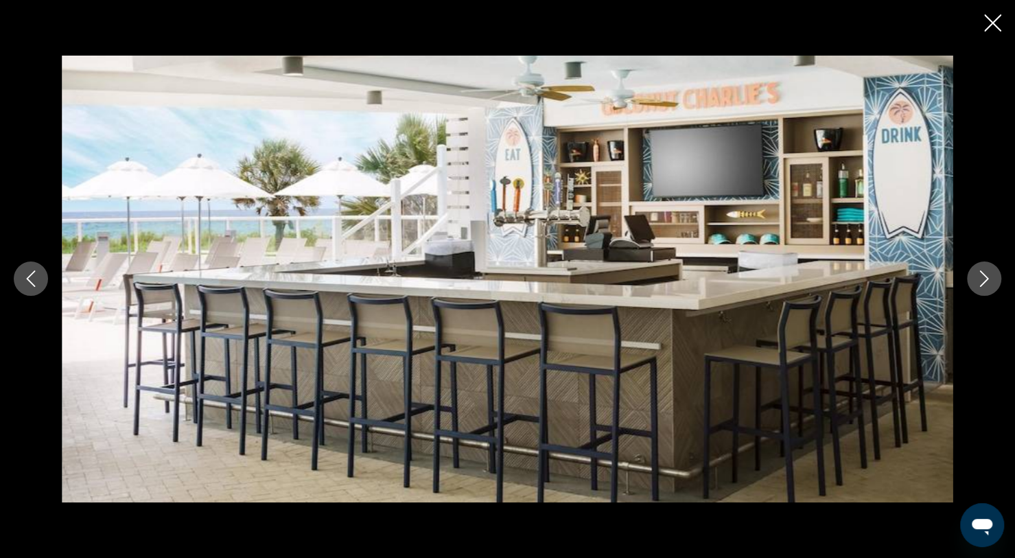
click at [988, 288] on button "Next image" at bounding box center [983, 278] width 34 height 34
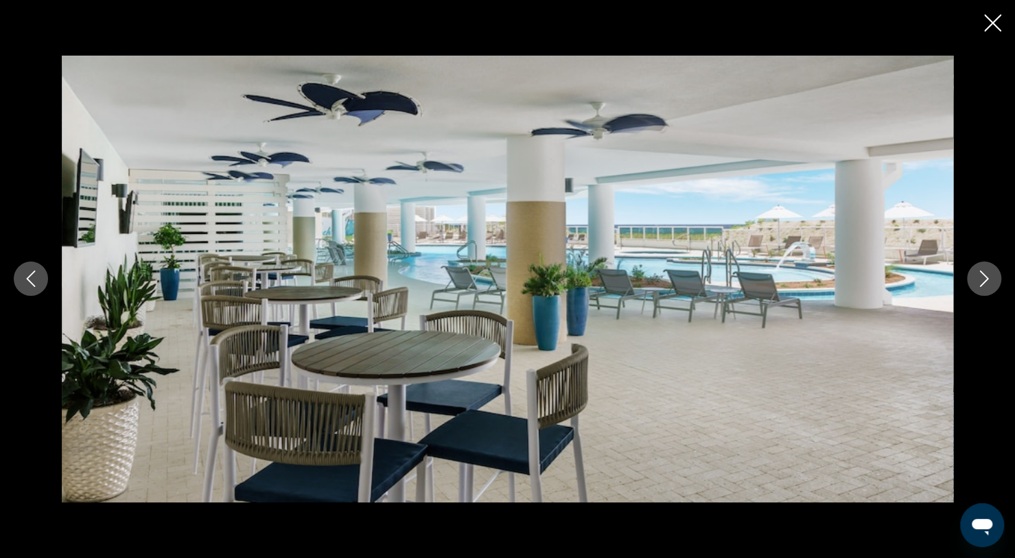
click at [986, 286] on icon "Next image" at bounding box center [983, 278] width 16 height 16
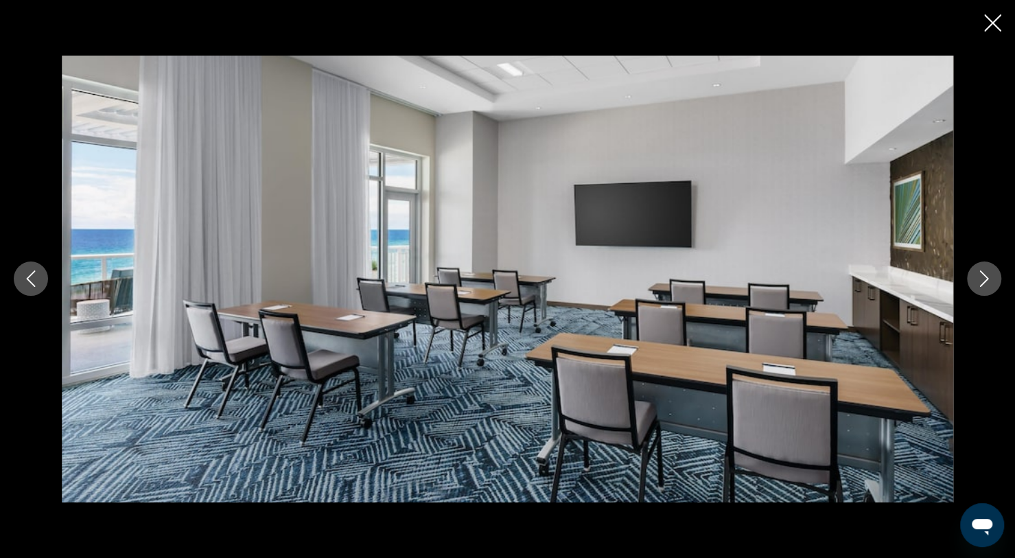
click at [975, 294] on button "Next image" at bounding box center [983, 278] width 34 height 34
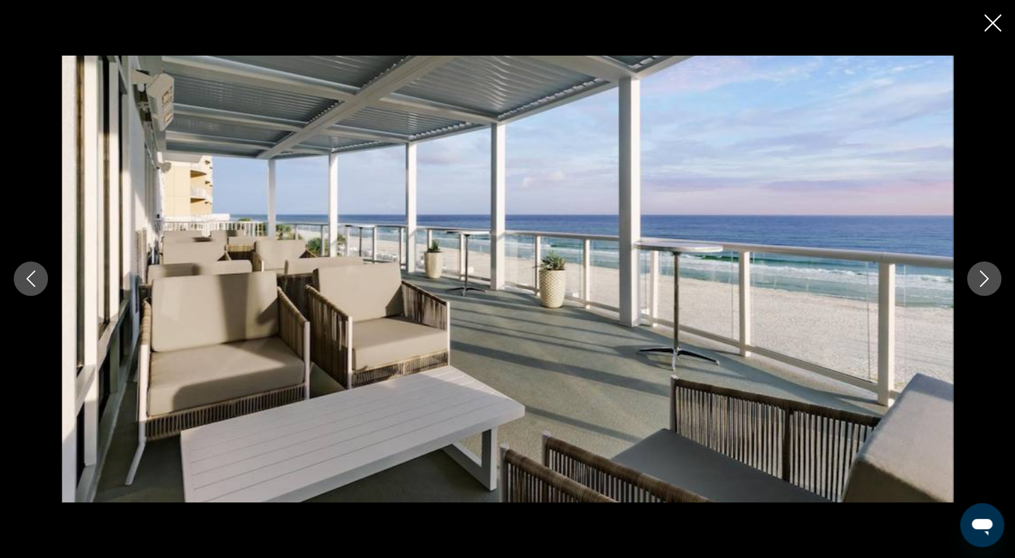
click at [991, 280] on icon "Next image" at bounding box center [983, 278] width 16 height 16
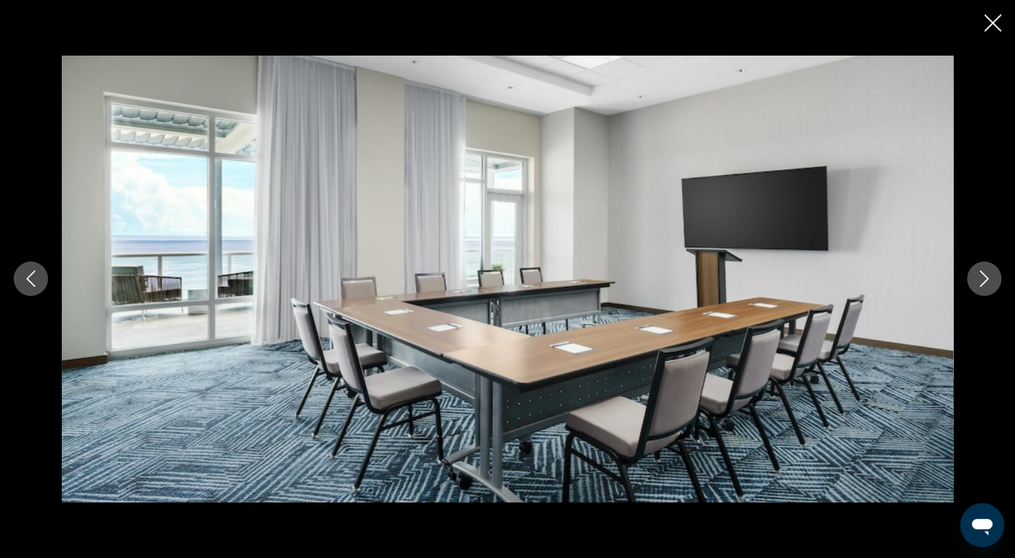
click at [982, 281] on icon "Next image" at bounding box center [983, 278] width 16 height 16
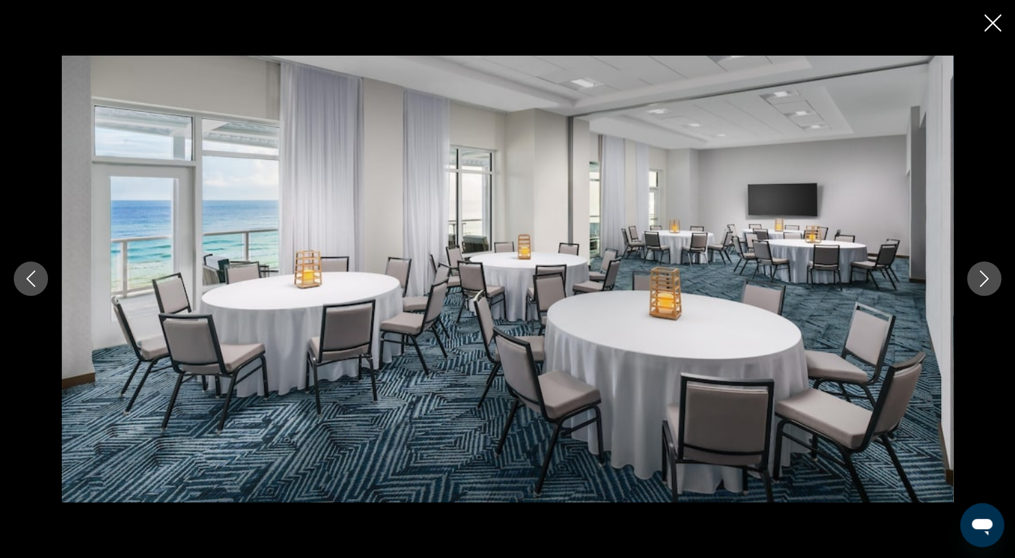
scroll to position [0, 0]
click at [985, 283] on icon "Next image" at bounding box center [983, 278] width 16 height 16
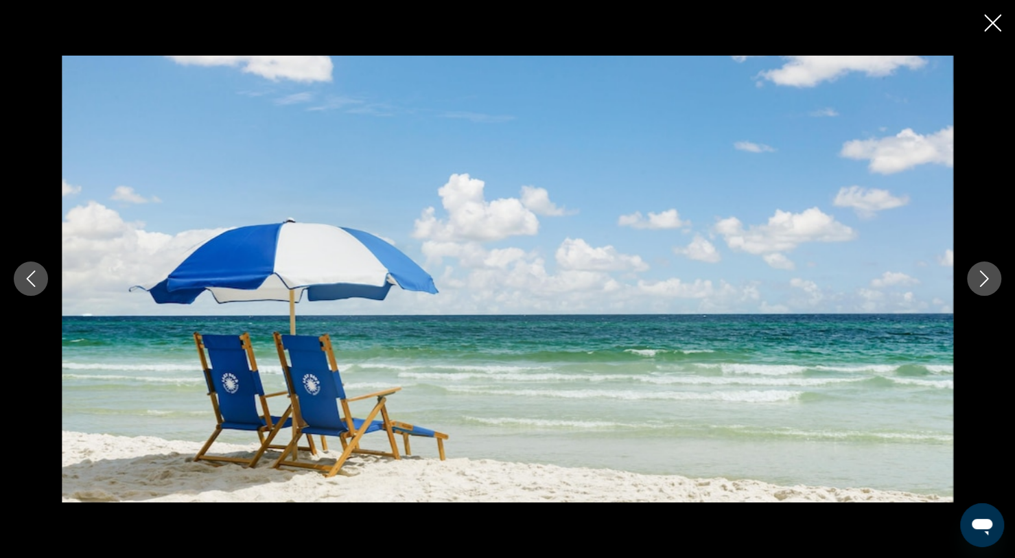
click at [988, 292] on button "Next image" at bounding box center [983, 278] width 34 height 34
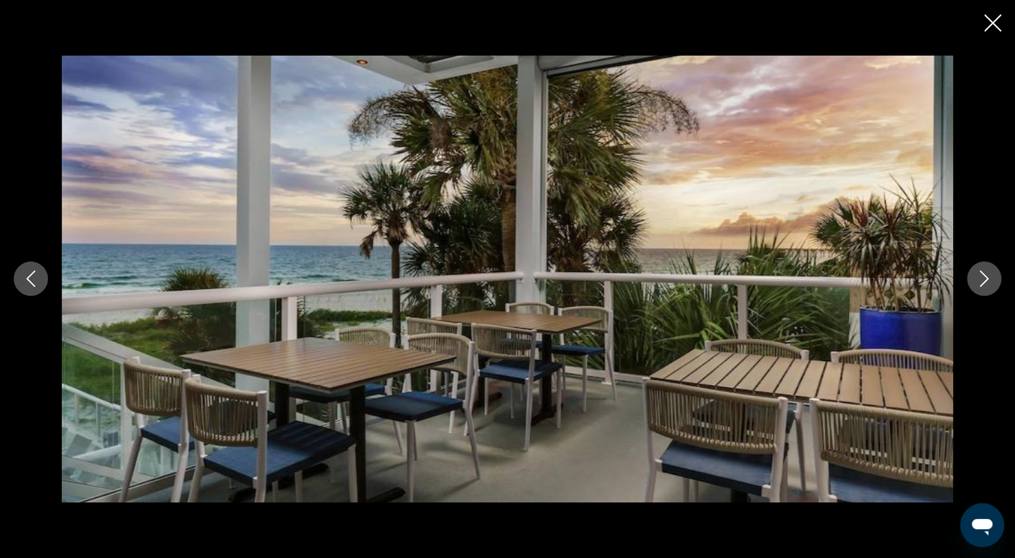
click at [980, 293] on button "Next image" at bounding box center [983, 278] width 34 height 34
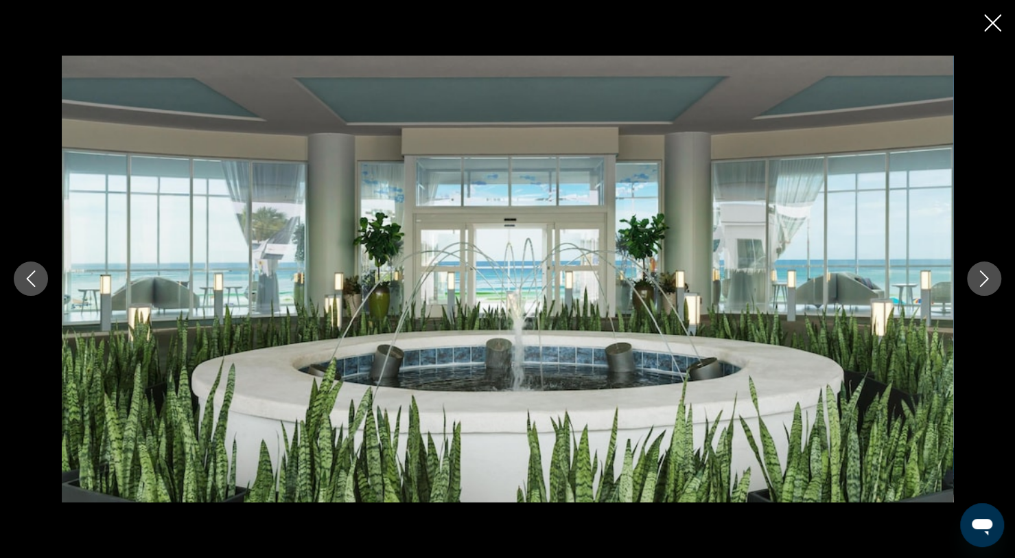
click at [984, 294] on button "Next image" at bounding box center [983, 278] width 34 height 34
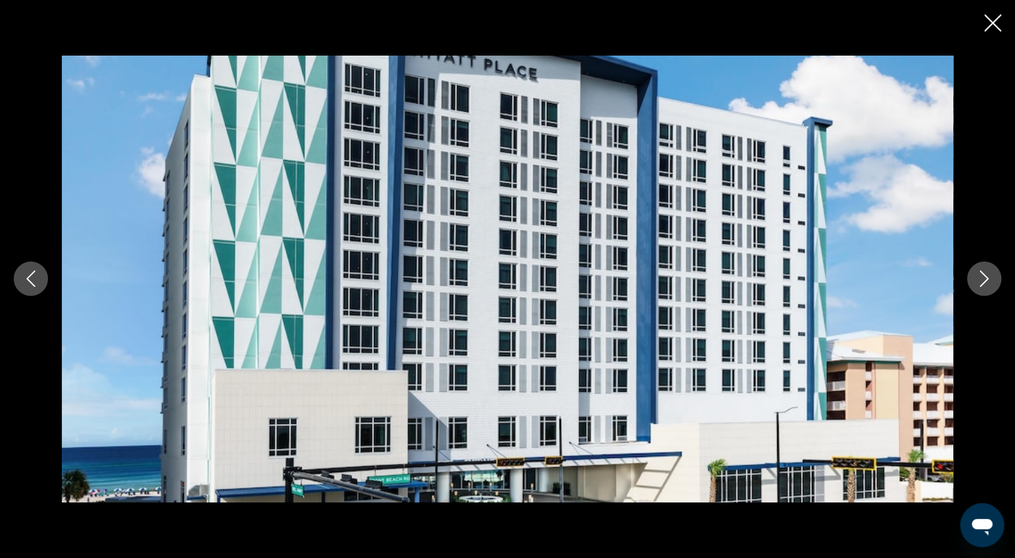
click at [986, 292] on button "Next image" at bounding box center [983, 278] width 34 height 34
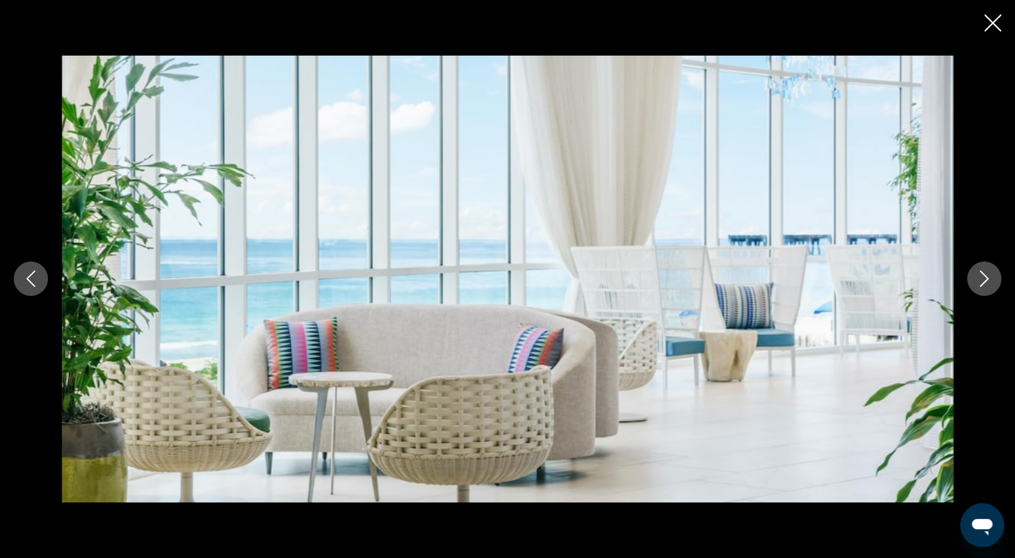
click at [987, 294] on button "Next image" at bounding box center [983, 278] width 34 height 34
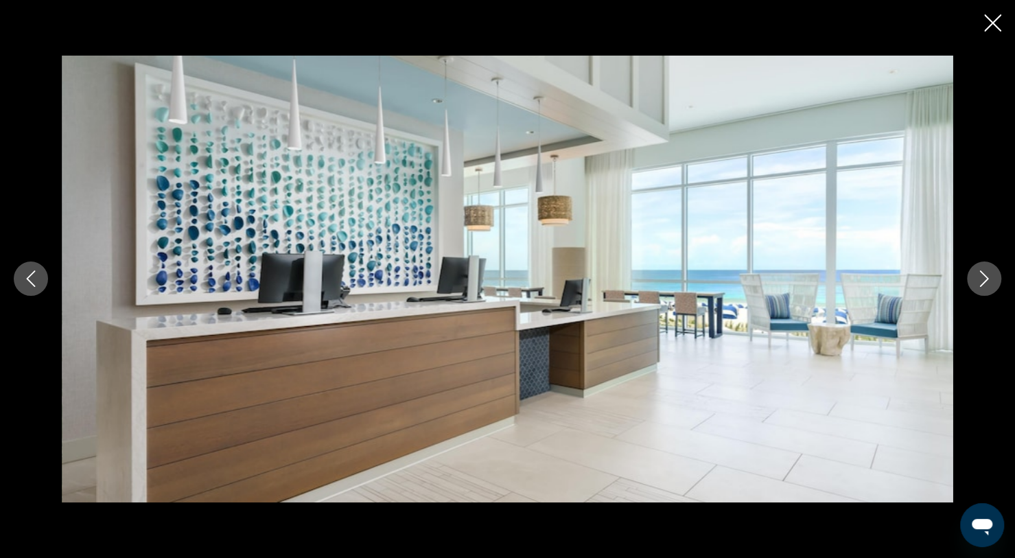
click at [989, 293] on button "Next image" at bounding box center [983, 278] width 34 height 34
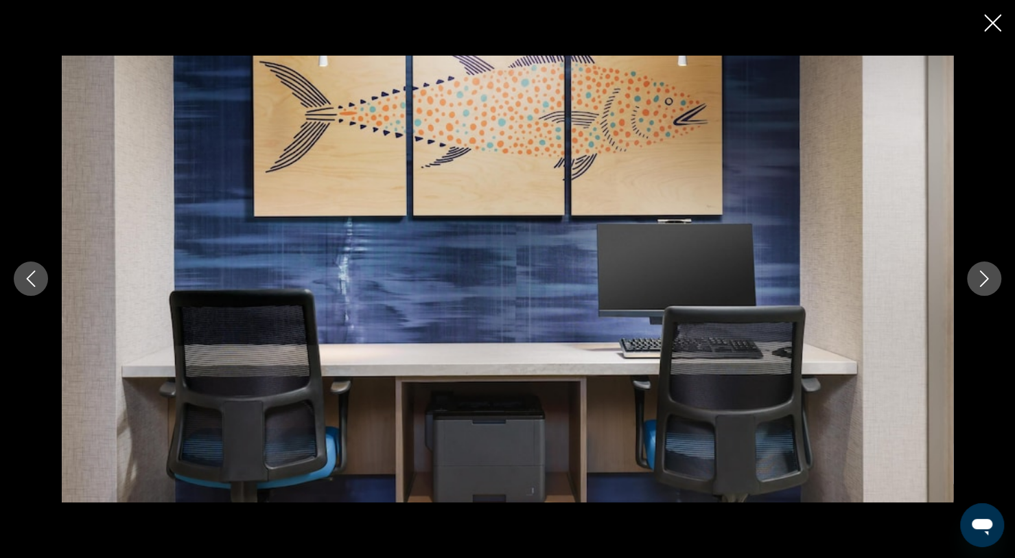
click at [989, 294] on button "Next image" at bounding box center [983, 278] width 34 height 34
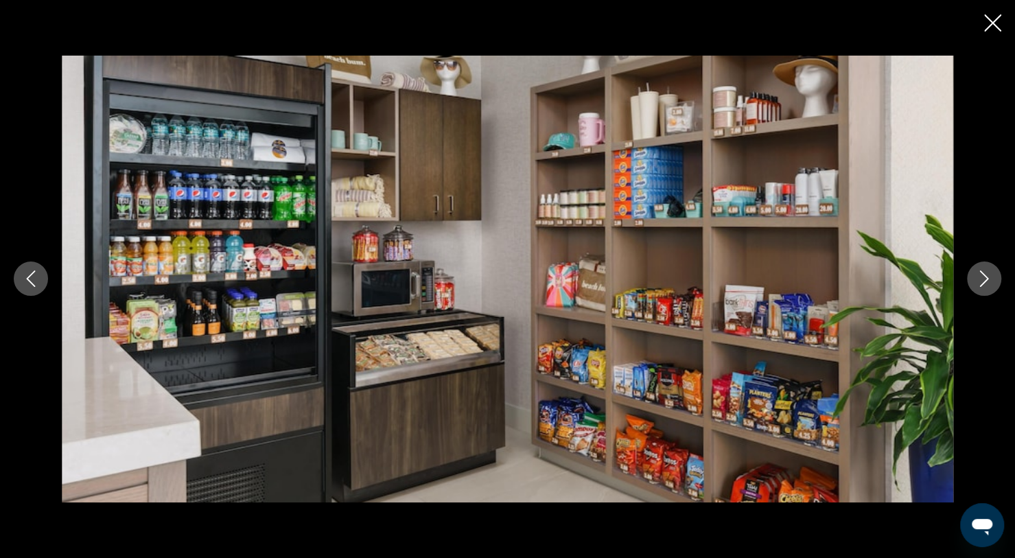
click at [991, 293] on button "Next image" at bounding box center [983, 278] width 34 height 34
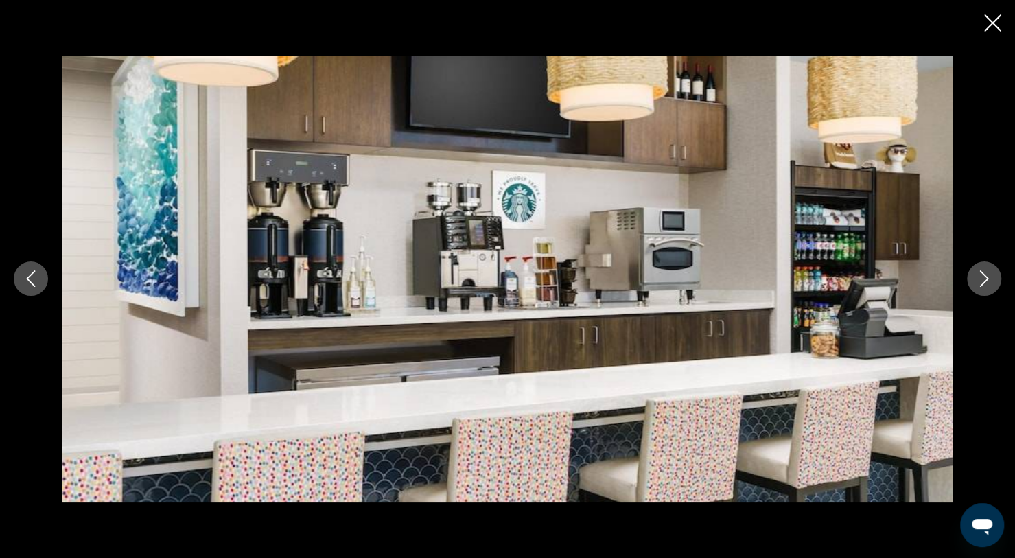
click at [989, 295] on div "prev next" at bounding box center [507, 279] width 1015 height 446
click at [990, 294] on button "Next image" at bounding box center [983, 278] width 34 height 34
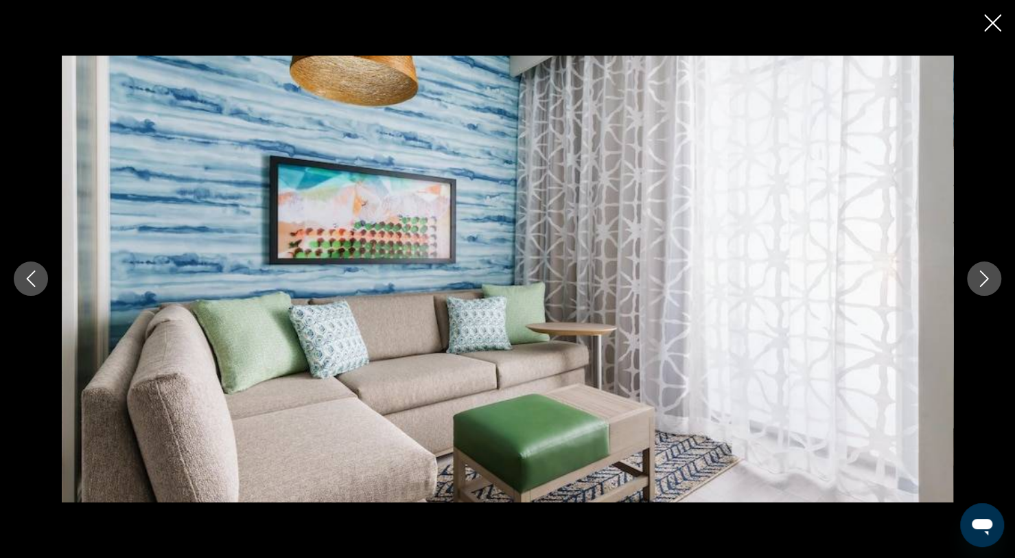
click at [984, 290] on button "Next image" at bounding box center [983, 278] width 34 height 34
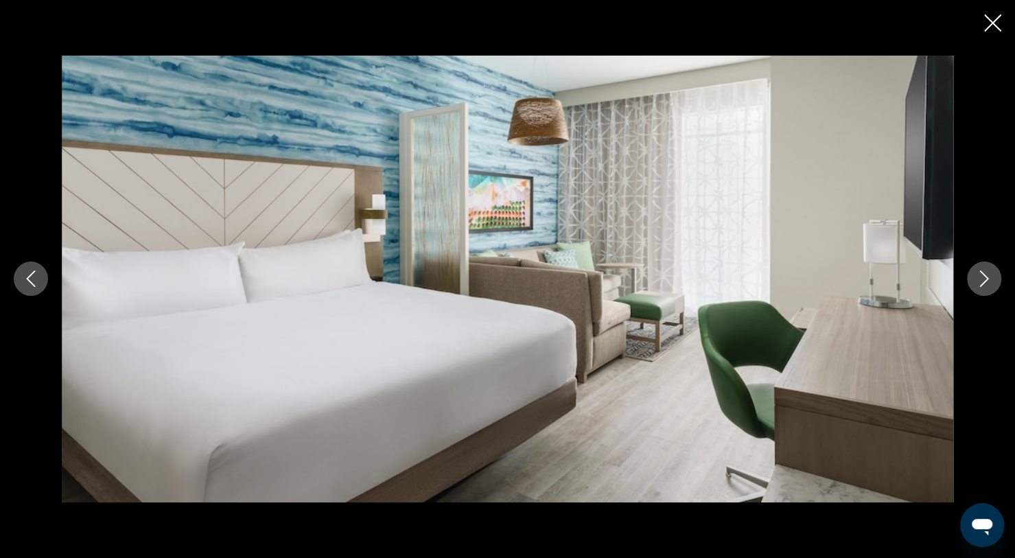
click at [985, 287] on button "Next image" at bounding box center [983, 278] width 34 height 34
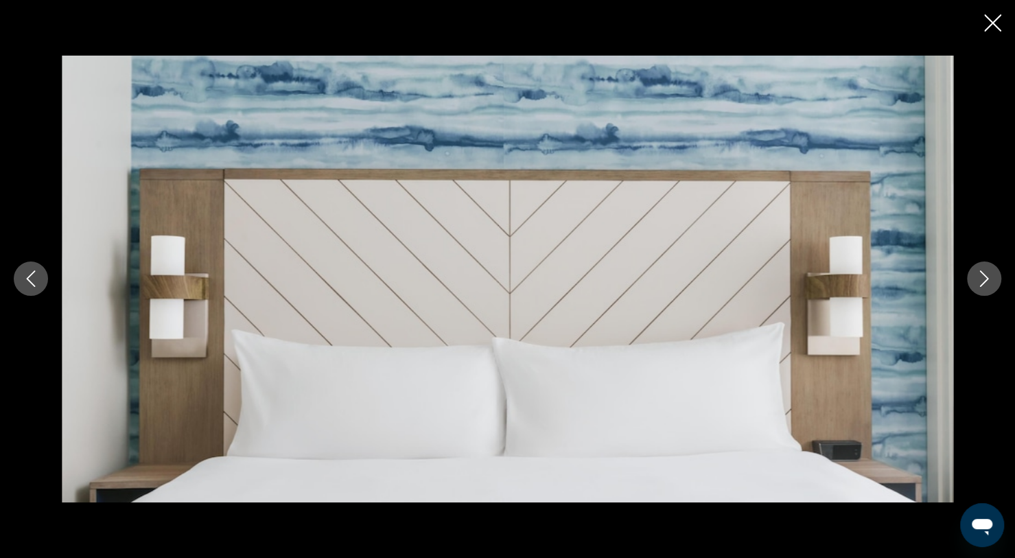
click at [992, 280] on button "Next image" at bounding box center [983, 278] width 34 height 34
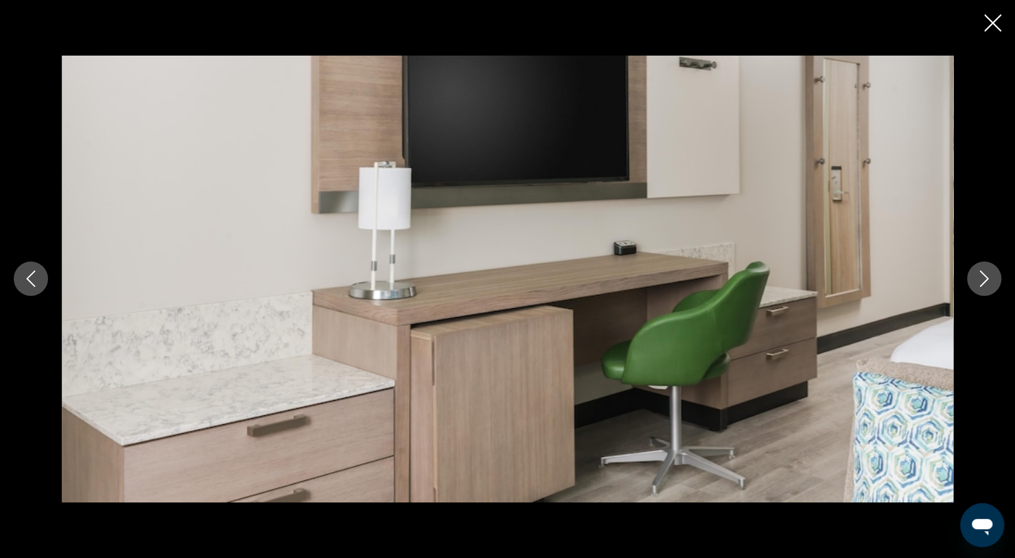
click at [987, 287] on icon "Next image" at bounding box center [983, 278] width 16 height 16
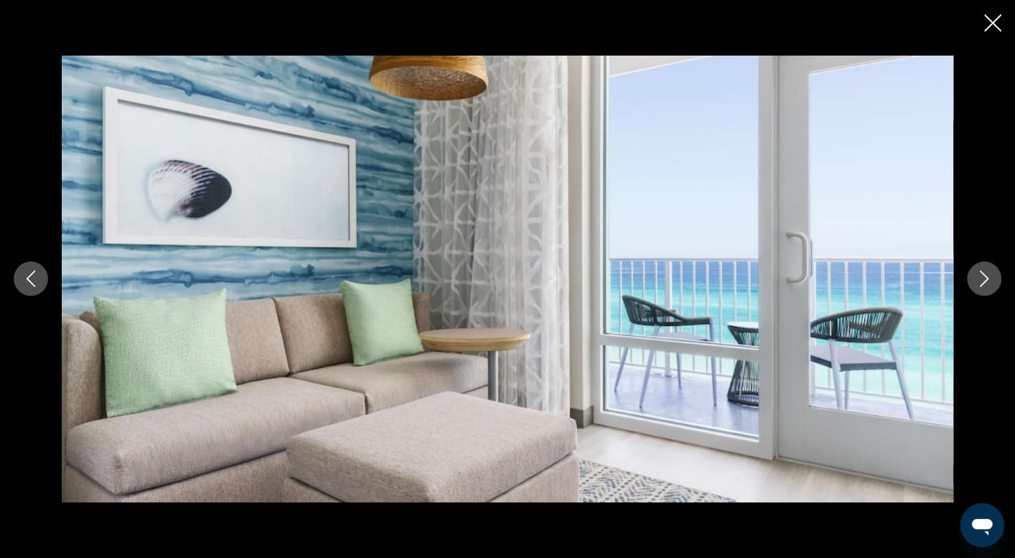
click at [980, 291] on button "Next image" at bounding box center [983, 278] width 34 height 34
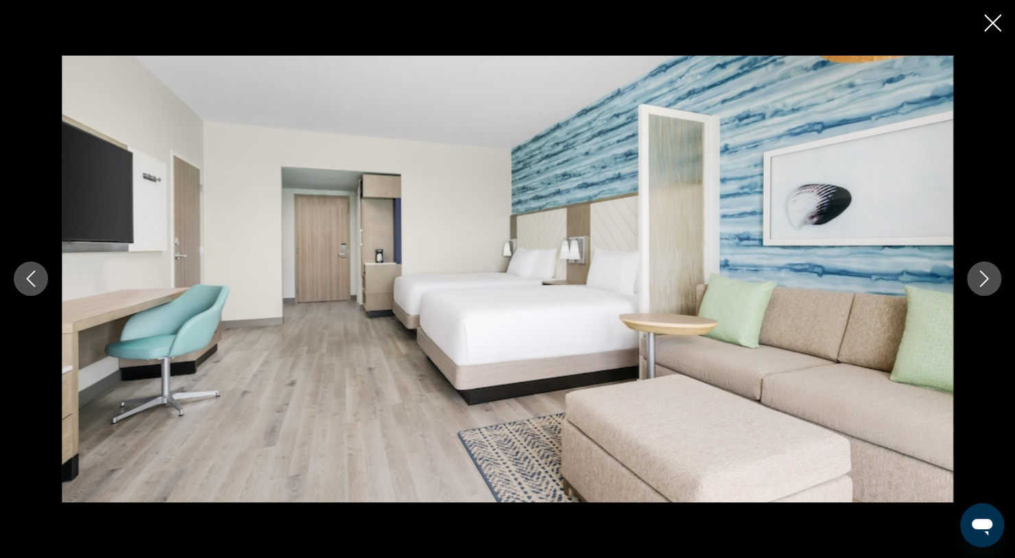
click at [980, 292] on button "Next image" at bounding box center [983, 278] width 34 height 34
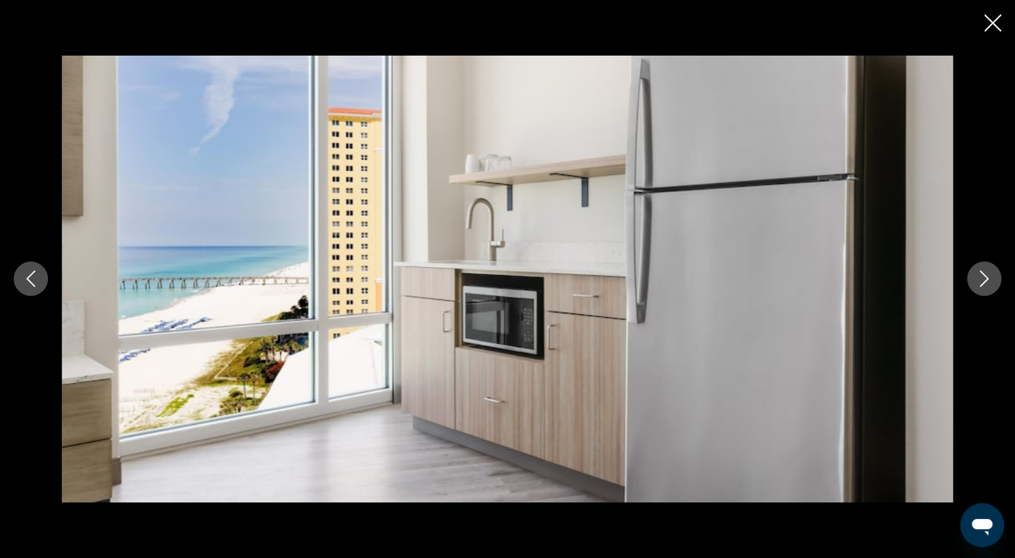
click at [973, 285] on button "Next image" at bounding box center [983, 278] width 34 height 34
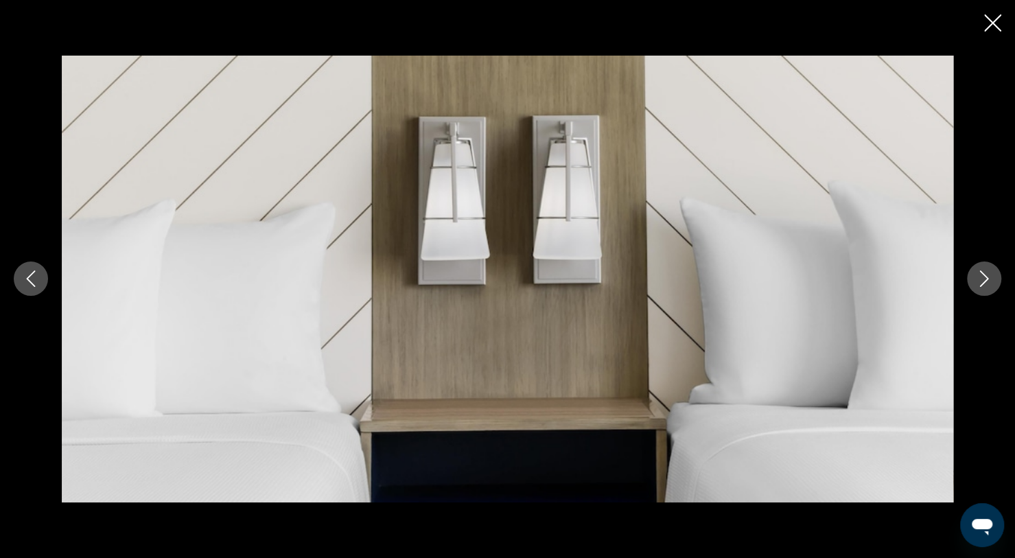
click at [988, 34] on button "Close slideshow" at bounding box center [992, 24] width 17 height 21
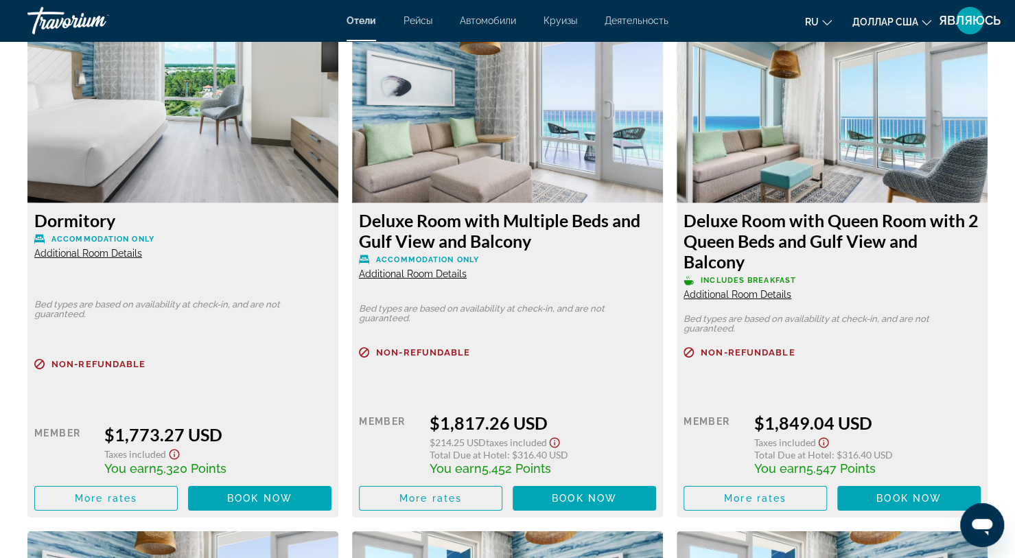
scroll to position [2359, 0]
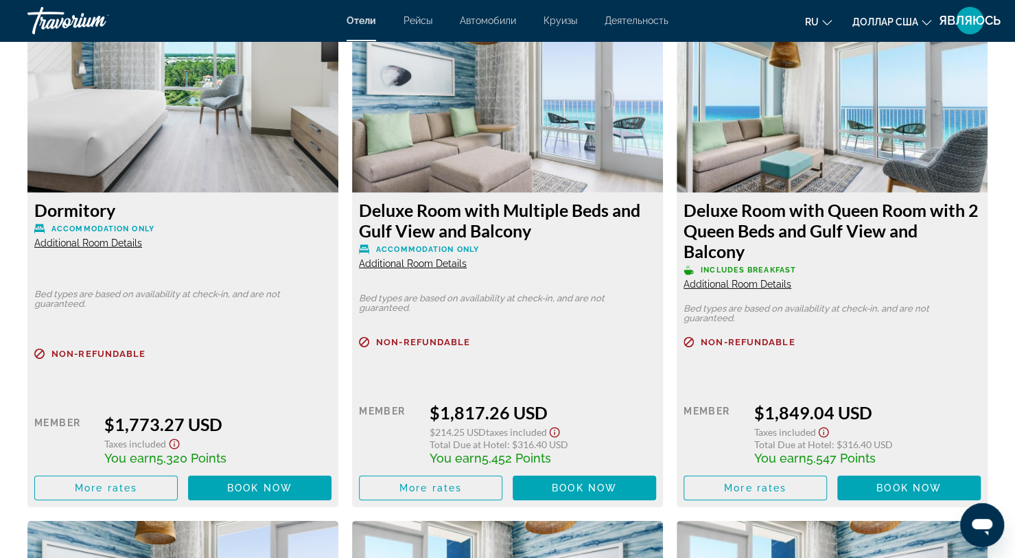
click at [453, 266] on span "Additional Room Details" at bounding box center [413, 263] width 108 height 11
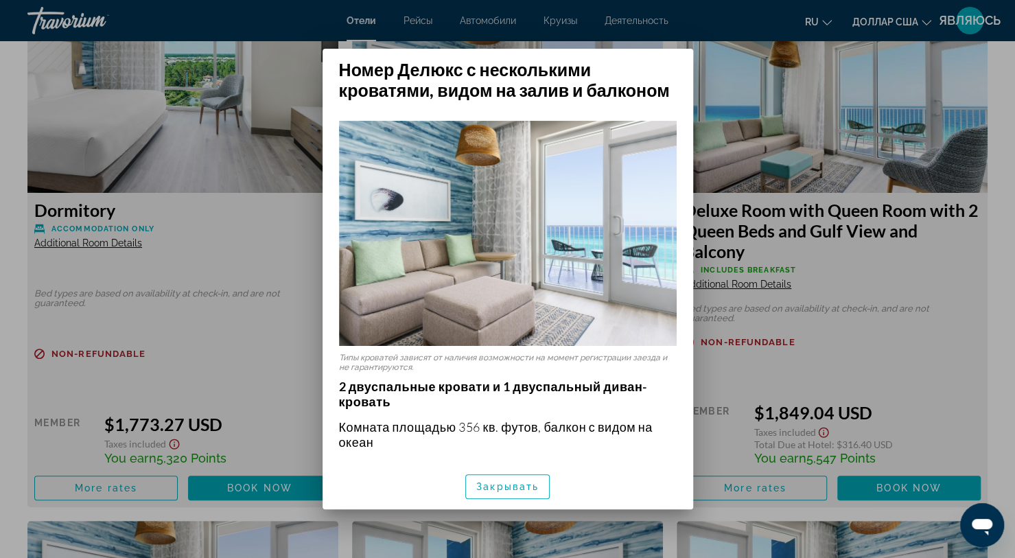
click at [746, 45] on div at bounding box center [507, 279] width 1015 height 558
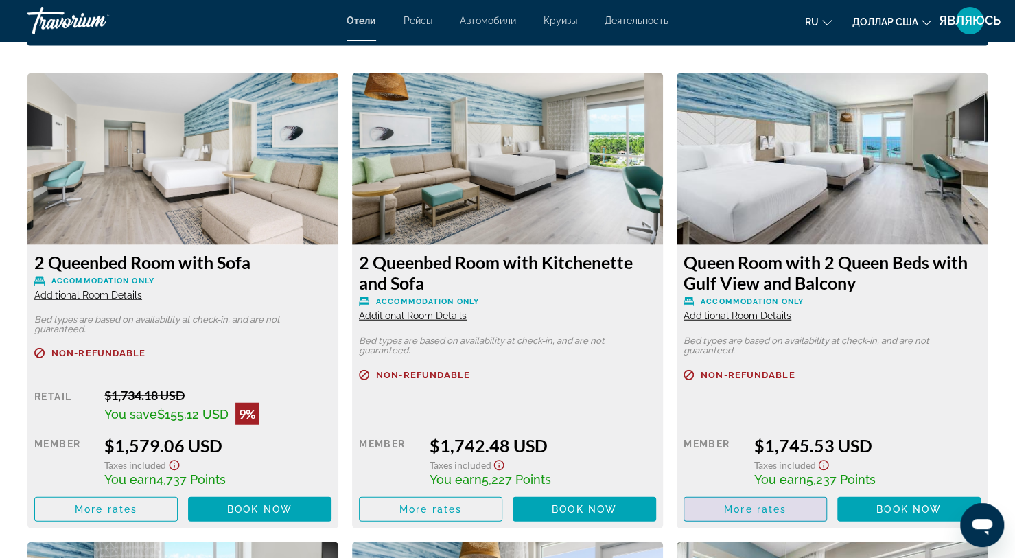
scroll to position [1836, 0]
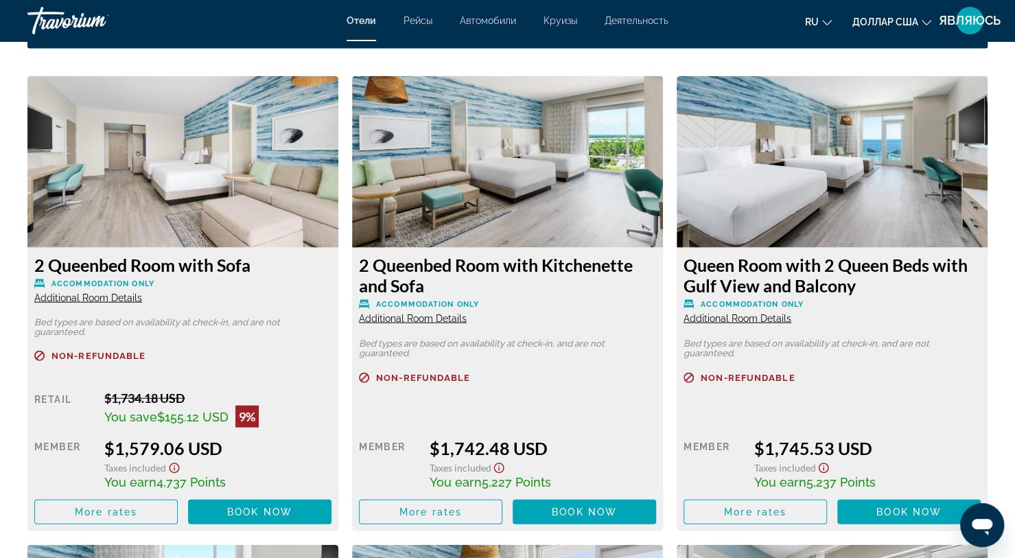
click at [779, 319] on span "Additional Room Details" at bounding box center [737, 318] width 108 height 11
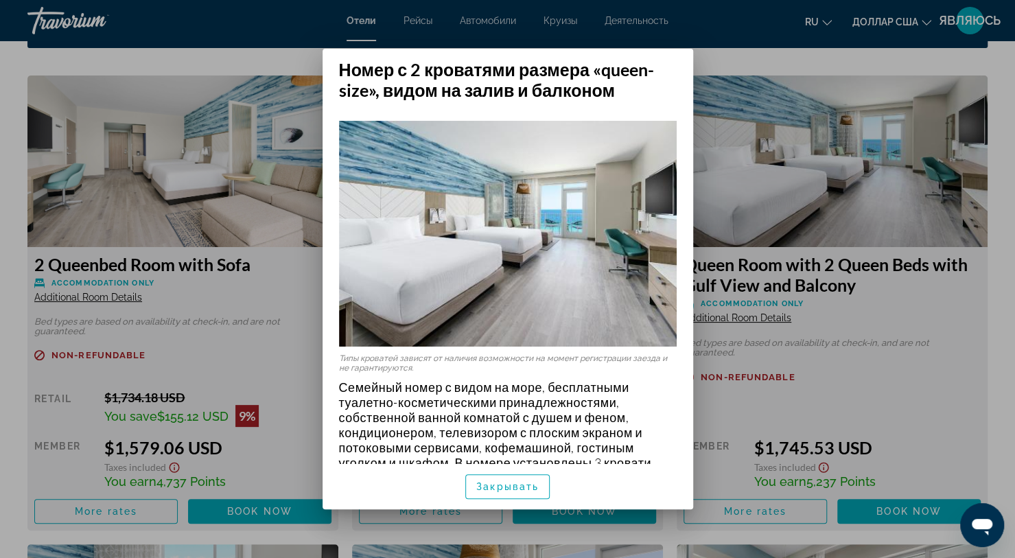
scroll to position [13, 0]
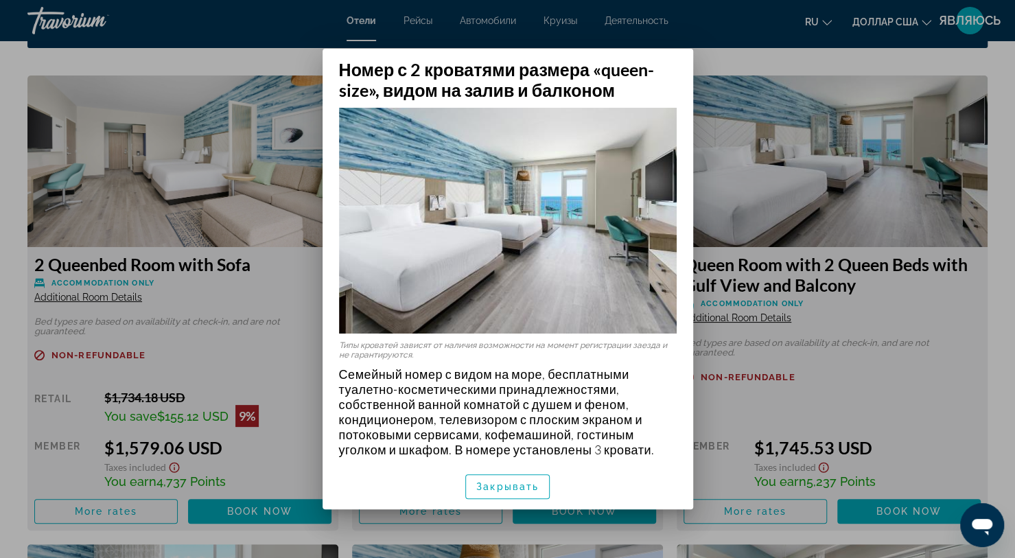
click at [835, 316] on div at bounding box center [507, 279] width 1015 height 558
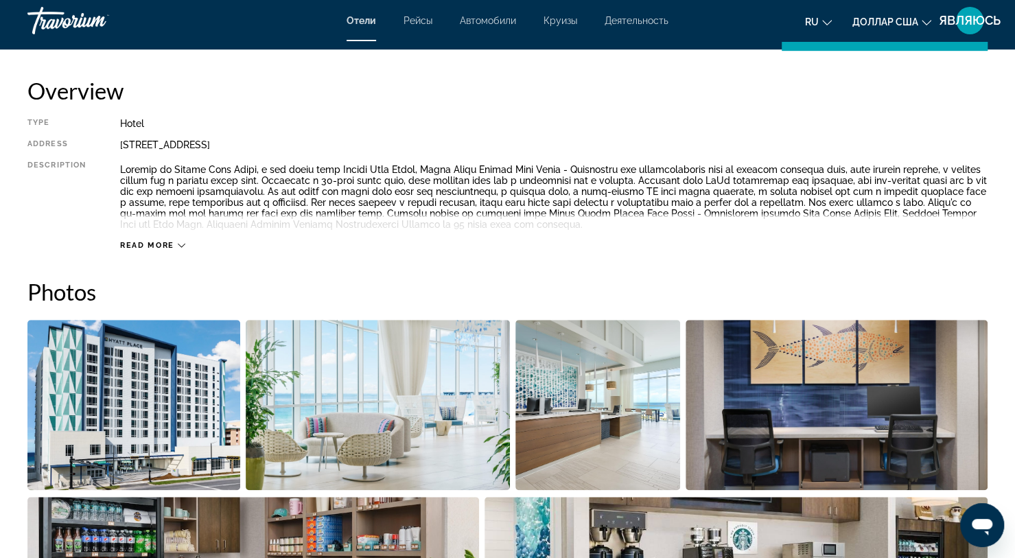
scroll to position [432, 0]
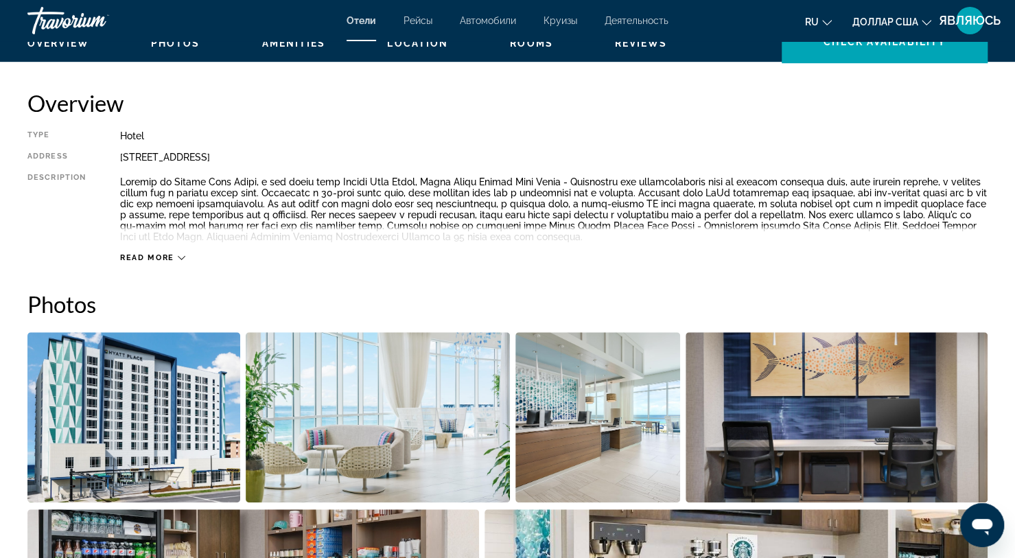
click at [163, 259] on span "Read more" at bounding box center [147, 257] width 54 height 9
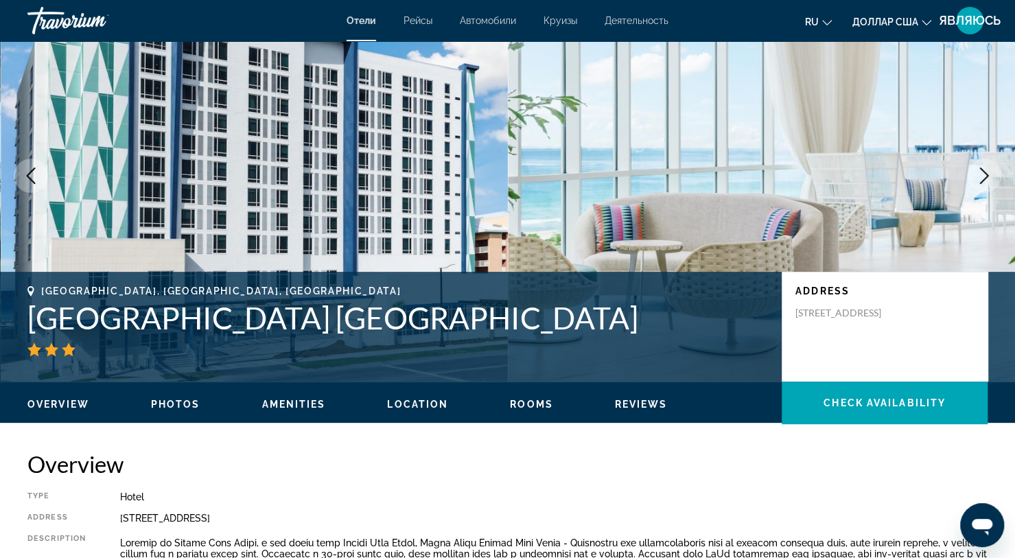
scroll to position [71, 0]
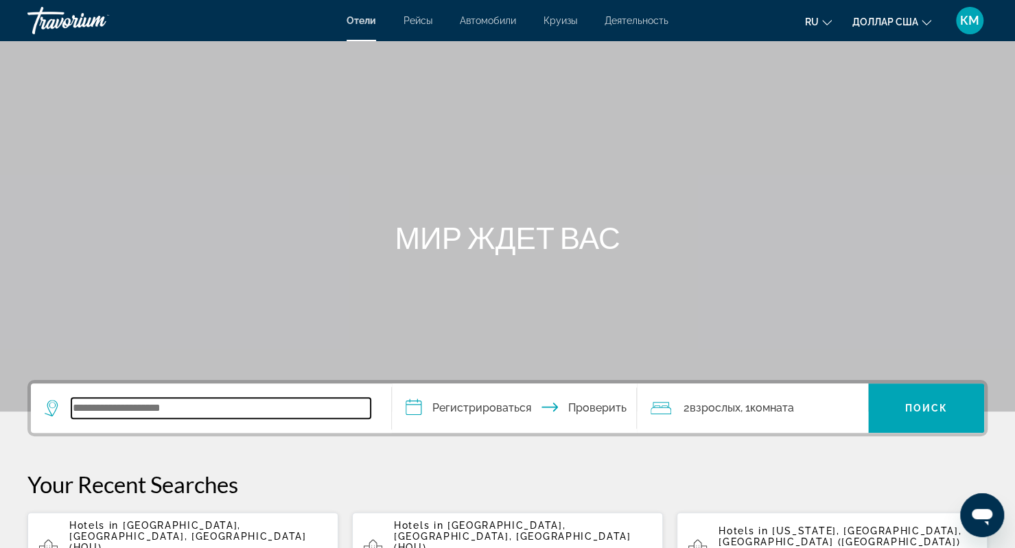
click at [143, 410] on input "Виджет поиска" at bounding box center [220, 408] width 299 height 21
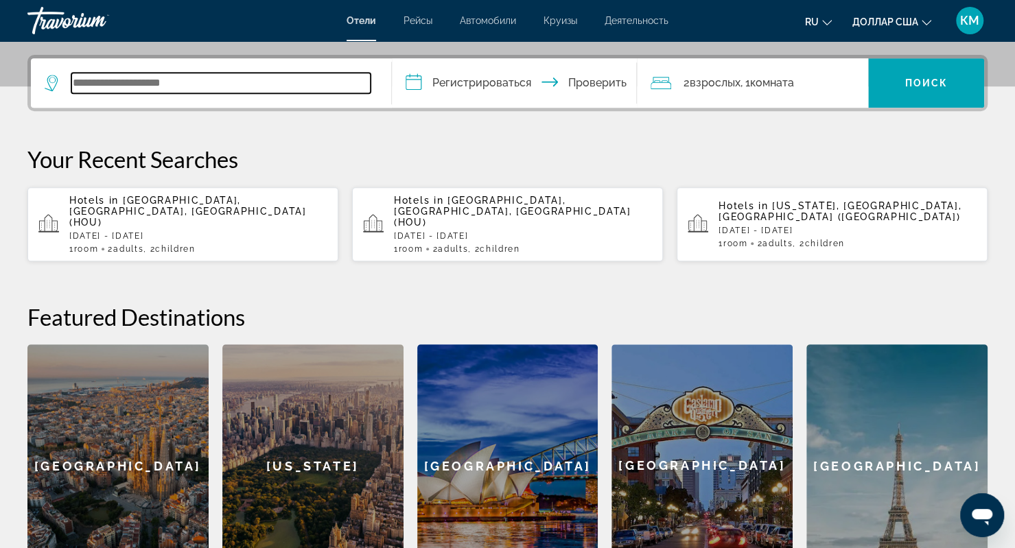
scroll to position [335, 0]
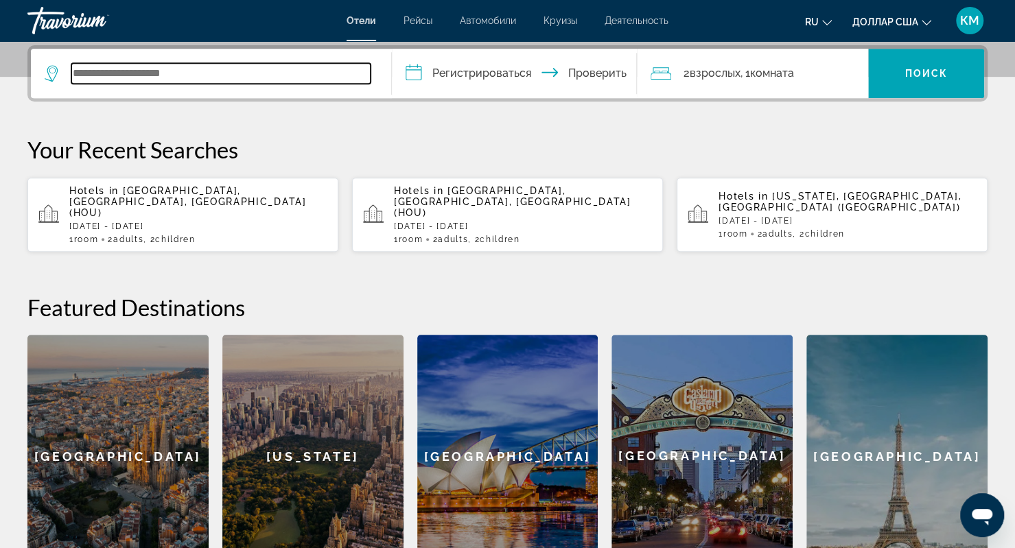
click at [146, 69] on input "Виджет поиска" at bounding box center [220, 73] width 299 height 21
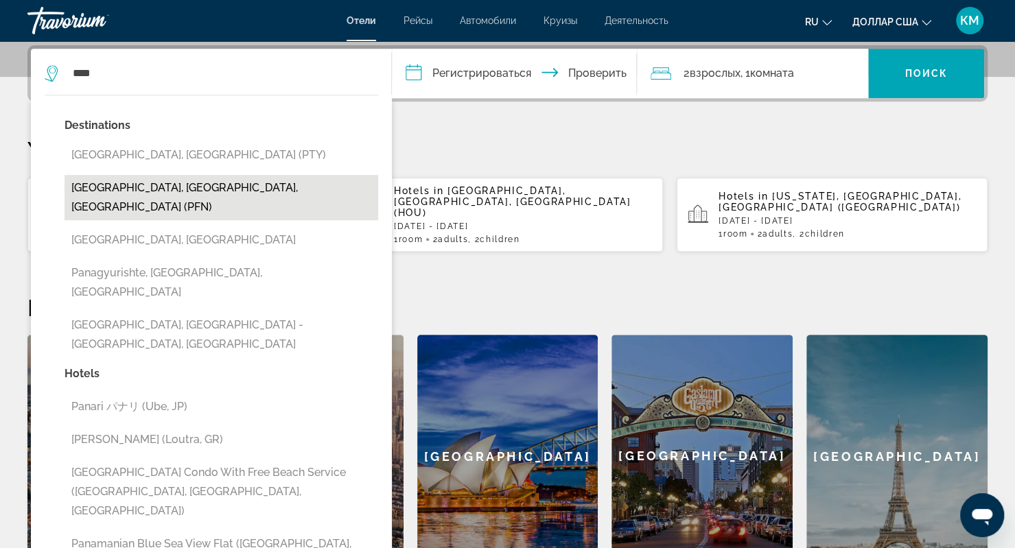
click at [119, 187] on button "[GEOGRAPHIC_DATA], [GEOGRAPHIC_DATA], [GEOGRAPHIC_DATA] (PFN)" at bounding box center [220, 197] width 313 height 45
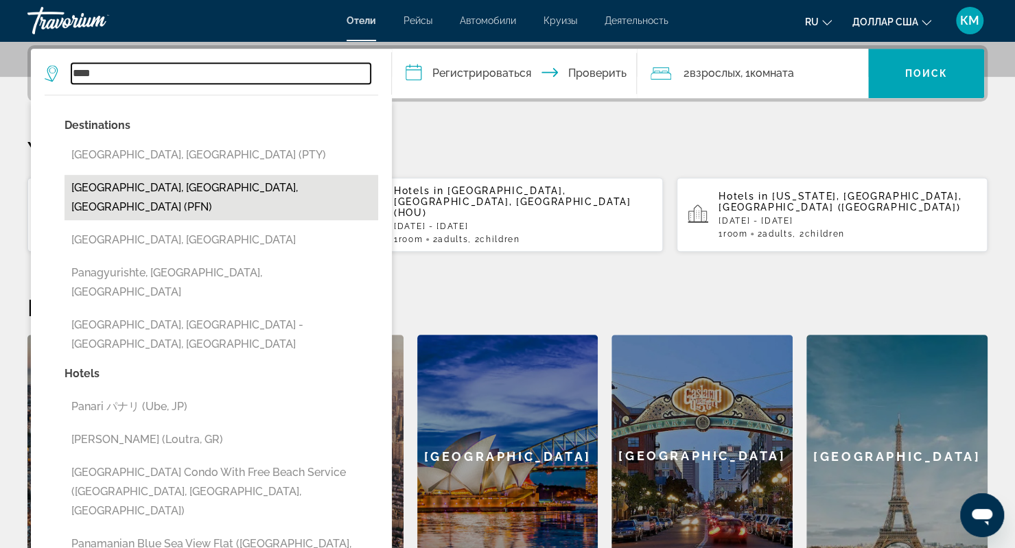
type input "**********"
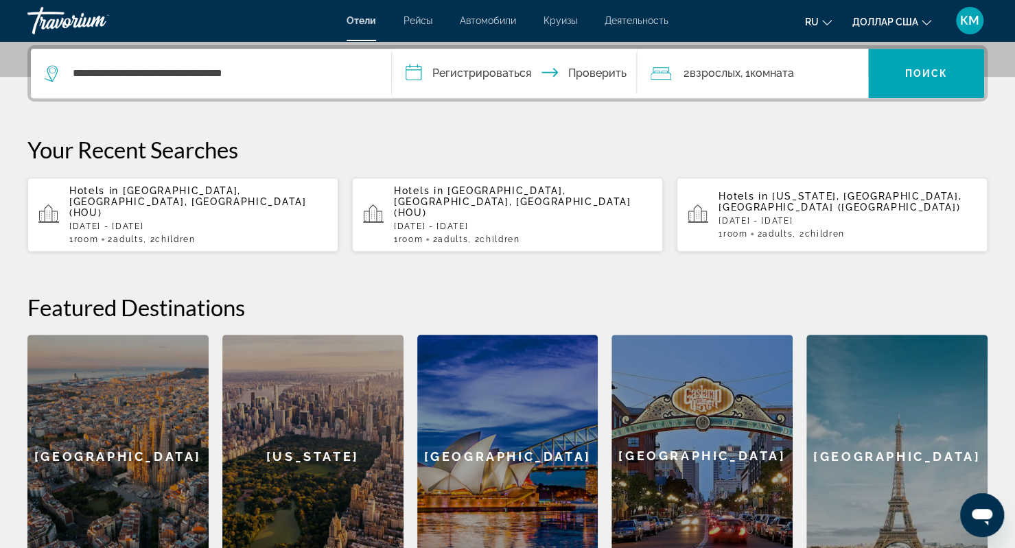
click at [451, 71] on input "**********" at bounding box center [517, 76] width 250 height 54
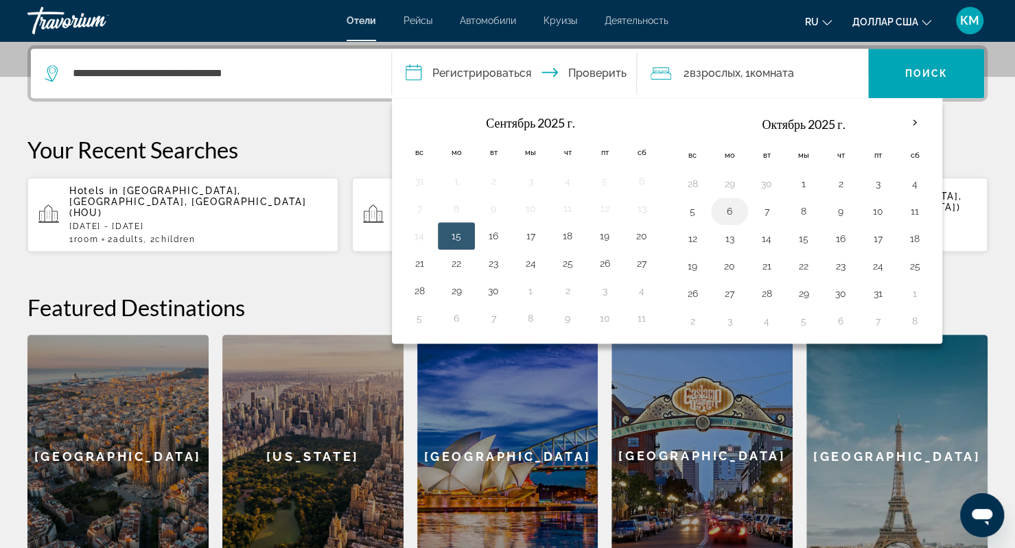
click at [724, 209] on button "6" at bounding box center [729, 211] width 22 height 19
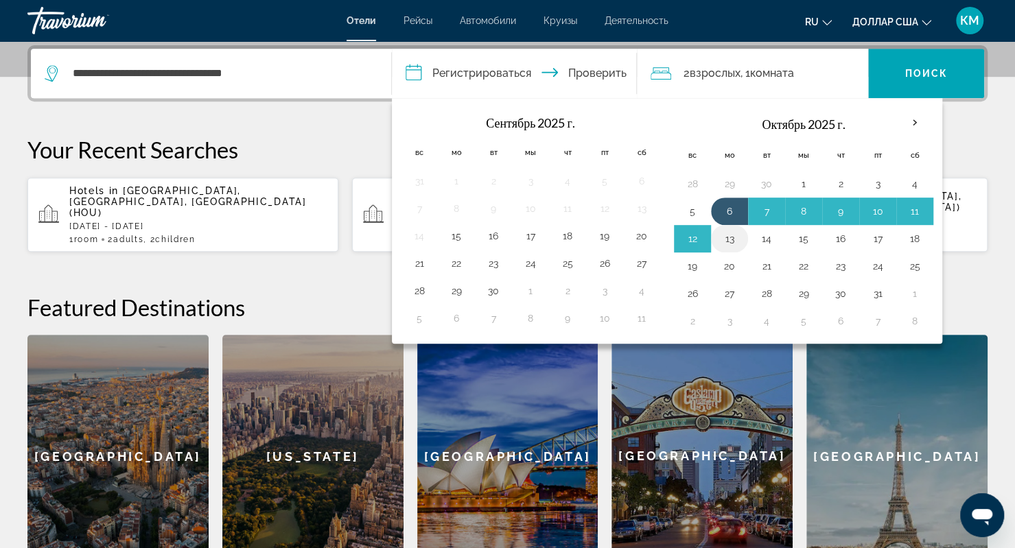
click at [724, 239] on button "13" at bounding box center [729, 238] width 22 height 19
type input "**********"
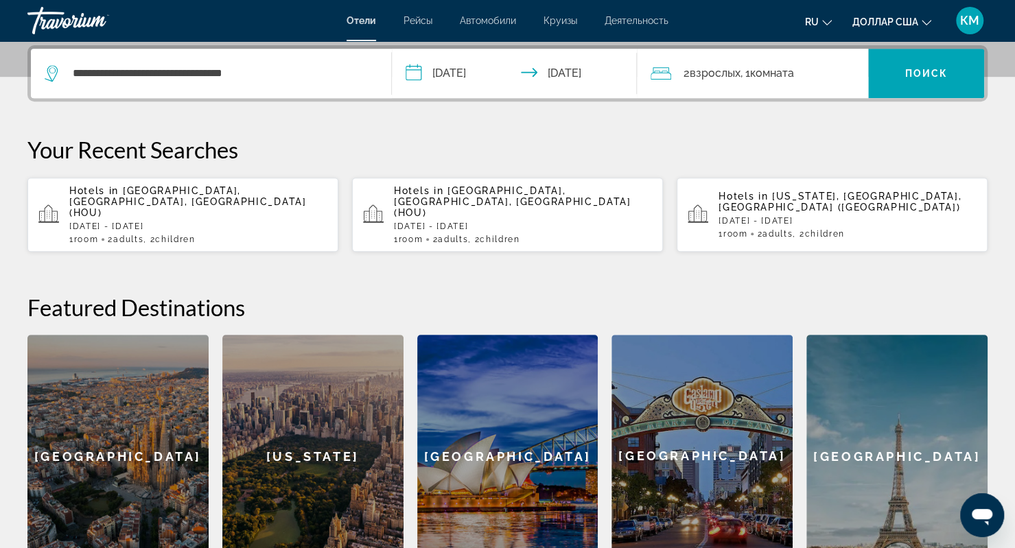
click at [776, 59] on div "2 взрослых Взрослый , 1 комната комнаты" at bounding box center [758, 73] width 217 height 49
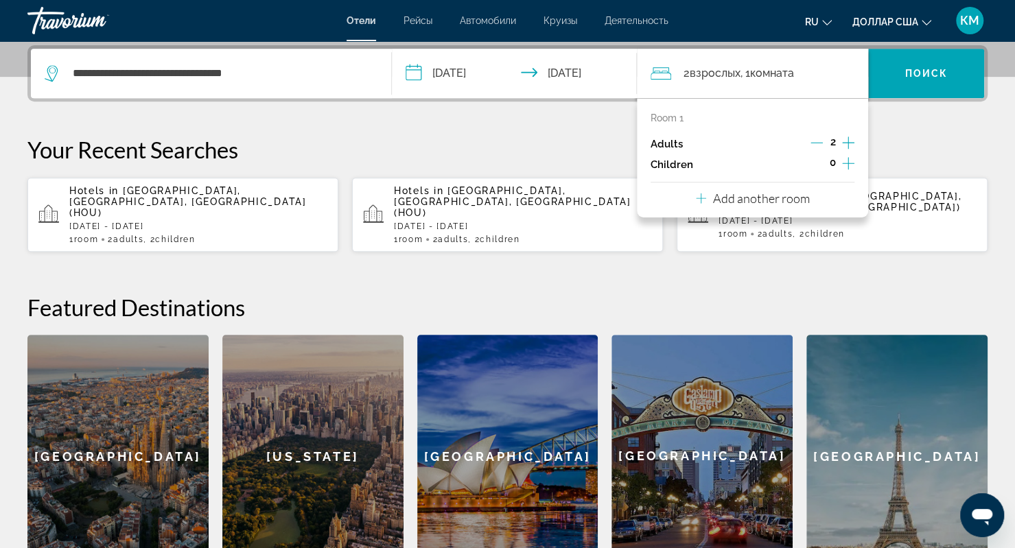
click at [844, 155] on icon "Increment children" at bounding box center [848, 163] width 12 height 16
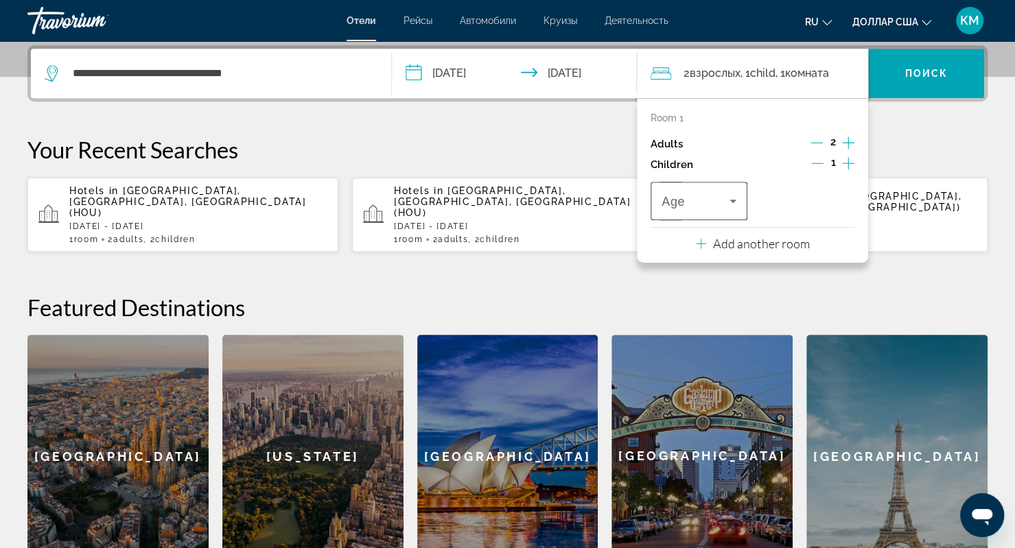
click at [731, 208] on div "Travelers: 2 adults, 1 child" at bounding box center [698, 201] width 75 height 38
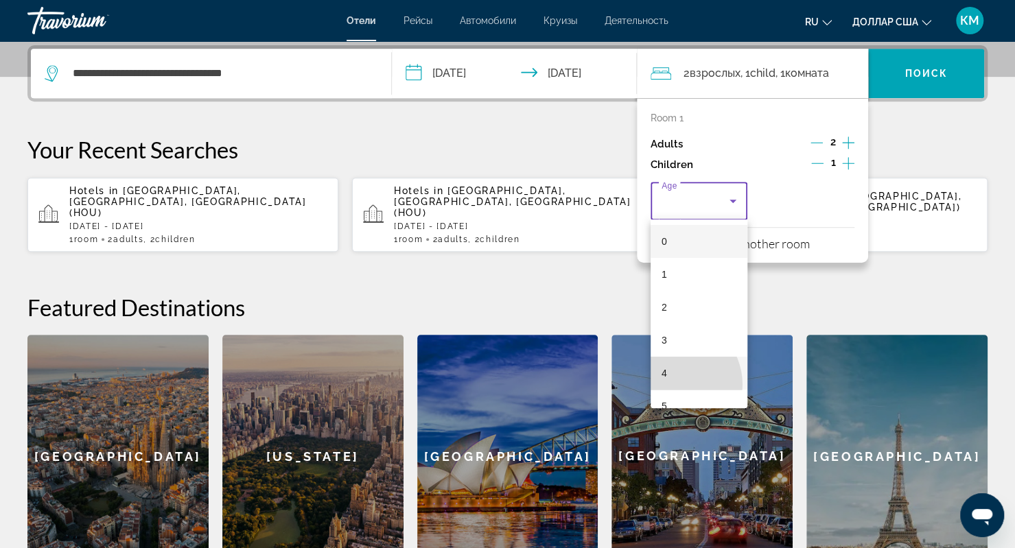
click at [674, 384] on mat-option "4" at bounding box center [698, 373] width 97 height 33
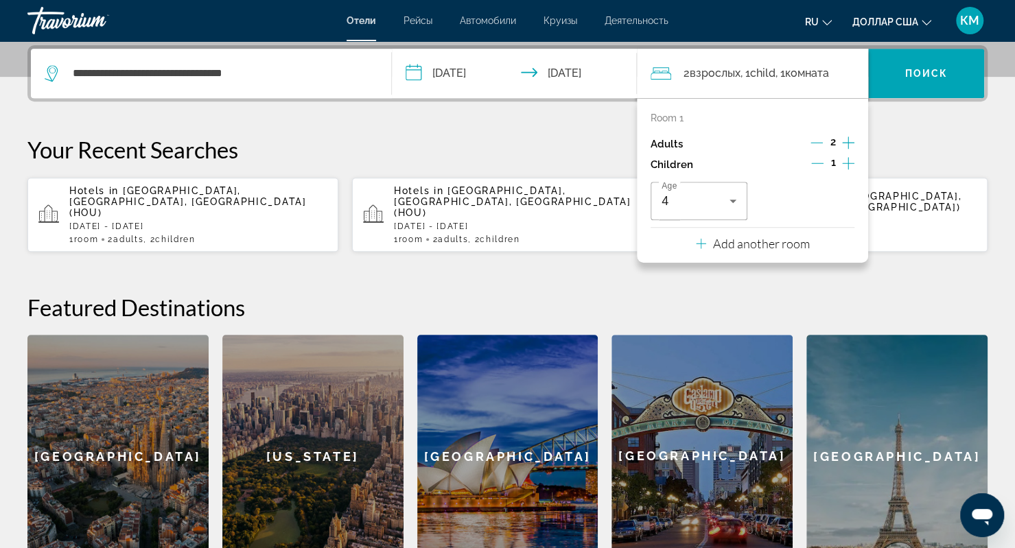
click at [846, 158] on icon "Increment children" at bounding box center [848, 163] width 12 height 16
click at [849, 194] on div "Age" at bounding box center [805, 201] width 97 height 38
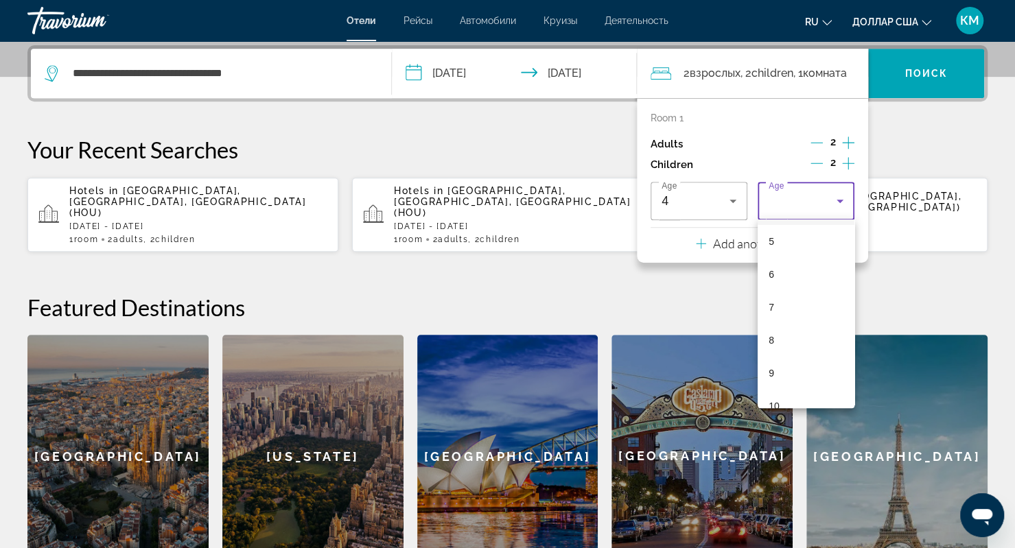
scroll to position [167, 0]
click at [787, 388] on mat-option "10" at bounding box center [805, 403] width 97 height 33
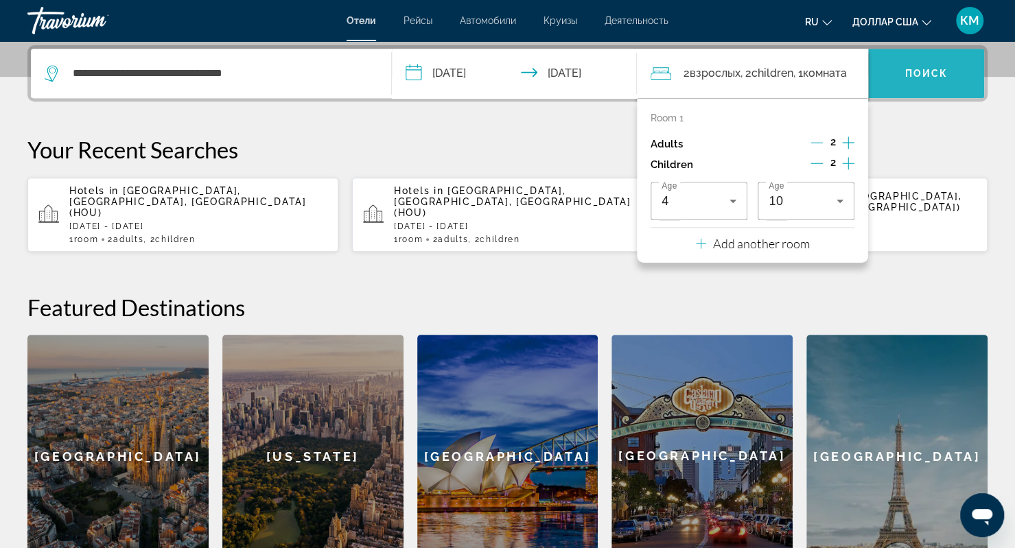
click at [937, 73] on font "Поиск" at bounding box center [925, 73] width 43 height 11
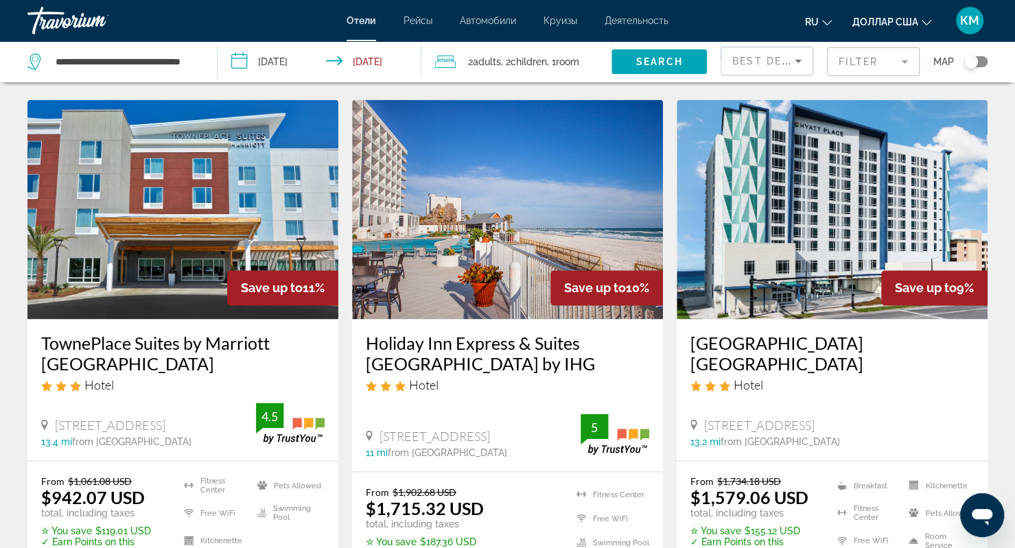
scroll to position [1159, 0]
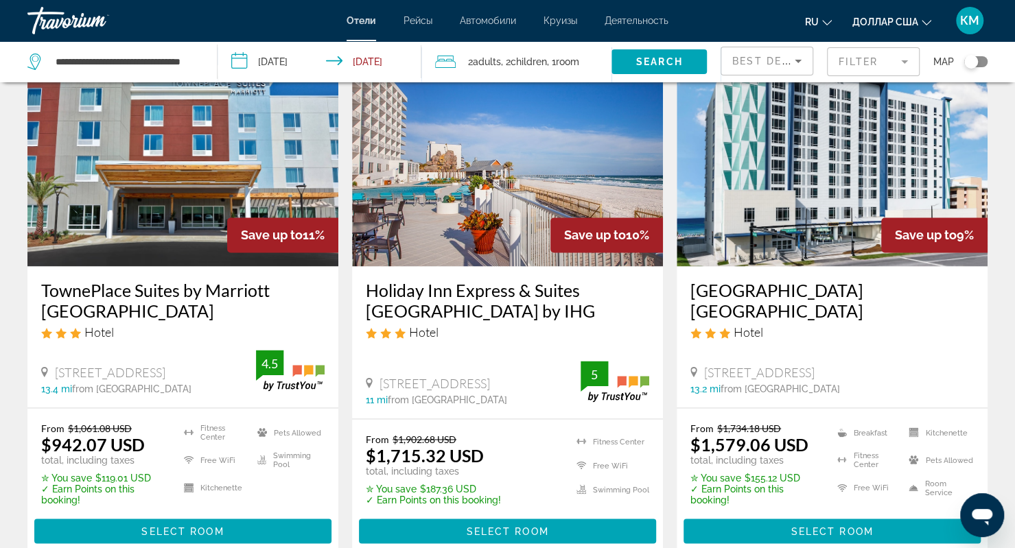
click at [966, 22] on font "КМ" at bounding box center [969, 20] width 19 height 14
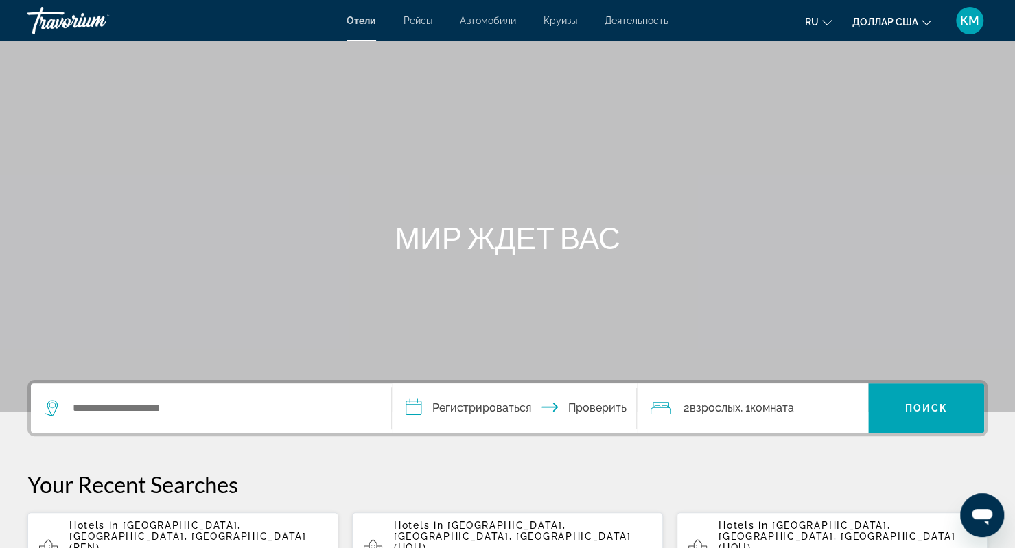
click at [973, 19] on font "КМ" at bounding box center [969, 20] width 19 height 14
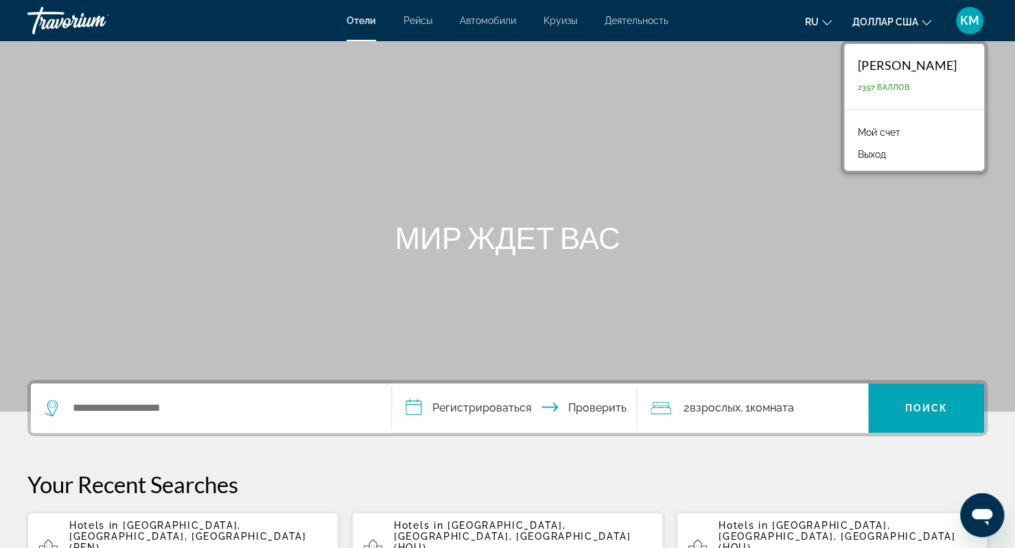
click at [851, 161] on button "Выход" at bounding box center [872, 154] width 42 height 18
